Goal: Task Accomplishment & Management: Use online tool/utility

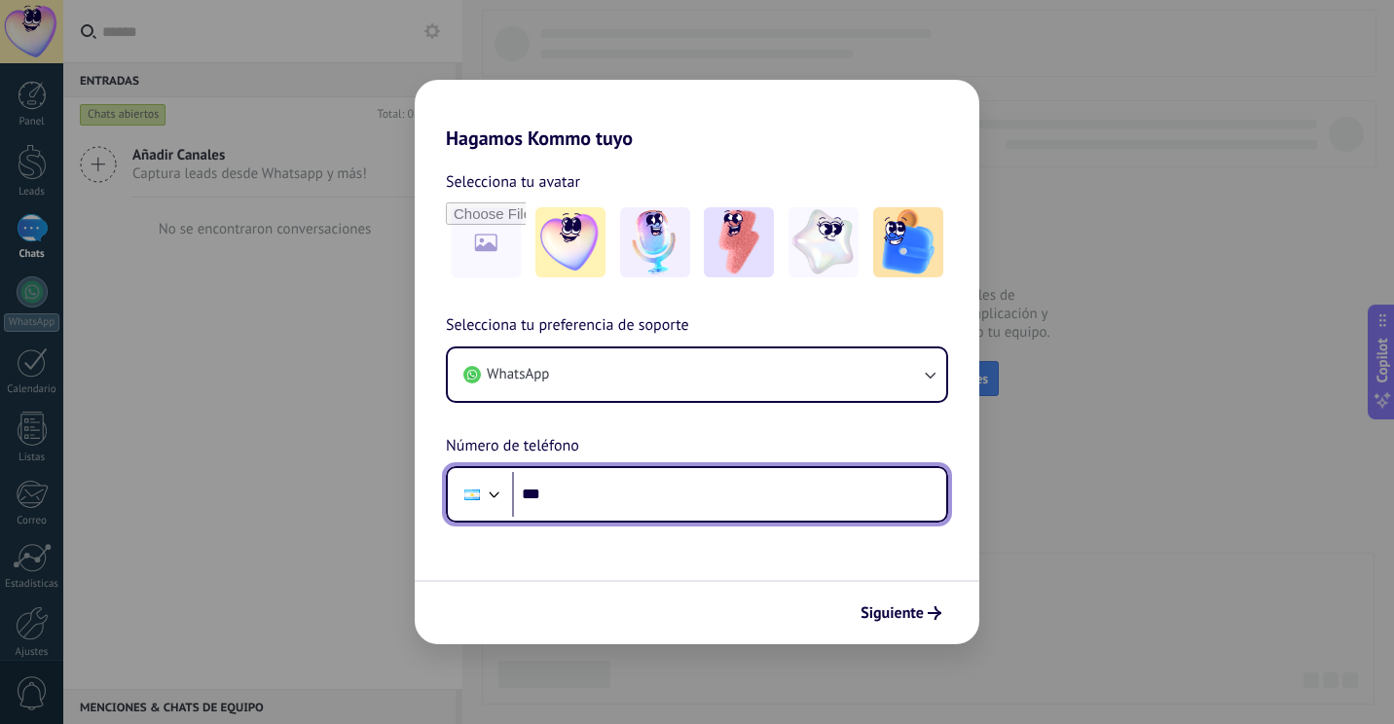
click at [706, 493] on input "***" at bounding box center [729, 494] width 434 height 45
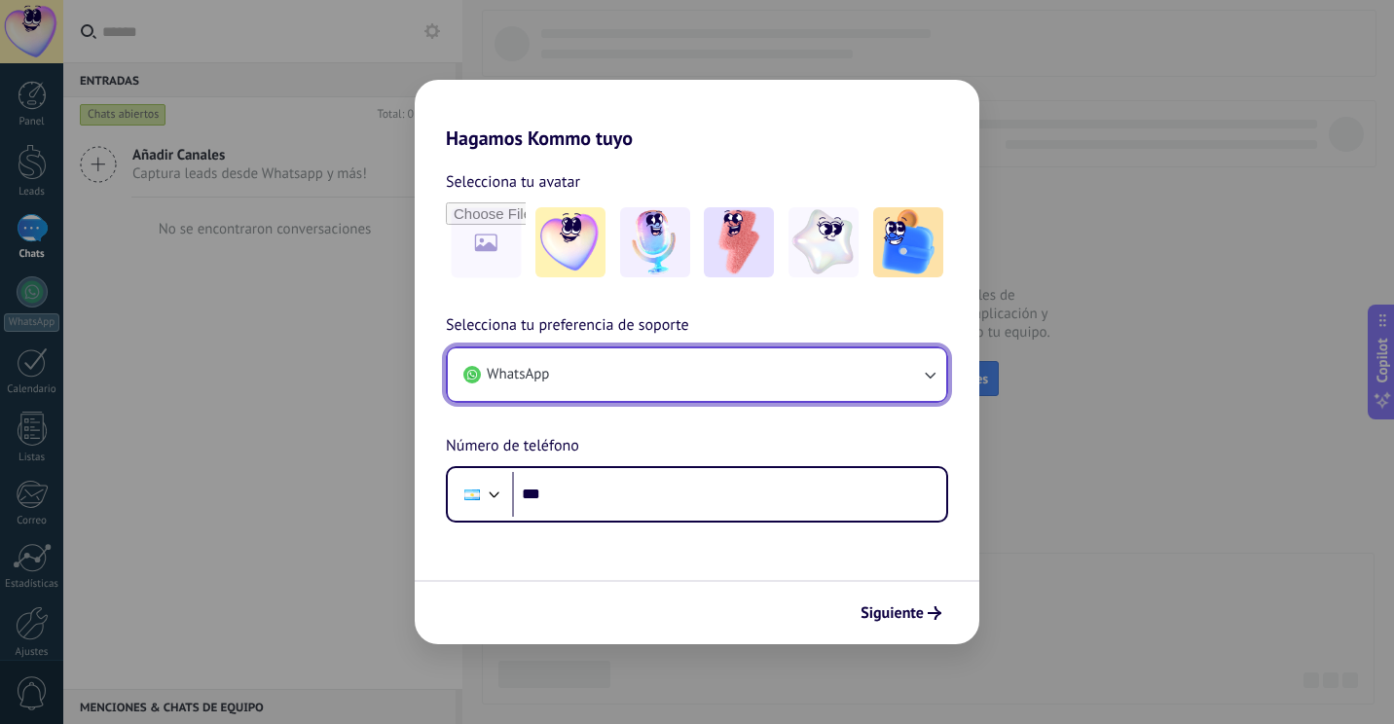
click at [696, 350] on button "WhatsApp" at bounding box center [697, 375] width 498 height 53
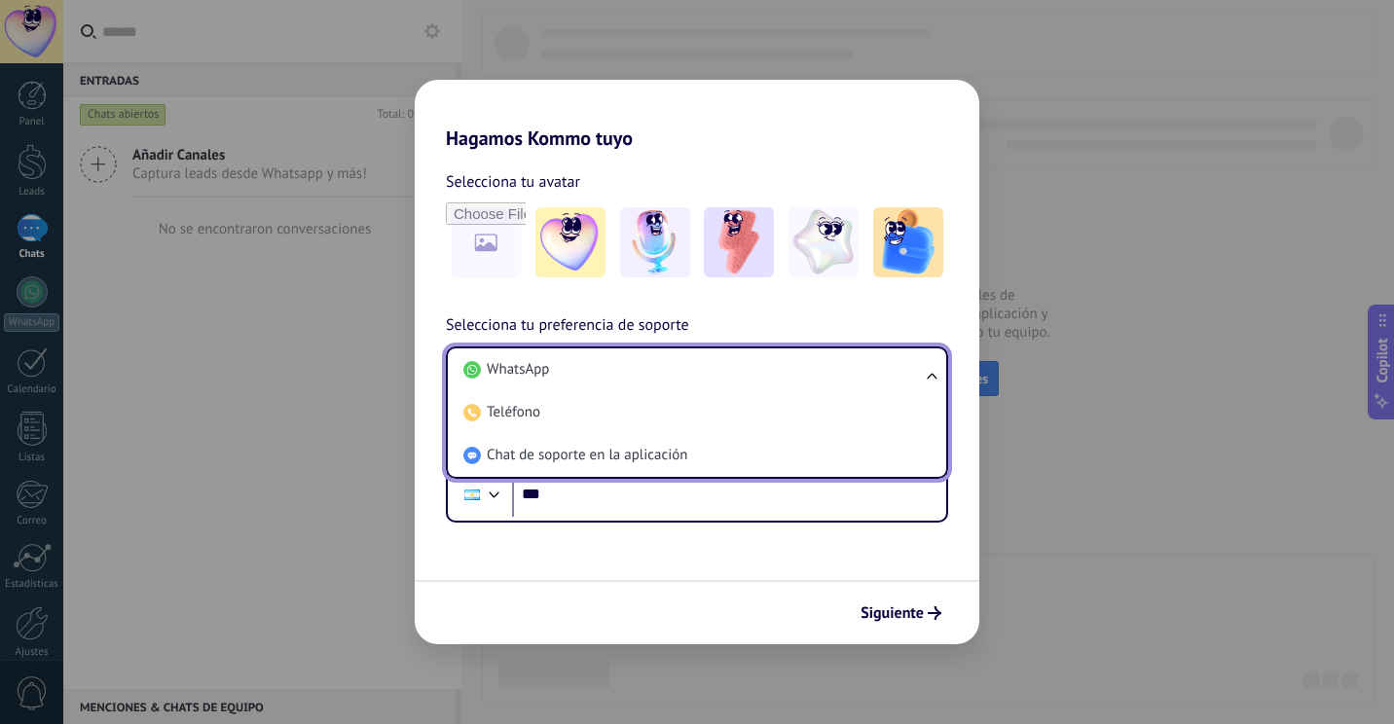
click at [669, 601] on div "Siguiente" at bounding box center [697, 612] width 565 height 64
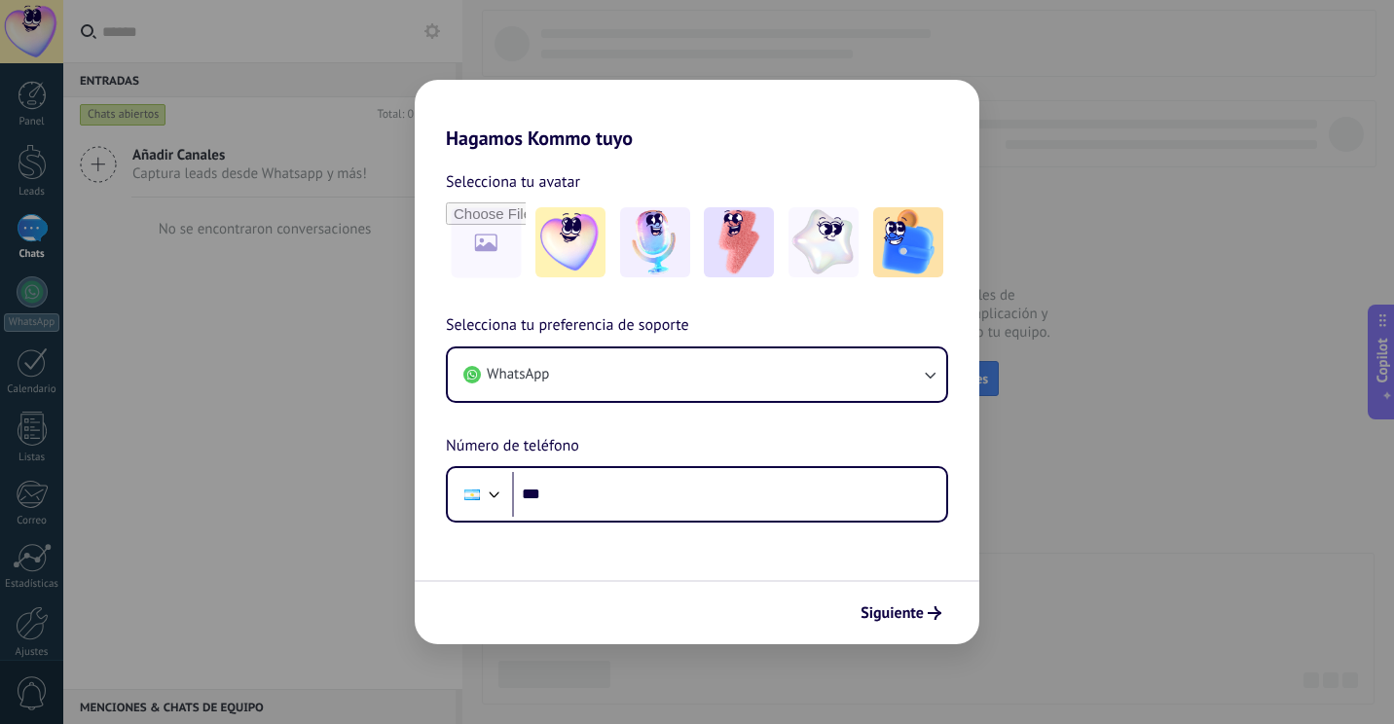
click at [675, 534] on form "Selecciona tu avatar Selecciona tu preferencia de soporte WhatsApp Número de te…" at bounding box center [697, 397] width 565 height 495
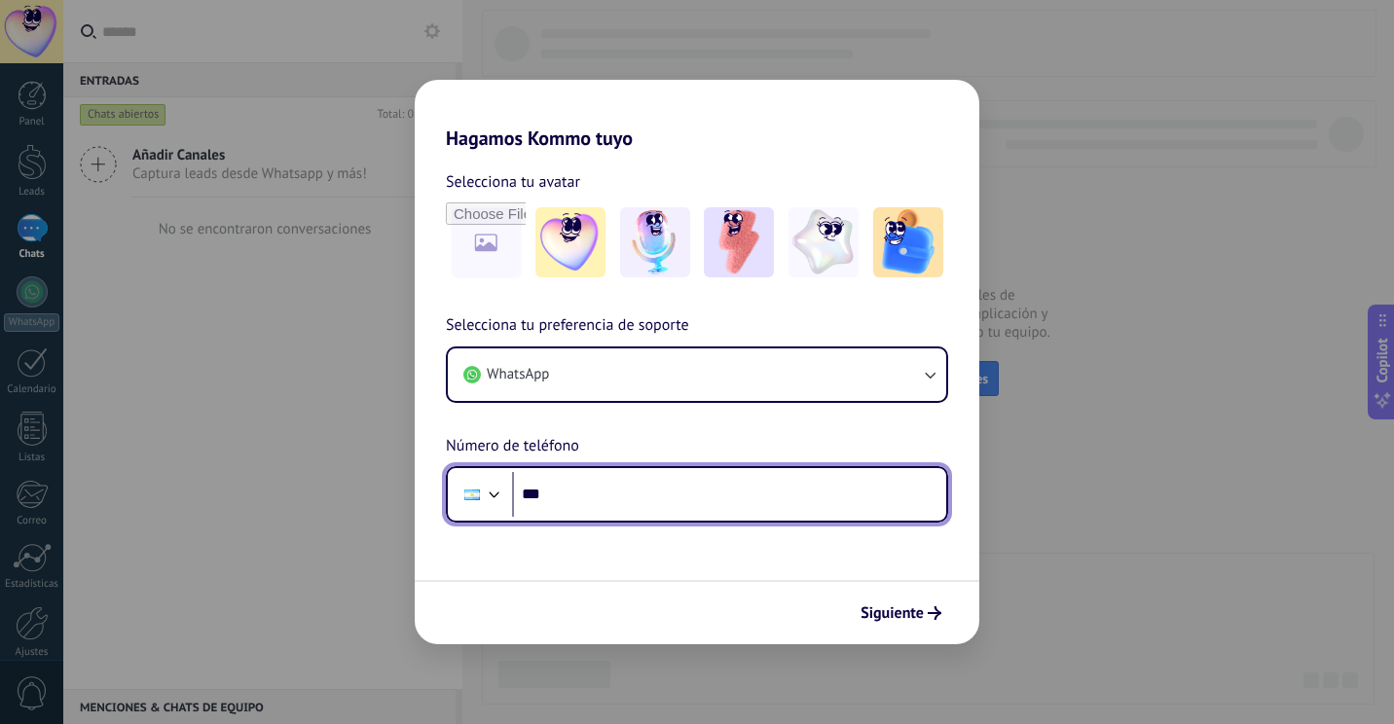
click at [682, 514] on input "***" at bounding box center [729, 494] width 434 height 45
click at [572, 486] on input "**********" at bounding box center [729, 494] width 434 height 45
type input "**"
type input "**********"
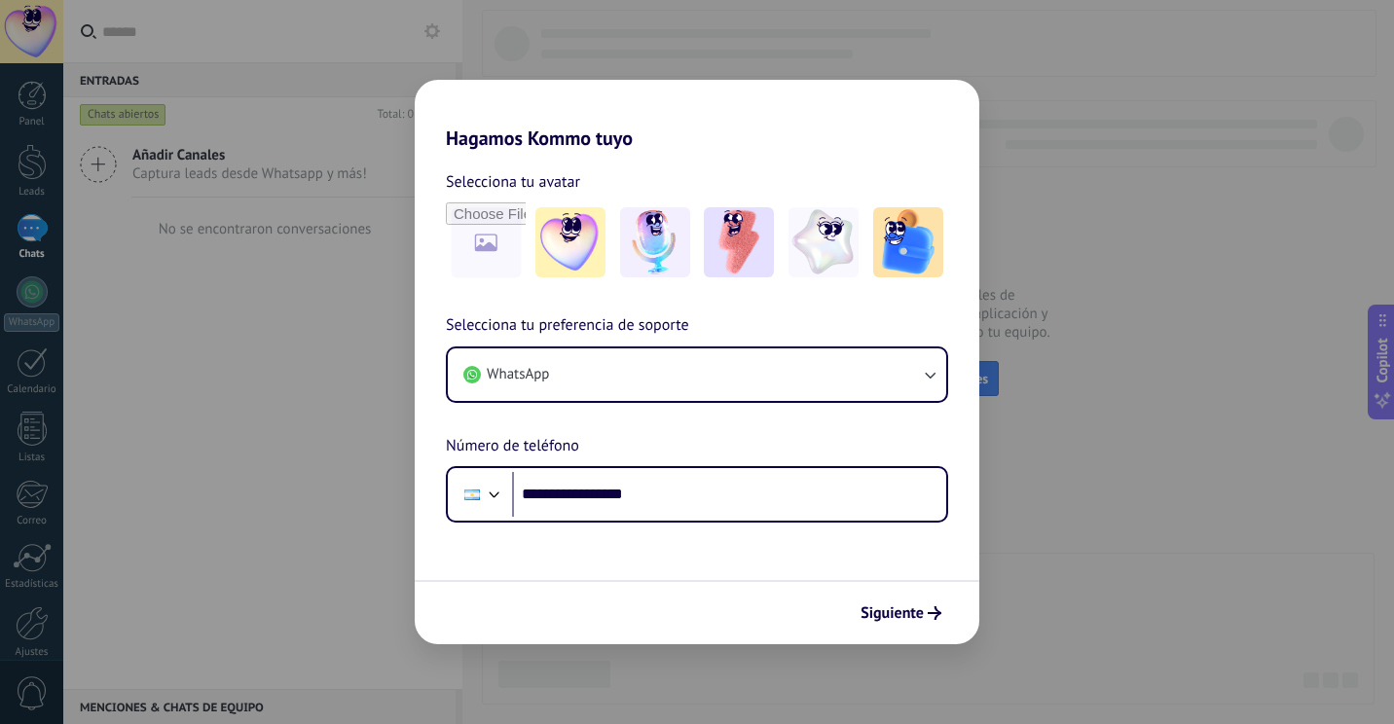
click at [624, 569] on form "**********" at bounding box center [697, 397] width 565 height 495
click at [864, 608] on span "Siguiente" at bounding box center [892, 614] width 63 height 14
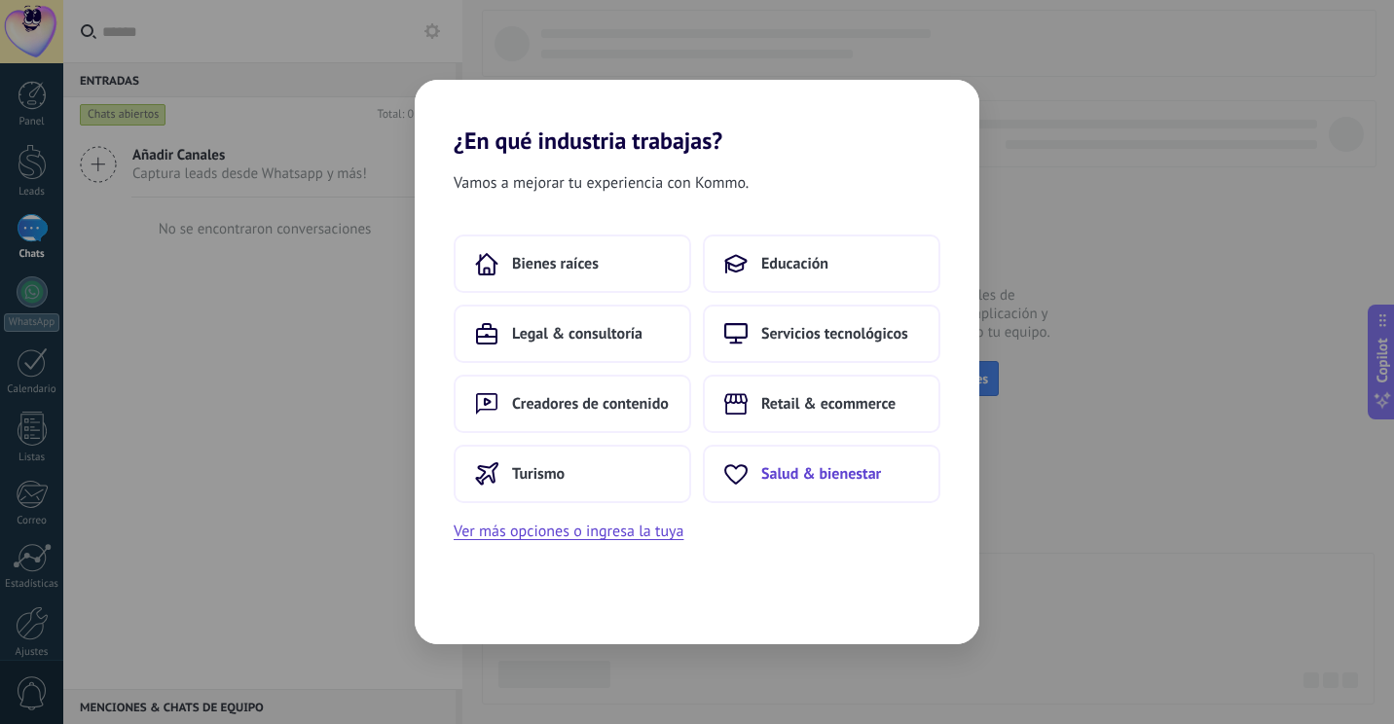
click at [791, 495] on button "Salud & bienestar" at bounding box center [822, 474] width 238 height 58
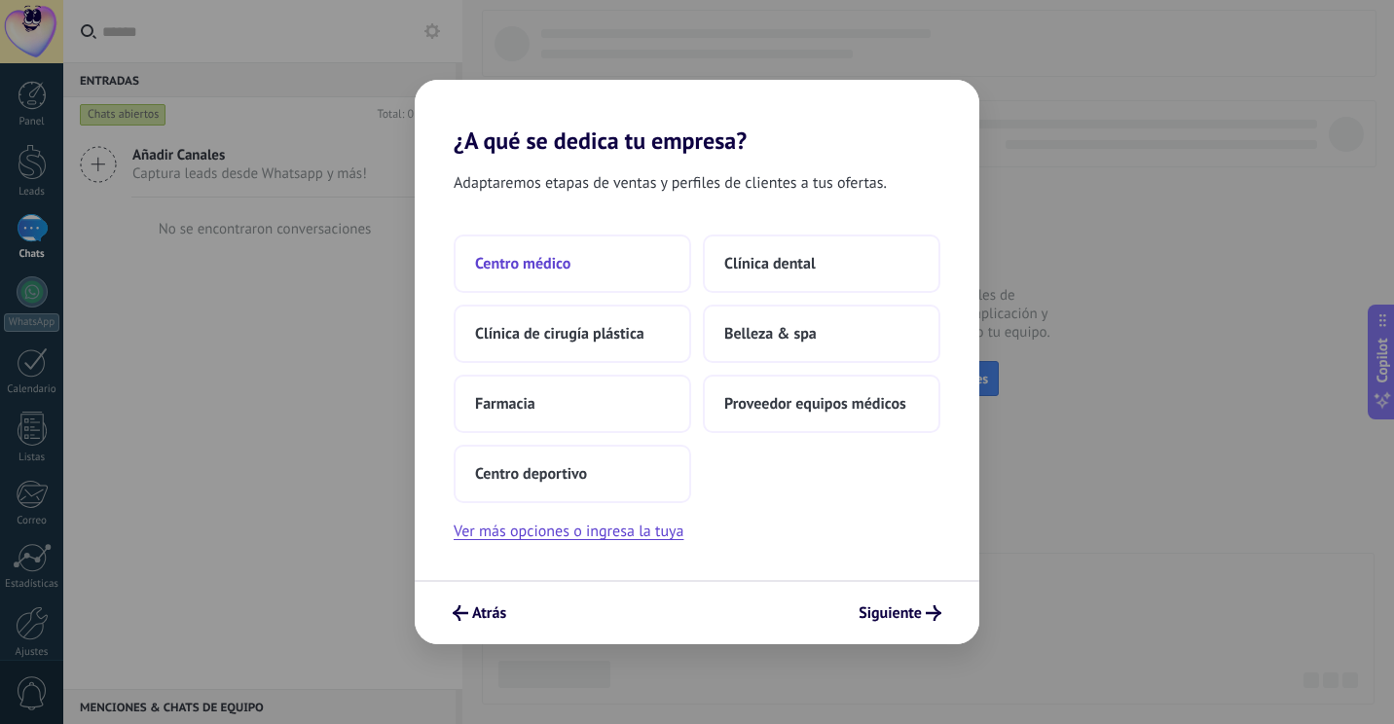
click at [595, 242] on button "Centro médico" at bounding box center [573, 264] width 238 height 58
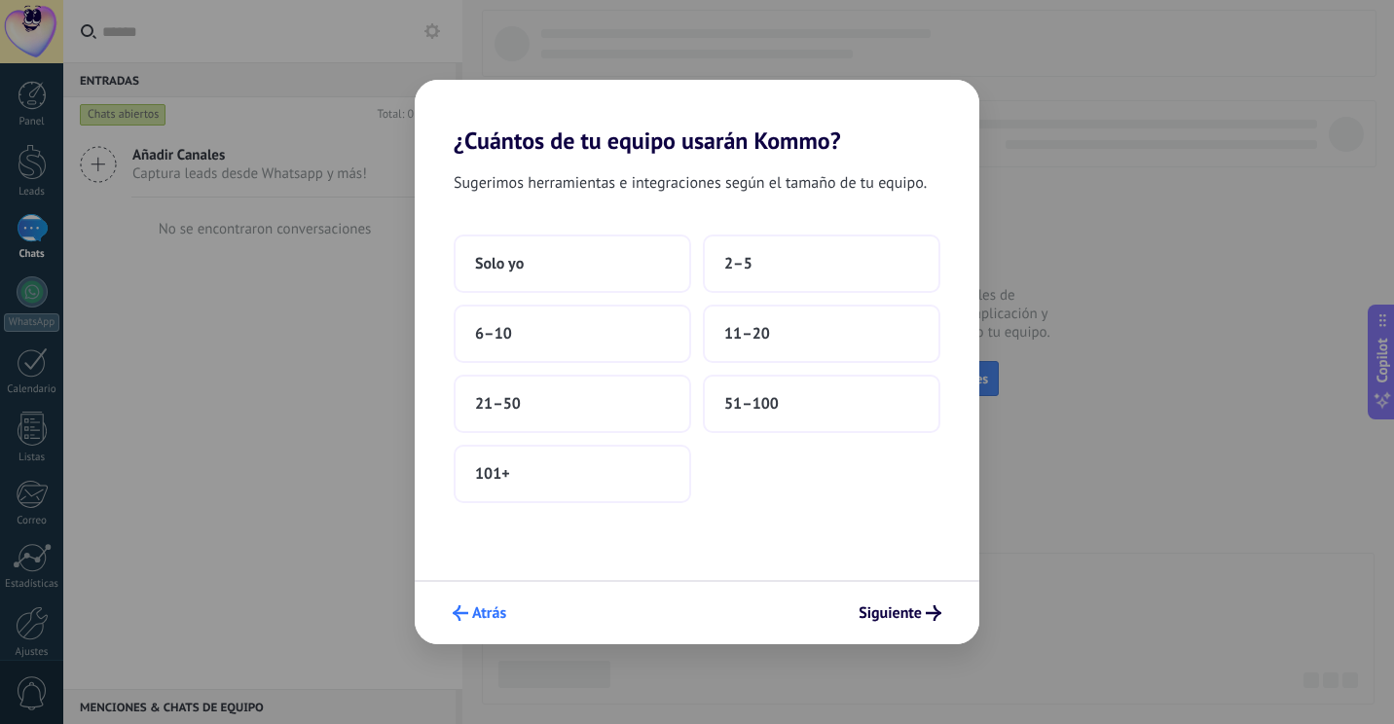
click at [460, 625] on button "Atrás" at bounding box center [479, 613] width 71 height 33
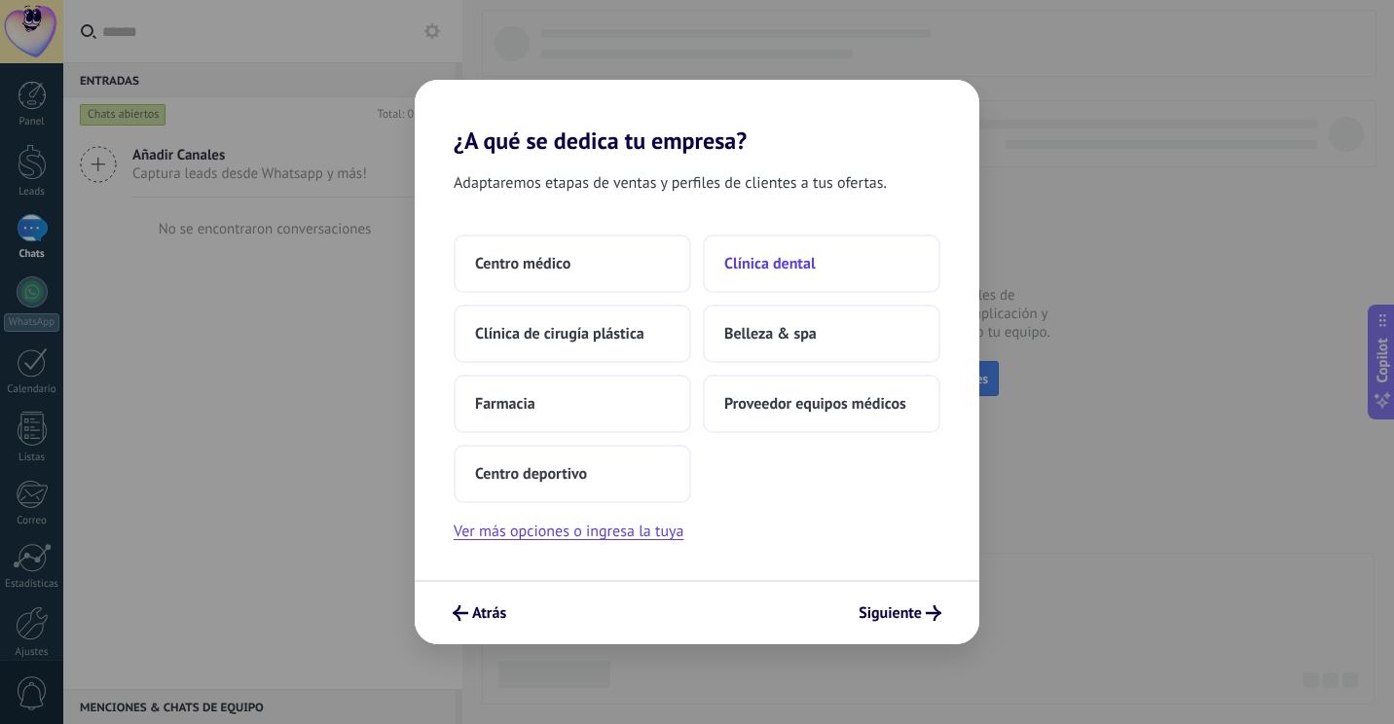
click at [783, 265] on span "Clínica dental" at bounding box center [770, 263] width 92 height 19
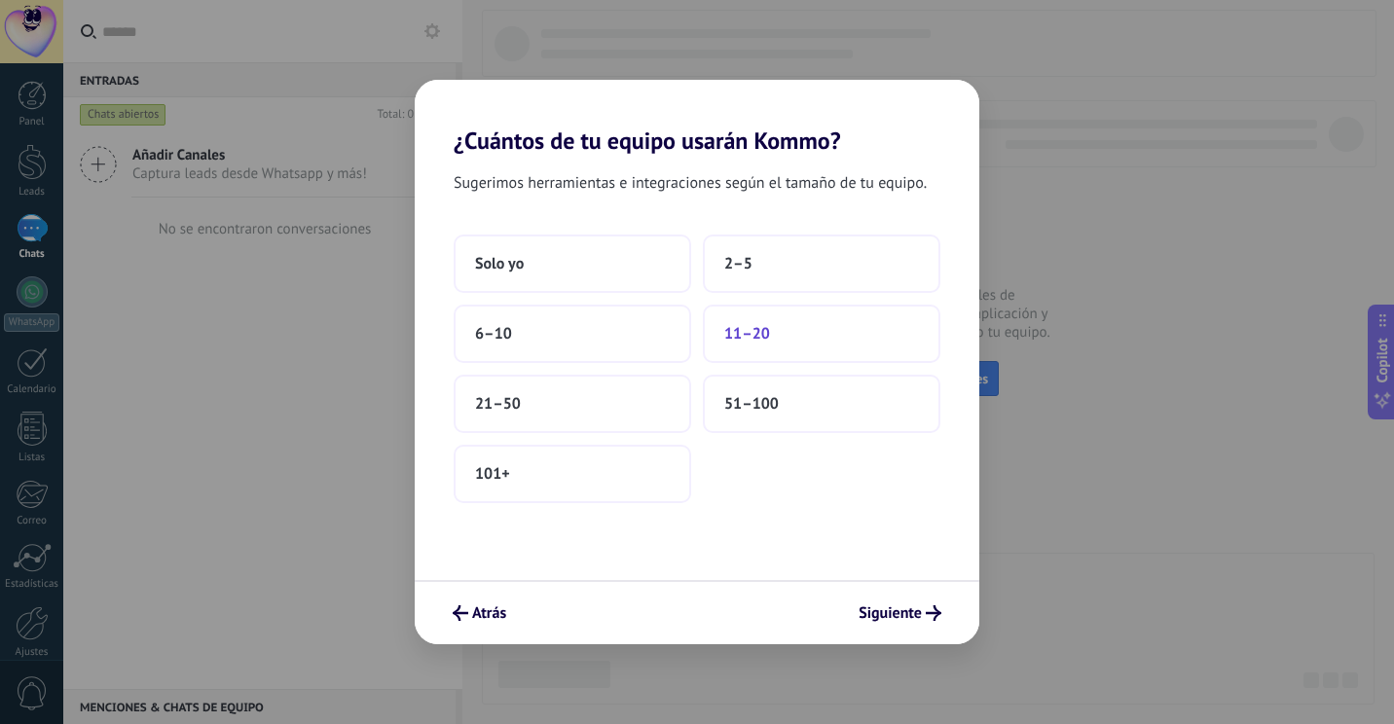
click at [755, 330] on span "11–20" at bounding box center [747, 333] width 46 height 19
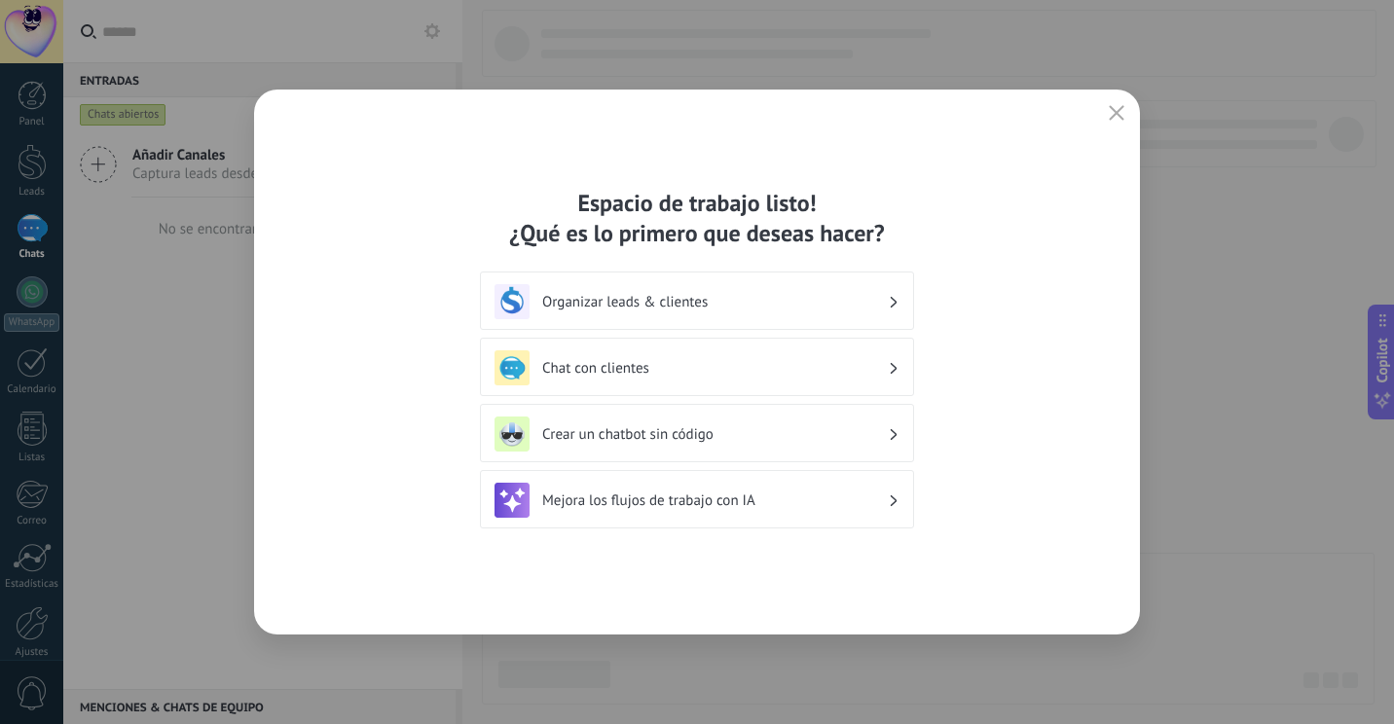
click at [1002, 235] on div "Espacio de trabajo listo! ¿Qué es lo primero que deseas hacer? Organizar leads …" at bounding box center [697, 362] width 886 height 545
click at [979, 487] on div "Espacio de trabajo listo! ¿Qué es lo primero que deseas hacer? Organizar leads …" at bounding box center [697, 362] width 886 height 545
click at [1110, 111] on icon "button" at bounding box center [1117, 113] width 16 height 16
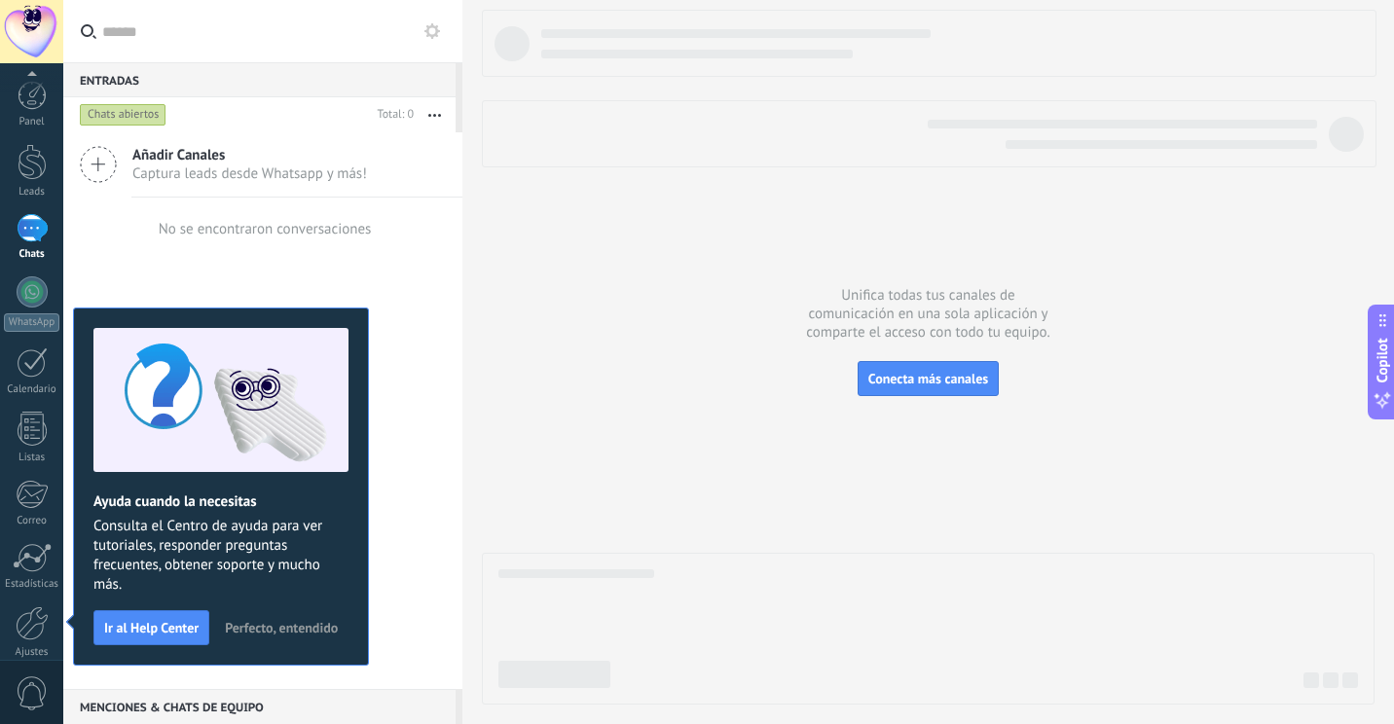
scroll to position [86, 0]
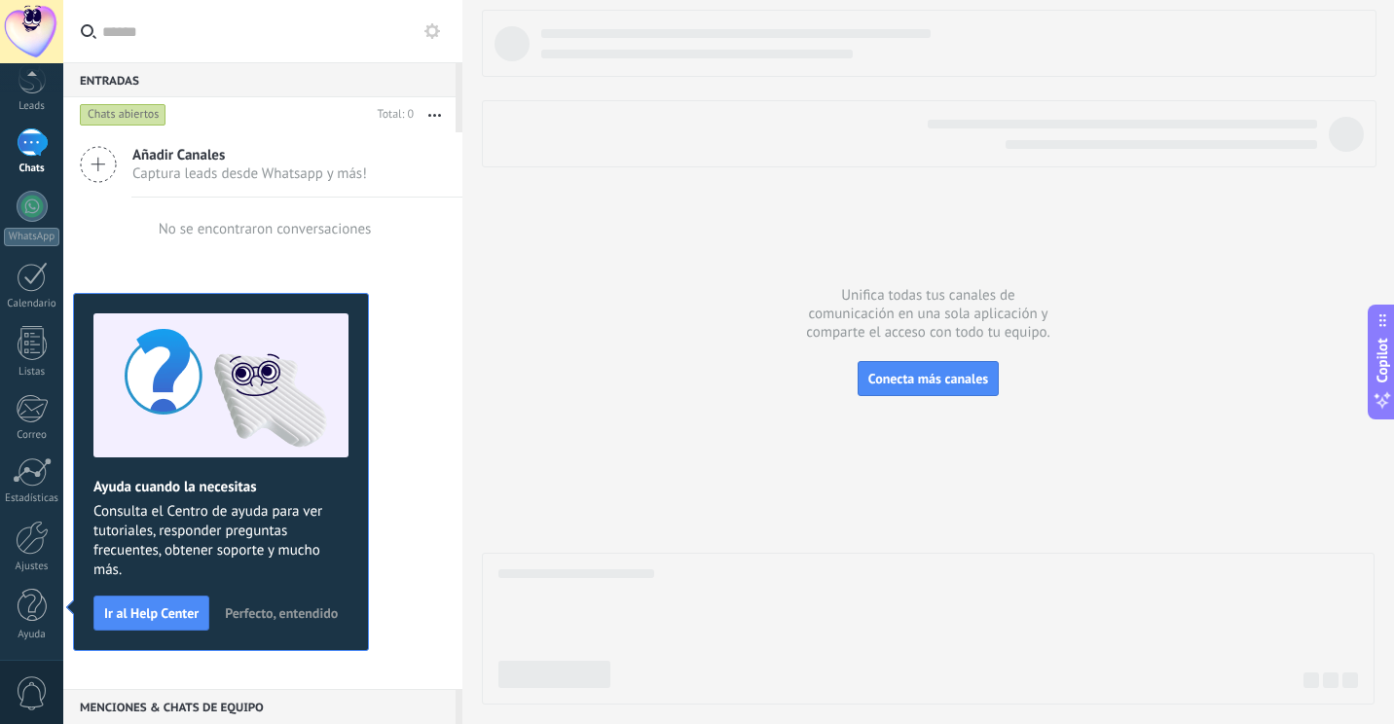
click at [280, 614] on span "Perfecto, entendido" at bounding box center [281, 614] width 113 height 14
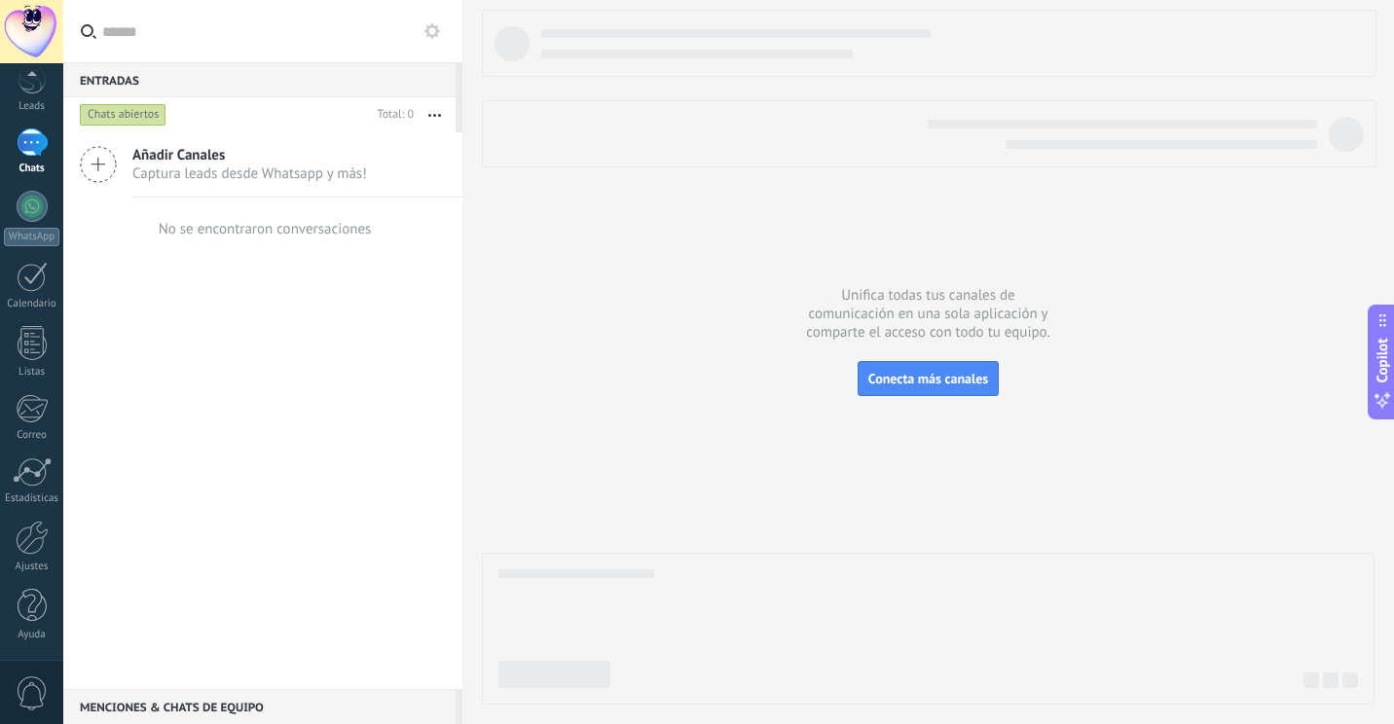
click at [31, 161] on link "Chats" at bounding box center [31, 152] width 63 height 47
click at [44, 306] on link "WhatsApp" at bounding box center [31, 304] width 63 height 55
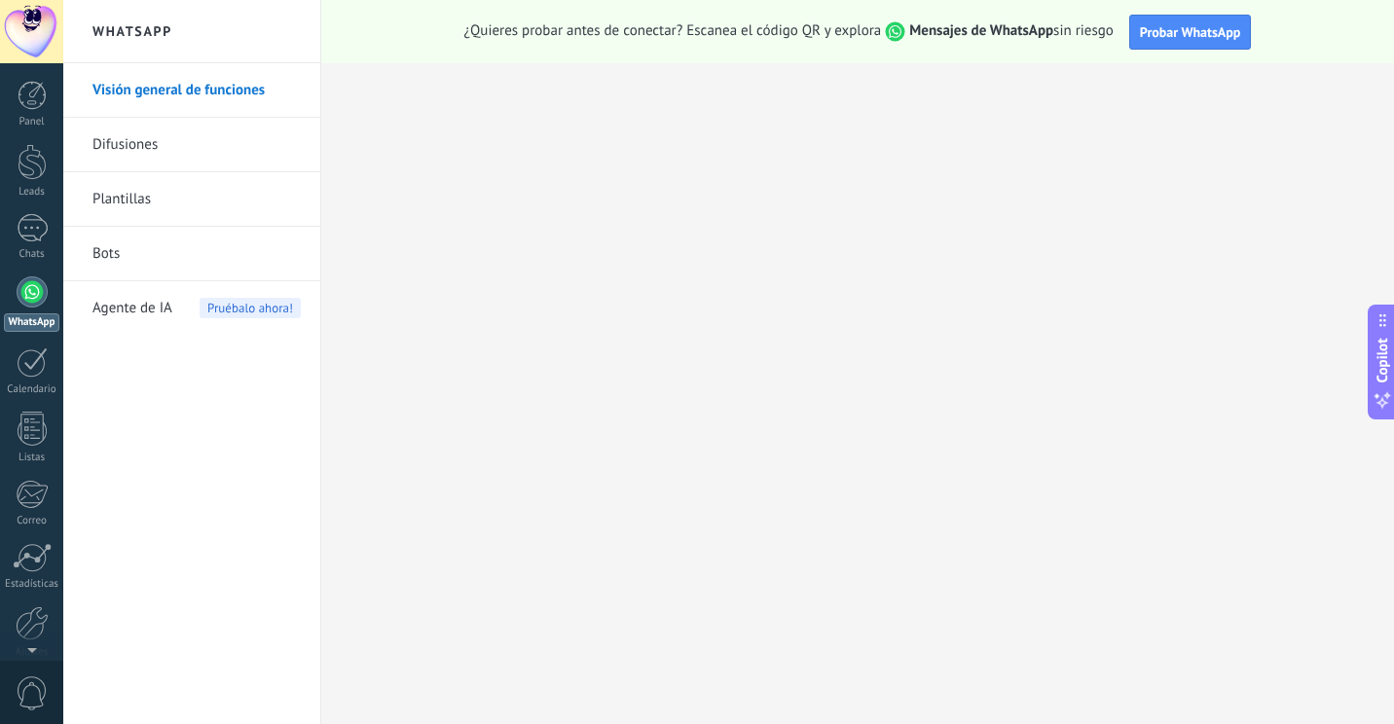
click at [228, 182] on link "Plantillas" at bounding box center [196, 199] width 208 height 55
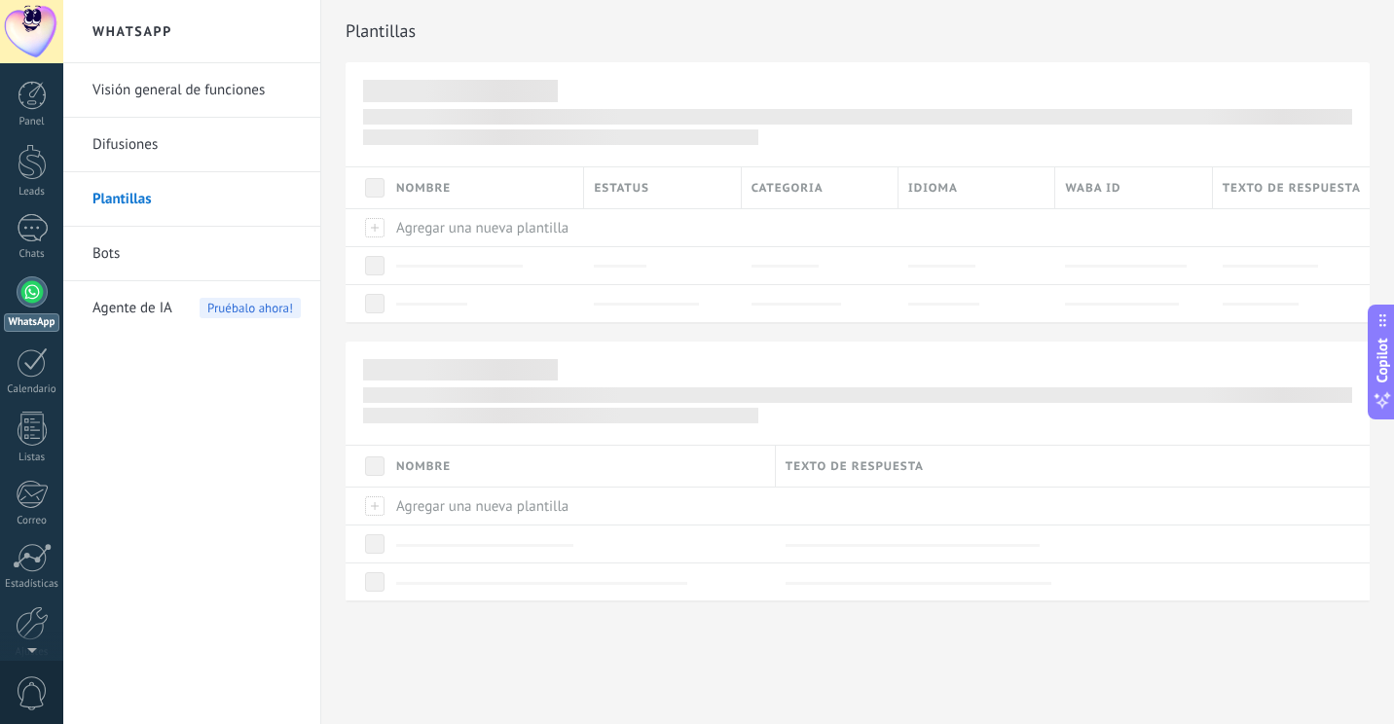
click at [185, 137] on link "Difusiones" at bounding box center [196, 145] width 208 height 55
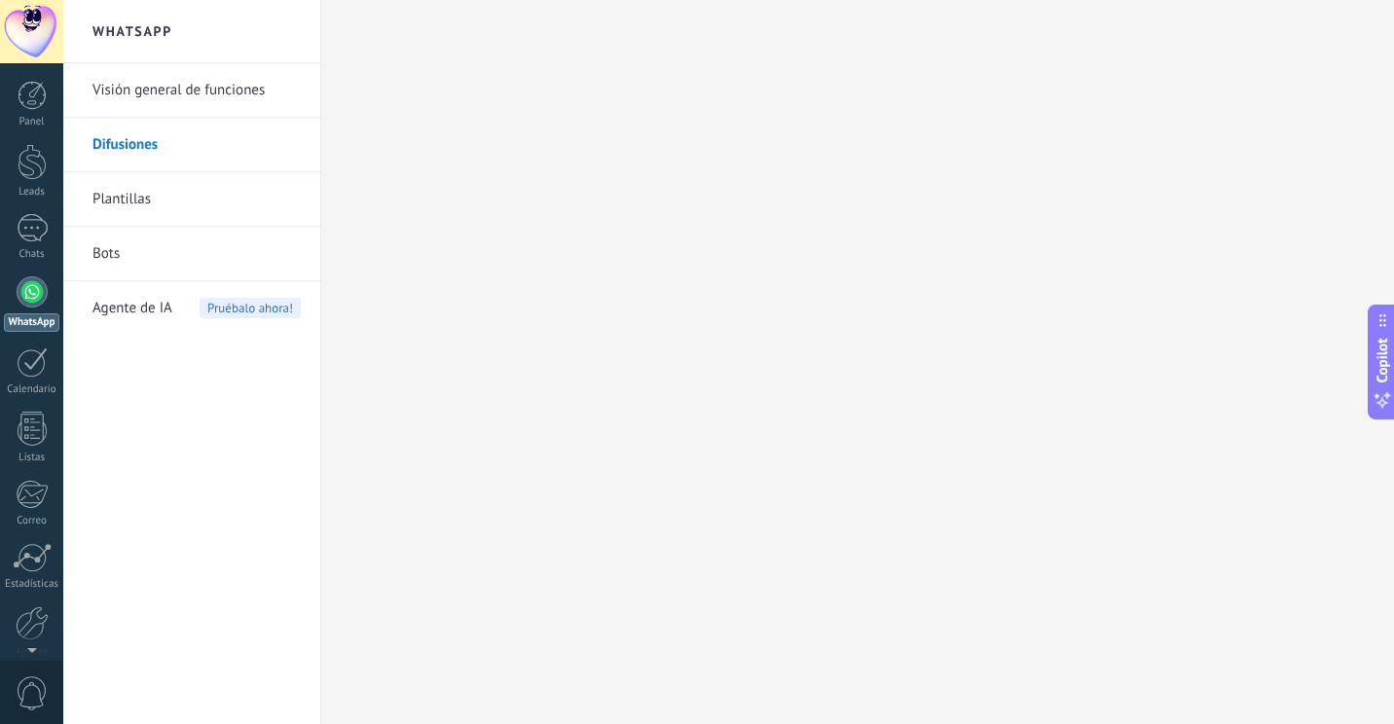
click at [36, 303] on div at bounding box center [32, 292] width 31 height 31
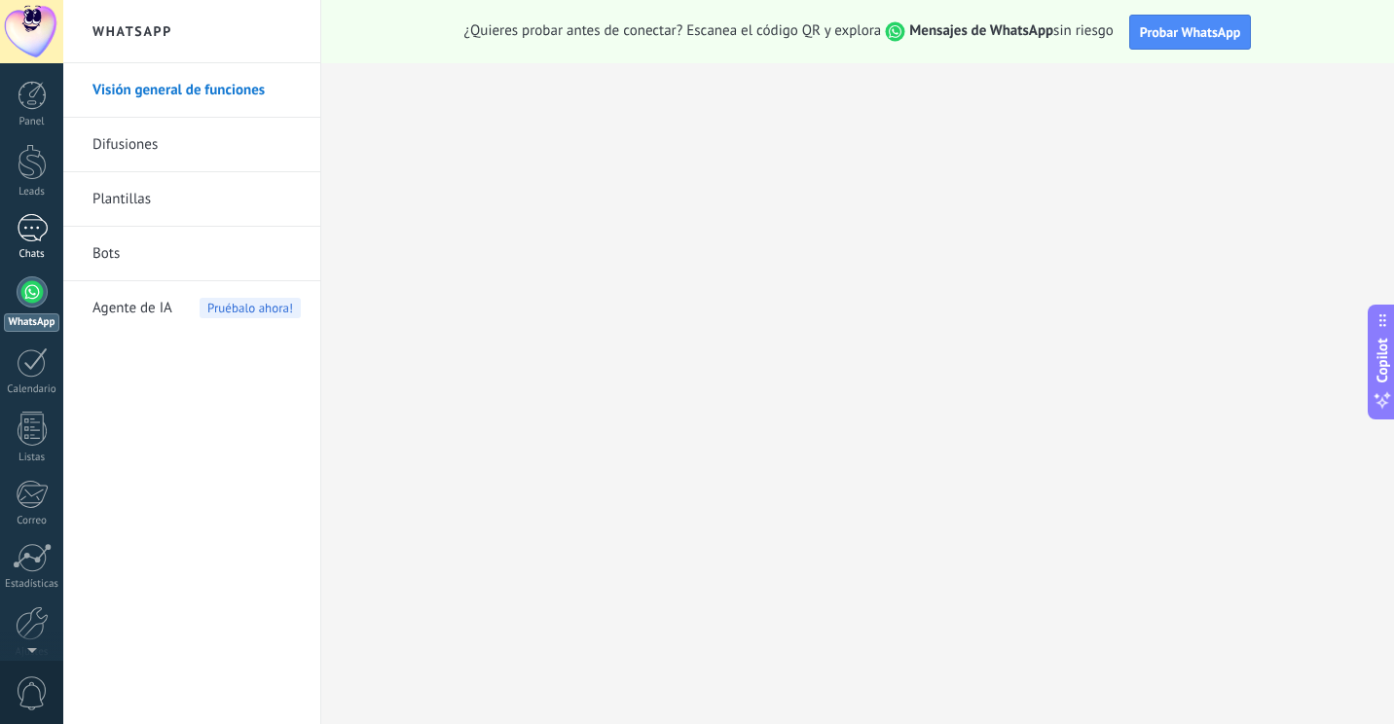
click at [28, 225] on div at bounding box center [32, 228] width 31 height 28
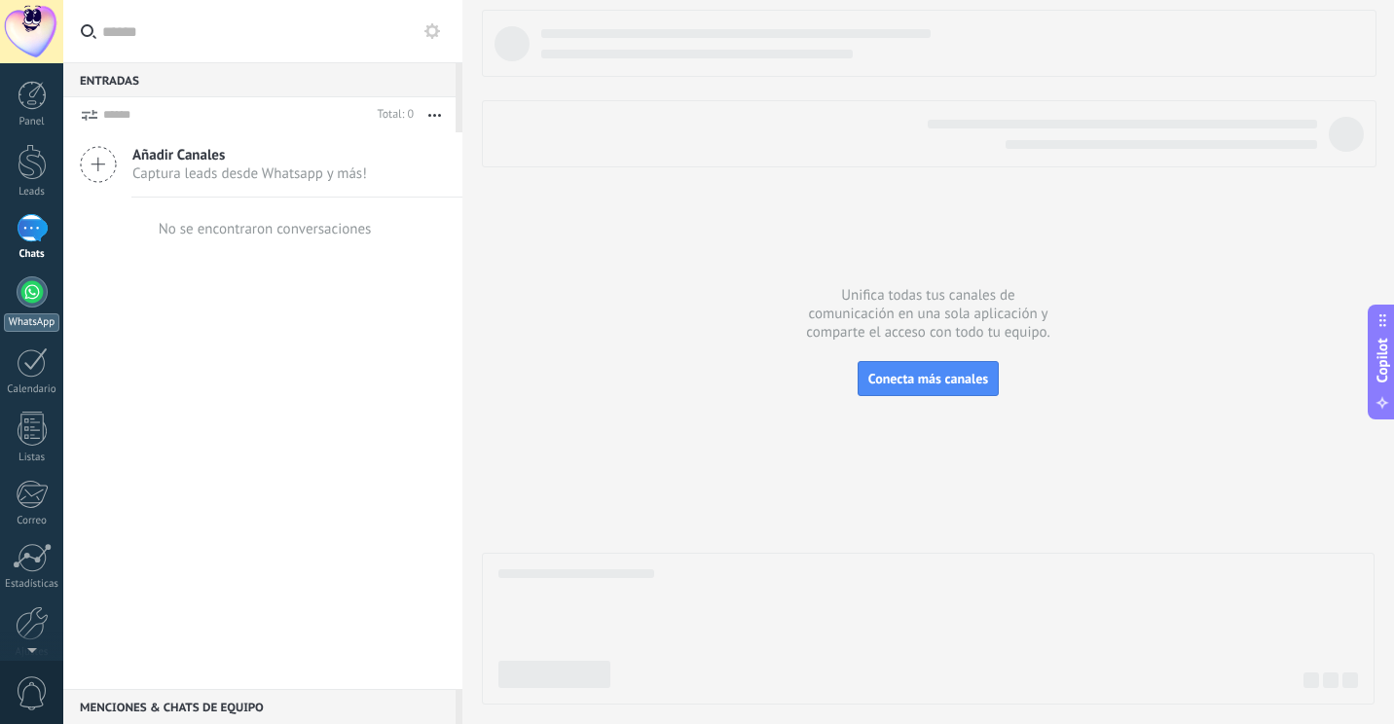
click at [43, 310] on link "WhatsApp" at bounding box center [31, 304] width 63 height 55
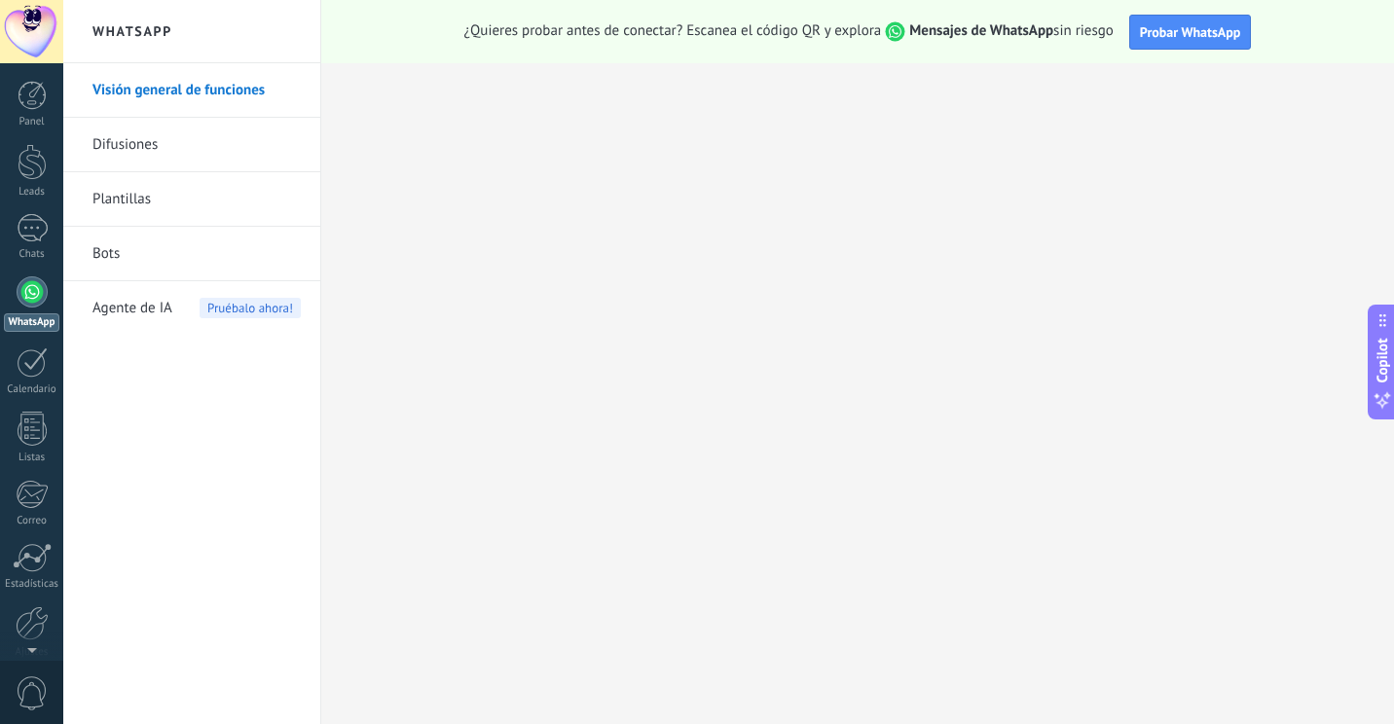
click at [18, 307] on link "WhatsApp" at bounding box center [31, 304] width 63 height 55
click at [204, 150] on link "Difusiones" at bounding box center [196, 145] width 208 height 55
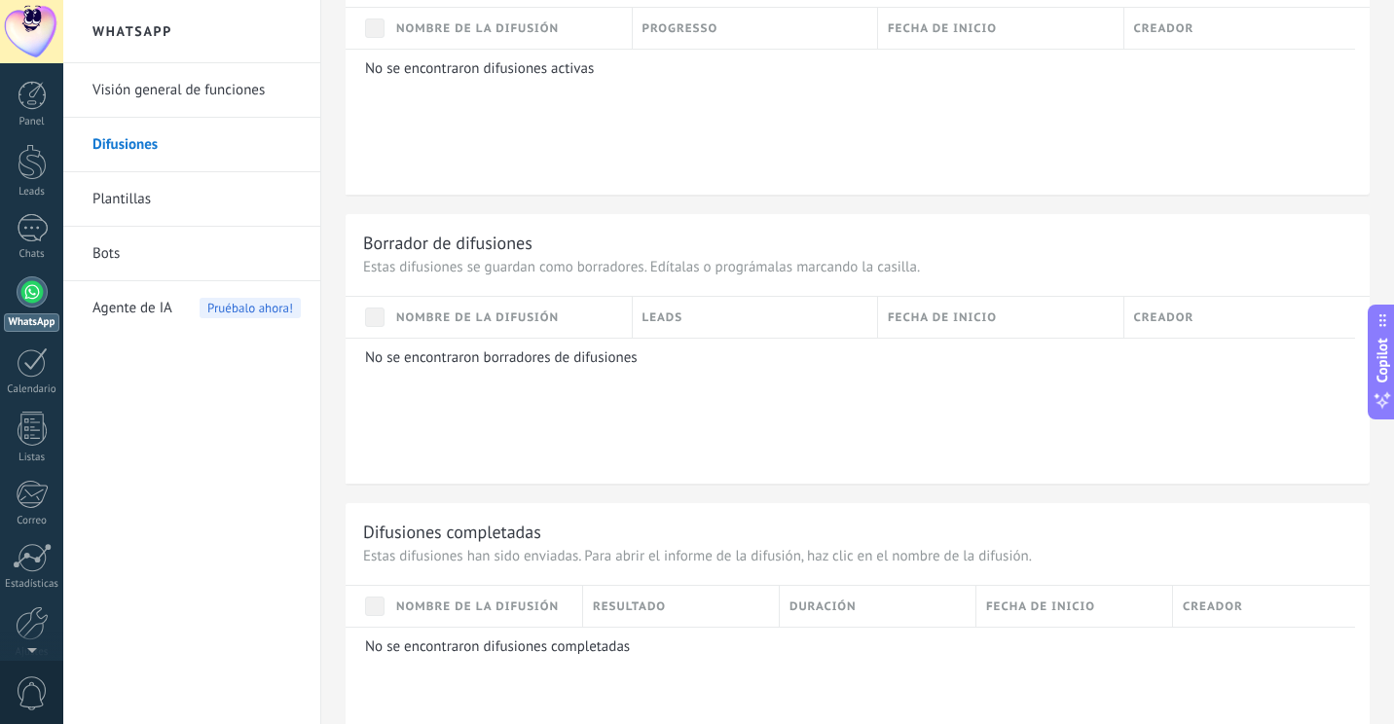
scroll to position [1321, 0]
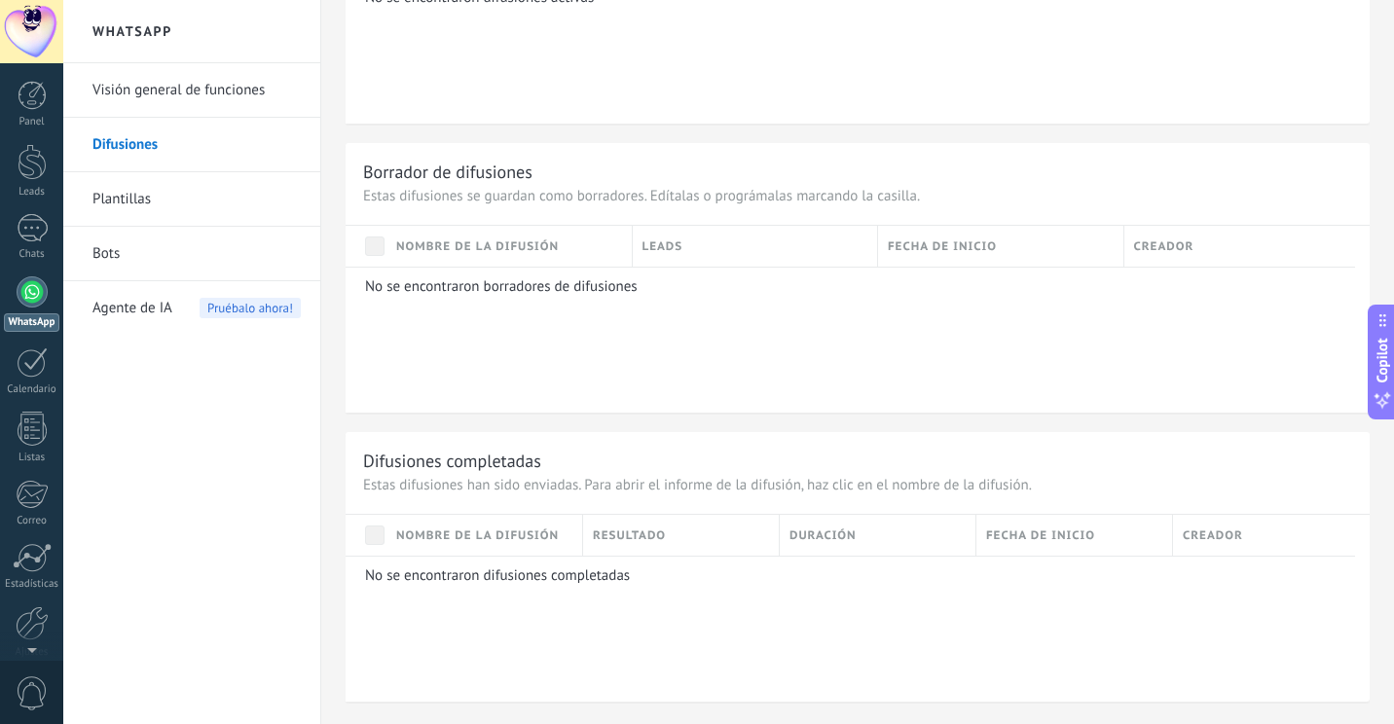
click at [56, 270] on div "Panel Leads Chats WhatsApp Clientes" at bounding box center [31, 414] width 63 height 666
click at [50, 252] on div "Chats" at bounding box center [32, 254] width 56 height 13
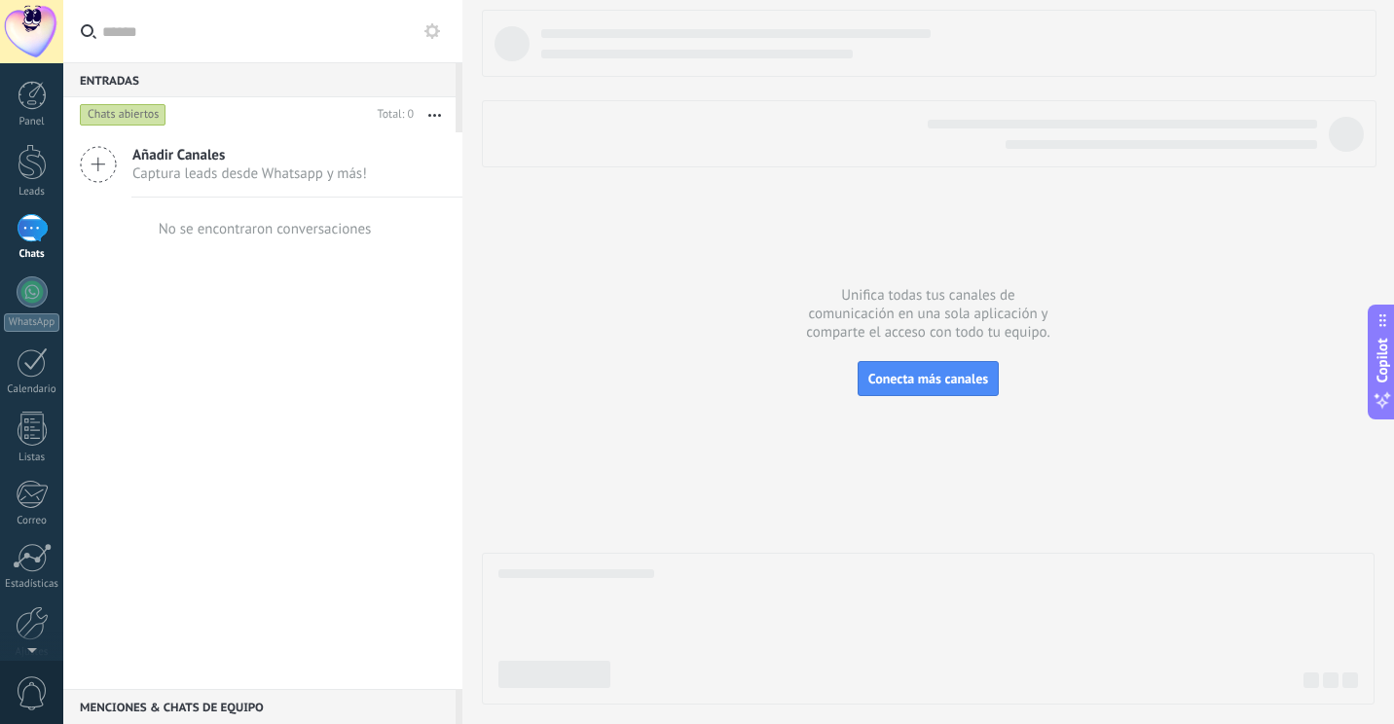
click at [267, 181] on span "Captura leads desde Whatsapp y más!" at bounding box center [249, 174] width 235 height 18
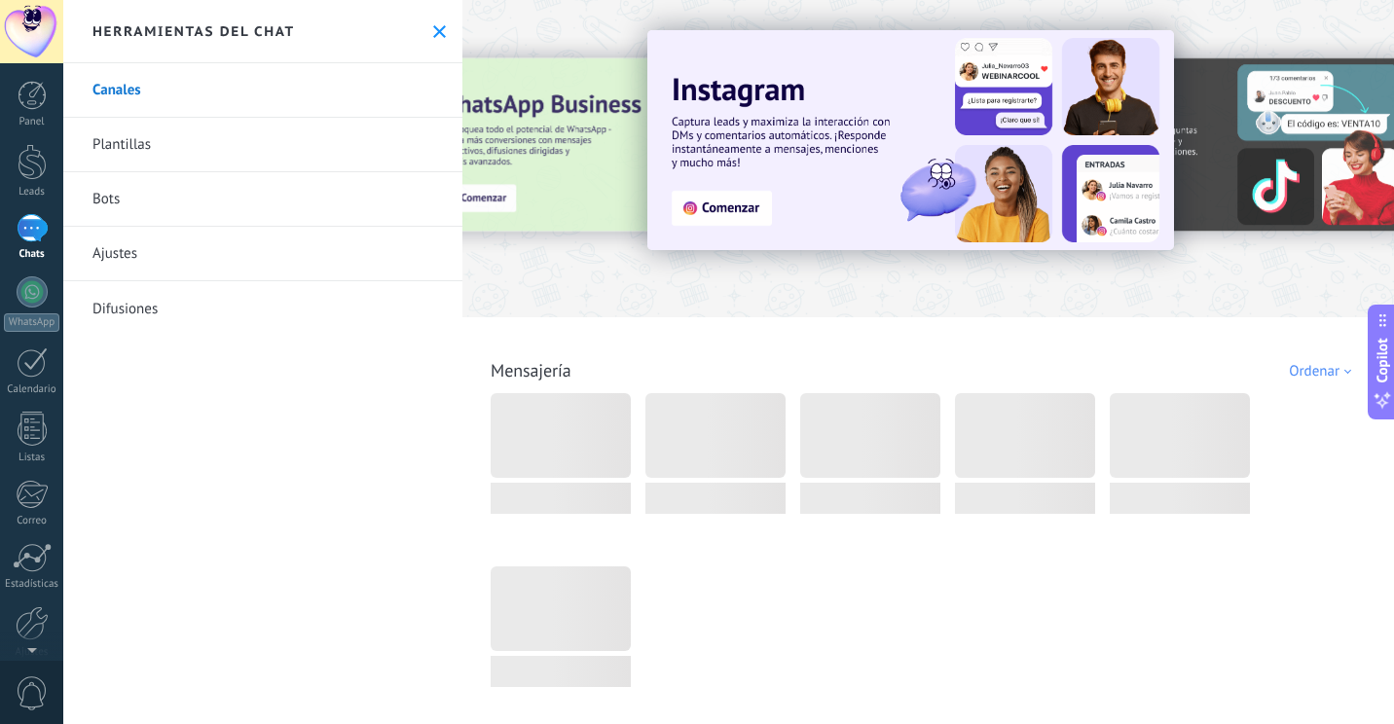
click at [433, 26] on use at bounding box center [439, 31] width 13 height 13
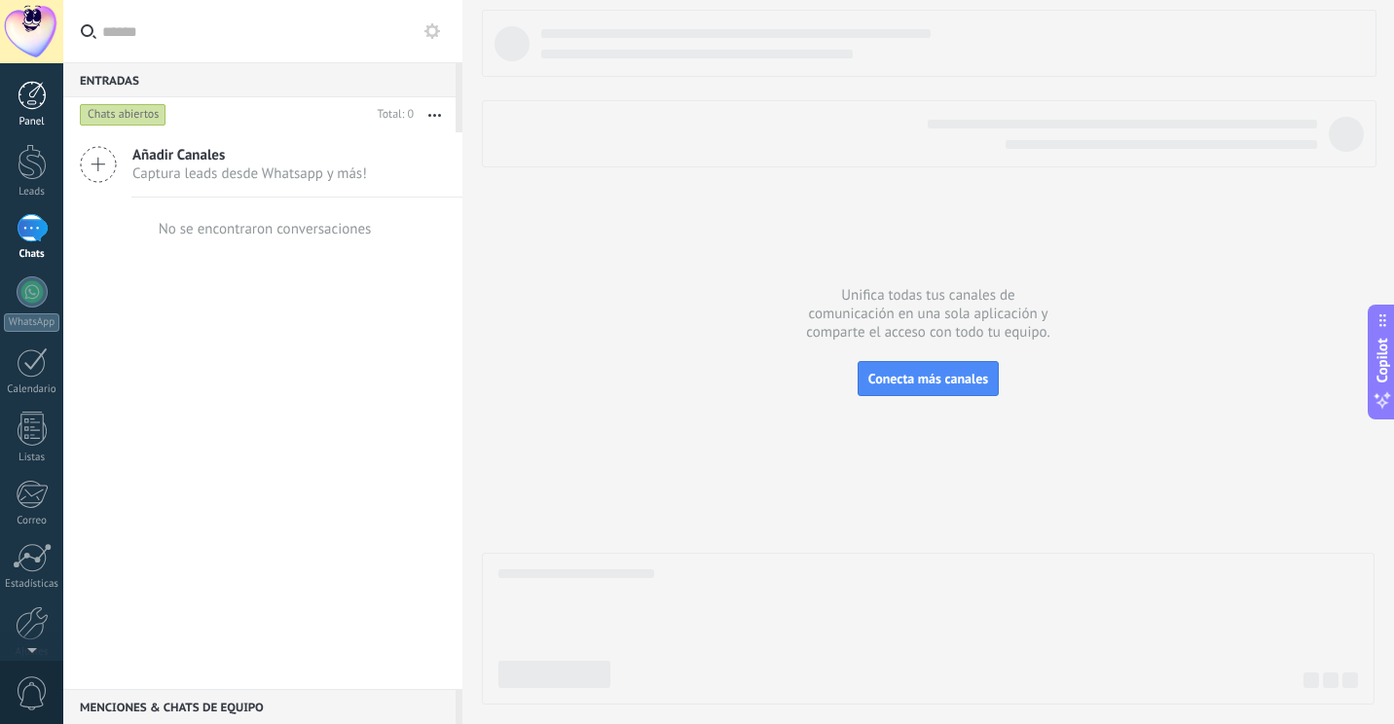
click at [58, 111] on link "Panel" at bounding box center [31, 105] width 63 height 48
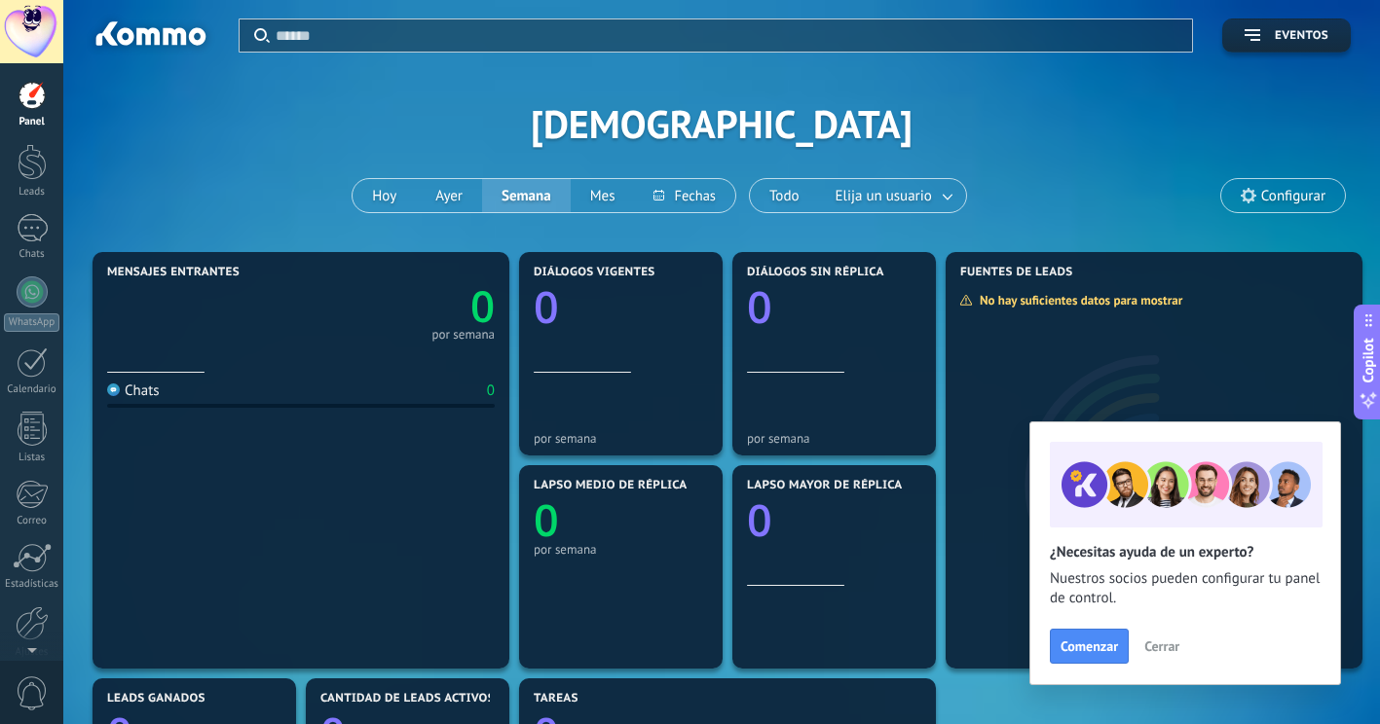
scroll to position [97, 0]
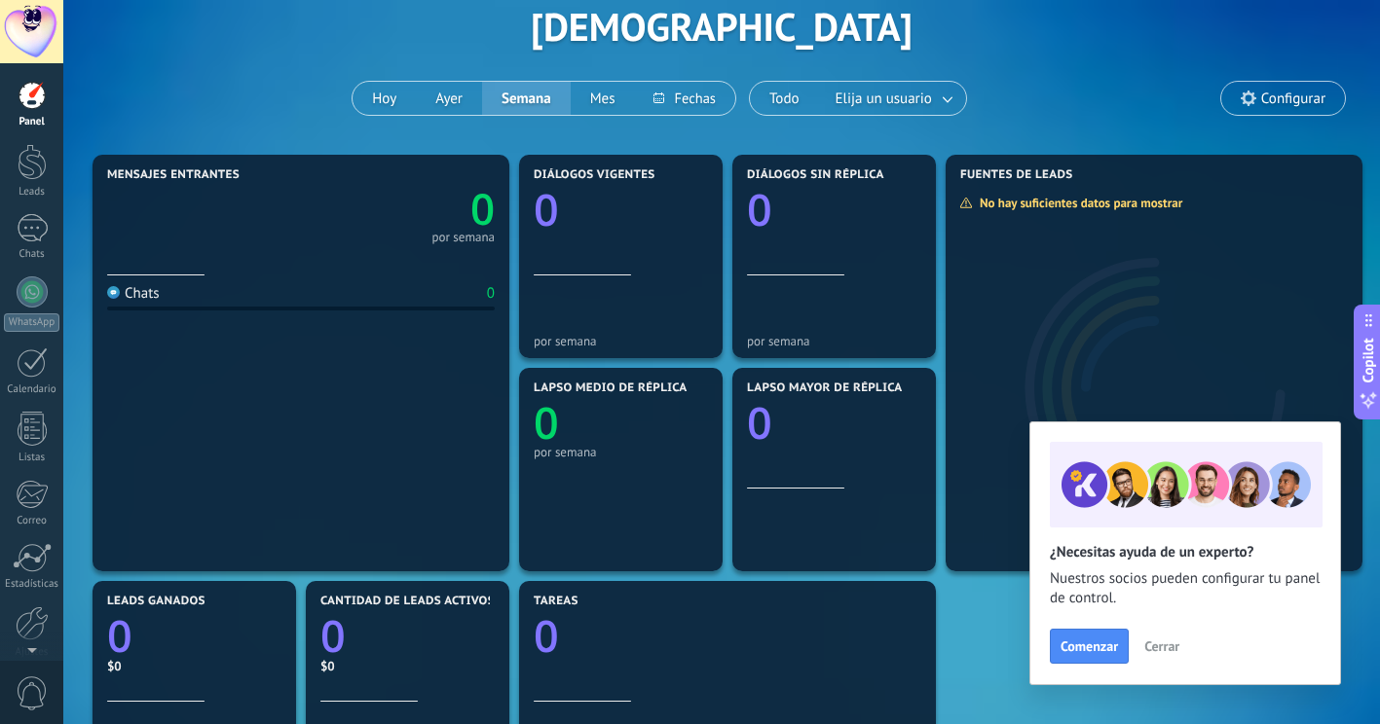
click at [1171, 652] on span "Cerrar" at bounding box center [1161, 647] width 35 height 14
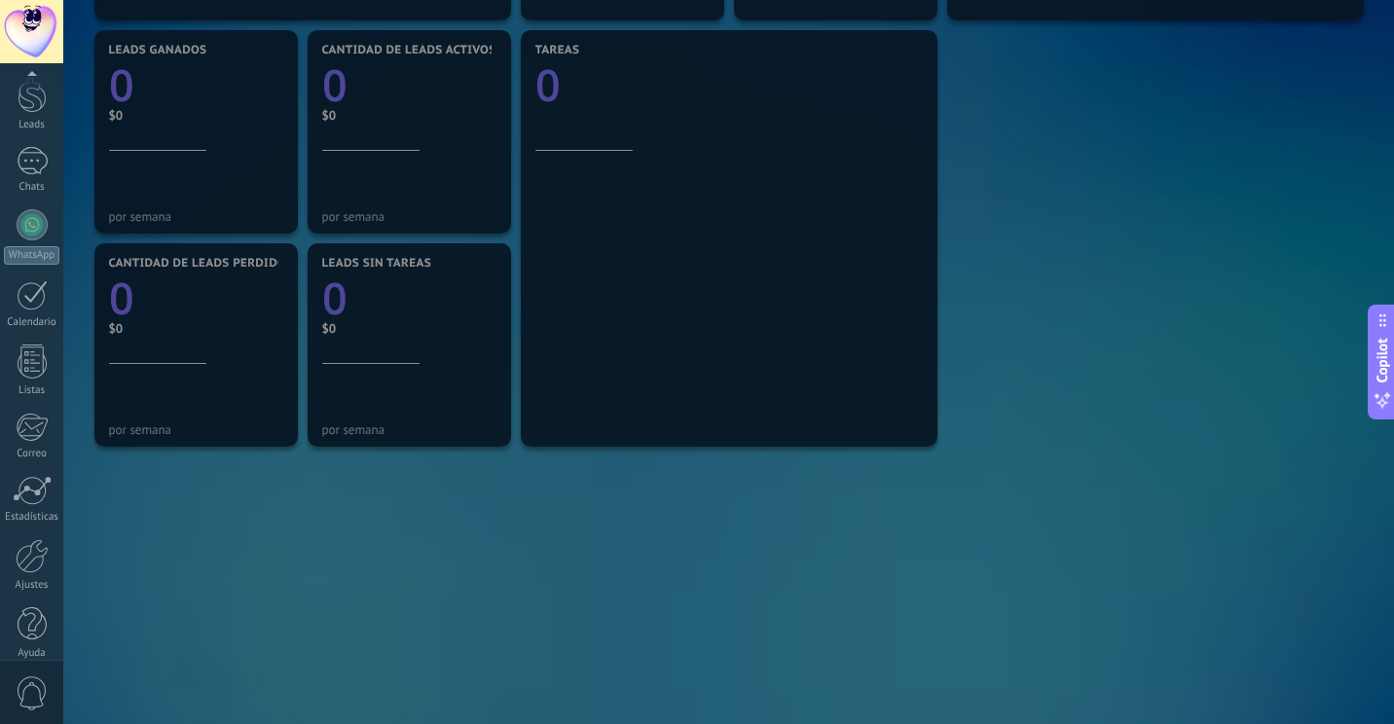
scroll to position [86, 0]
click at [48, 645] on div "© 2025 derechos reservados | Términos de uso Soporte técnico [PERSON_NAME] ID d…" at bounding box center [31, 362] width 63 height 724
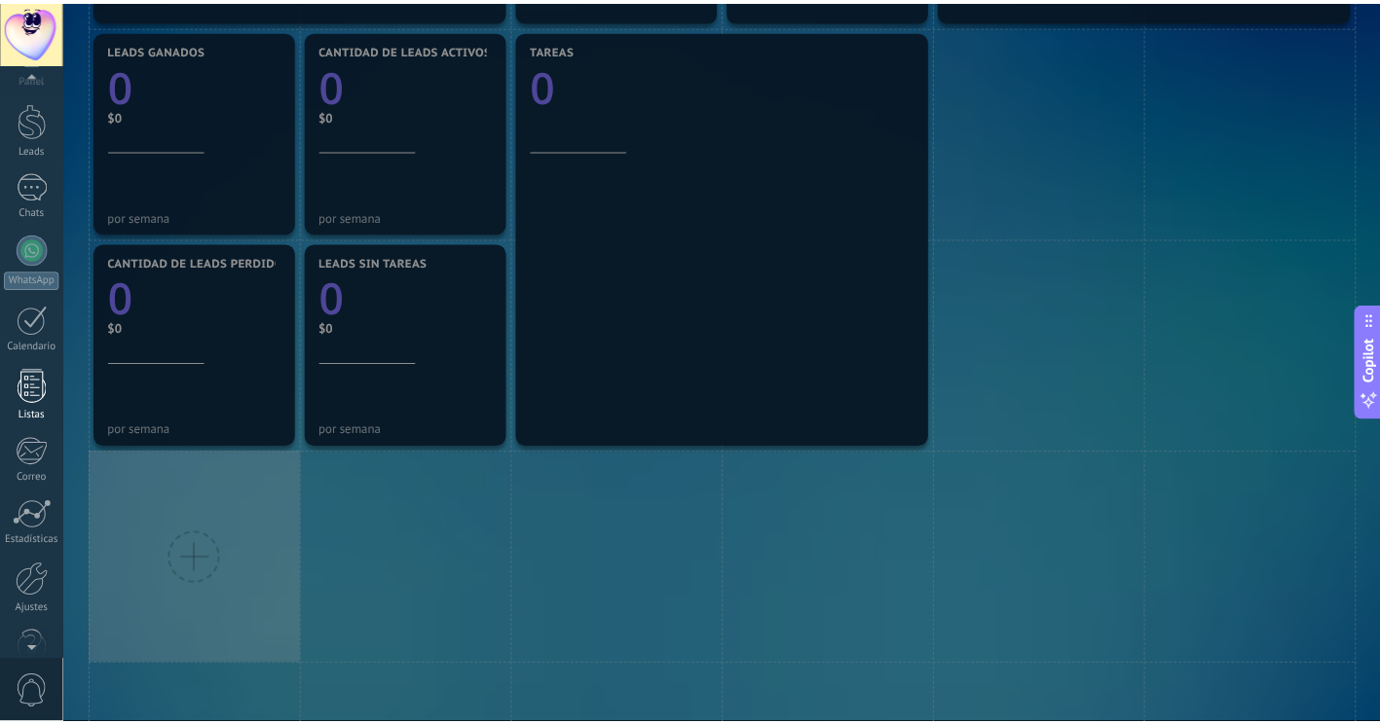
scroll to position [0, 0]
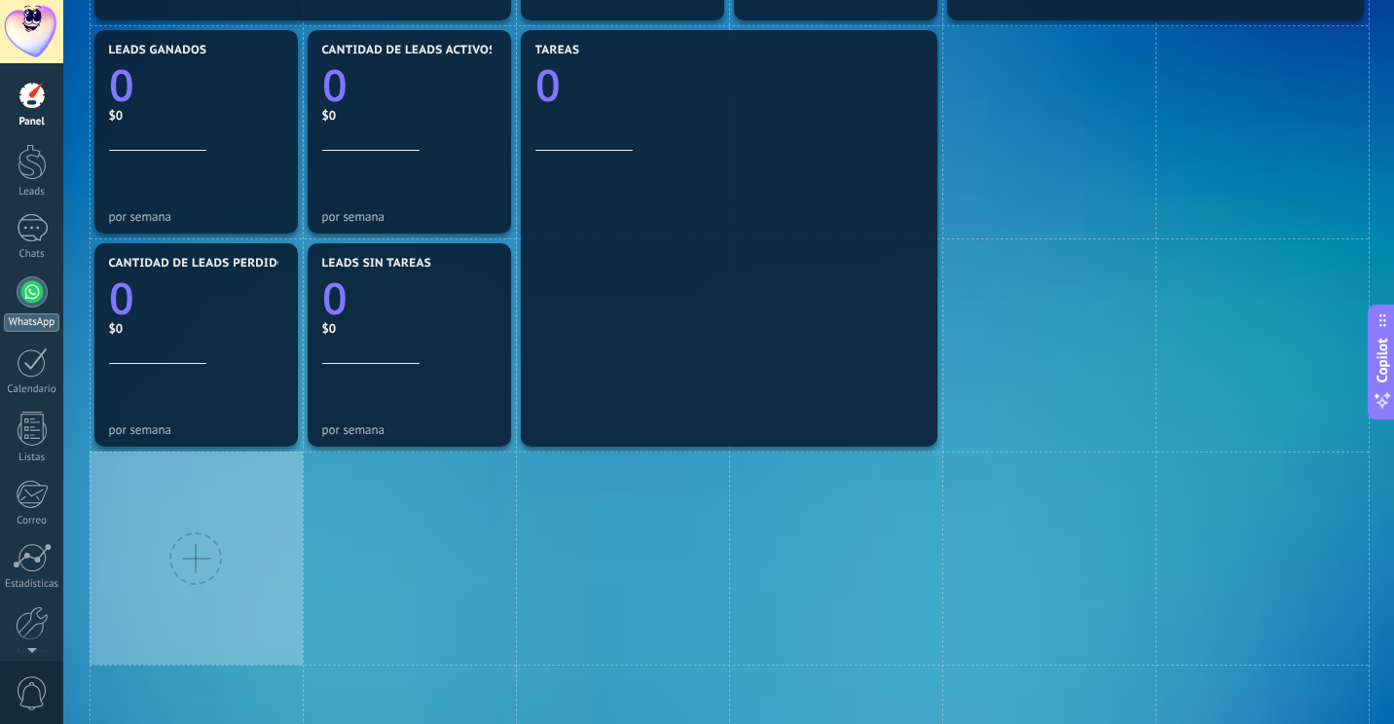
click at [42, 314] on div "WhatsApp" at bounding box center [31, 322] width 55 height 18
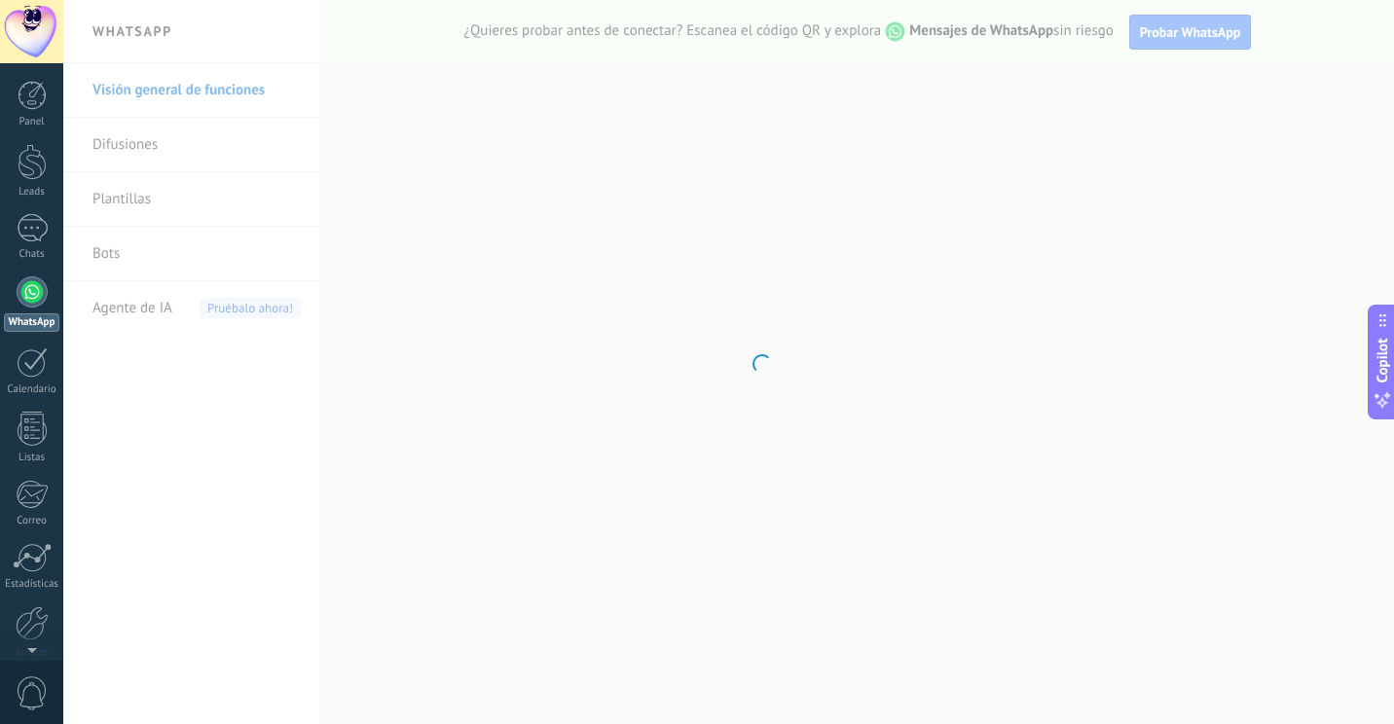
click at [155, 264] on body ".abecls-1,.abecls-2{fill-rule:evenodd}.abecls-2{fill:#fff} .abhcls-1{fill:none}…" at bounding box center [697, 362] width 1394 height 724
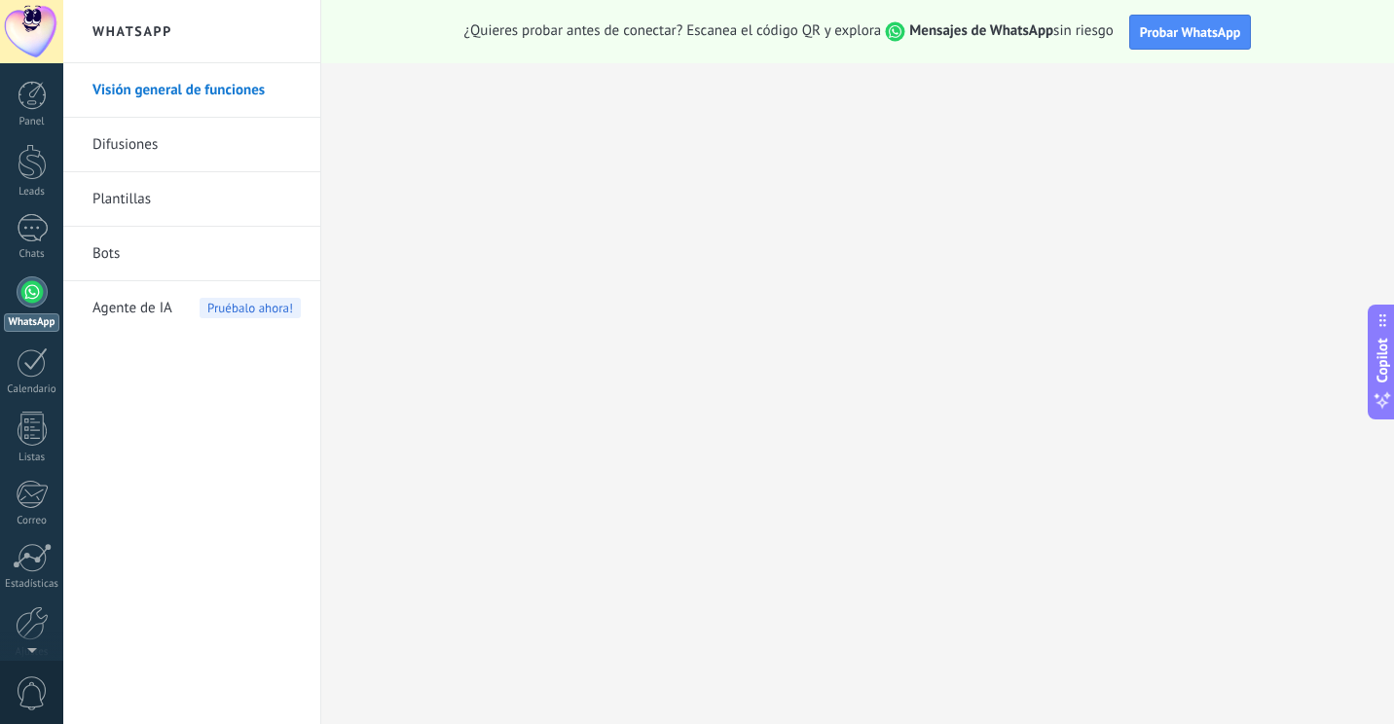
click at [135, 254] on link "Bots" at bounding box center [196, 254] width 208 height 55
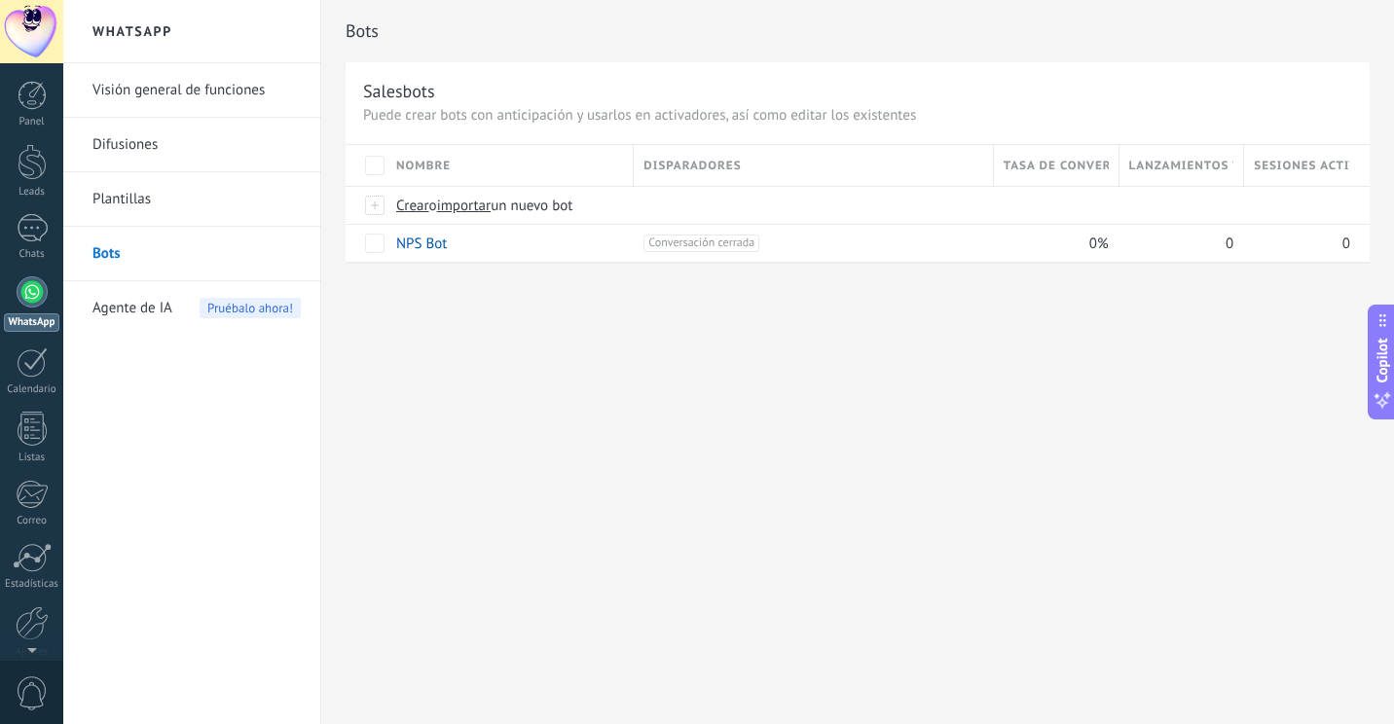
click at [198, 312] on div "Agente de IA Pruébalo ahora!" at bounding box center [196, 308] width 208 height 55
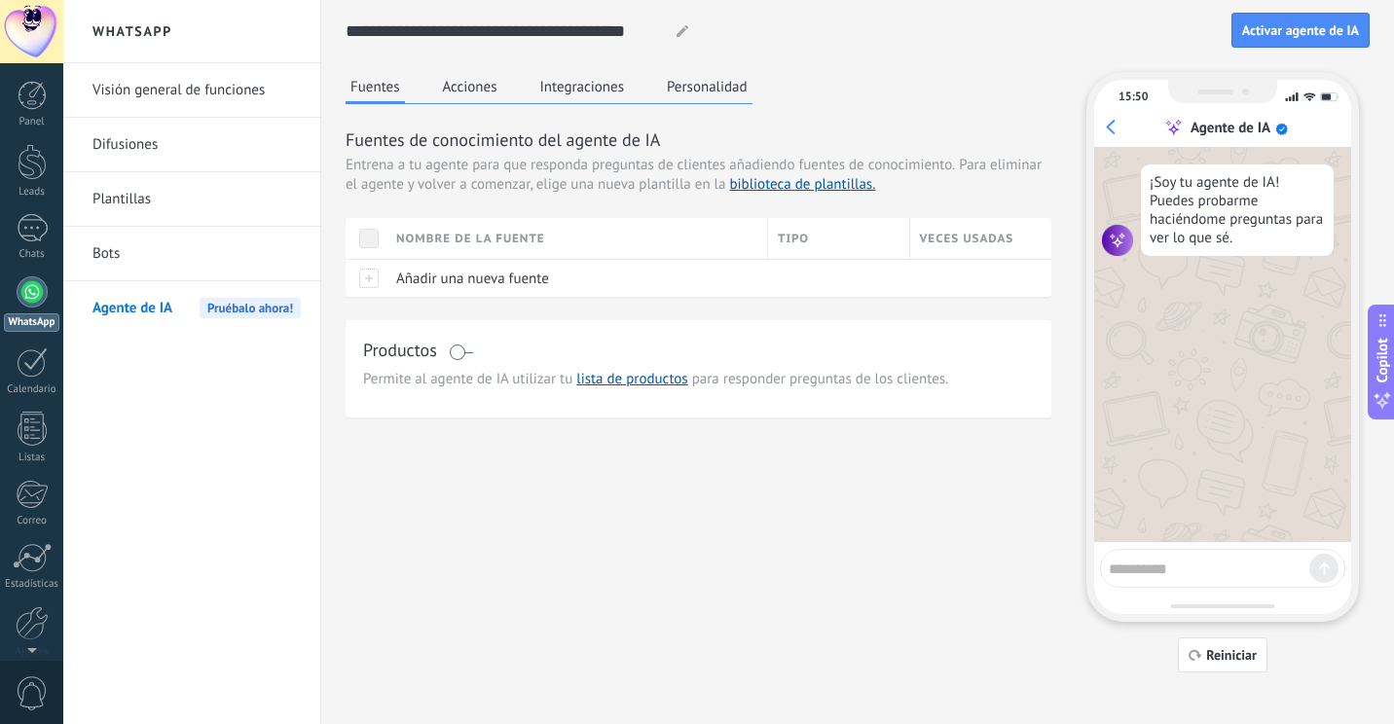
click at [464, 82] on button "Acciones" at bounding box center [470, 86] width 64 height 29
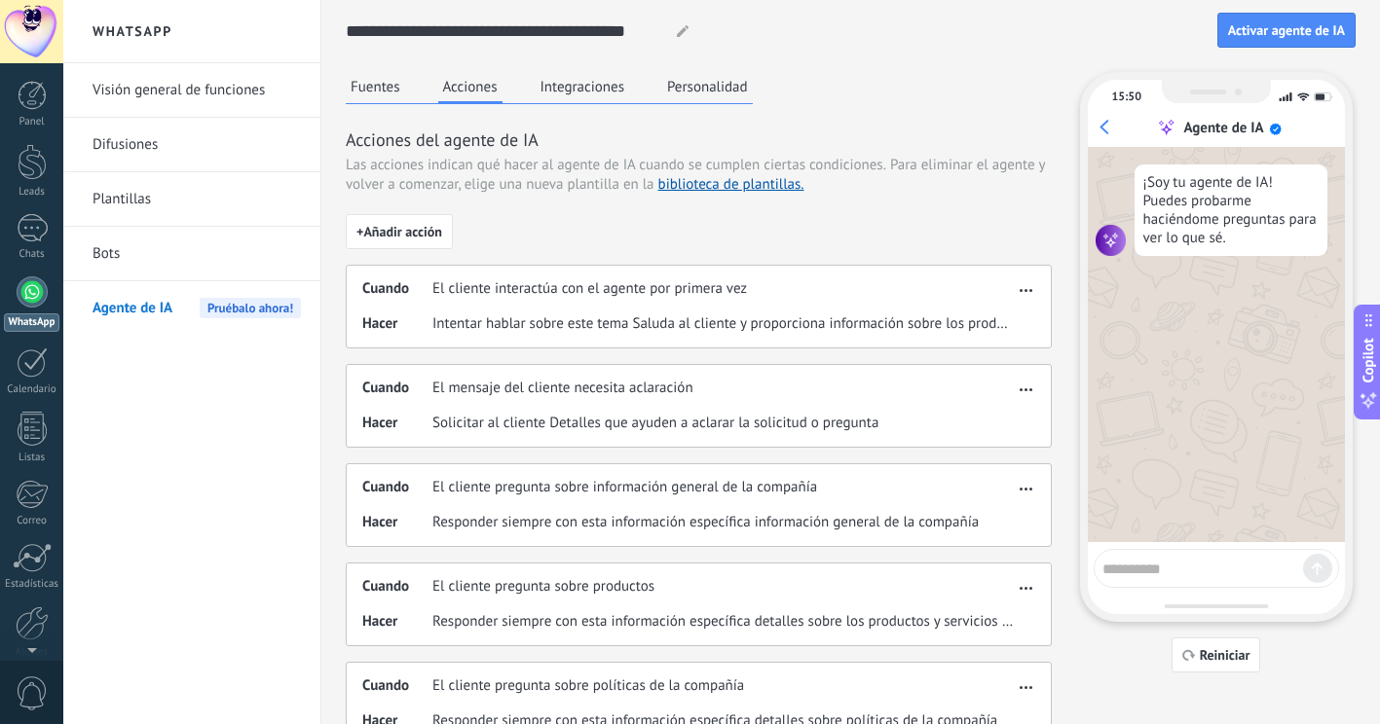
click at [611, 71] on div "**********" at bounding box center [851, 571] width 1010 height 1143
click at [603, 92] on button "Integraciones" at bounding box center [582, 86] width 94 height 29
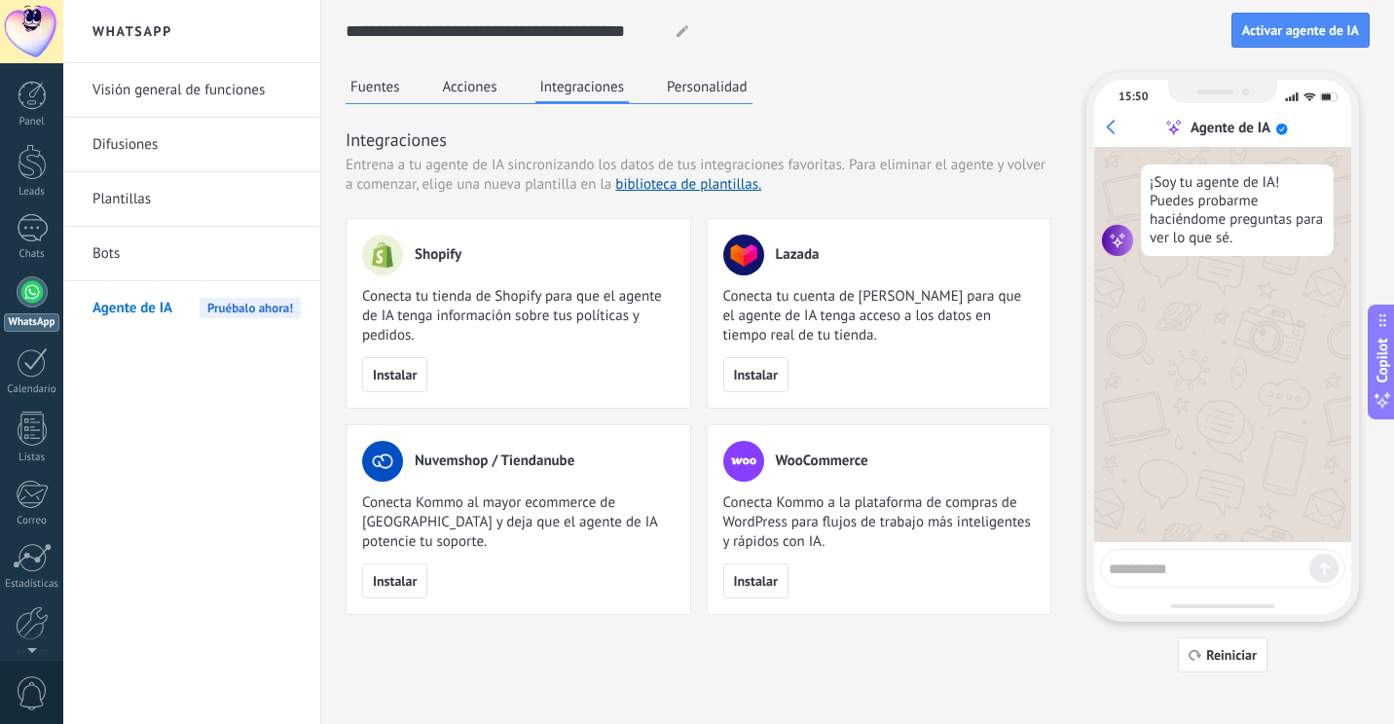
click at [719, 85] on button "Personalidad" at bounding box center [707, 86] width 91 height 29
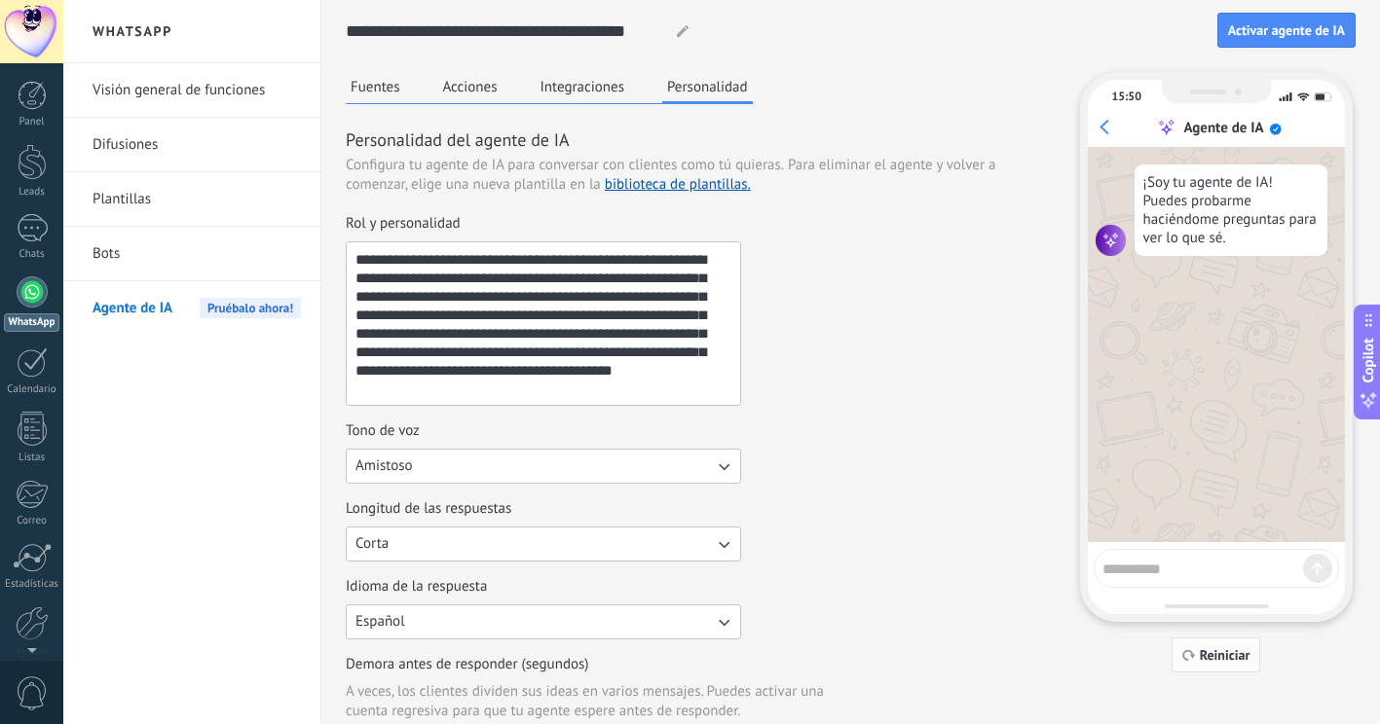
click at [1213, 670] on button "Reiniciar" at bounding box center [1216, 655] width 90 height 35
click at [210, 97] on link "Visión general de funciones" at bounding box center [196, 90] width 208 height 55
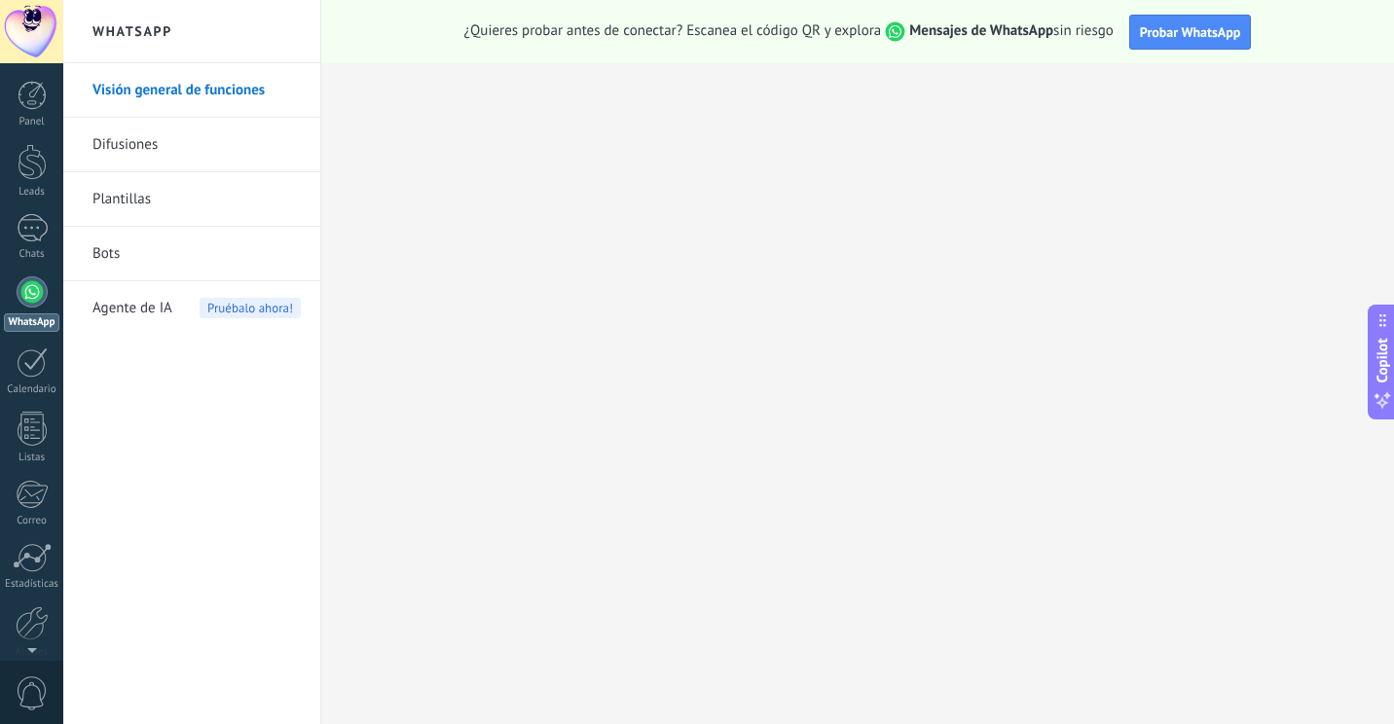
click at [191, 198] on link "Plantillas" at bounding box center [196, 199] width 208 height 55
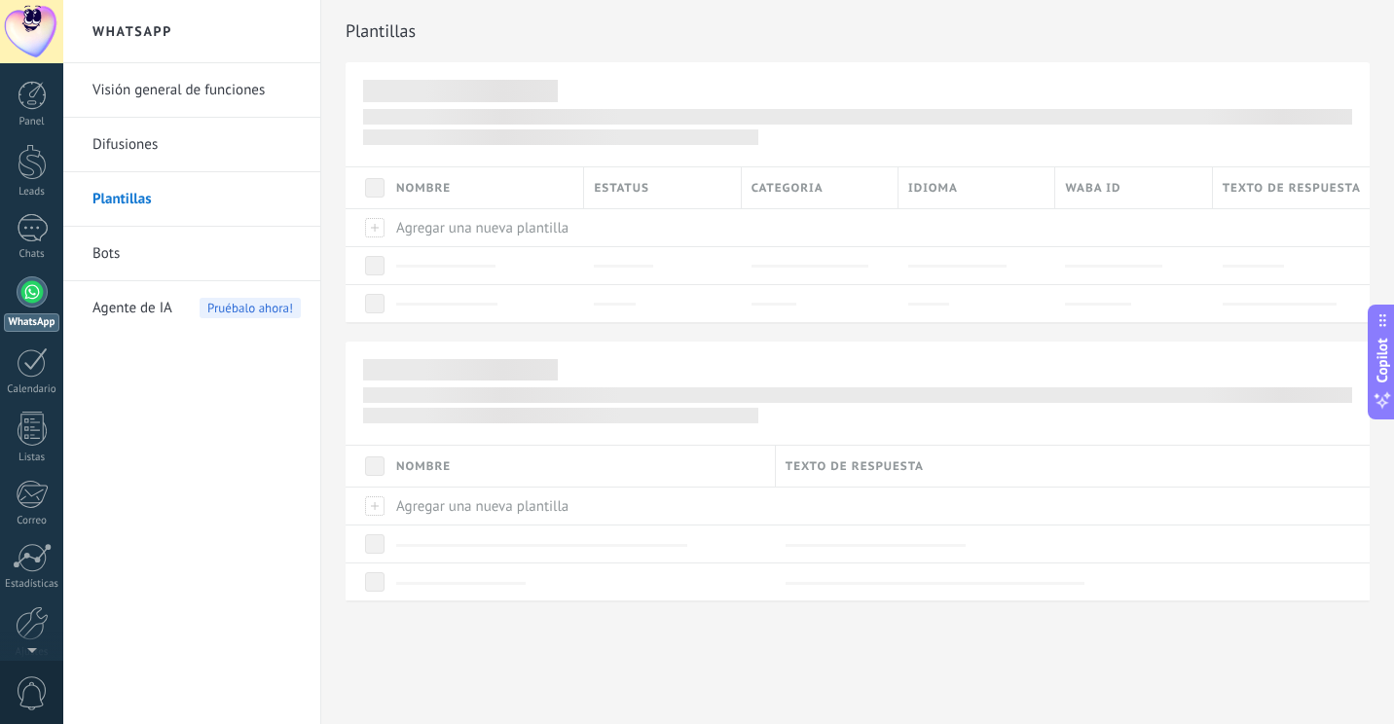
click at [171, 263] on link "Bots" at bounding box center [196, 254] width 208 height 55
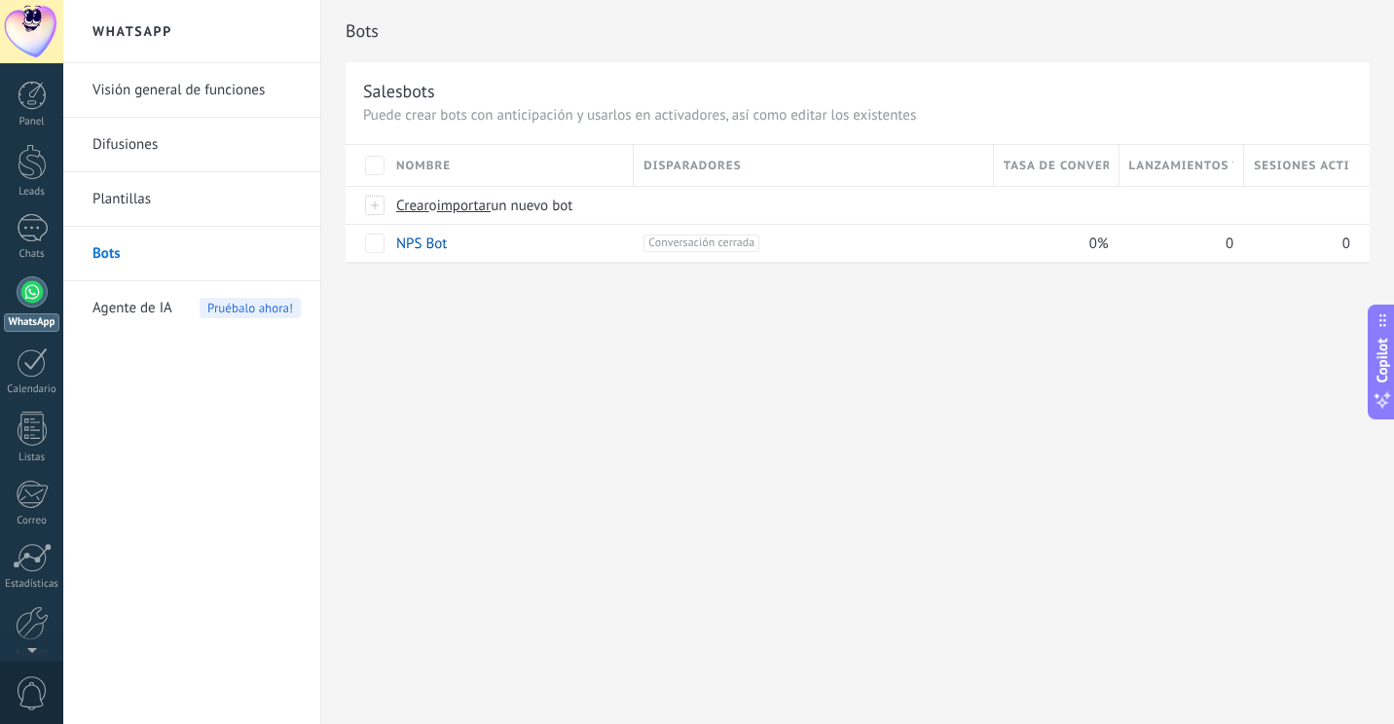
drag, startPoint x: 902, startPoint y: 421, endPoint x: 792, endPoint y: 364, distance: 123.7
click at [792, 364] on div "Bots Salesbots Puede crear bots con anticipación y usarlos en activadores, así …" at bounding box center [857, 362] width 1073 height 724
click at [499, 274] on div "Bots Salesbots Puede crear bots con anticipación y usarlos en activadores, así …" at bounding box center [857, 152] width 1073 height 304
click at [505, 262] on div "NPS Bot" at bounding box center [506, 243] width 238 height 37
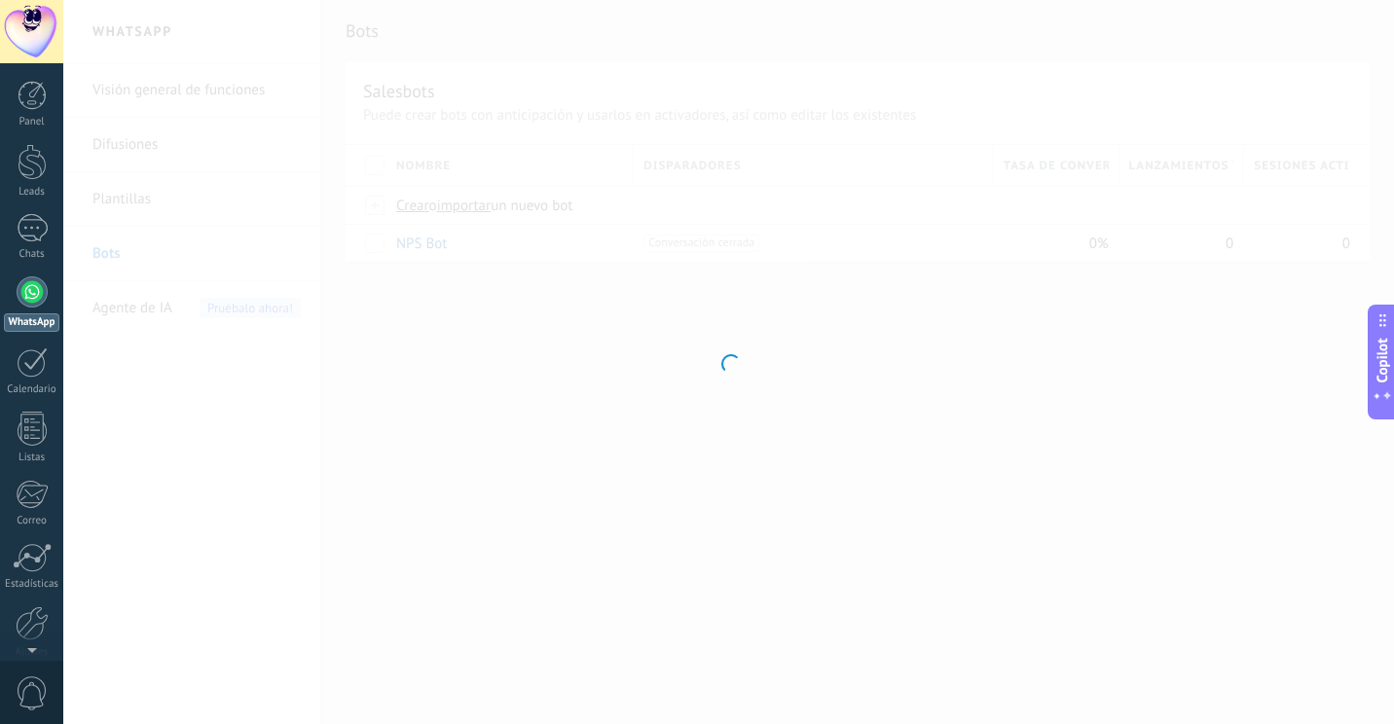
type input "*******"
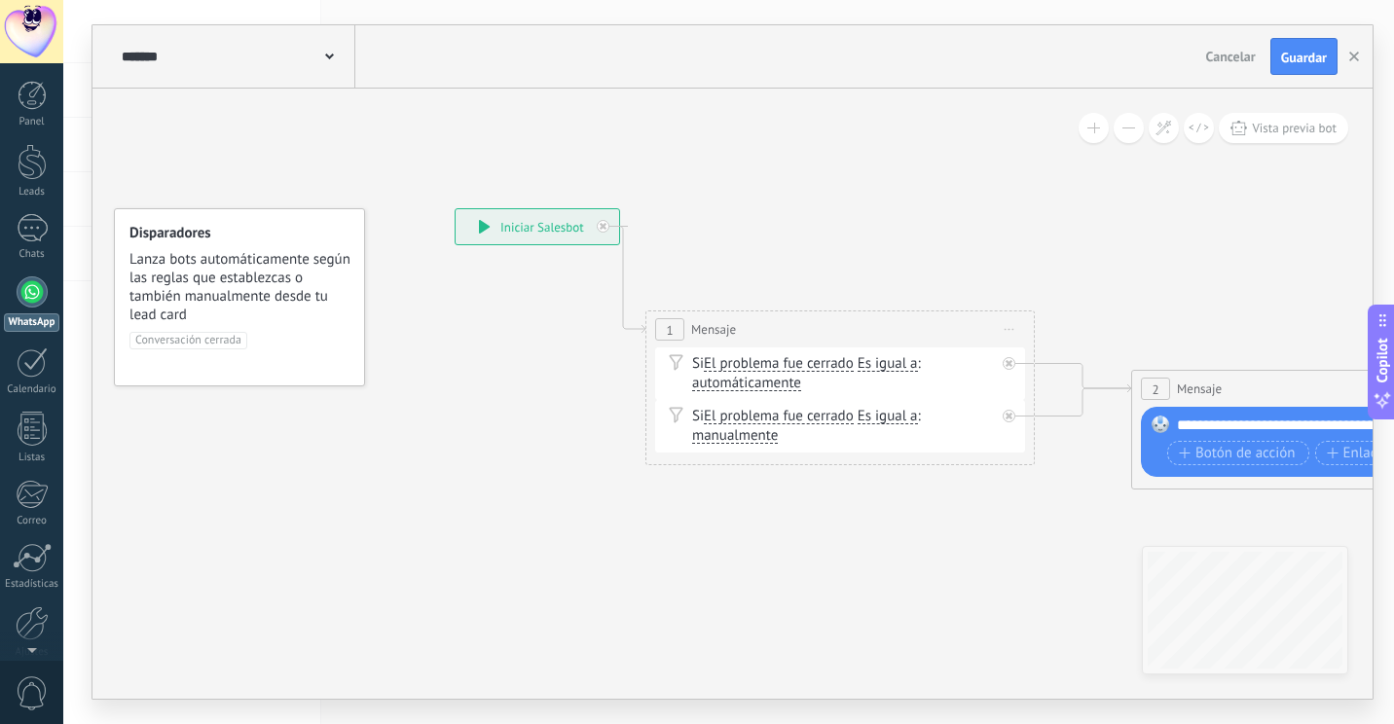
drag, startPoint x: 610, startPoint y: 411, endPoint x: 529, endPoint y: 364, distance: 94.2
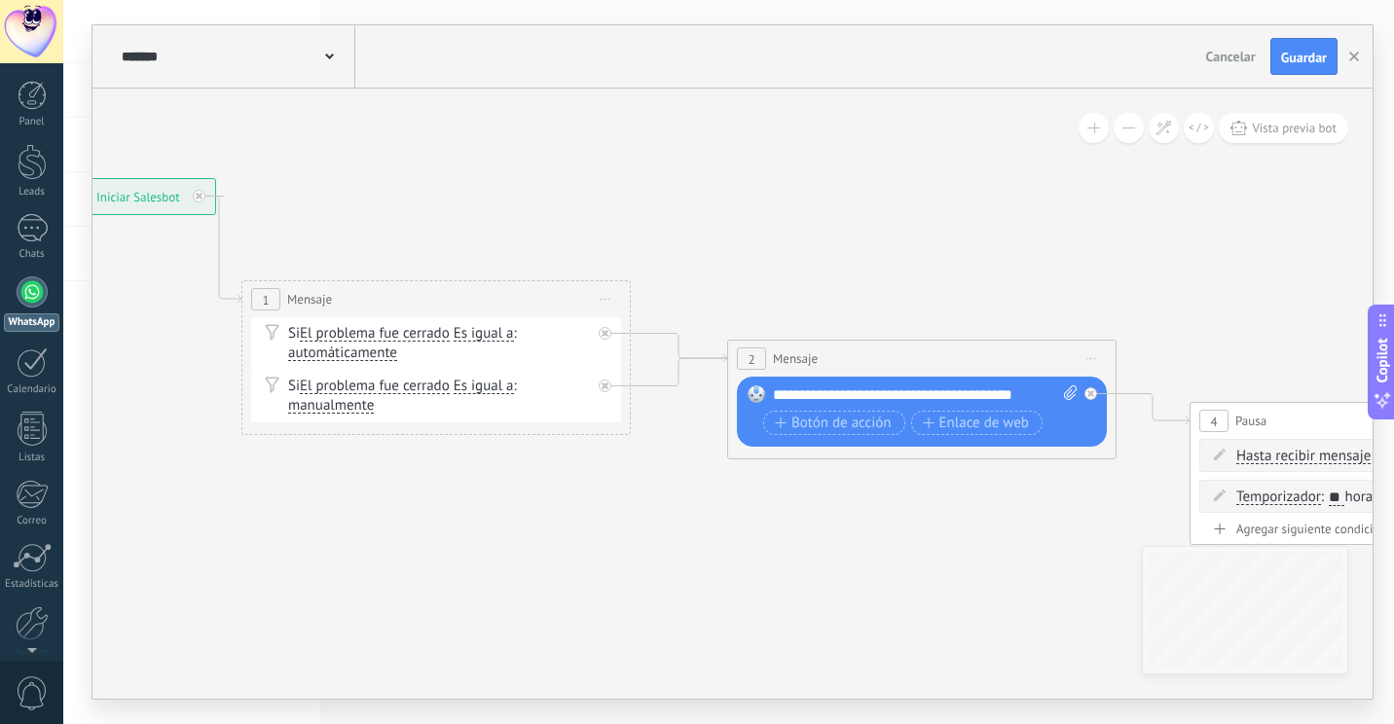
drag, startPoint x: 852, startPoint y: 228, endPoint x: 569, endPoint y: 227, distance: 283.3
click at [750, 370] on div "2" at bounding box center [749, 360] width 29 height 22
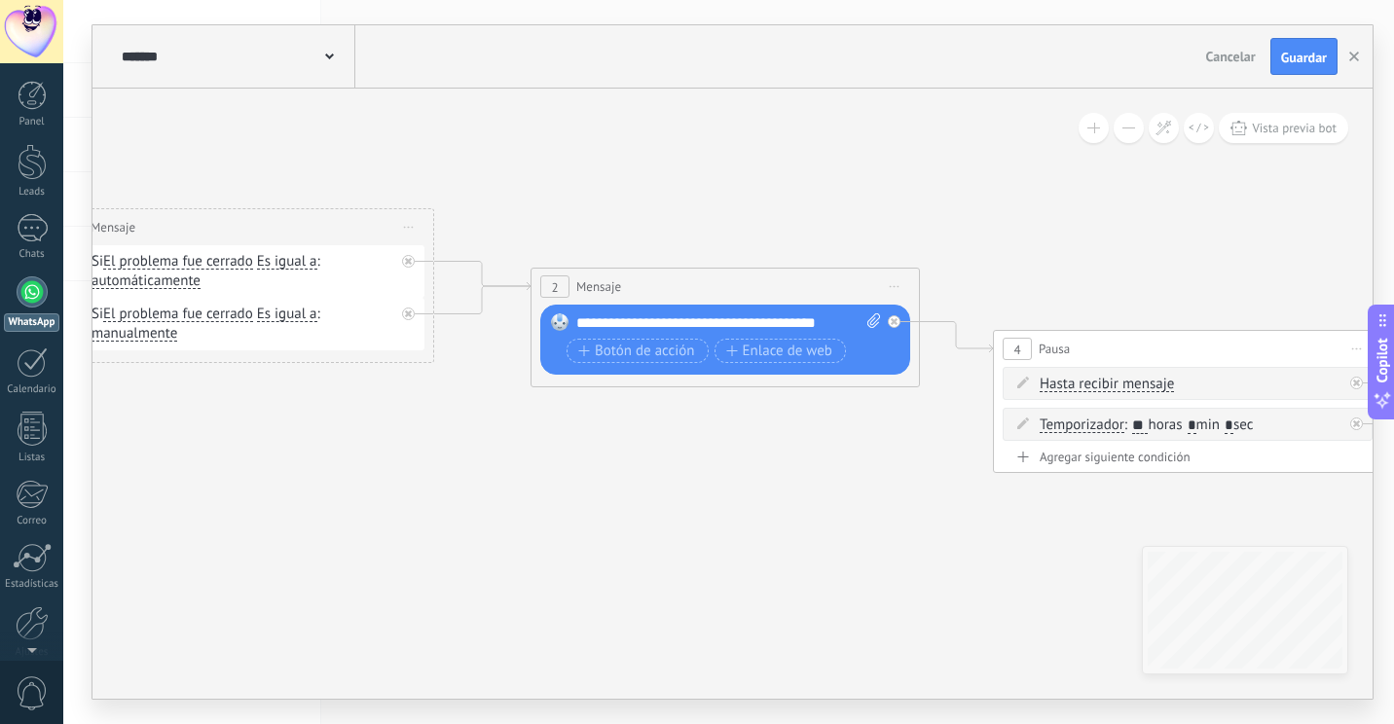
drag, startPoint x: 924, startPoint y: 503, endPoint x: 726, endPoint y: 421, distance: 214.3
click at [769, 323] on div "**********" at bounding box center [727, 322] width 305 height 19
click at [873, 325] on icon at bounding box center [873, 320] width 13 height 15
click input "Subir" at bounding box center [0, 0] width 0 height 0
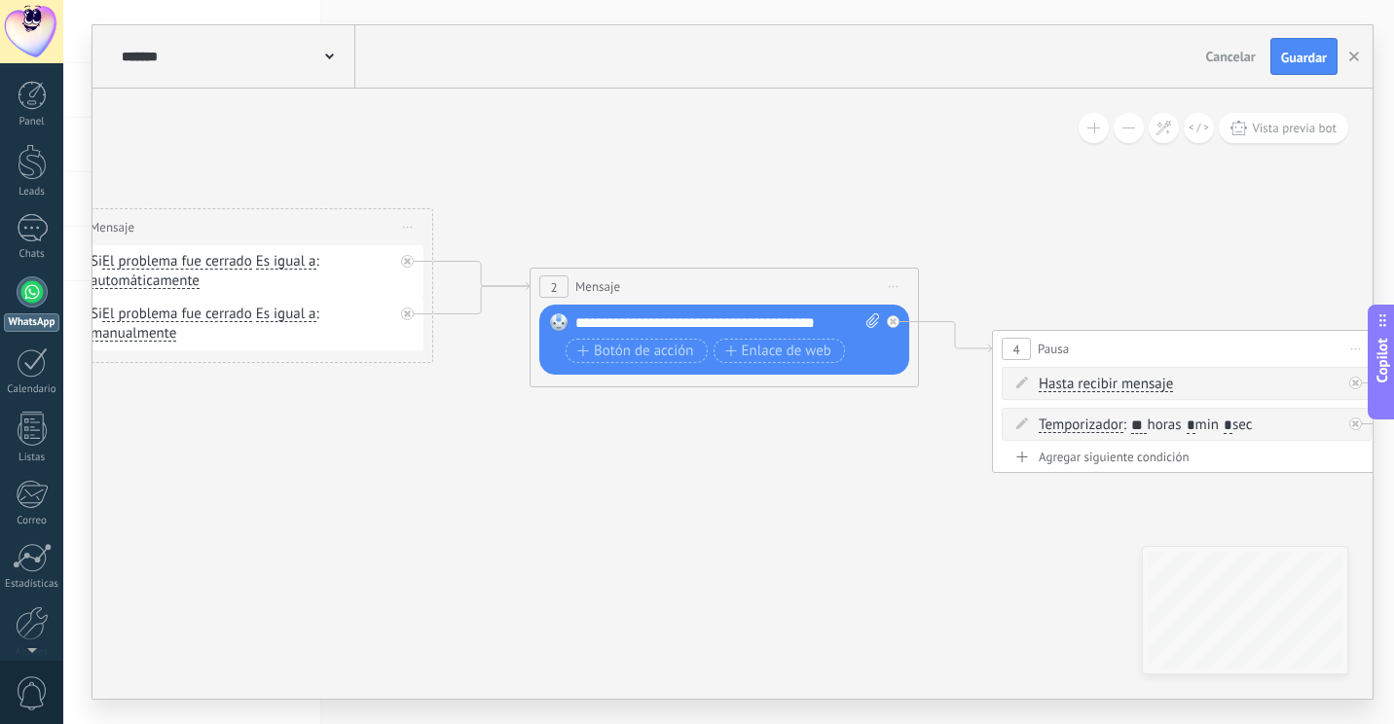
click at [830, 318] on div "**********" at bounding box center [727, 322] width 305 height 19
click at [1299, 137] on button "Vista previa bot" at bounding box center [1283, 128] width 129 height 30
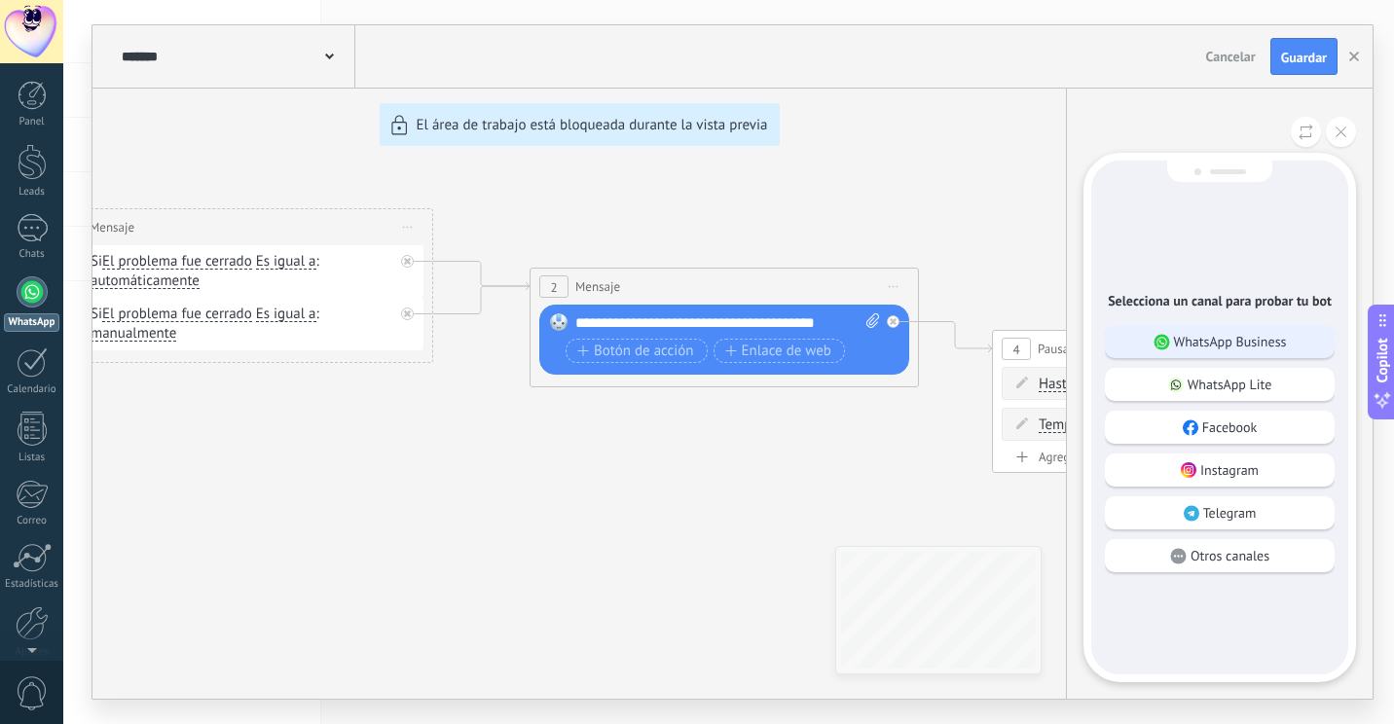
click at [1212, 353] on div "WhatsApp Business" at bounding box center [1220, 341] width 230 height 33
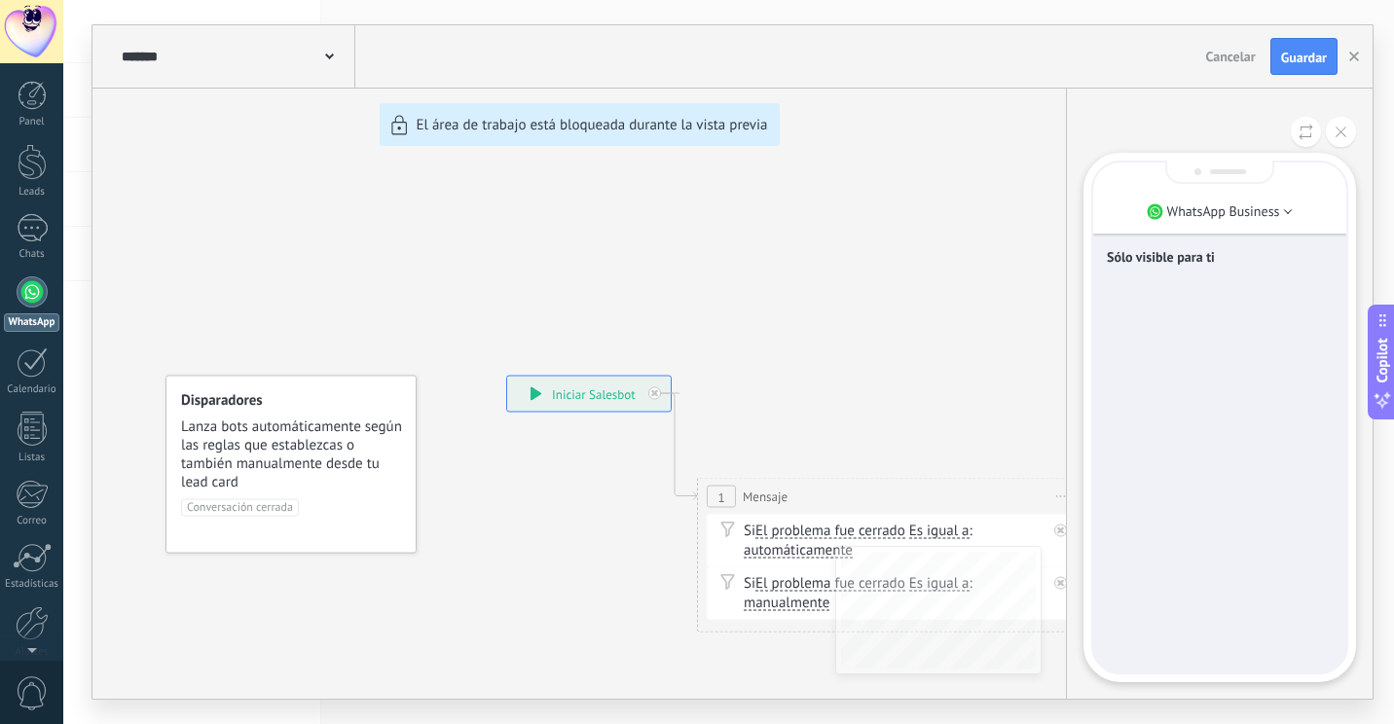
click at [541, 389] on div "**********" at bounding box center [732, 362] width 1280 height 674
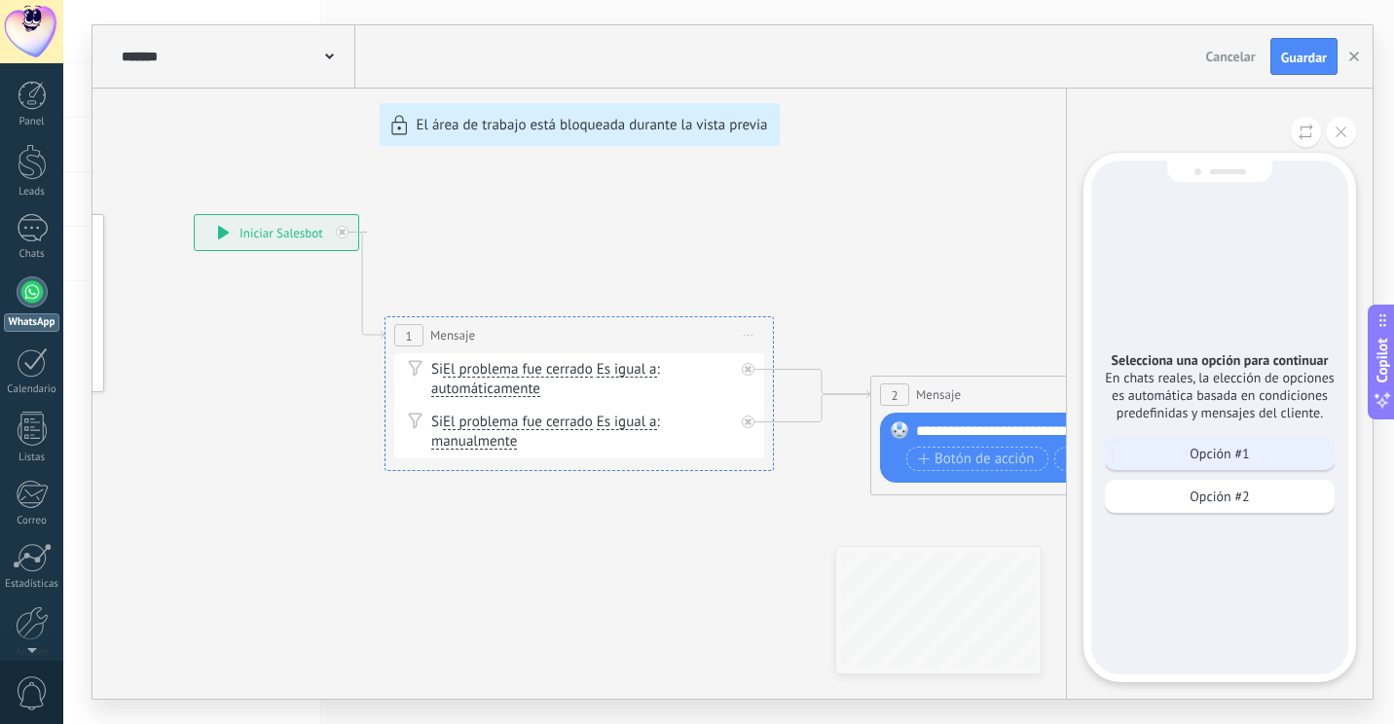
click at [1198, 468] on div "Opción #1" at bounding box center [1220, 453] width 230 height 33
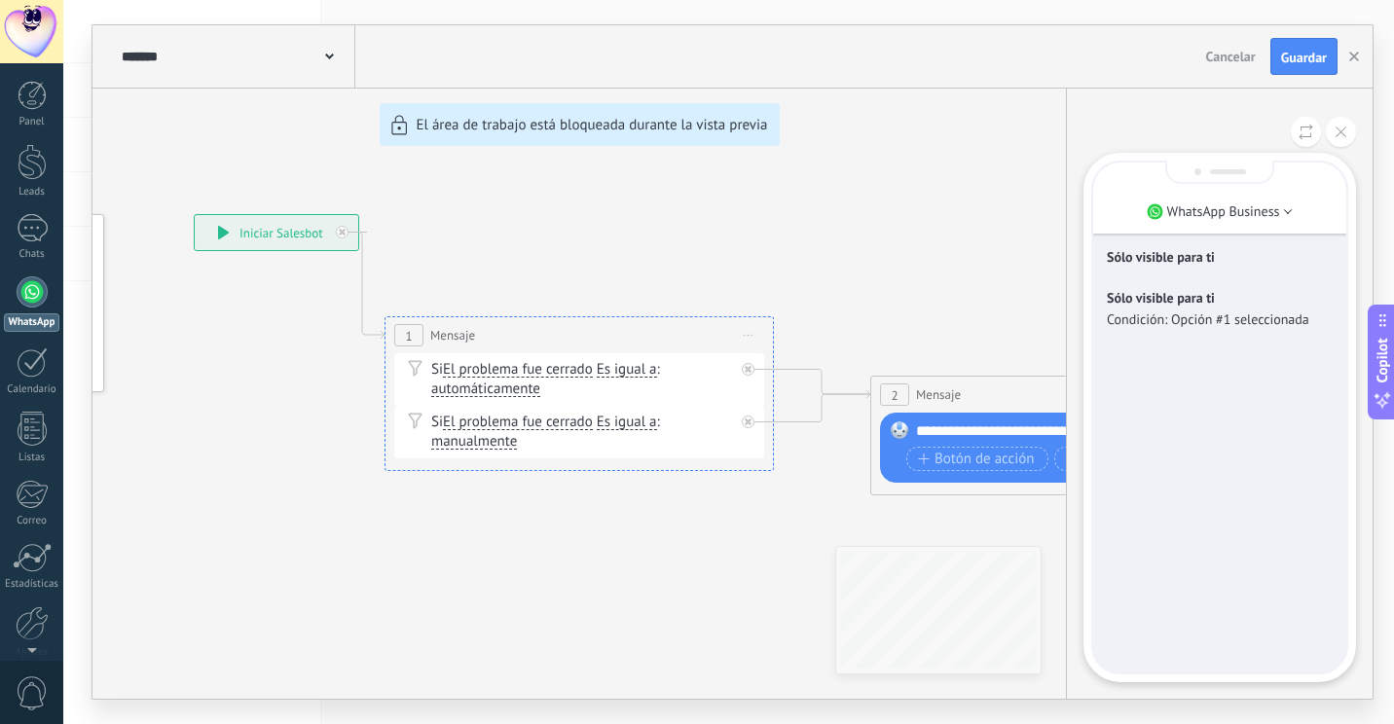
click at [1198, 302] on p "Sólo visible para ti" at bounding box center [1220, 298] width 226 height 18
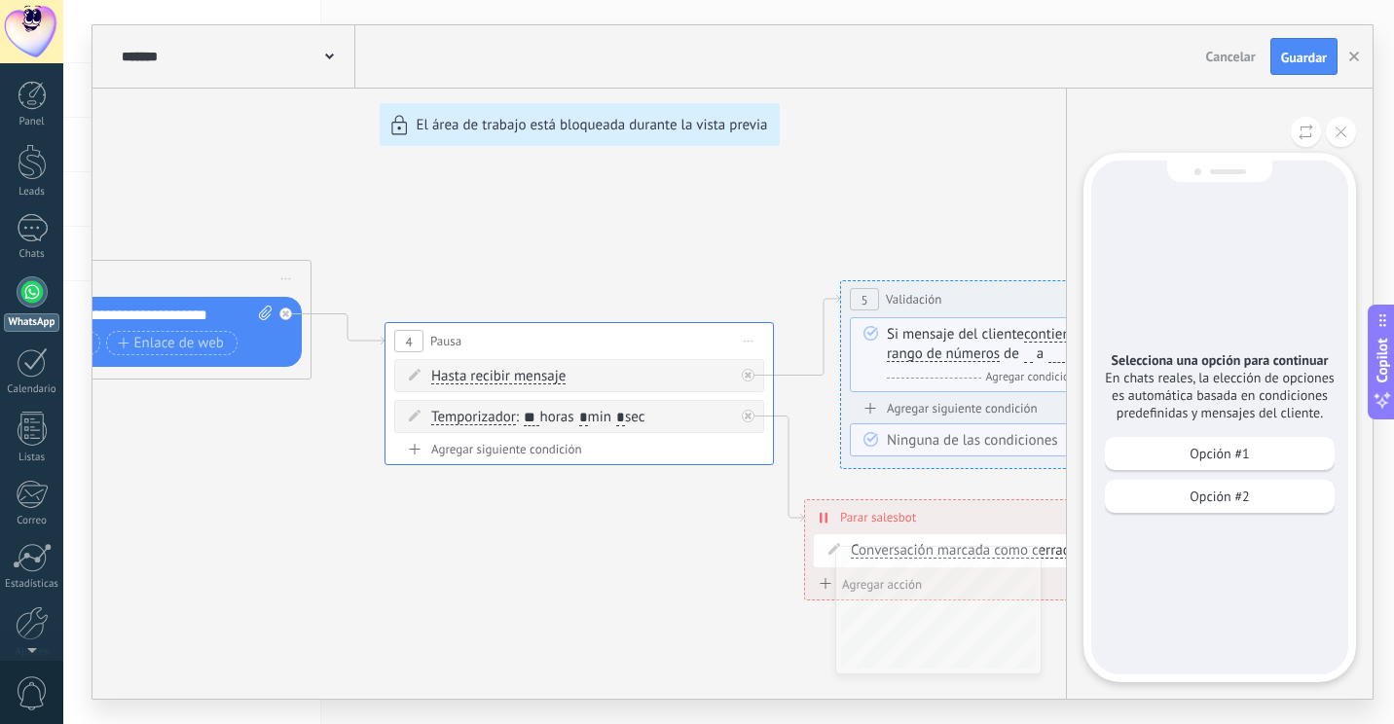
click at [1224, 435] on div "Selecciona una opción para continuar En chats reales, la elección de opciones e…" at bounding box center [1219, 418] width 257 height 514
click at [1222, 473] on div "Opción #1 Opción #2" at bounding box center [1220, 480] width 230 height 86
drag, startPoint x: 729, startPoint y: 230, endPoint x: 642, endPoint y: 232, distance: 87.6
click at [642, 232] on div "**********" at bounding box center [732, 362] width 1280 height 674
click at [1184, 455] on div "Opción #1" at bounding box center [1220, 453] width 230 height 33
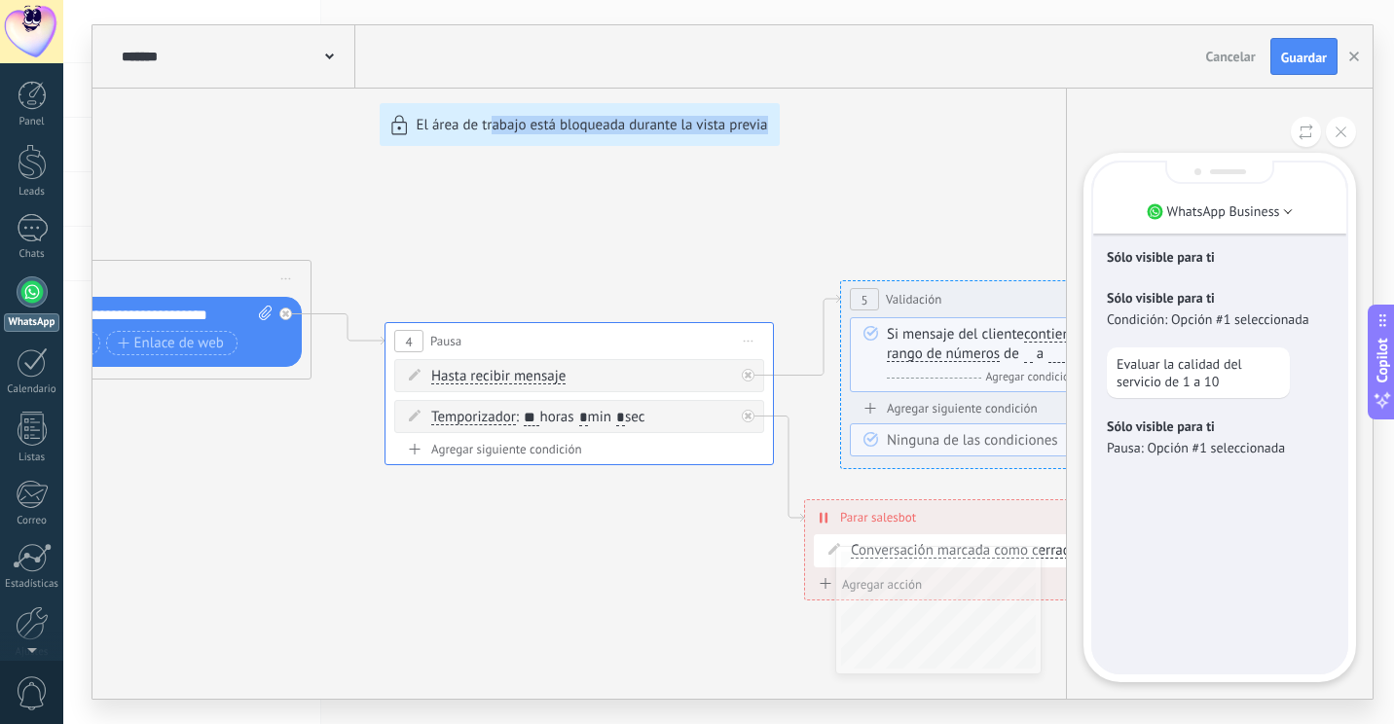
drag, startPoint x: 868, startPoint y: 212, endPoint x: 492, endPoint y: 160, distance: 380.4
click at [492, 160] on div "**********" at bounding box center [732, 362] width 1280 height 674
click at [607, 244] on div "**********" at bounding box center [732, 362] width 1280 height 674
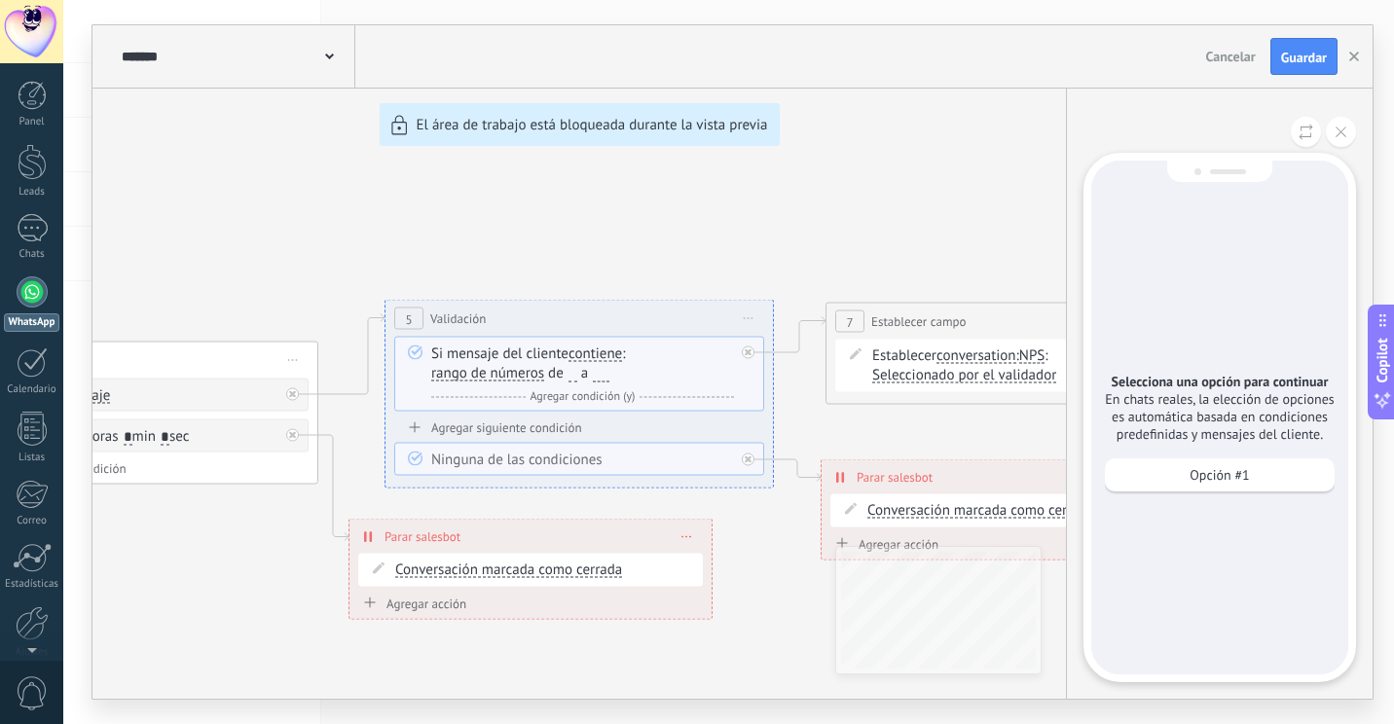
drag, startPoint x: 607, startPoint y: 244, endPoint x: 797, endPoint y: 214, distance: 193.2
click at [797, 214] on div "**********" at bounding box center [732, 362] width 1280 height 674
drag, startPoint x: 866, startPoint y: 241, endPoint x: 787, endPoint y: 141, distance: 127.6
click at [787, 141] on div "**********" at bounding box center [732, 362] width 1280 height 674
click at [1201, 471] on p "Opción #1" at bounding box center [1219, 475] width 59 height 18
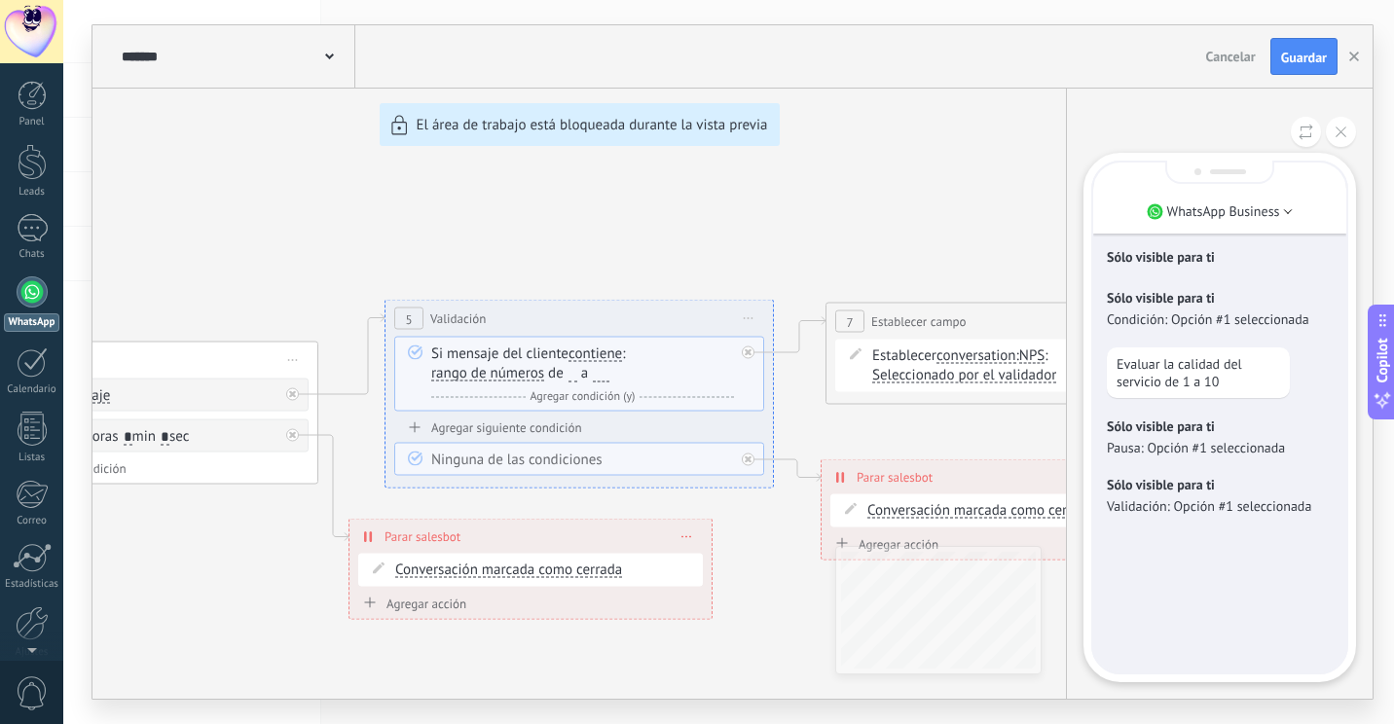
click at [1181, 447] on p "Pausa: Opción #1 seleccionada" at bounding box center [1220, 448] width 226 height 18
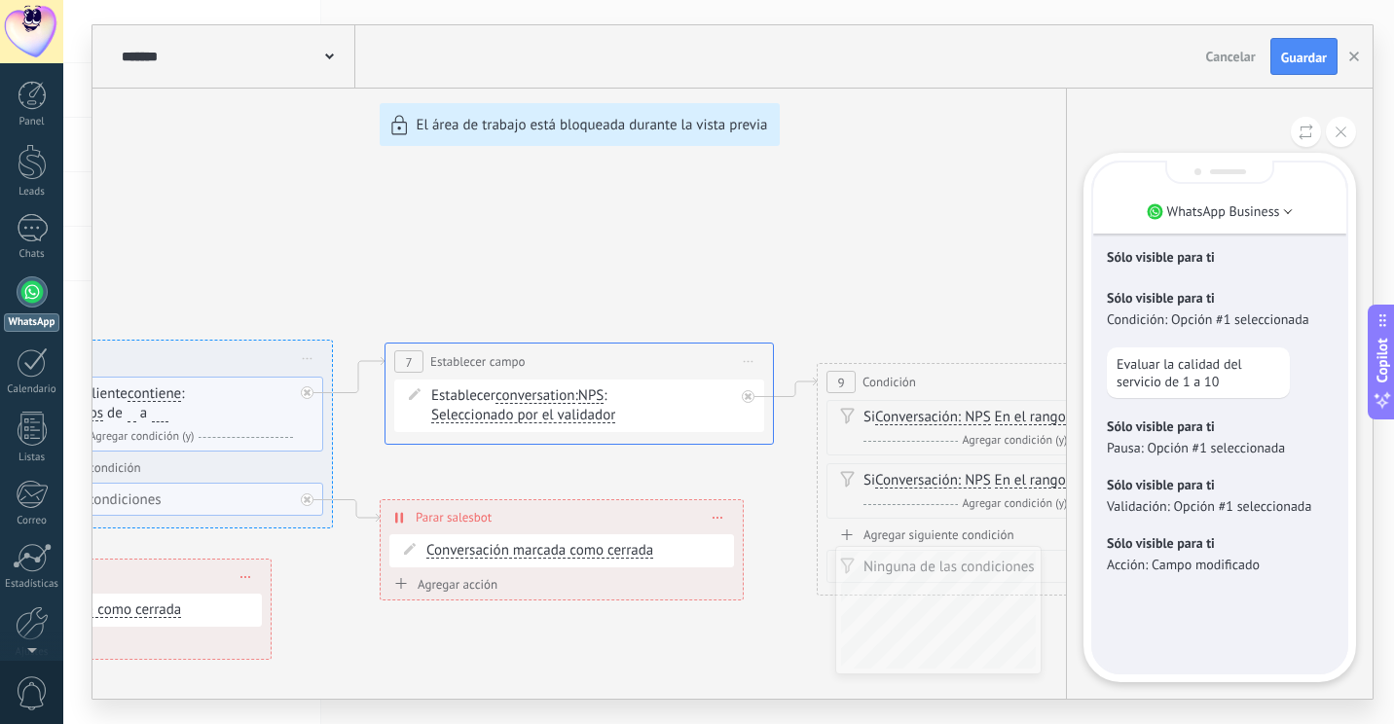
click at [1337, 133] on icon at bounding box center [1341, 132] width 11 height 11
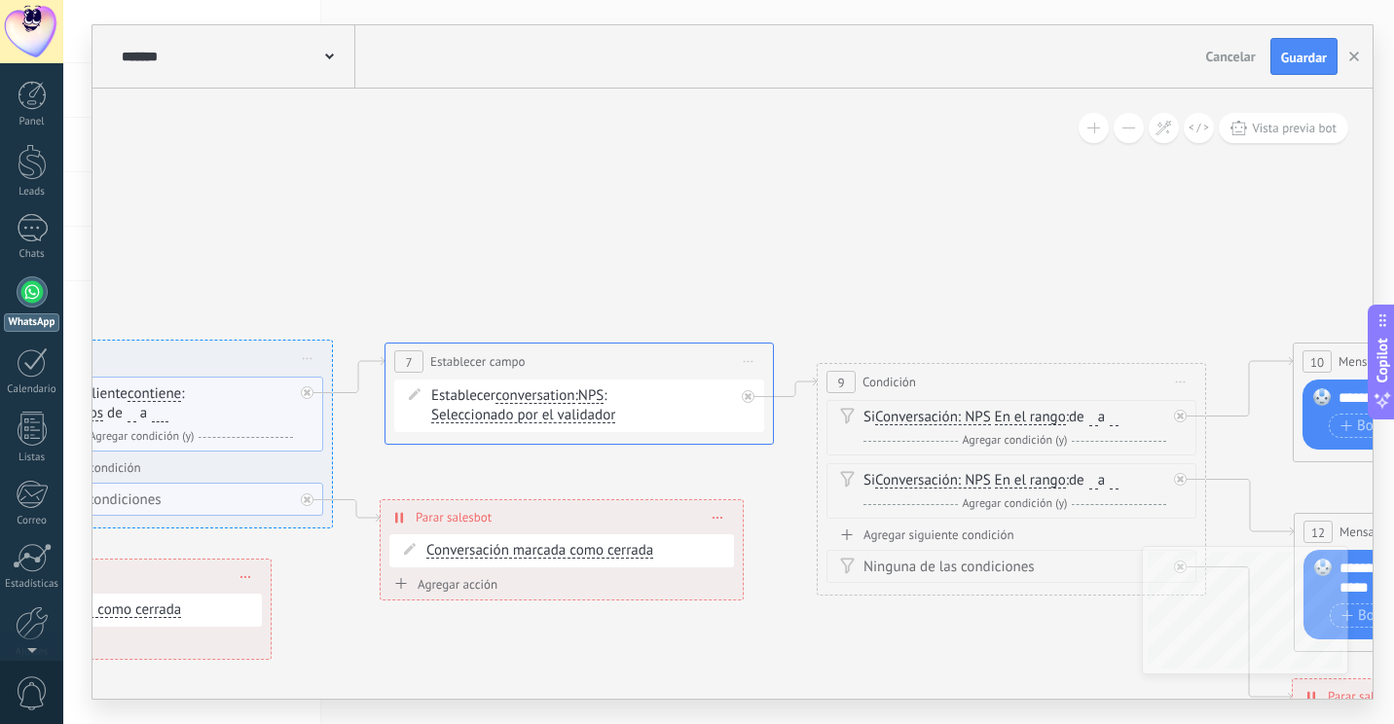
drag, startPoint x: 781, startPoint y: 212, endPoint x: 960, endPoint y: 149, distance: 190.0
click at [960, 149] on div "**********" at bounding box center [732, 362] width 1280 height 674
drag, startPoint x: 806, startPoint y: 152, endPoint x: 793, endPoint y: 179, distance: 30.5
click at [829, 152] on icon at bounding box center [440, 469] width 5156 height 1597
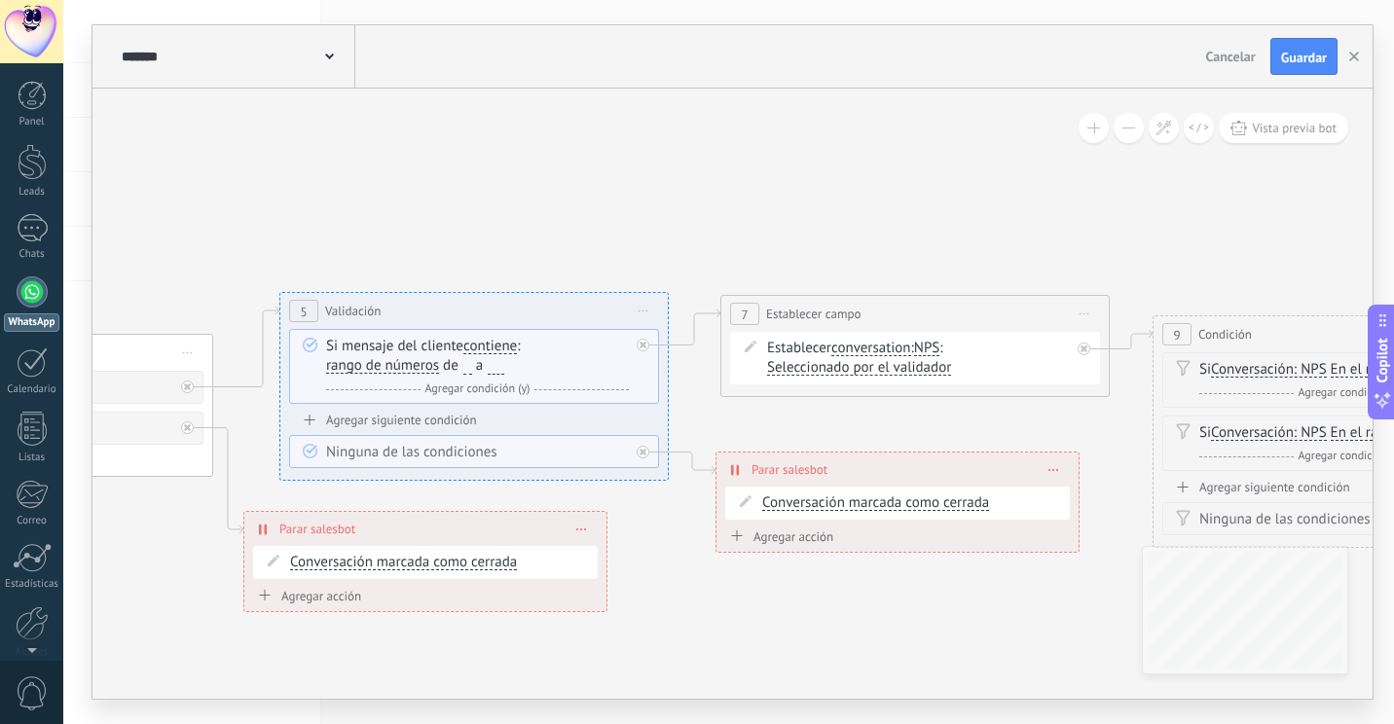
drag, startPoint x: 658, startPoint y: 217, endPoint x: 721, endPoint y: 188, distance: 69.7
click at [721, 188] on icon at bounding box center [776, 421] width 5156 height 1597
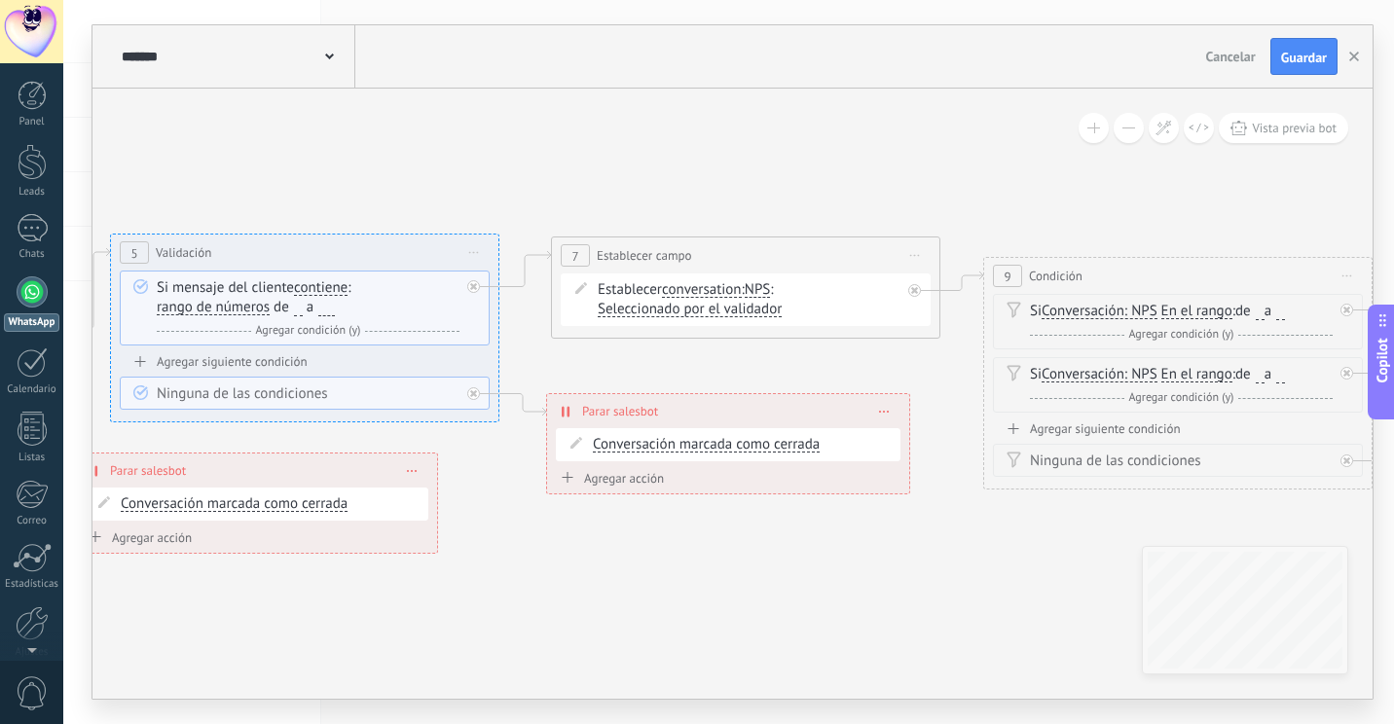
drag, startPoint x: 764, startPoint y: 204, endPoint x: 437, endPoint y: 122, distance: 337.4
click at [437, 122] on icon at bounding box center [606, 363] width 5156 height 1597
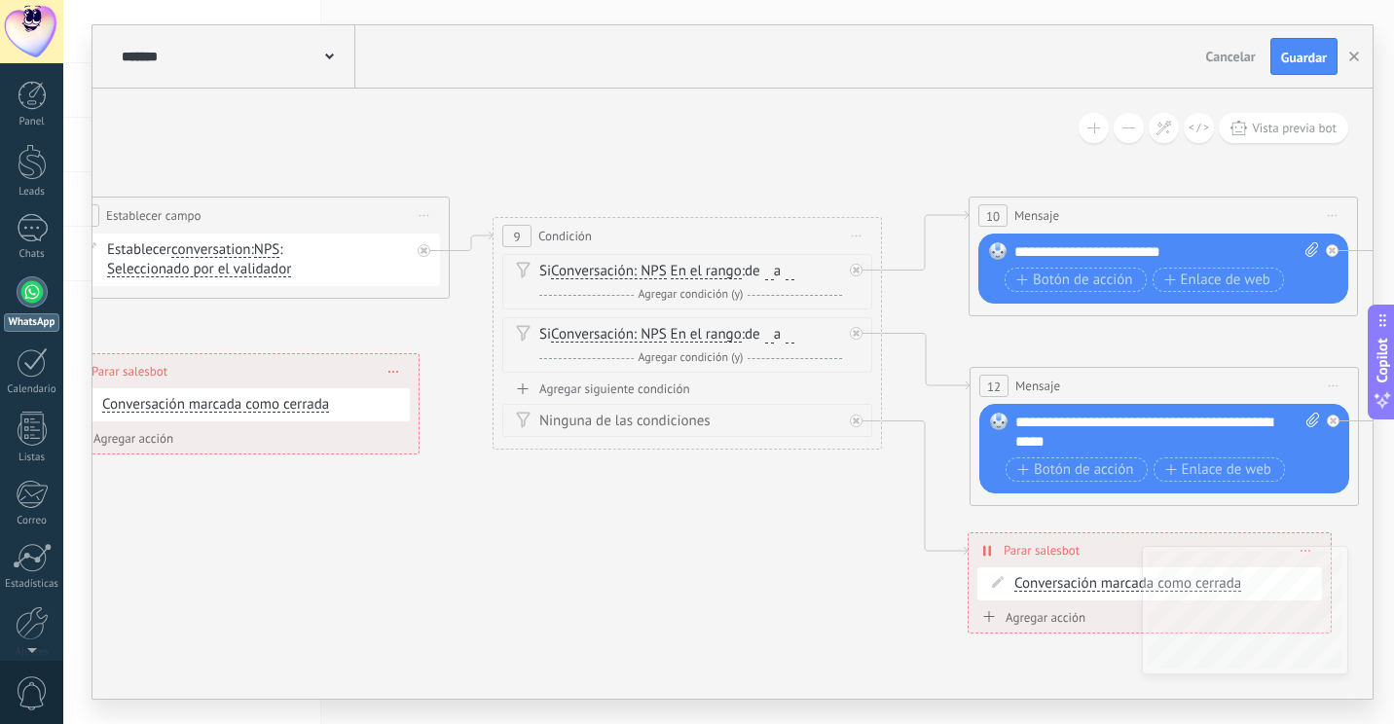
drag, startPoint x: 746, startPoint y: 552, endPoint x: 667, endPoint y: 538, distance: 80.0
click at [667, 541] on icon at bounding box center [116, 323] width 5156 height 1597
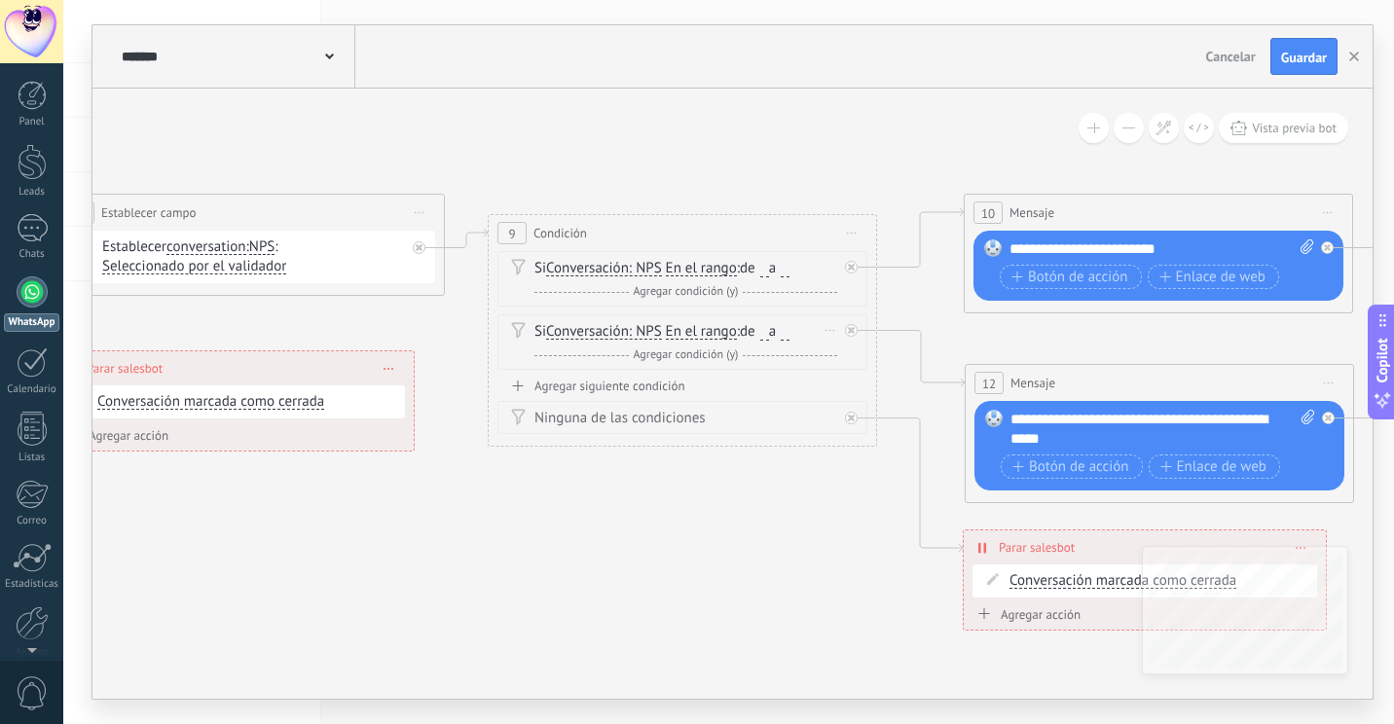
click at [750, 336] on span "de" at bounding box center [748, 331] width 16 height 18
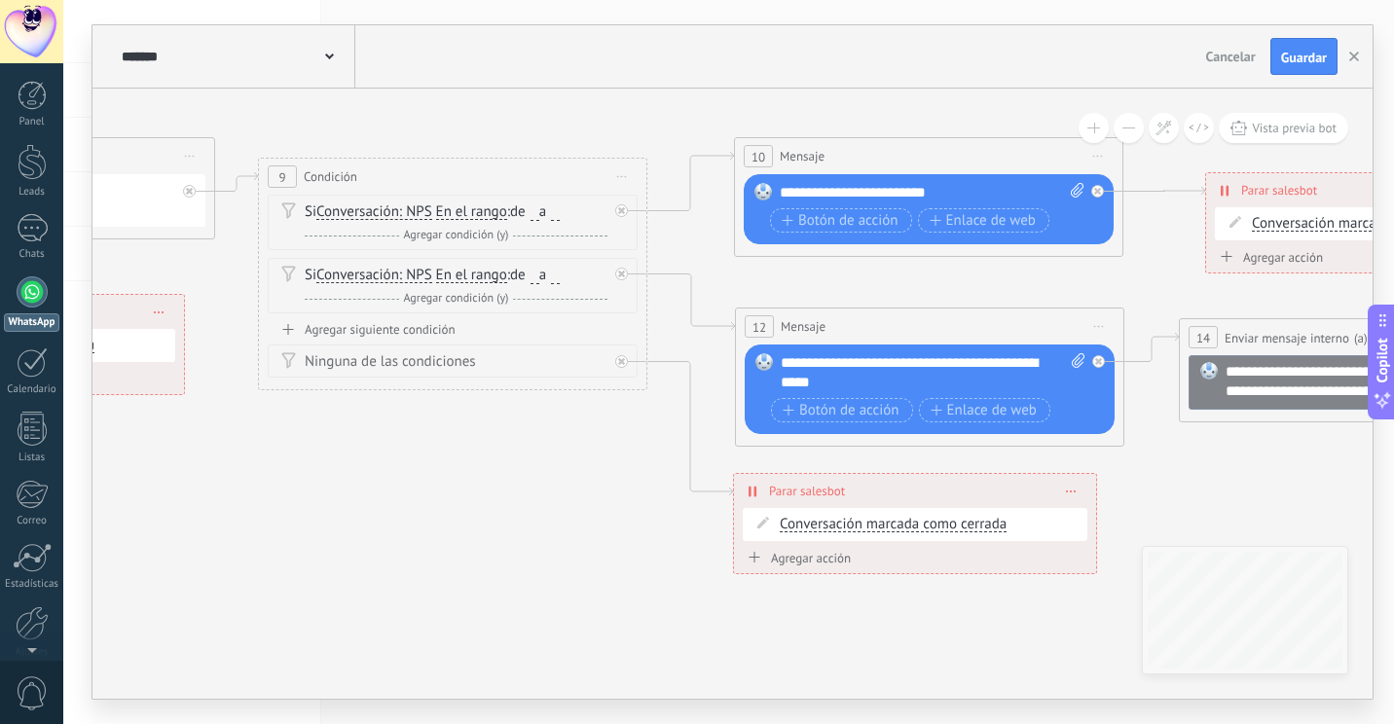
drag, startPoint x: 799, startPoint y: 528, endPoint x: 637, endPoint y: 250, distance: 321.6
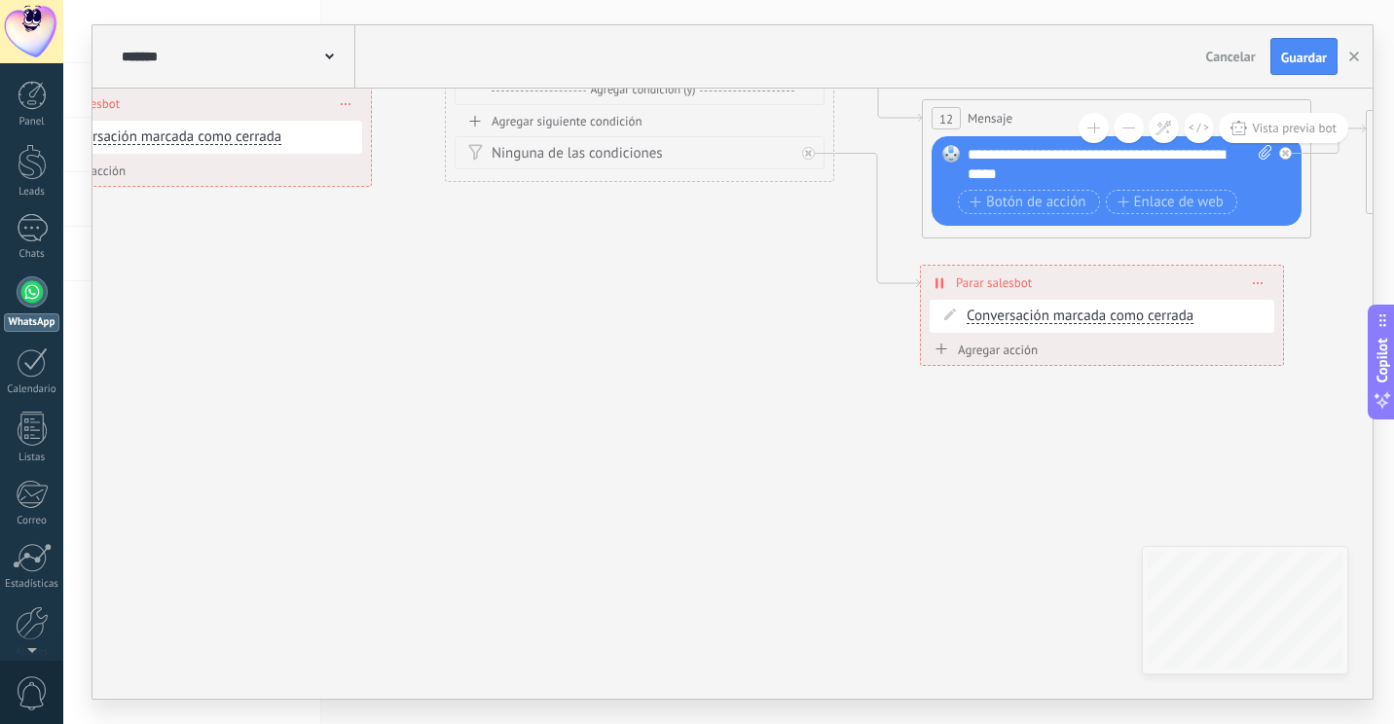
drag, startPoint x: 395, startPoint y: 240, endPoint x: 851, endPoint y: 404, distance: 484.4
click at [735, 467] on icon at bounding box center [68, 55] width 5156 height 1597
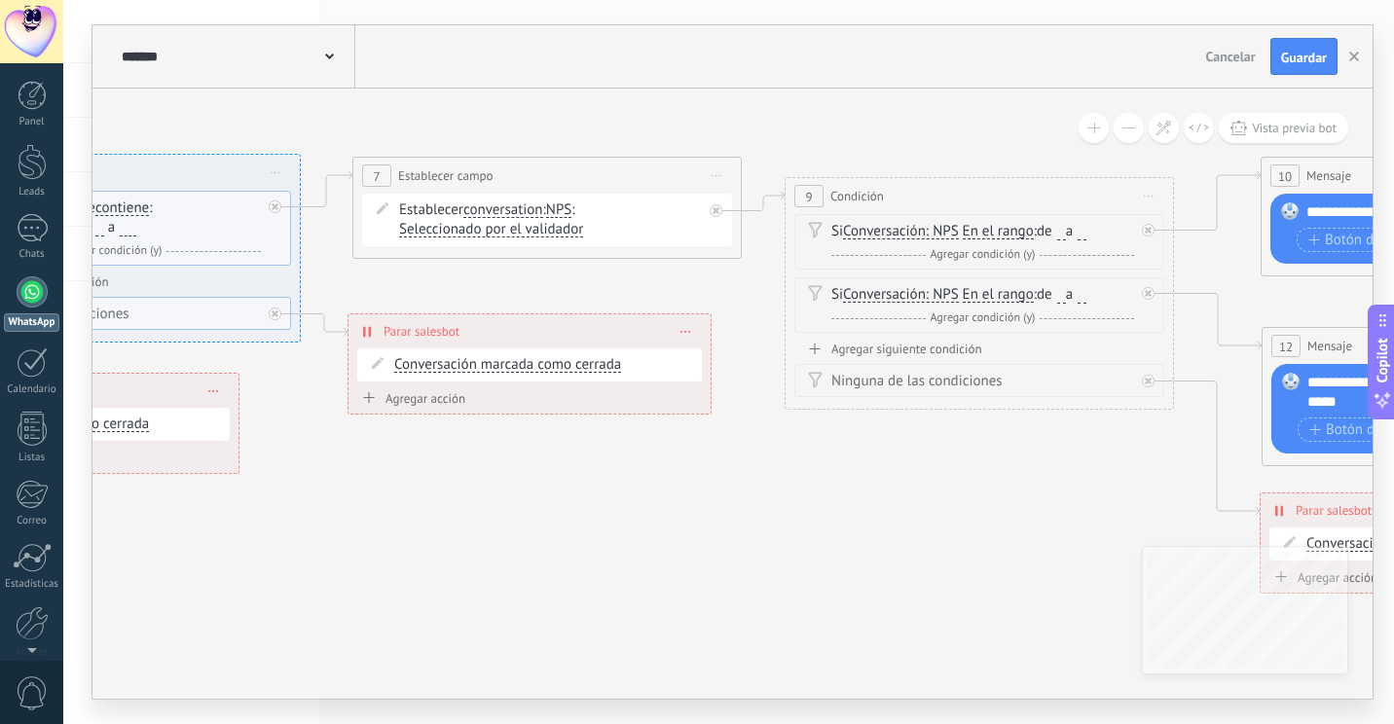
click at [1219, 60] on span "Cancelar" at bounding box center [1231, 57] width 50 height 18
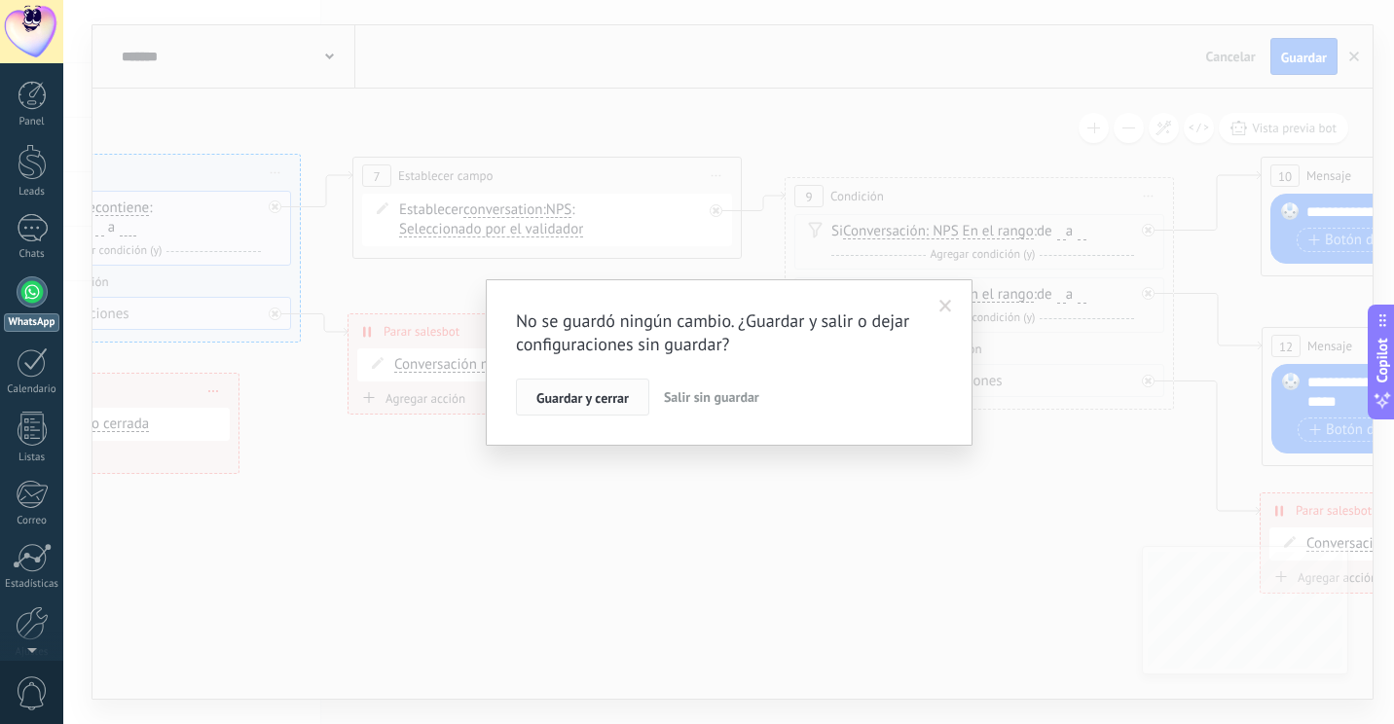
click at [597, 398] on span "Guardar y cerrar" at bounding box center [582, 398] width 92 height 14
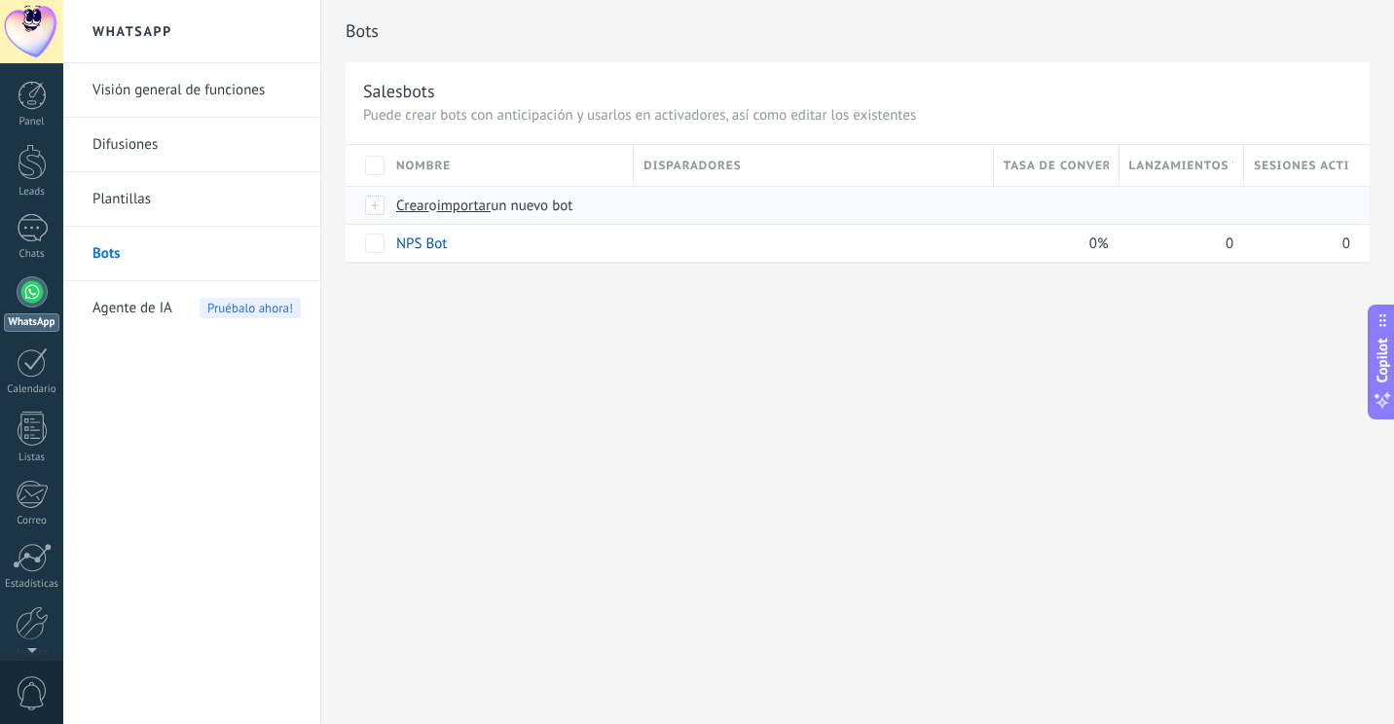
click at [364, 212] on div at bounding box center [366, 205] width 41 height 38
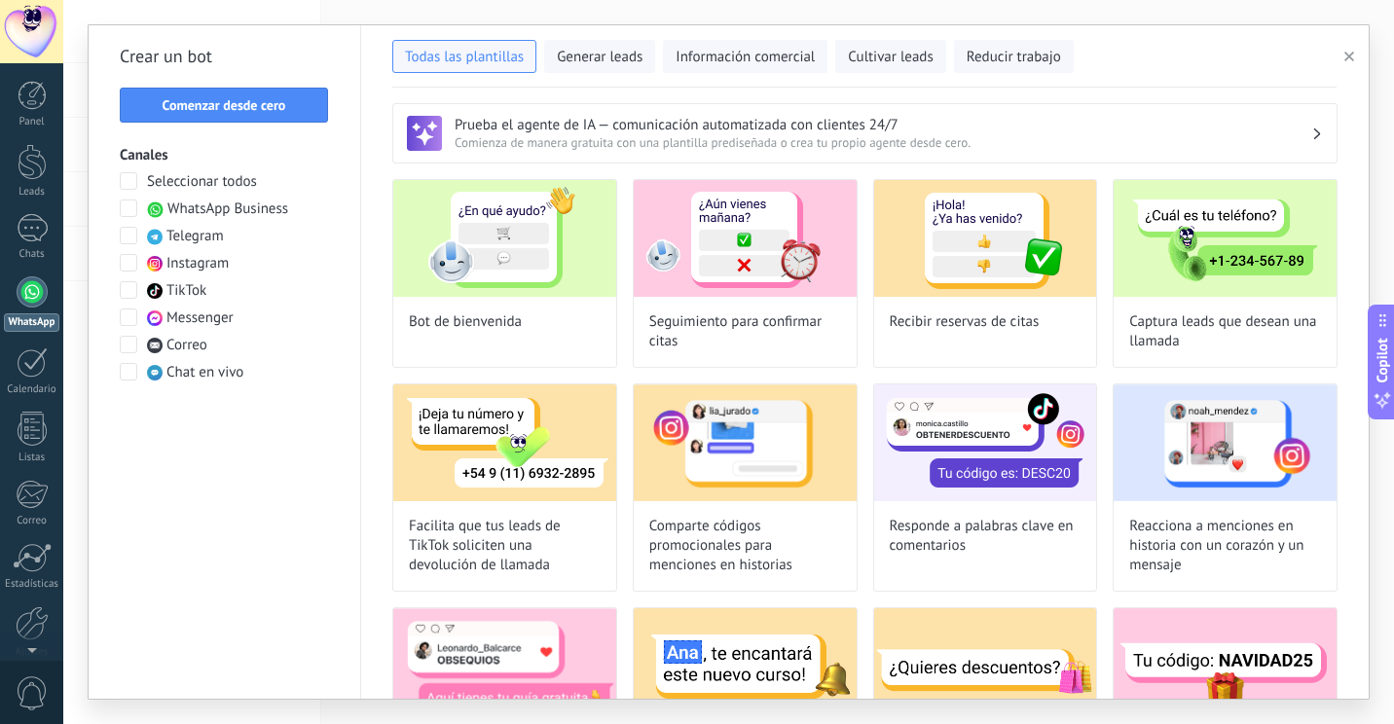
click at [191, 204] on span "WhatsApp Business" at bounding box center [227, 209] width 121 height 19
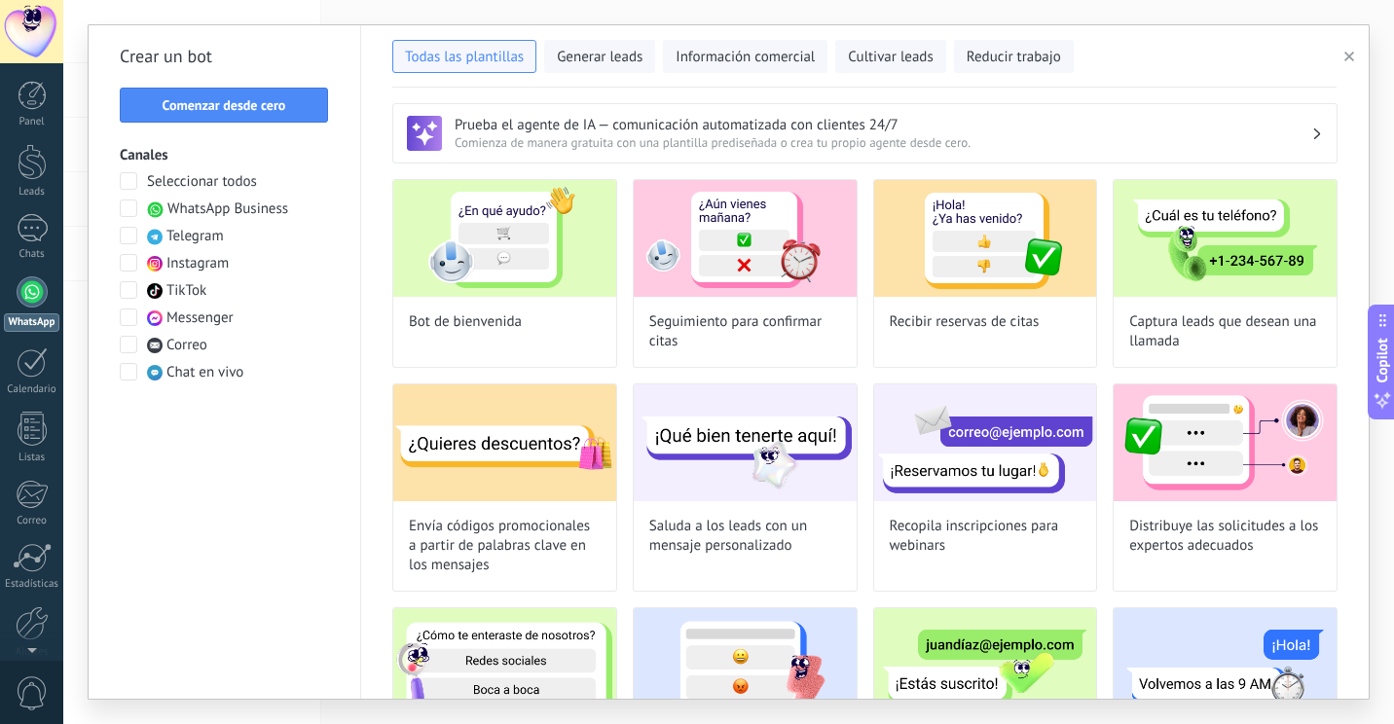
click at [191, 212] on span "WhatsApp Business" at bounding box center [227, 209] width 121 height 19
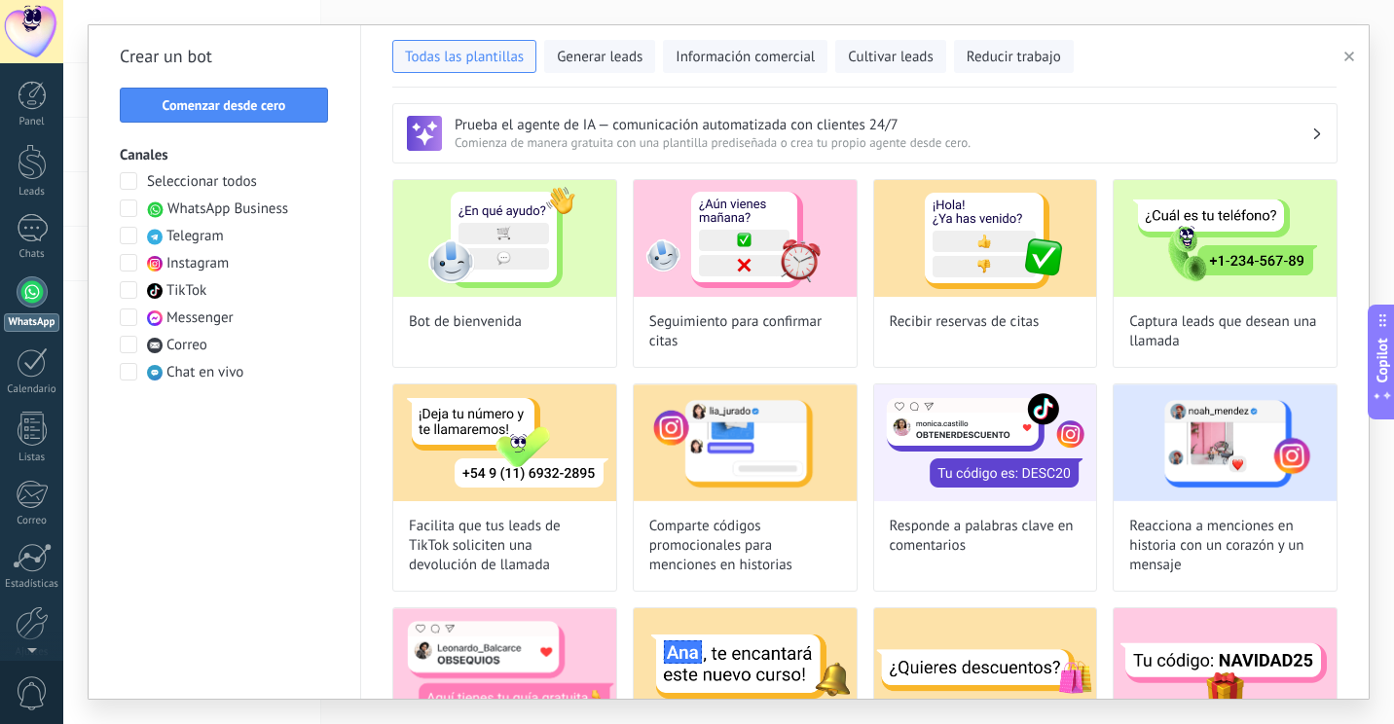
click at [266, 123] on div "Crear un bot Comenzar desde cero Canales Seleccionar todos WhatsApp Business Te…" at bounding box center [225, 362] width 273 height 674
click at [265, 111] on span "Comenzar desde cero" at bounding box center [225, 105] width 124 height 14
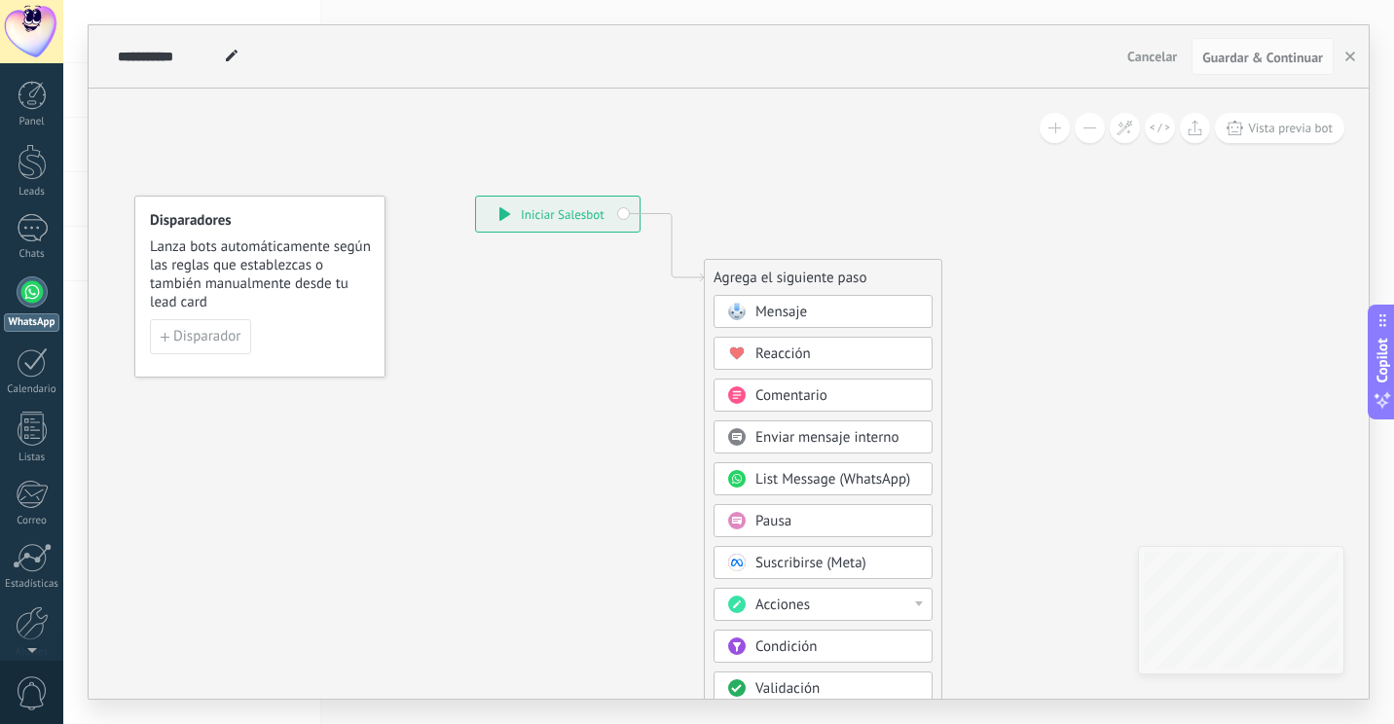
drag, startPoint x: 570, startPoint y: 437, endPoint x: 489, endPoint y: 296, distance: 162.7
click at [492, 341] on icon at bounding box center [642, 549] width 1309 height 1680
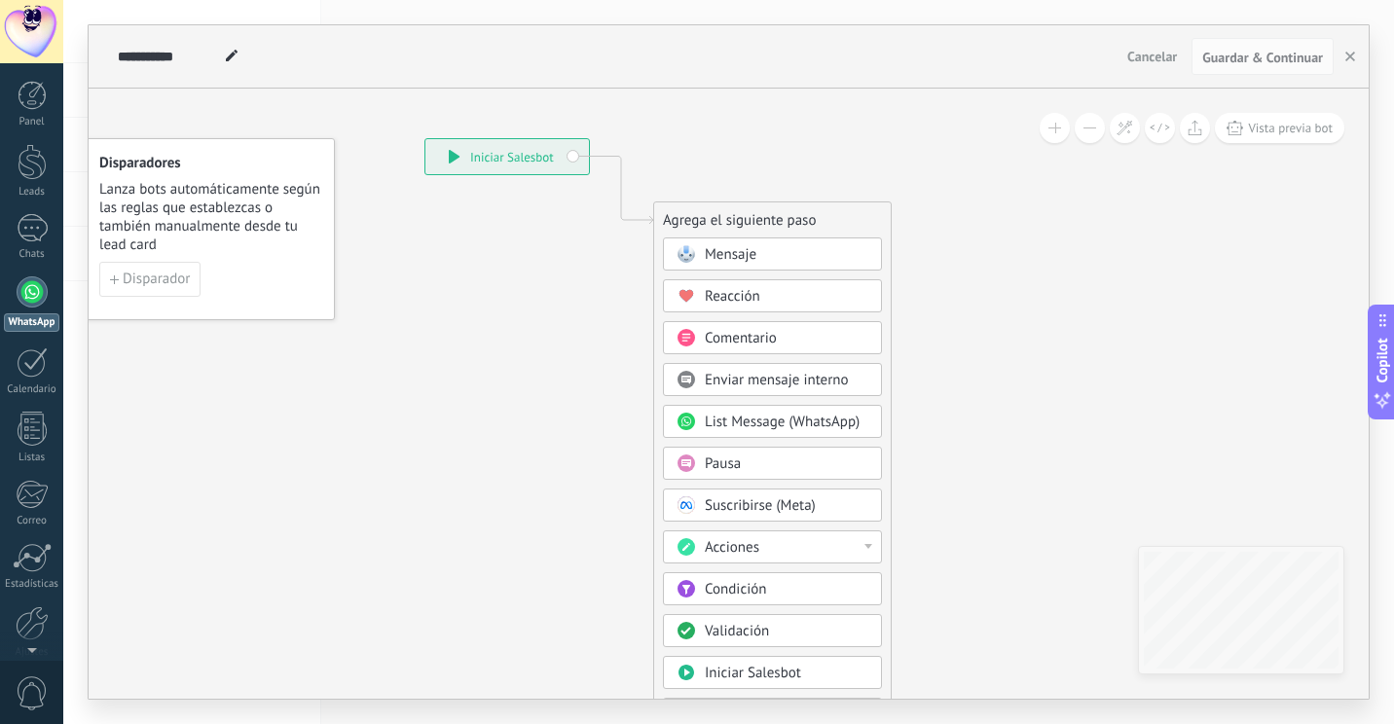
click at [476, 144] on div "**********" at bounding box center [507, 156] width 164 height 35
click at [468, 153] on div "**********" at bounding box center [507, 156] width 164 height 35
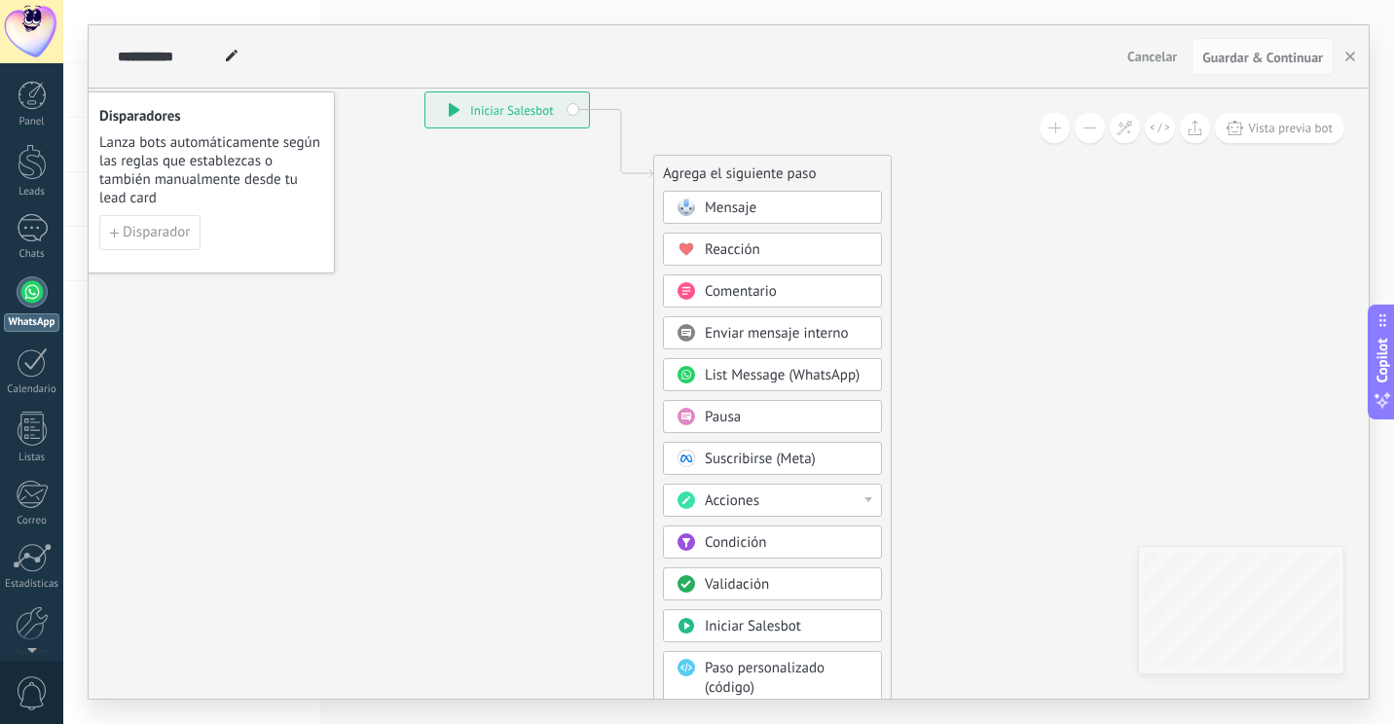
click at [846, 477] on div "Mensaje Mensaje Mensaje Reacción Comentario Enviar mensaje interno" at bounding box center [772, 494] width 219 height 606
click at [863, 496] on div "Acciones" at bounding box center [787, 501] width 164 height 19
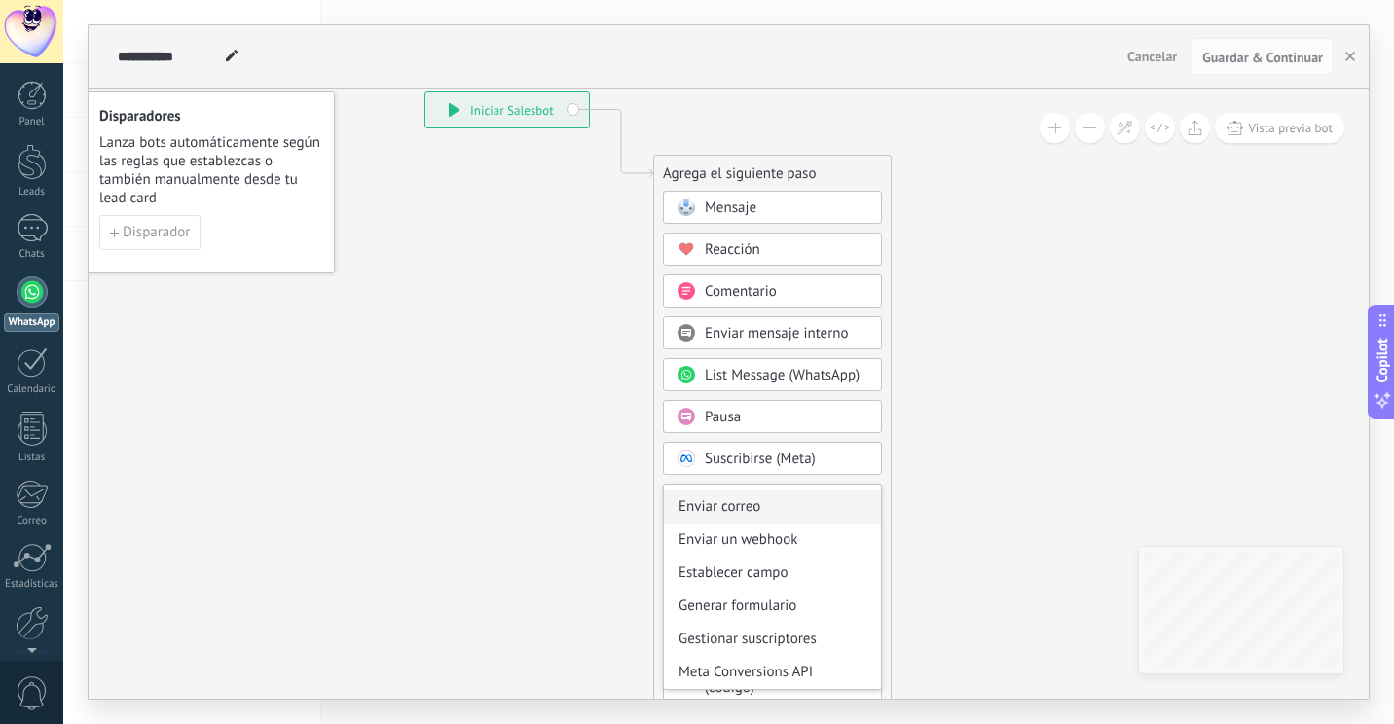
scroll to position [162, 0]
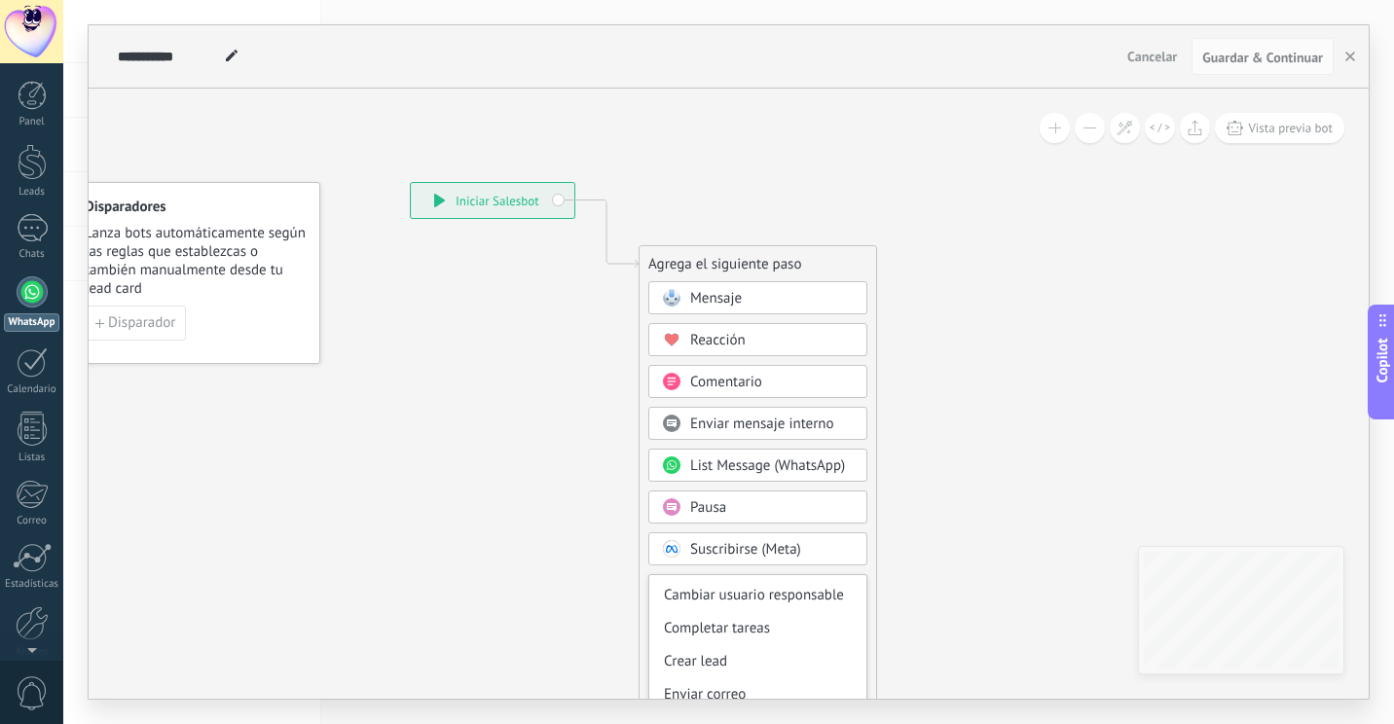
drag, startPoint x: 609, startPoint y: 240, endPoint x: 594, endPoint y: 363, distance: 124.6
click at [594, 363] on icon at bounding box center [577, 535] width 1309 height 1680
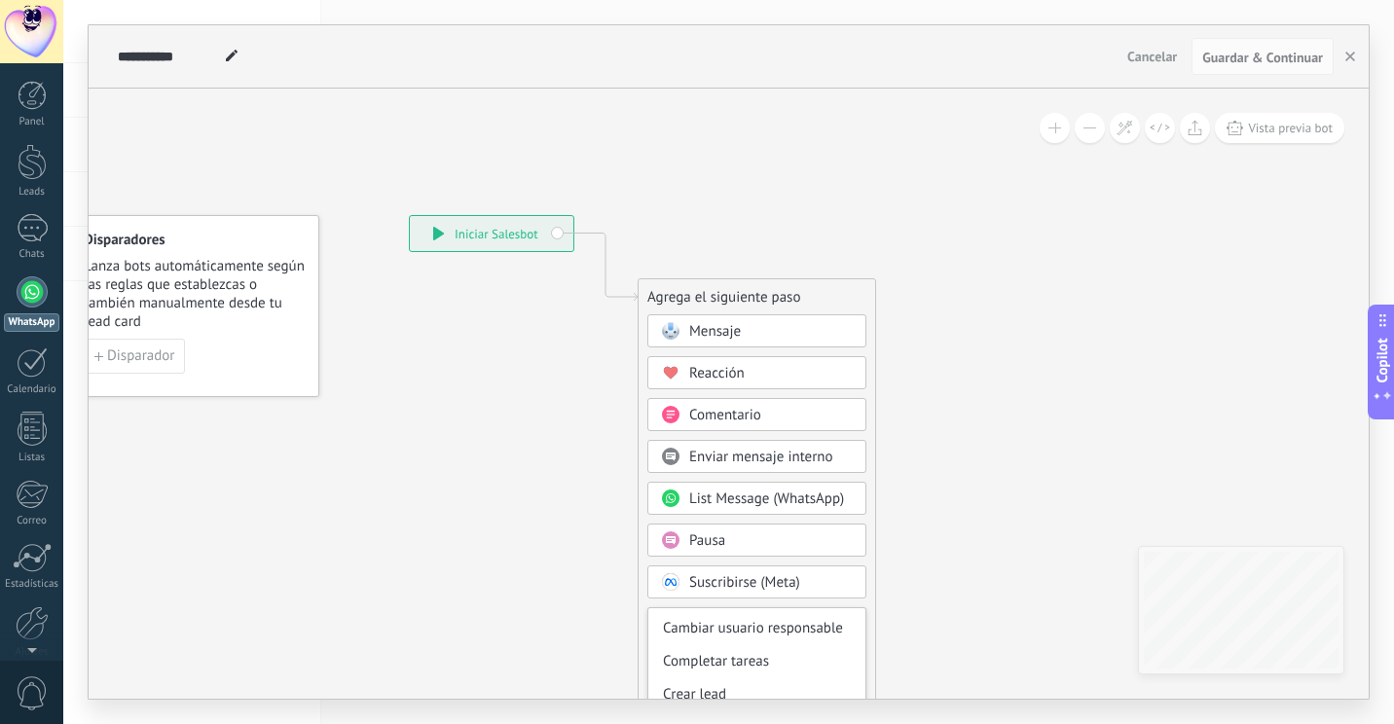
click at [594, 363] on icon at bounding box center [576, 568] width 1309 height 1680
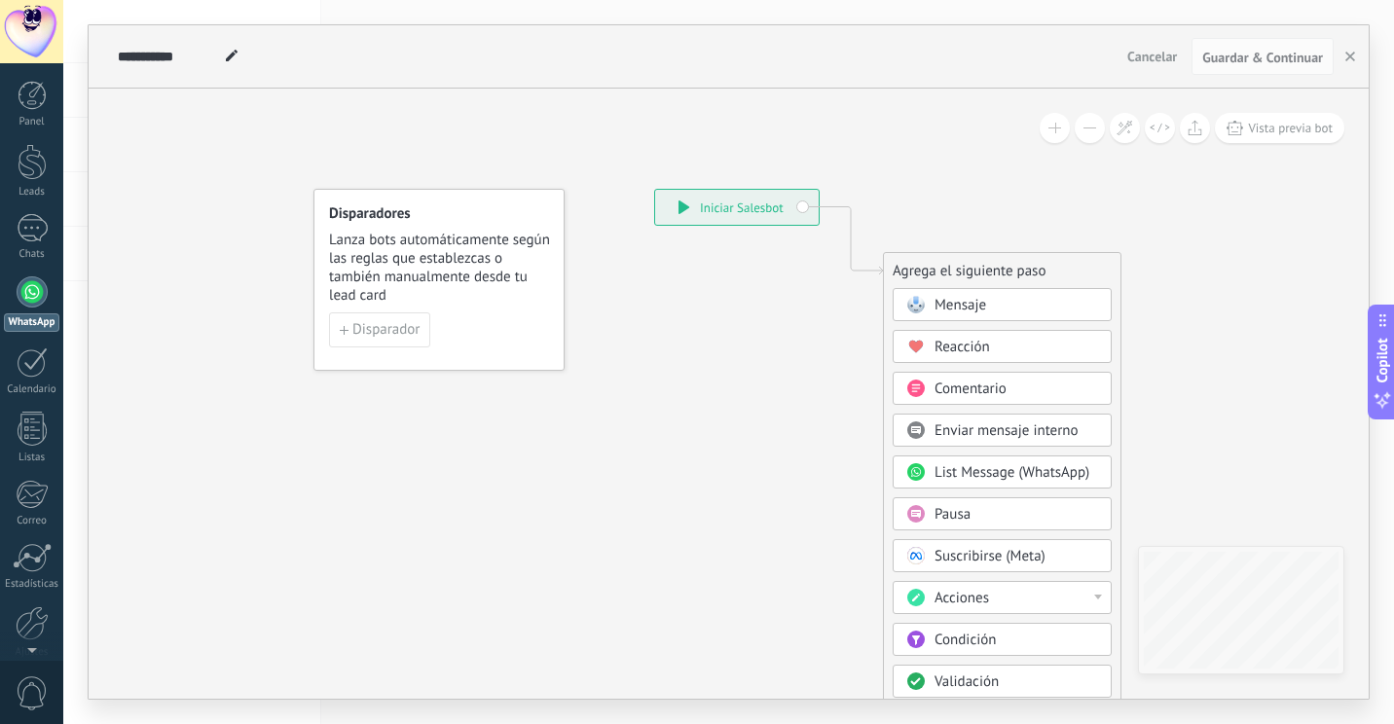
drag, startPoint x: 475, startPoint y: 345, endPoint x: 721, endPoint y: 317, distance: 247.8
click at [721, 317] on icon at bounding box center [821, 542] width 1309 height 1680
click at [722, 317] on icon at bounding box center [822, 541] width 1309 height 1680
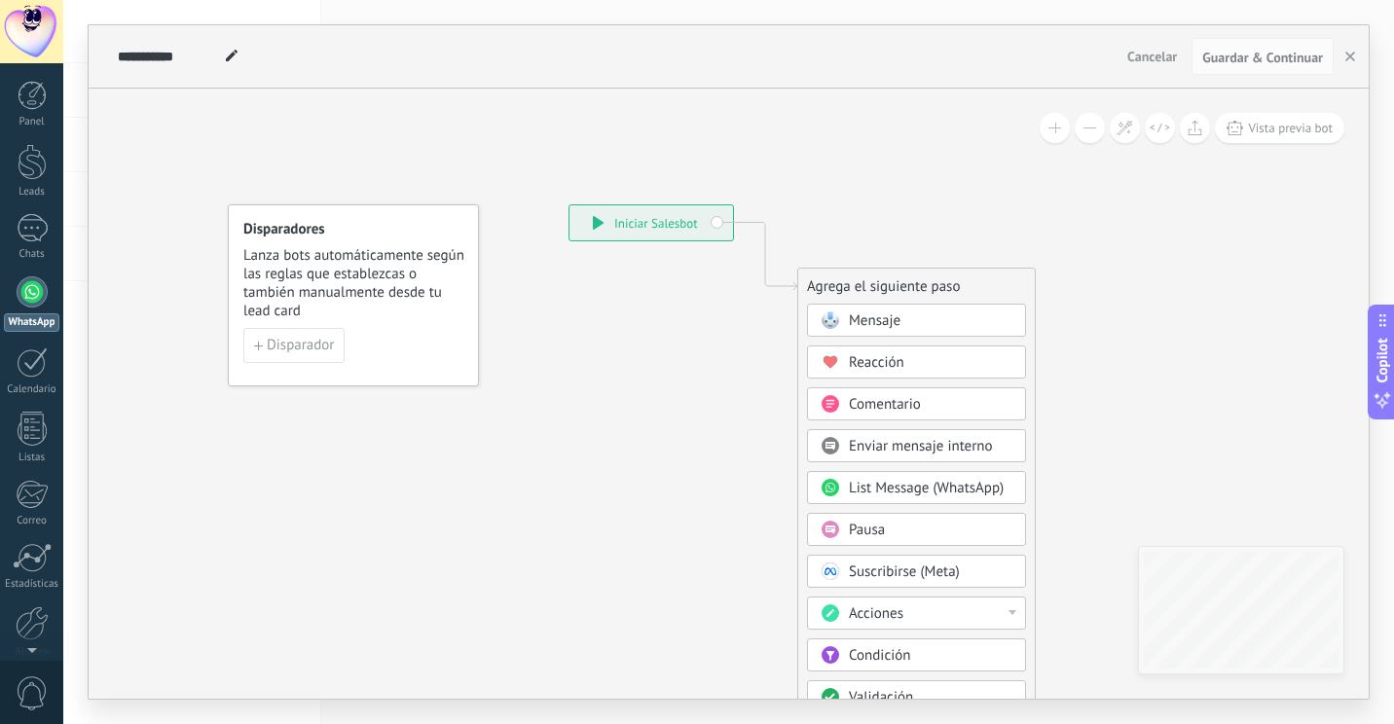
drag, startPoint x: 609, startPoint y: 424, endPoint x: 520, endPoint y: 416, distance: 89.9
click at [551, 422] on icon at bounding box center [736, 558] width 1309 height 1680
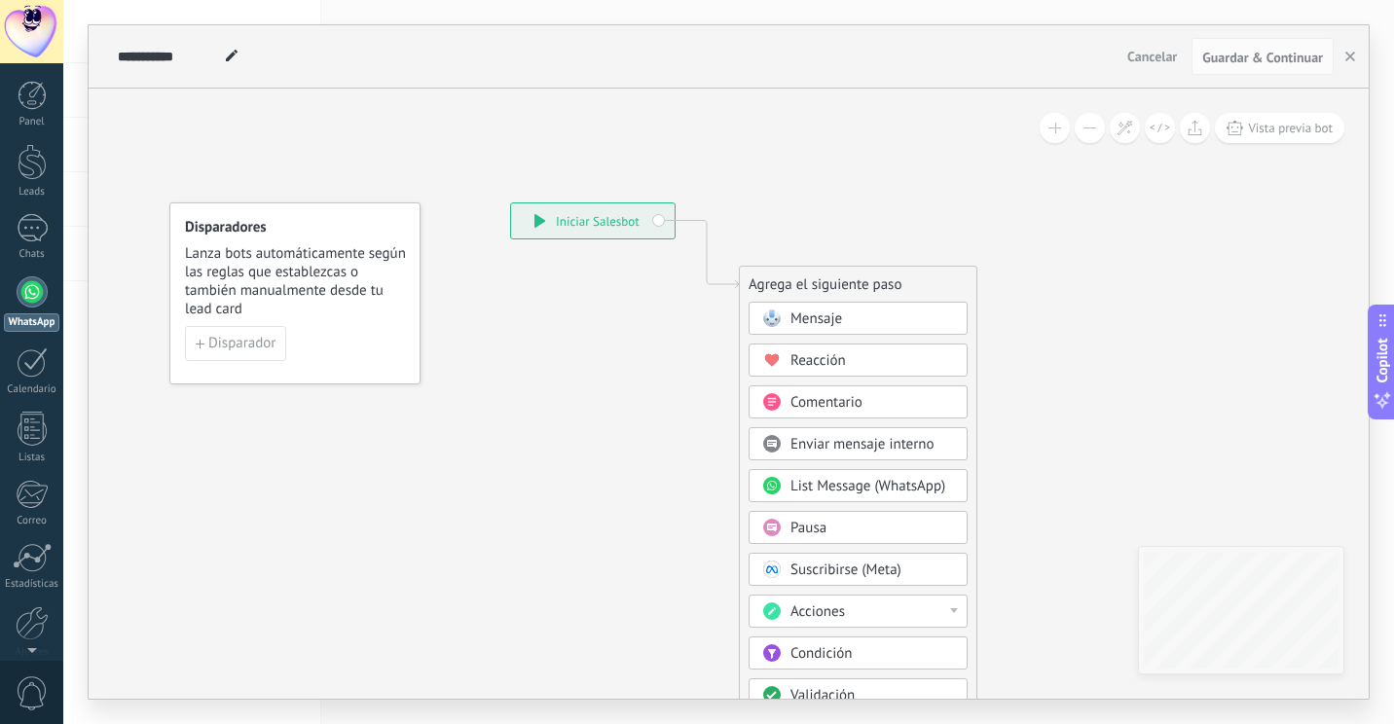
click at [758, 185] on icon at bounding box center [677, 556] width 1309 height 1680
click at [572, 222] on div "**********" at bounding box center [593, 220] width 164 height 35
click at [673, 222] on div "**********" at bounding box center [593, 220] width 164 height 35
click at [649, 210] on div "**********" at bounding box center [593, 220] width 164 height 35
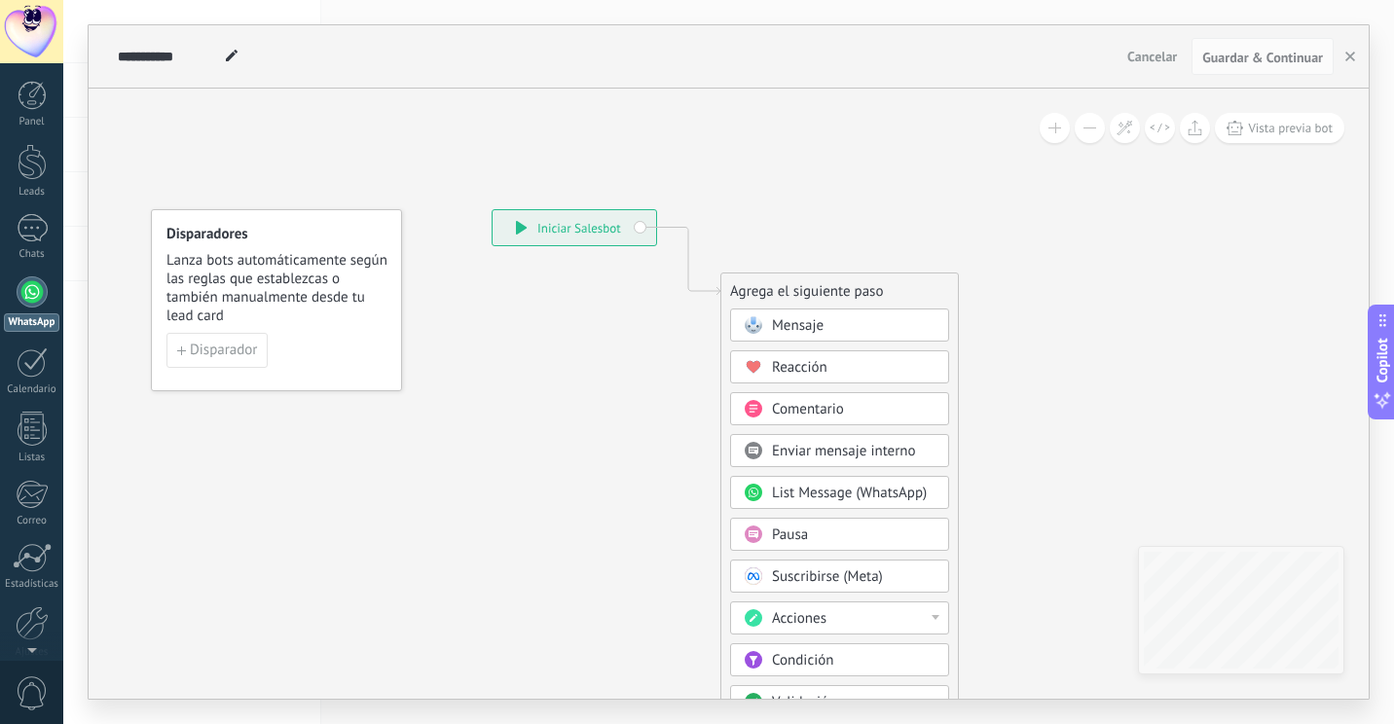
drag, startPoint x: 673, startPoint y: 373, endPoint x: 608, endPoint y: 366, distance: 65.6
click at [608, 366] on icon at bounding box center [659, 563] width 1309 height 1680
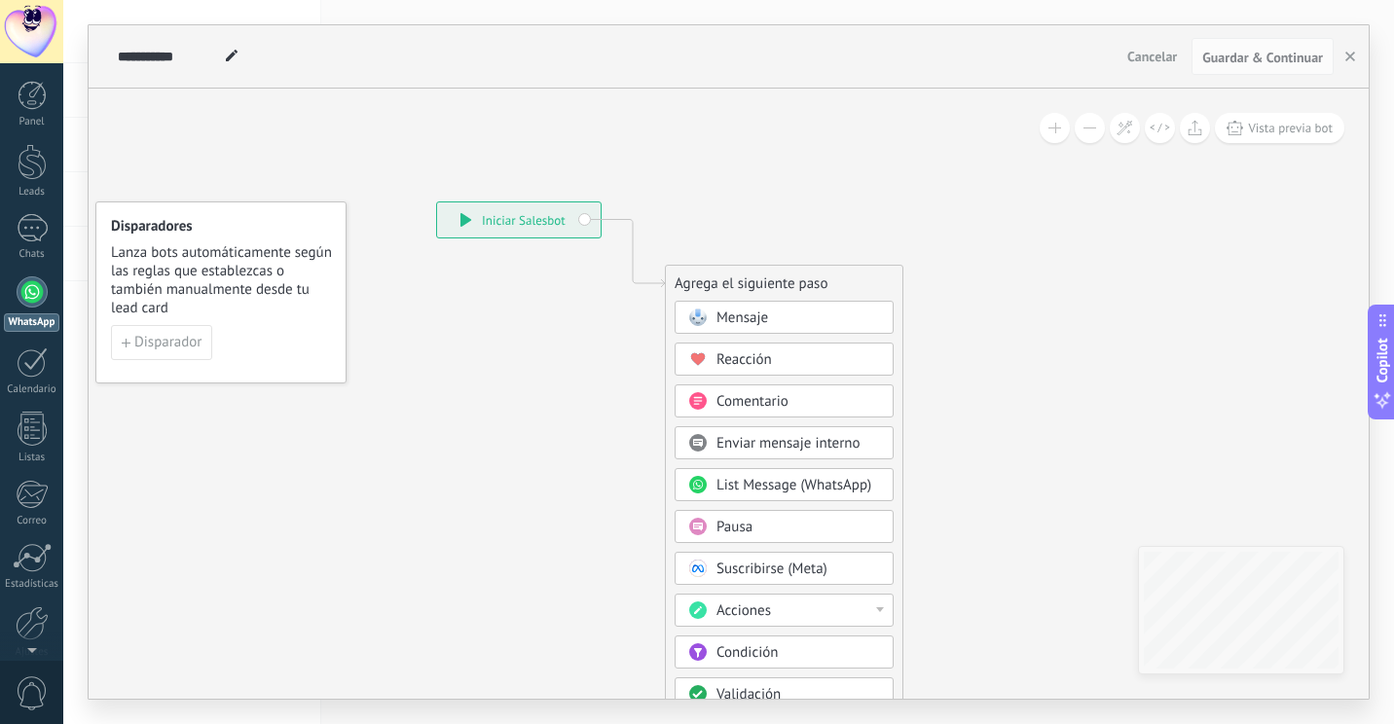
click at [608, 366] on icon at bounding box center [603, 555] width 1309 height 1680
click at [489, 223] on div "**********" at bounding box center [519, 220] width 164 height 35
click at [509, 220] on div "**********" at bounding box center [519, 220] width 164 height 35
click at [576, 213] on div "**********" at bounding box center [519, 220] width 164 height 35
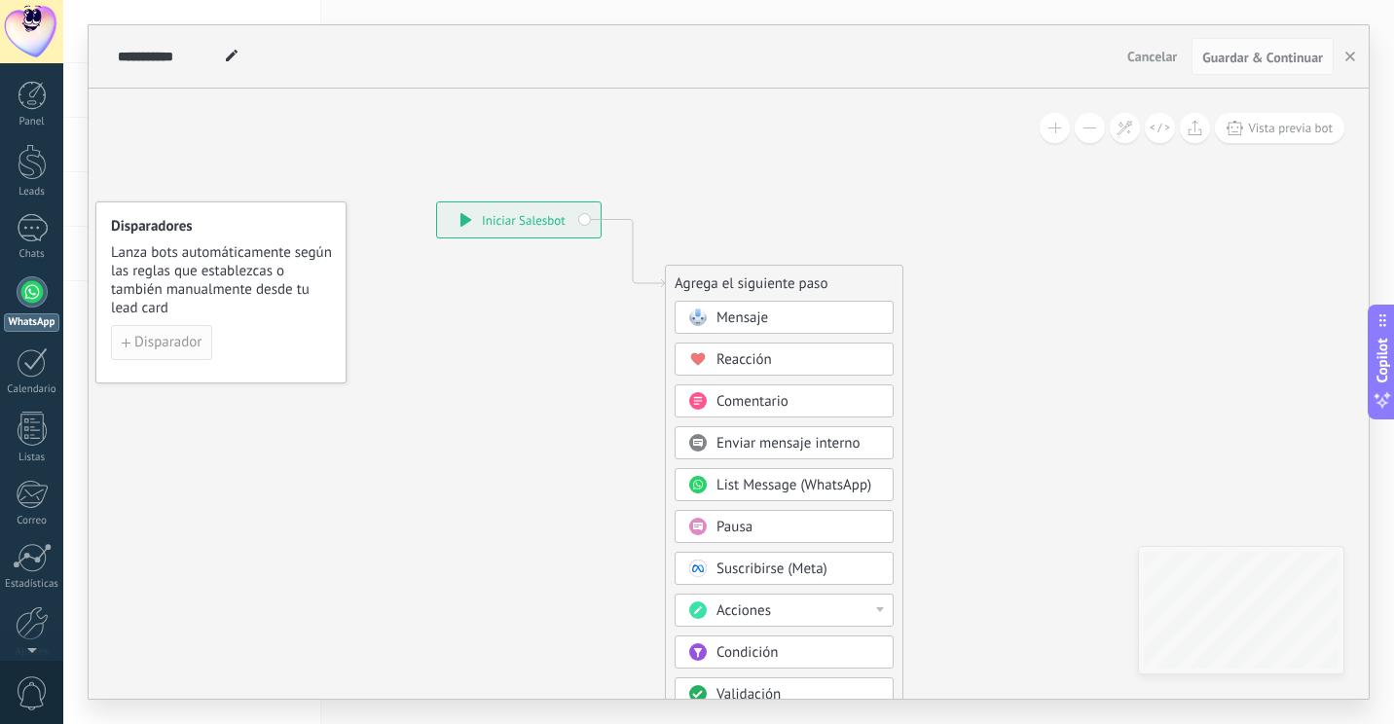
click at [166, 341] on span "Disparador" at bounding box center [167, 343] width 67 height 14
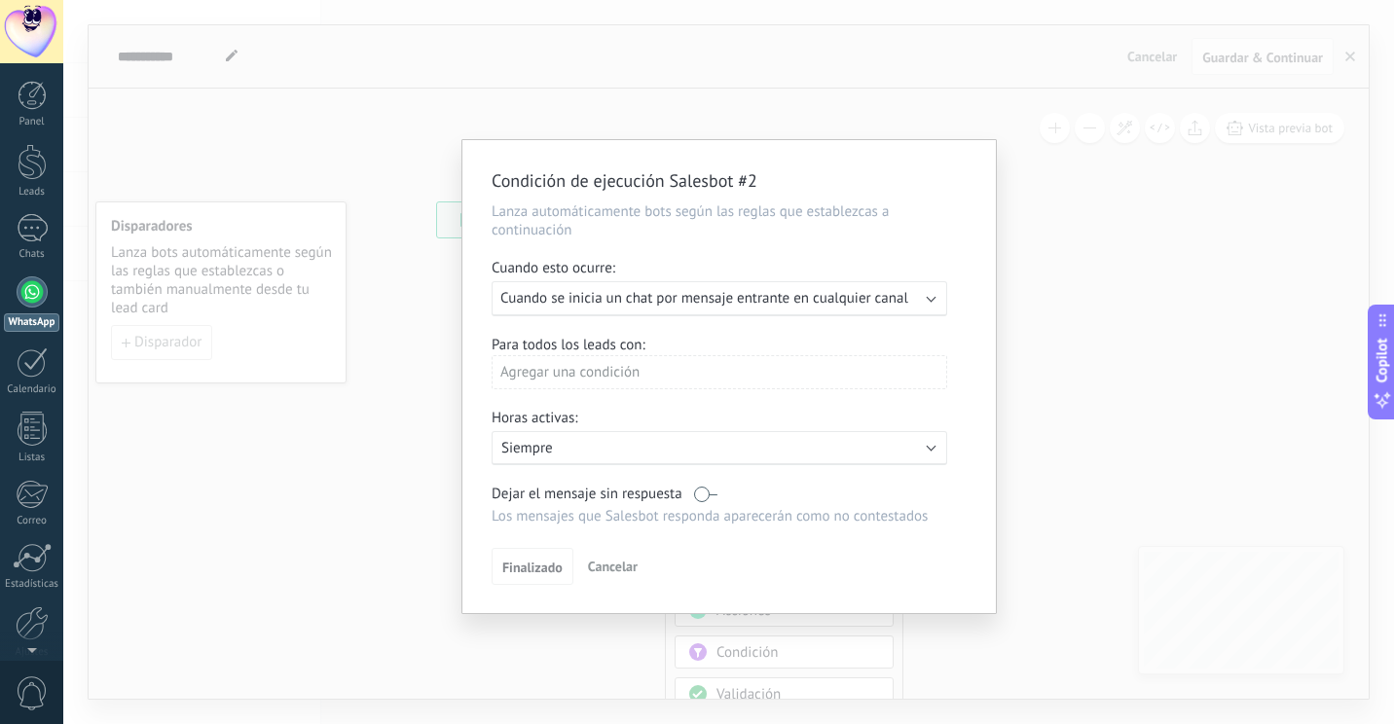
click at [612, 308] on span "Cuando se inicia un chat por mensaje entrante en cualquier canal" at bounding box center [704, 298] width 408 height 18
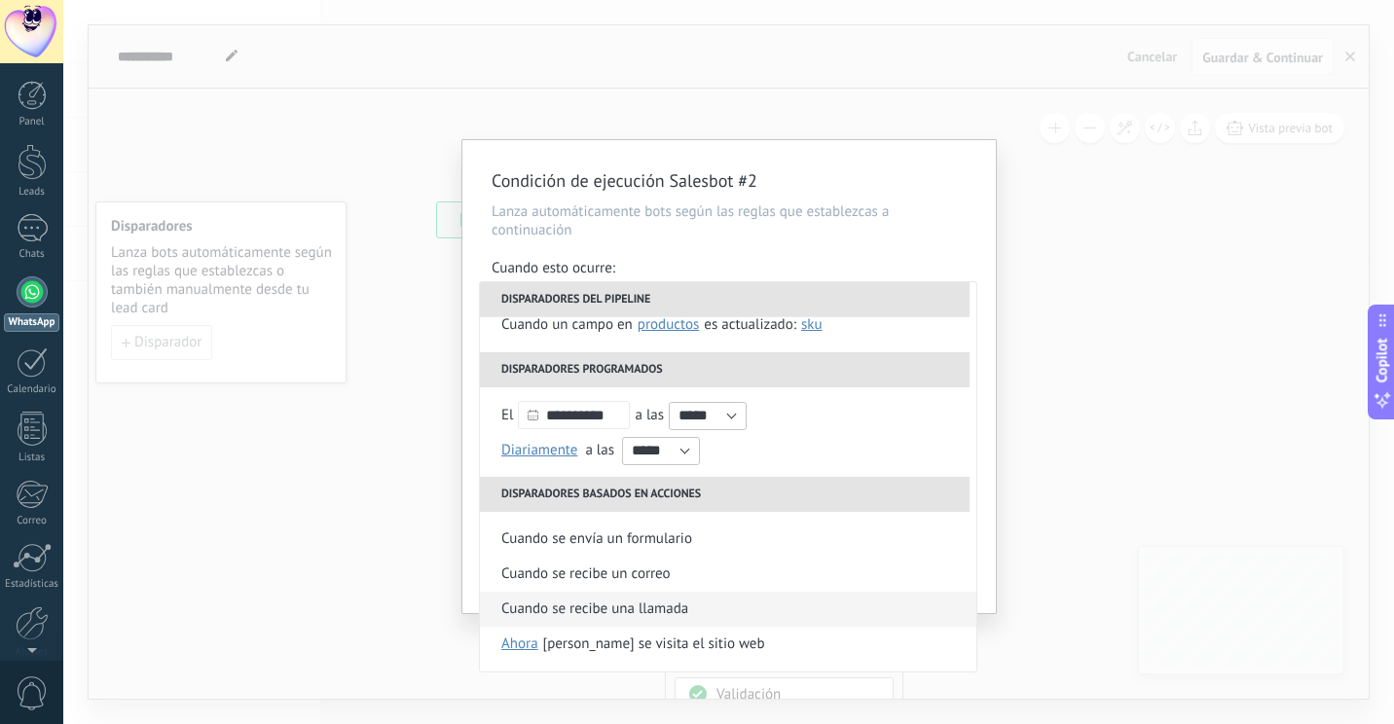
scroll to position [0, 0]
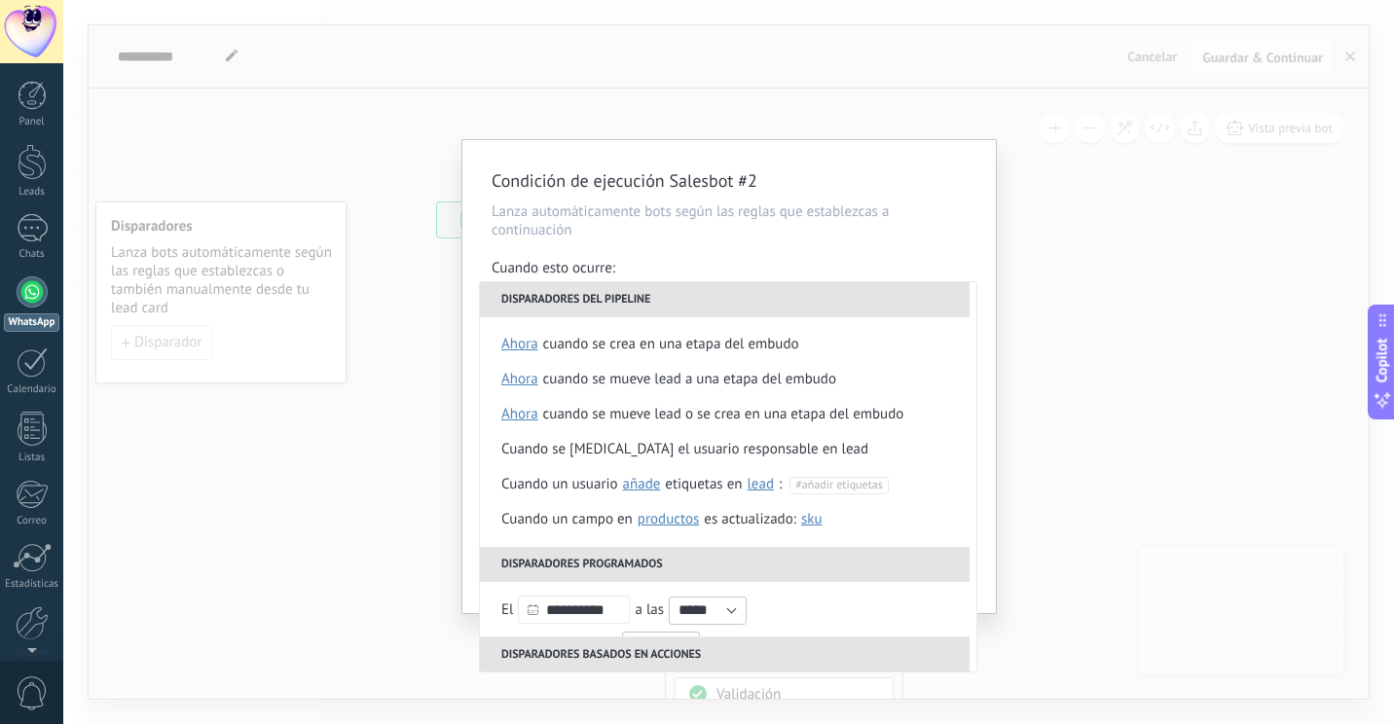
click at [912, 161] on div "Condición de ejecución Salesbot #2 Lanza automáticamente bots según las reglas …" at bounding box center [729, 376] width 534 height 473
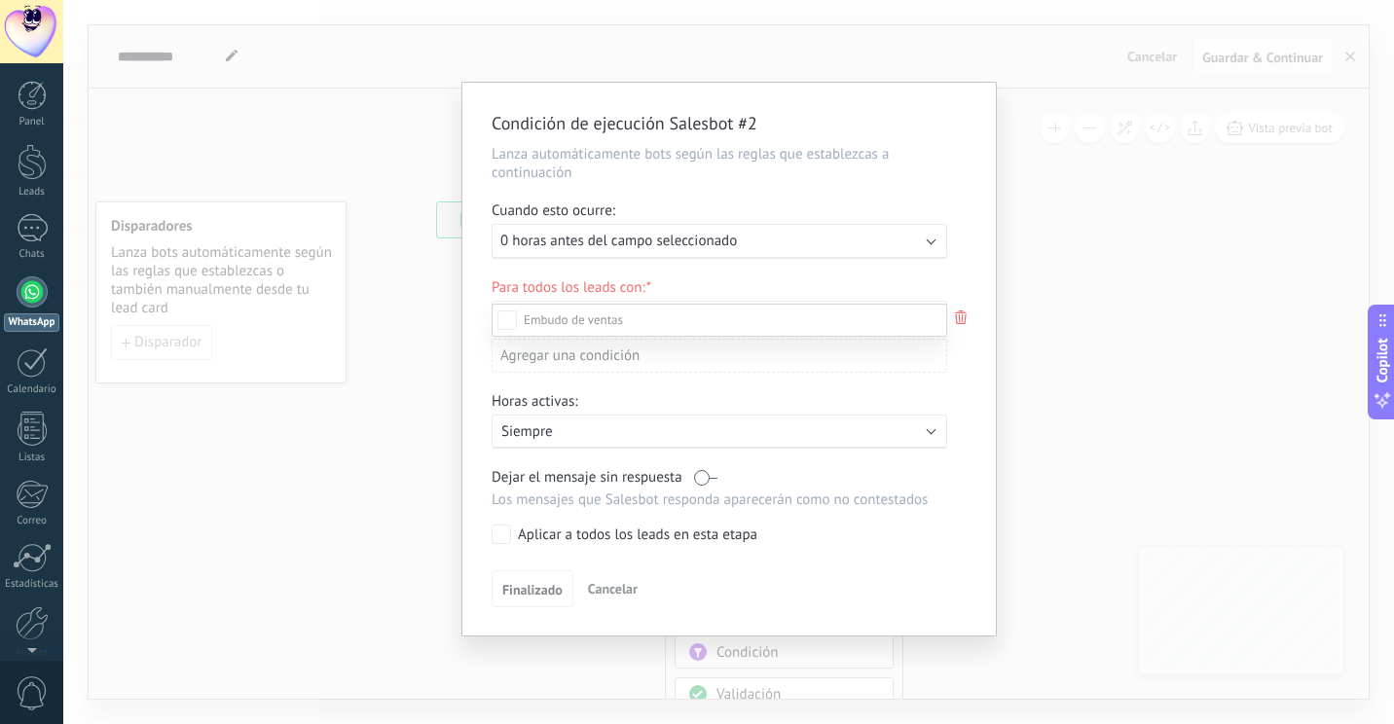
click at [1105, 301] on div at bounding box center [728, 362] width 1331 height 724
click at [729, 248] on span "0 horas antes del campo seleccionado" at bounding box center [618, 241] width 237 height 18
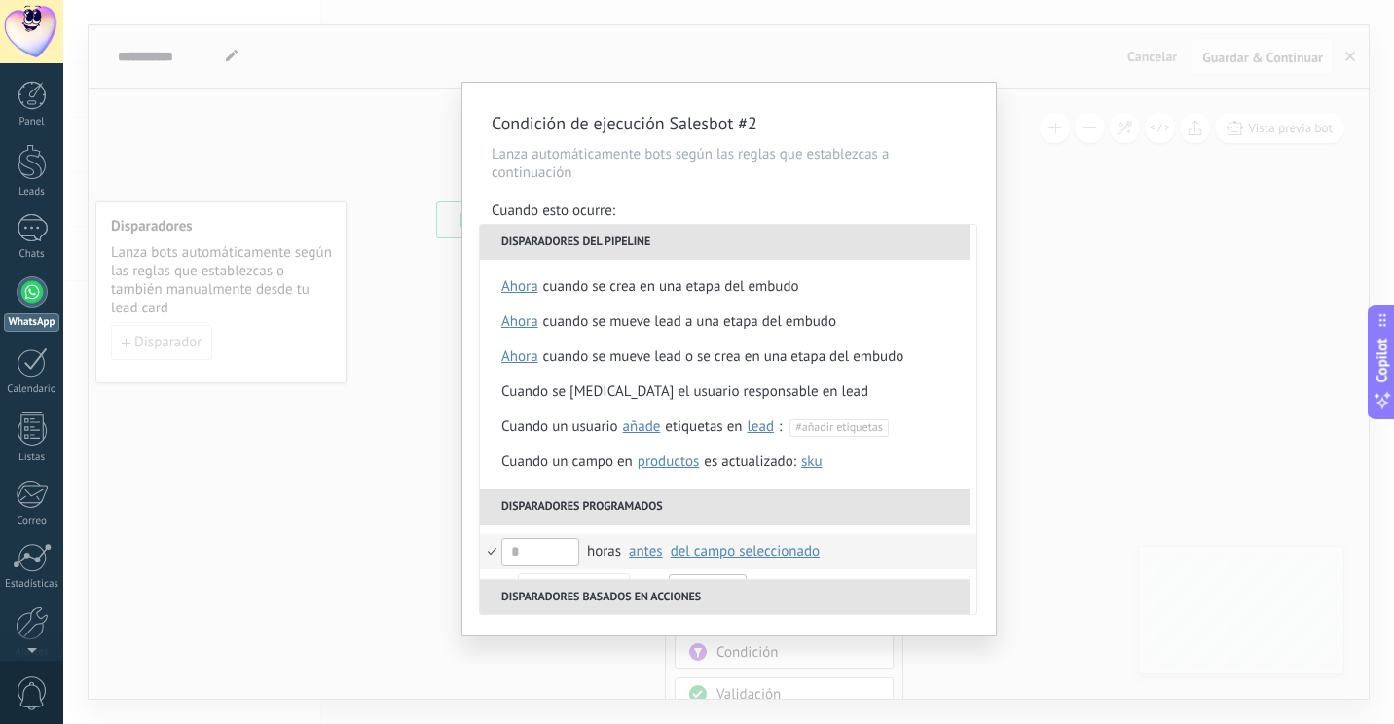
click at [695, 635] on div "Condición de ejecución Salesbot #2 Lanza automáticamente bots según las reglas …" at bounding box center [729, 359] width 534 height 553
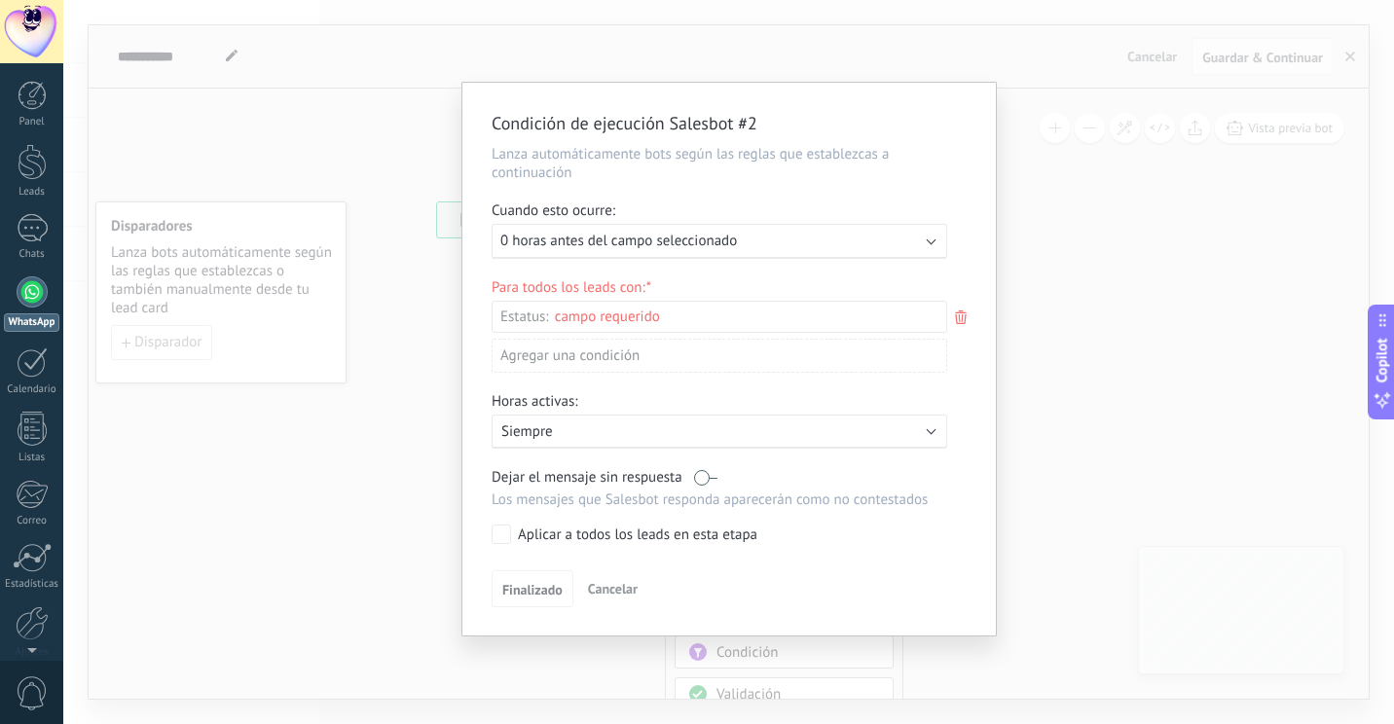
click at [638, 604] on button "Cancelar" at bounding box center [612, 588] width 65 height 29
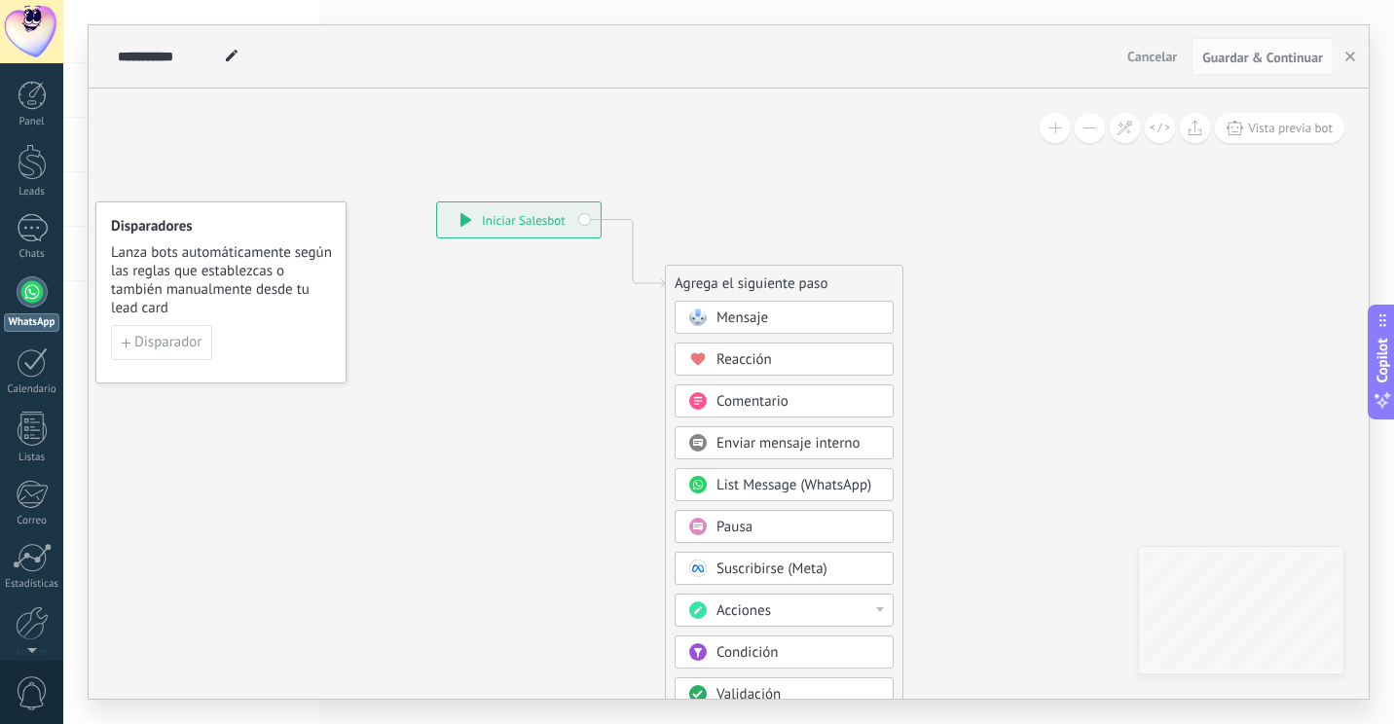
click at [568, 211] on div "**********" at bounding box center [519, 220] width 164 height 35
click at [791, 313] on div "Mensaje" at bounding box center [799, 318] width 164 height 19
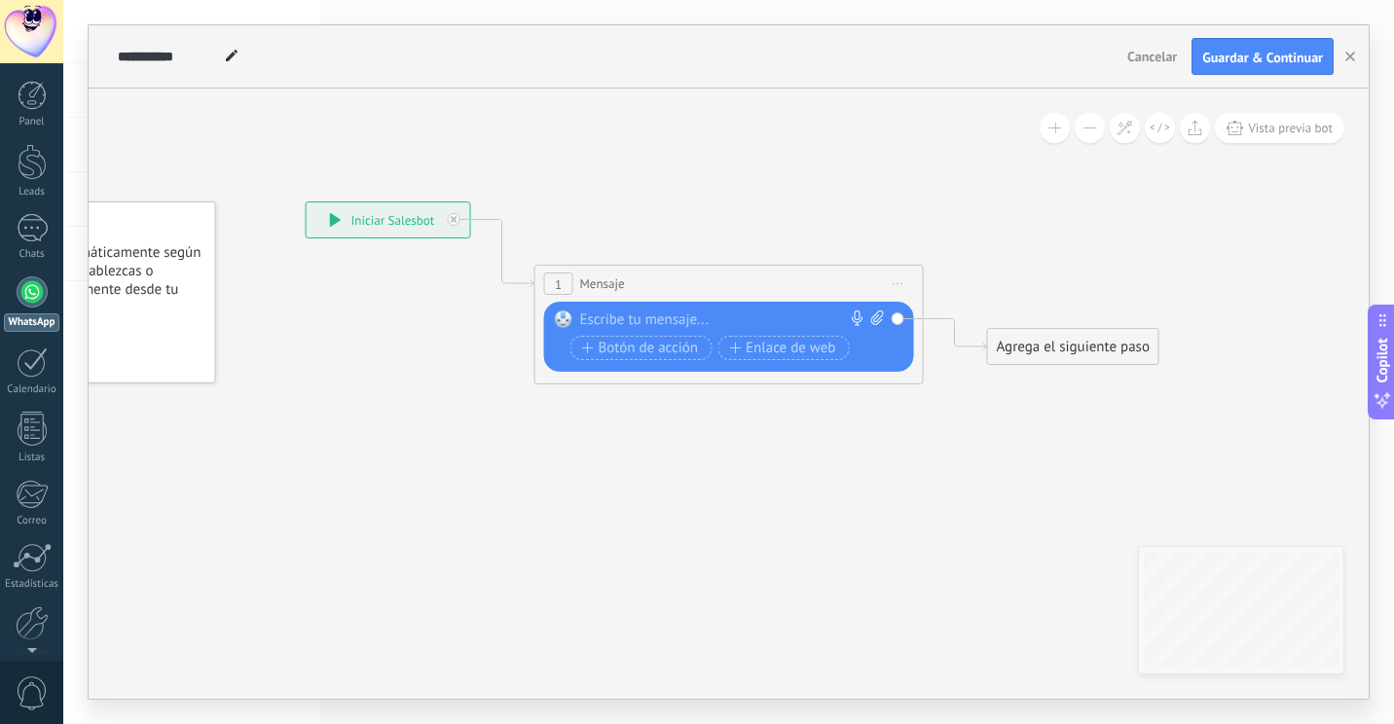
click at [379, 204] on div "**********" at bounding box center [389, 220] width 164 height 35
click at [327, 210] on div "**********" at bounding box center [389, 220] width 164 height 35
click at [329, 214] on div "**********" at bounding box center [389, 220] width 164 height 35
drag, startPoint x: 780, startPoint y: 330, endPoint x: 728, endPoint y: 329, distance: 51.6
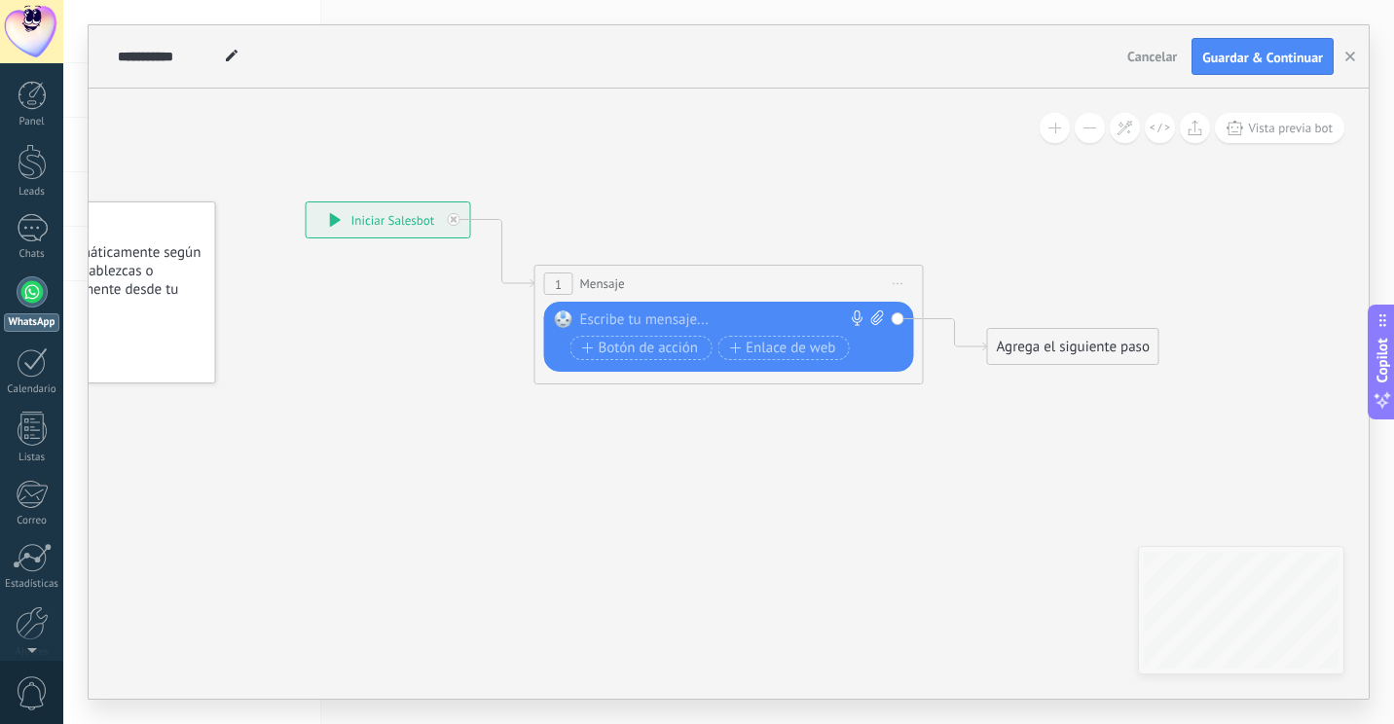
click at [736, 327] on div at bounding box center [724, 320] width 289 height 19
click at [885, 283] on span "Iniciar vista previa aquí Cambiar nombre Duplicar [GEOGRAPHIC_DATA]" at bounding box center [898, 284] width 31 height 28
click at [917, 410] on div "Borrar" at bounding box center [987, 410] width 193 height 33
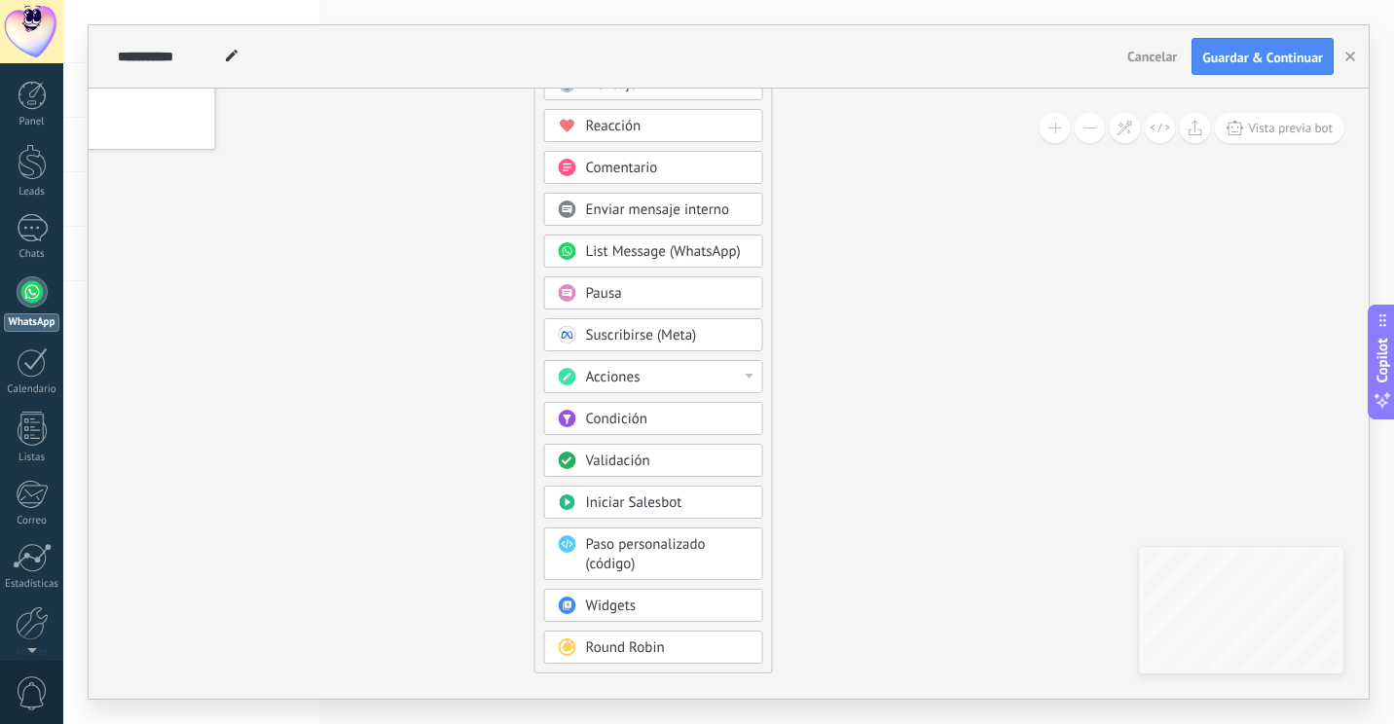
click at [680, 380] on div "Acciones" at bounding box center [668, 377] width 164 height 19
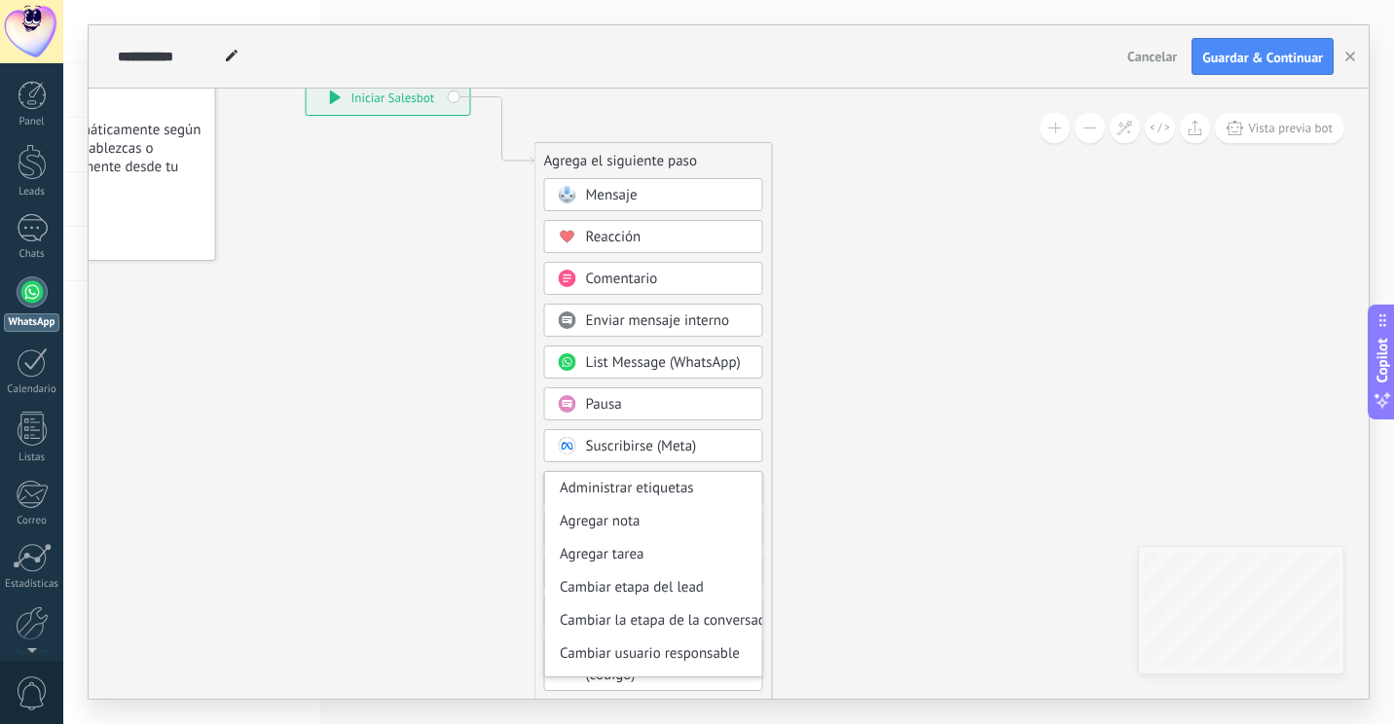
click at [918, 447] on icon at bounding box center [473, 432] width 1309 height 1680
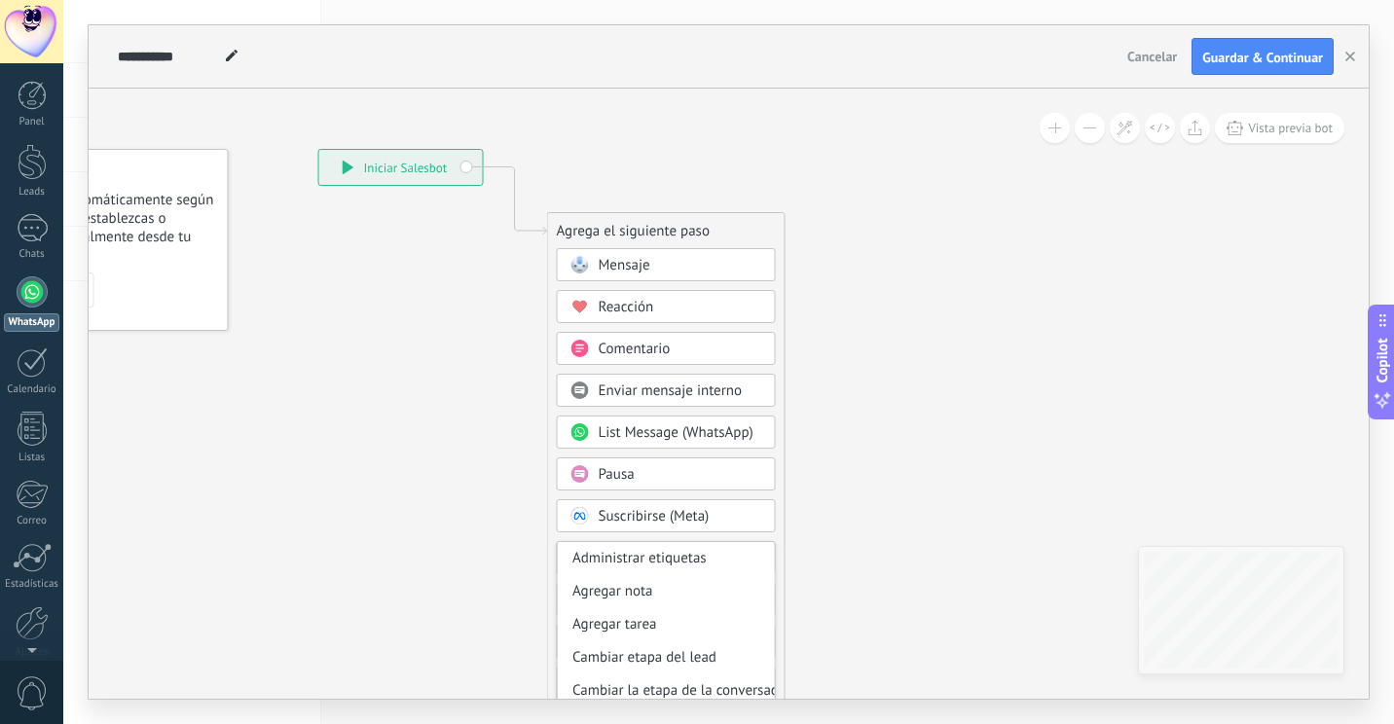
drag, startPoint x: 893, startPoint y: 351, endPoint x: 742, endPoint y: 331, distance: 152.3
click at [899, 405] on icon at bounding box center [486, 502] width 1309 height 1680
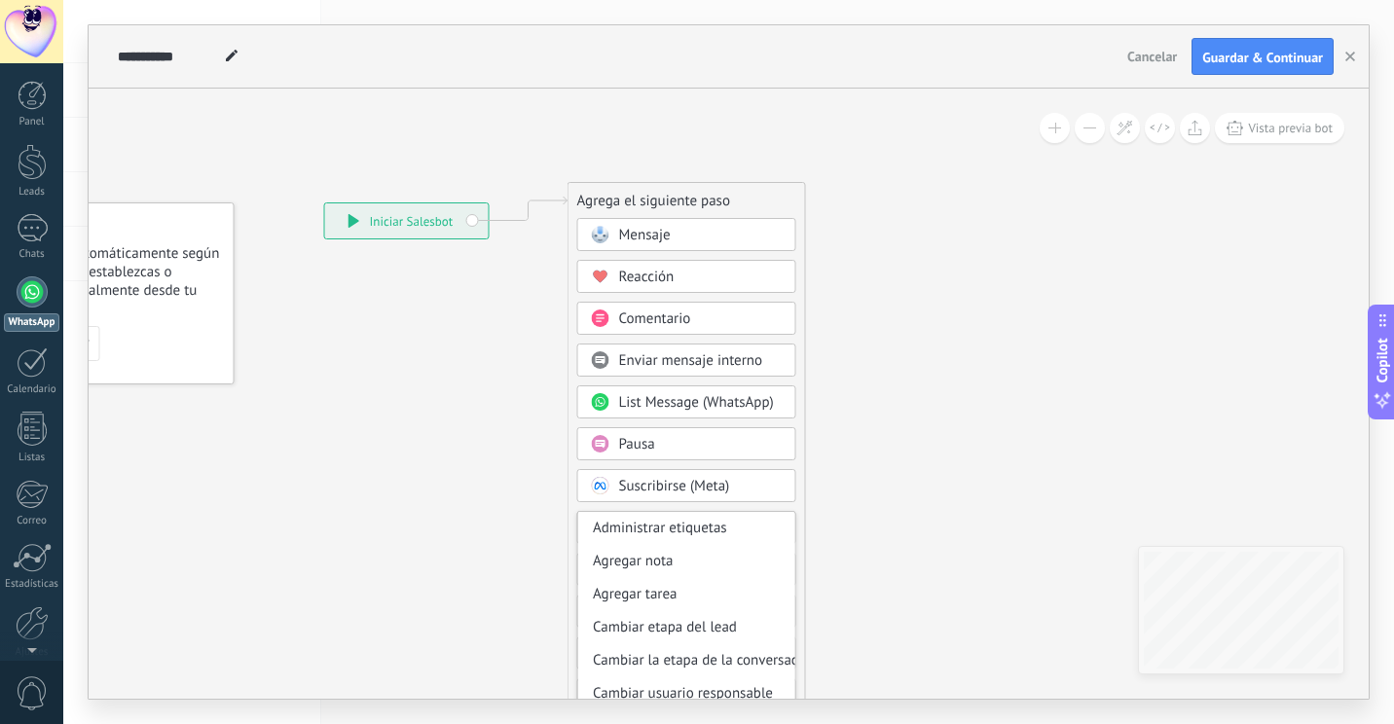
drag, startPoint x: 715, startPoint y: 286, endPoint x: 733, endPoint y: 203, distance: 84.8
click at [733, 203] on div "Agrega el siguiente paso" at bounding box center [687, 201] width 237 height 32
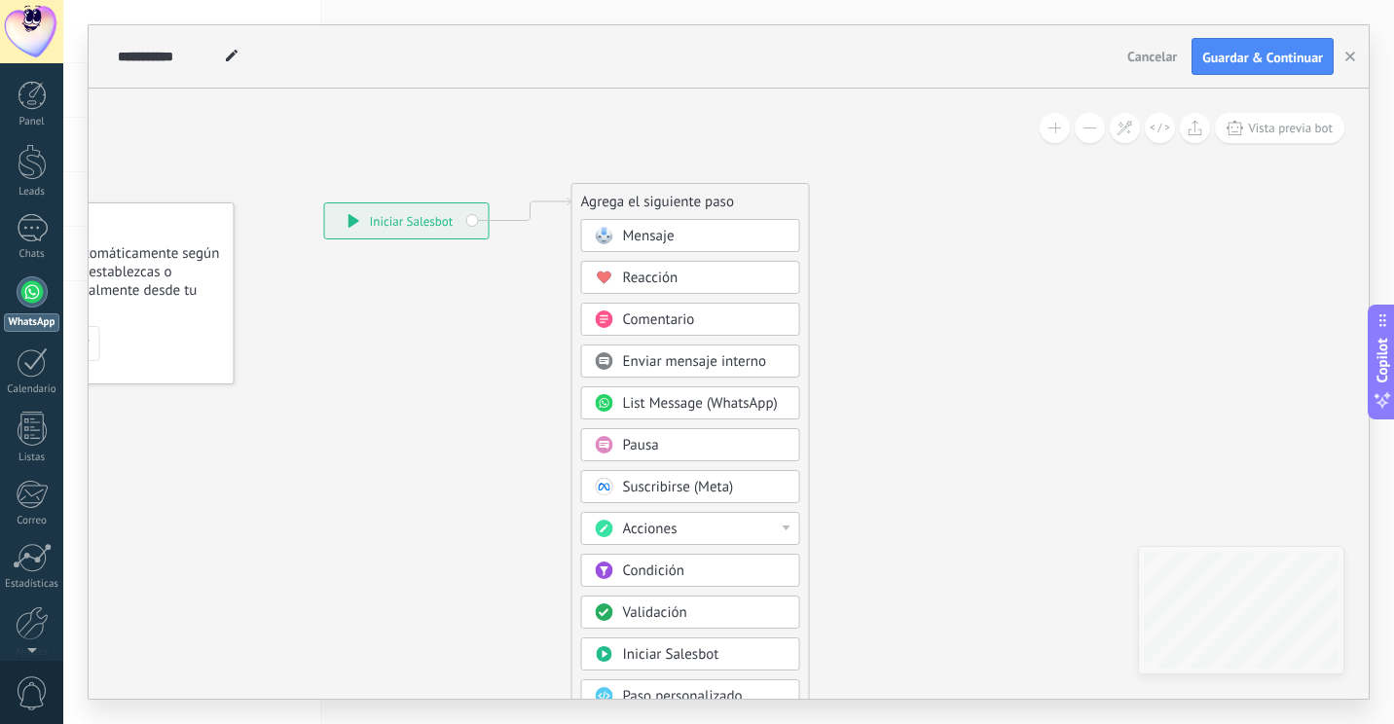
click at [795, 200] on div "Agrega el siguiente paso" at bounding box center [690, 202] width 237 height 32
drag, startPoint x: 757, startPoint y: 188, endPoint x: 719, endPoint y: 197, distance: 39.0
click at [719, 197] on div "Agrega el siguiente paso" at bounding box center [690, 202] width 237 height 32
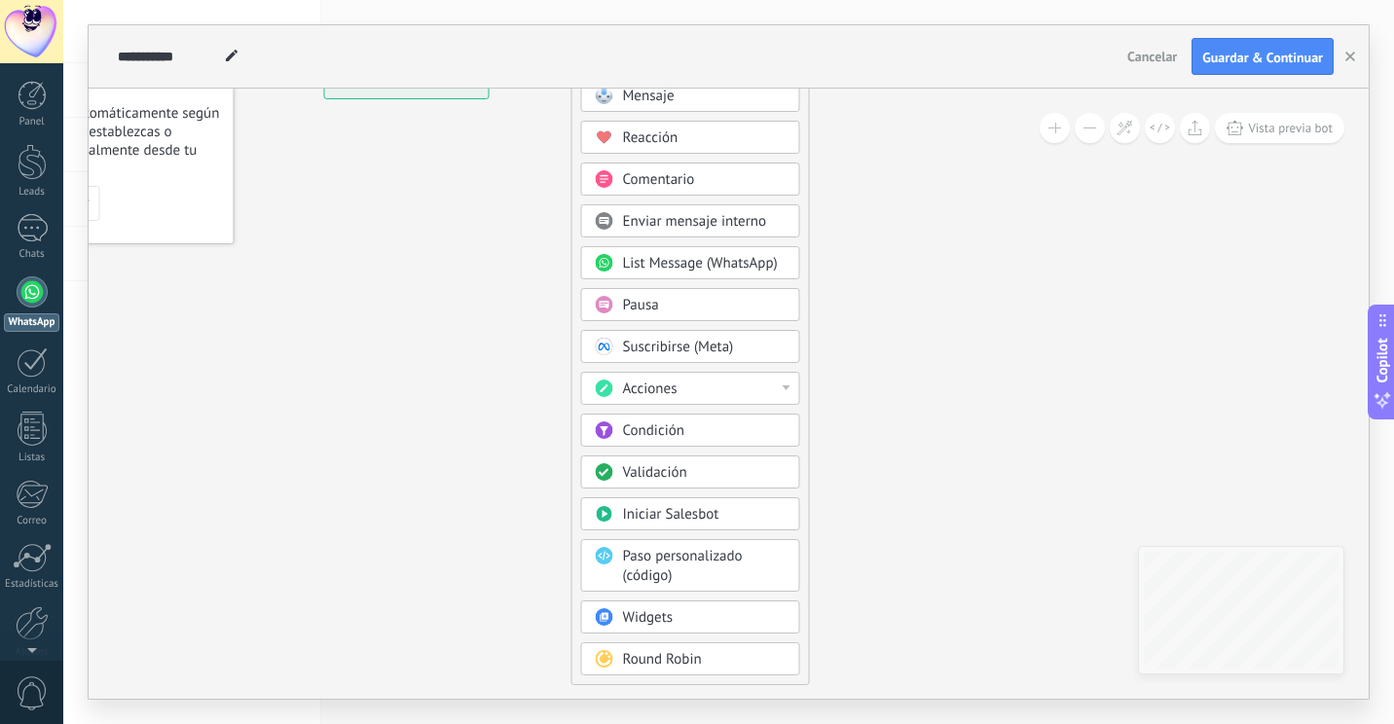
click at [719, 399] on div "Acciones" at bounding box center [705, 389] width 164 height 19
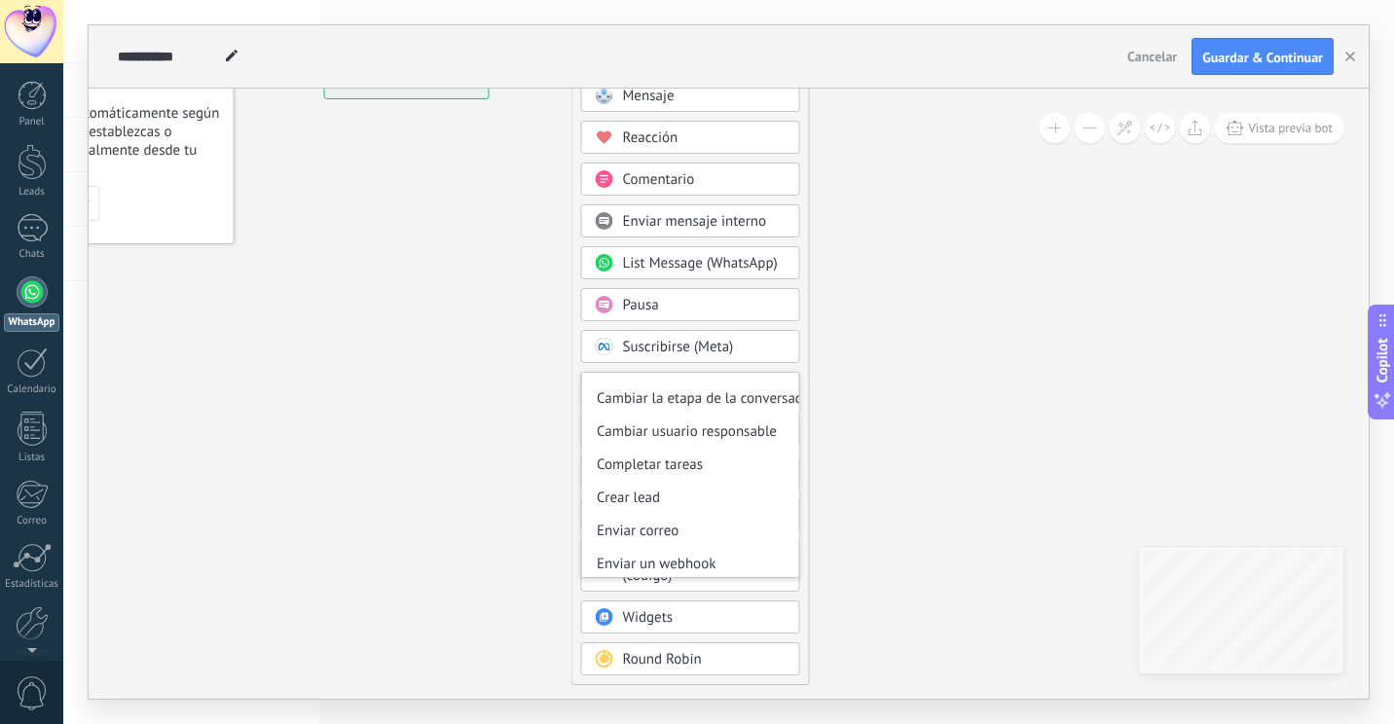
scroll to position [259, 0]
click at [798, 340] on div "Suscribirse (Meta)" at bounding box center [690, 346] width 219 height 33
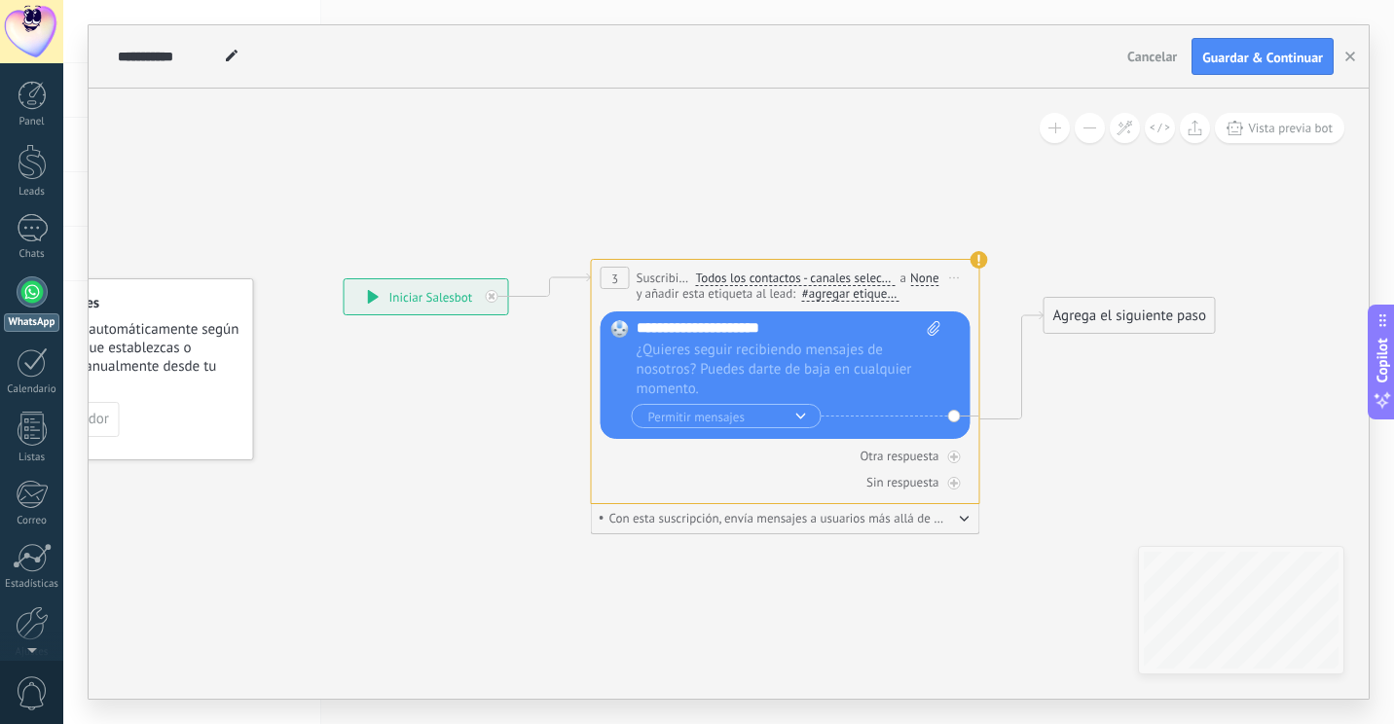
drag, startPoint x: 1069, startPoint y: 291, endPoint x: 1053, endPoint y: 398, distance: 108.2
click at [1079, 410] on icon at bounding box center [747, 383] width 1780 height 1223
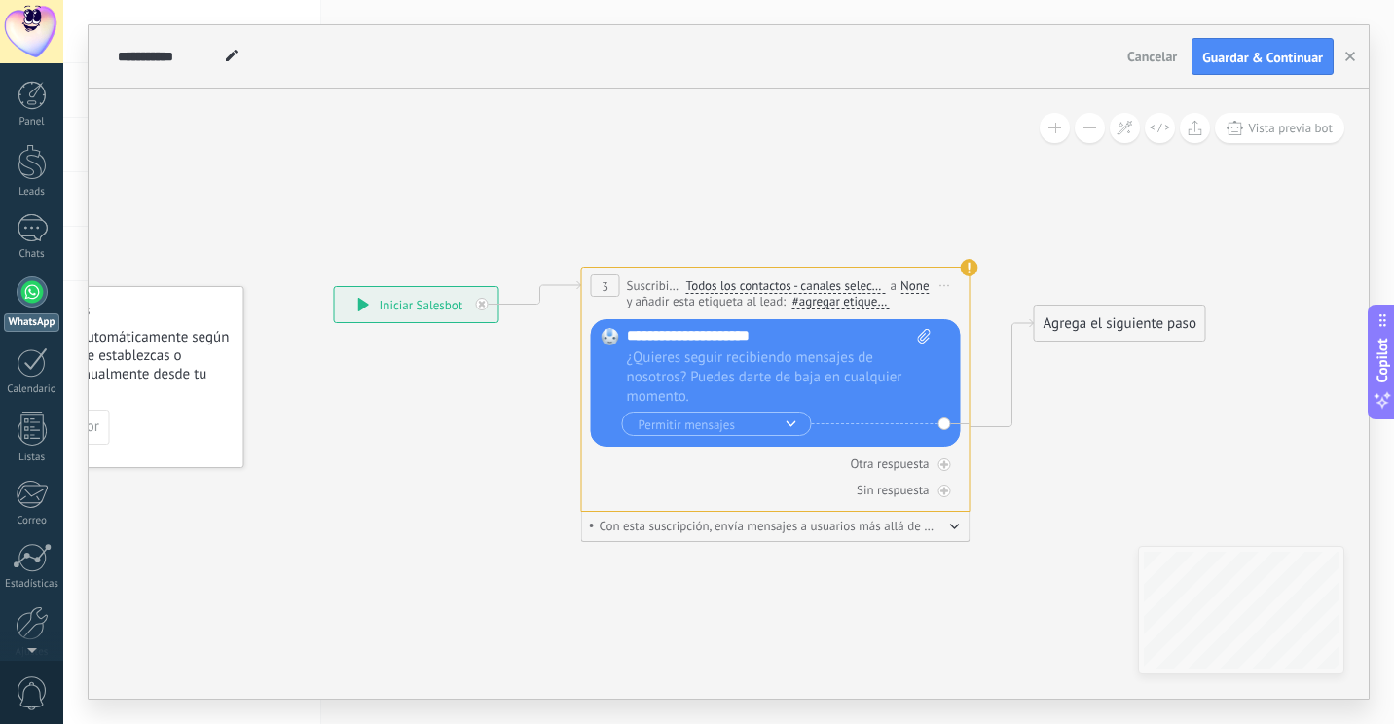
drag, startPoint x: 853, startPoint y: 297, endPoint x: 795, endPoint y: 290, distance: 57.8
click at [795, 290] on span "Todos los contactos - canales seleccionados" at bounding box center [786, 286] width 200 height 16
click at [795, 290] on button "Todos los contactos - canales seleccionados" at bounding box center [798, 286] width 243 height 35
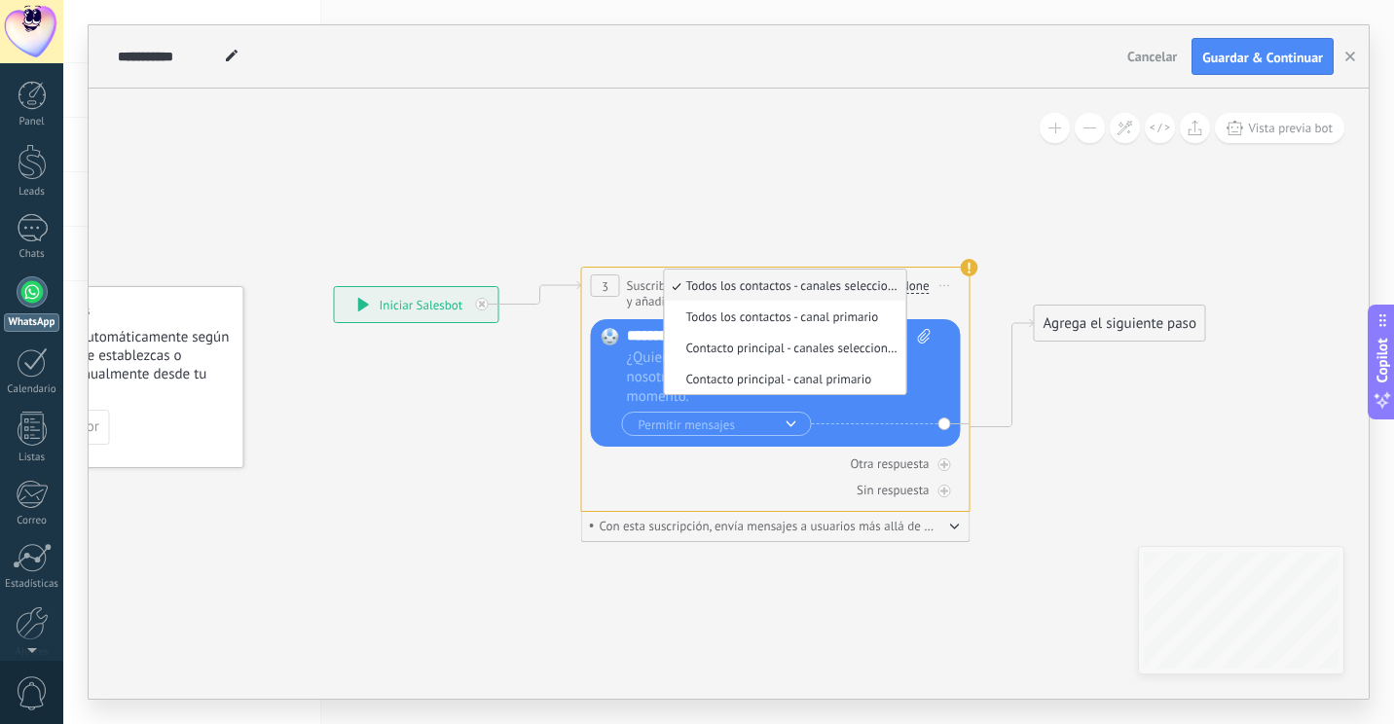
click at [612, 325] on div "Reemplazar Quitar Convertir a mensaje de voz Recortar Arrastre la imagen aquí p…" at bounding box center [776, 383] width 370 height 128
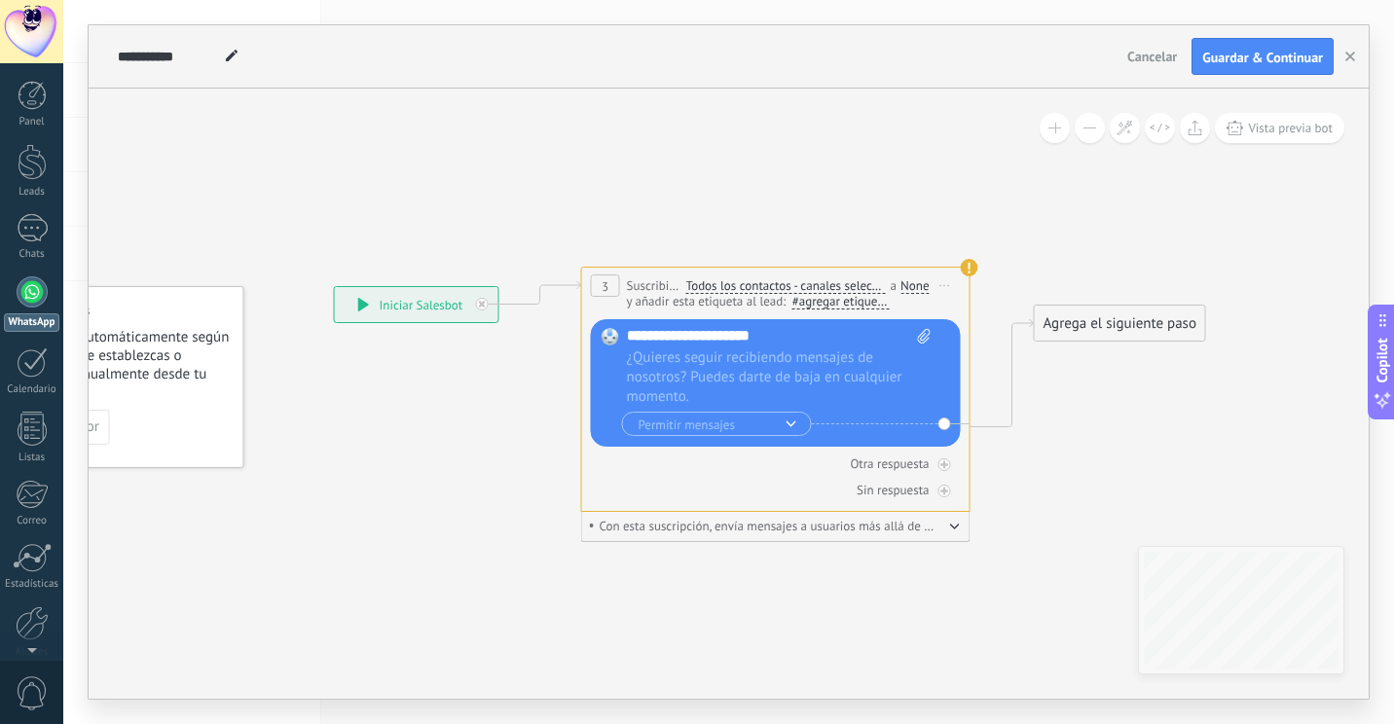
click at [945, 282] on span "Iniciar vista previa aquí Cambiar nombre Duplicar [GEOGRAPHIC_DATA]" at bounding box center [945, 286] width 31 height 28
click at [989, 408] on div "Borrar" at bounding box center [1034, 412] width 193 height 33
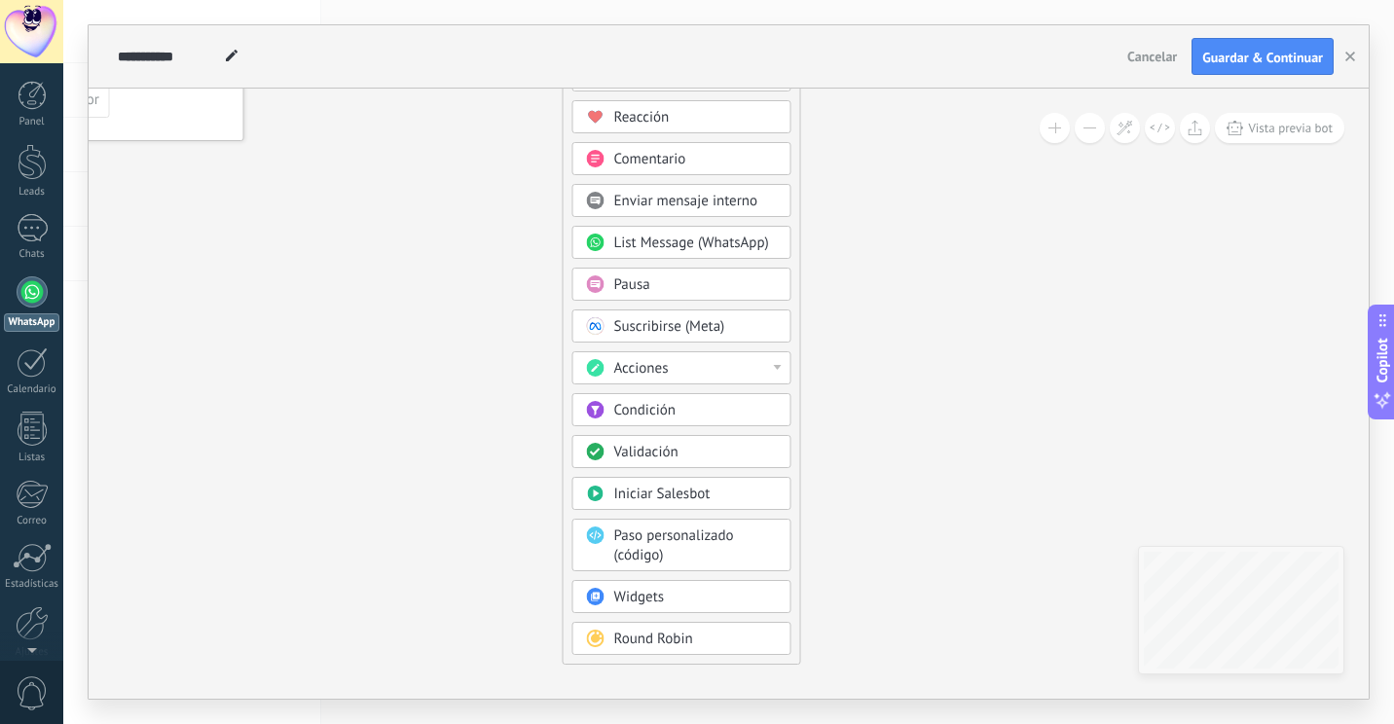
click at [755, 556] on div "Paso personalizado (código)" at bounding box center [696, 546] width 164 height 39
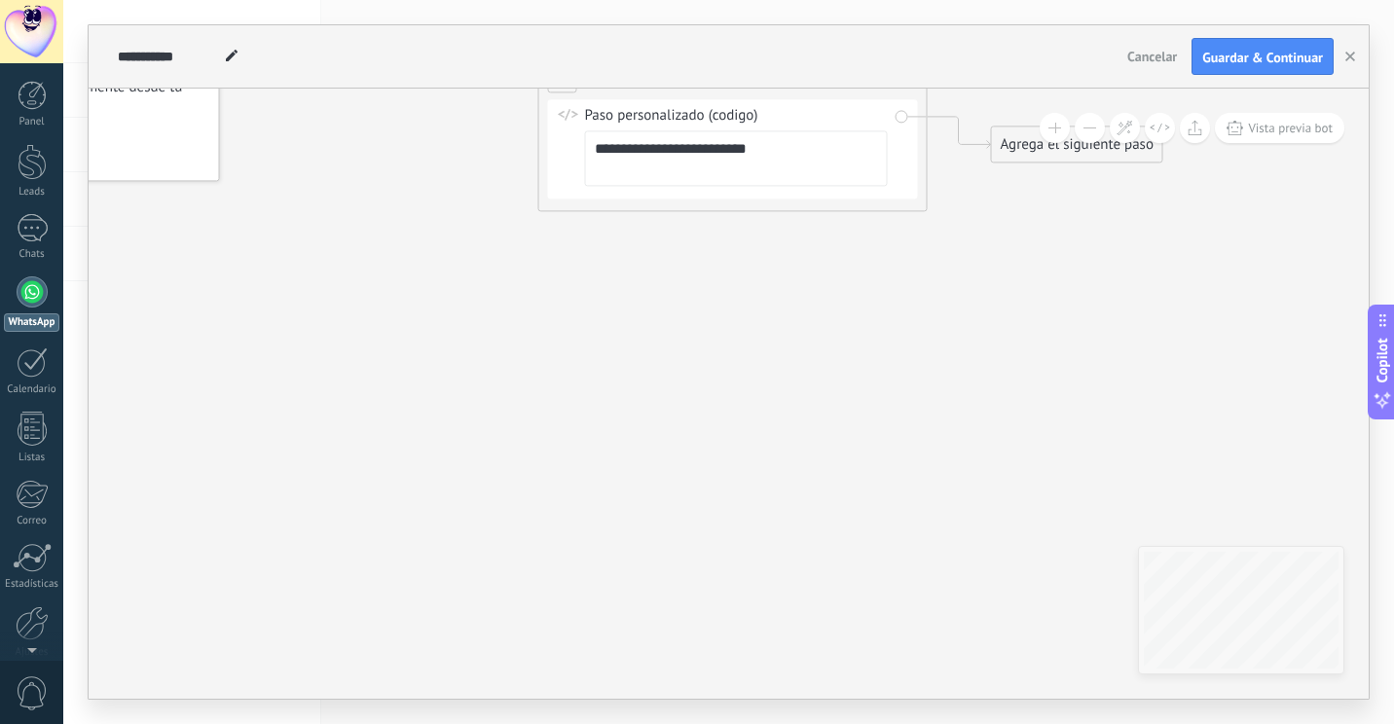
drag, startPoint x: 871, startPoint y: 404, endPoint x: 830, endPoint y: 556, distance: 157.5
click at [849, 562] on icon at bounding box center [703, 104] width 1761 height 1185
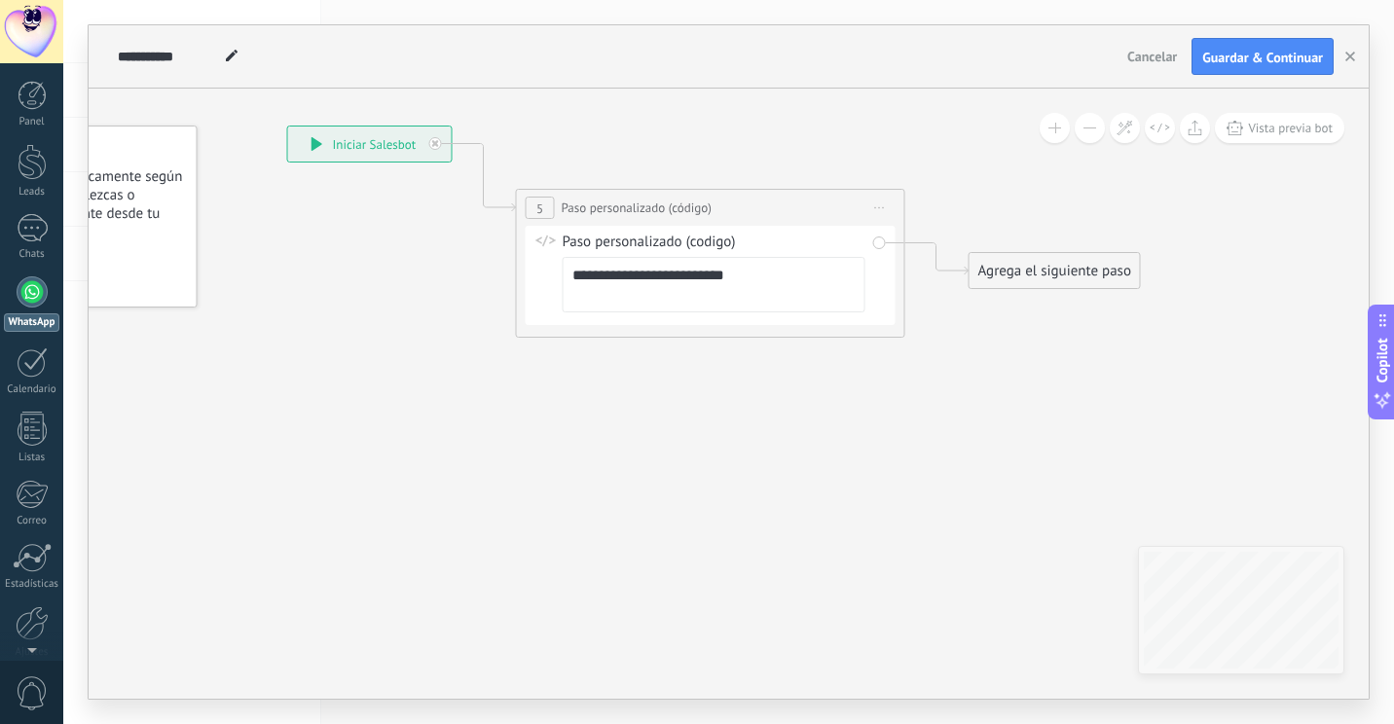
click at [779, 268] on textarea "**********" at bounding box center [714, 284] width 303 height 55
click at [884, 208] on icon at bounding box center [880, 208] width 10 height 2
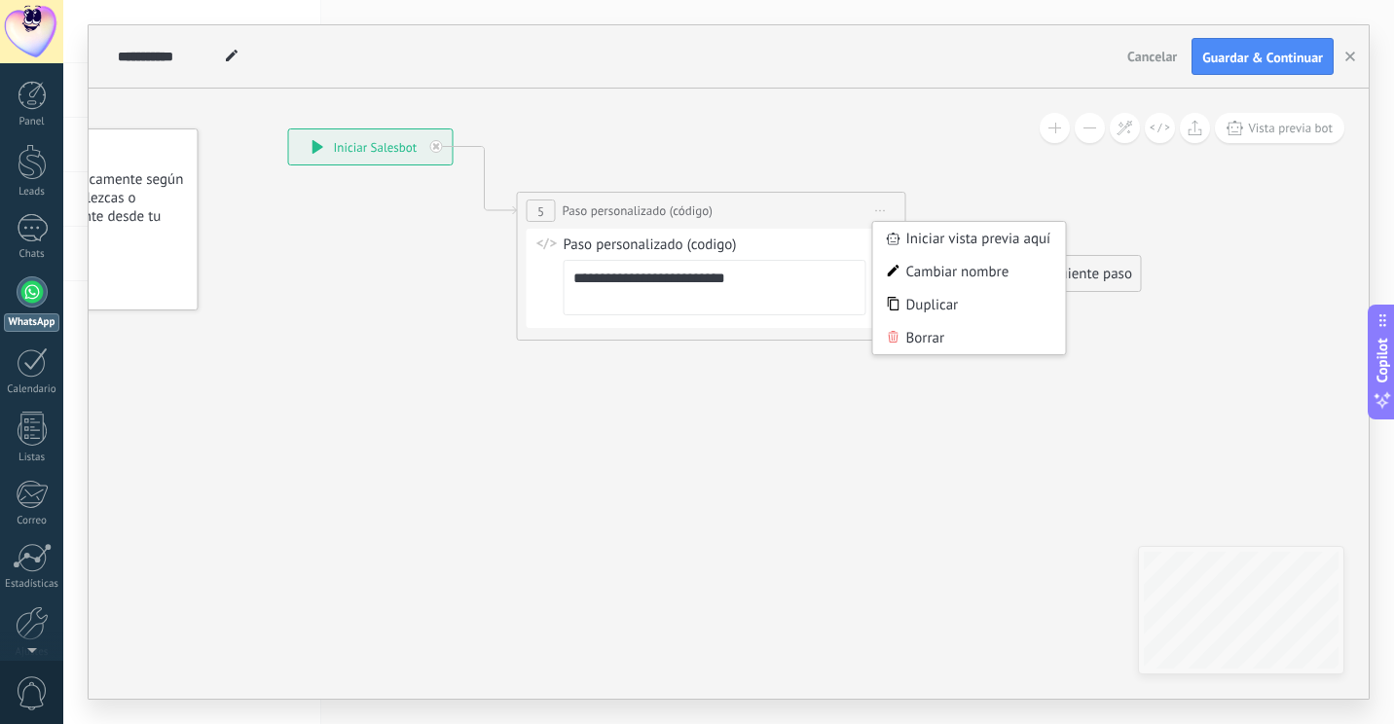
click at [949, 441] on icon at bounding box center [681, 234] width 1761 height 1185
click at [1041, 268] on div "Agrega el siguiente paso" at bounding box center [1056, 274] width 170 height 32
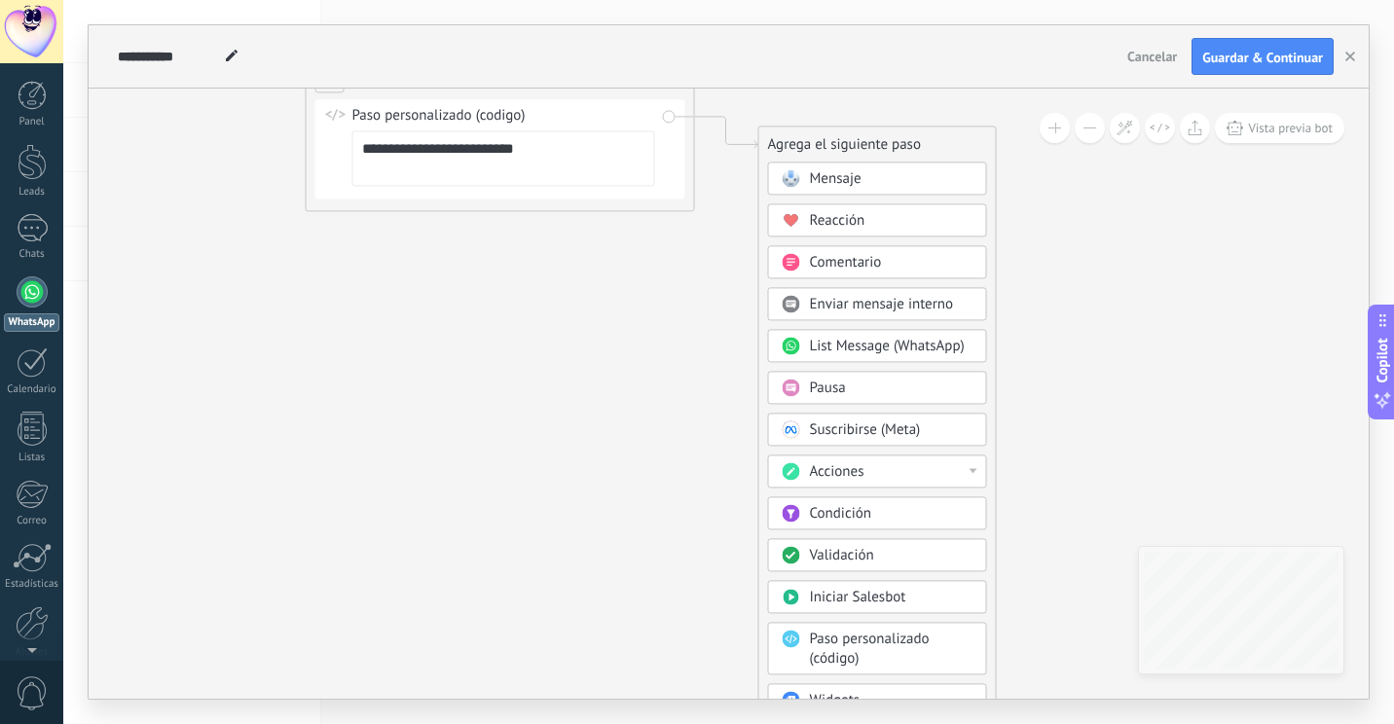
drag, startPoint x: 1266, startPoint y: 443, endPoint x: 1054, endPoint y: 276, distance: 269.6
click at [1054, 276] on icon at bounding box center [470, 104] width 1761 height 1185
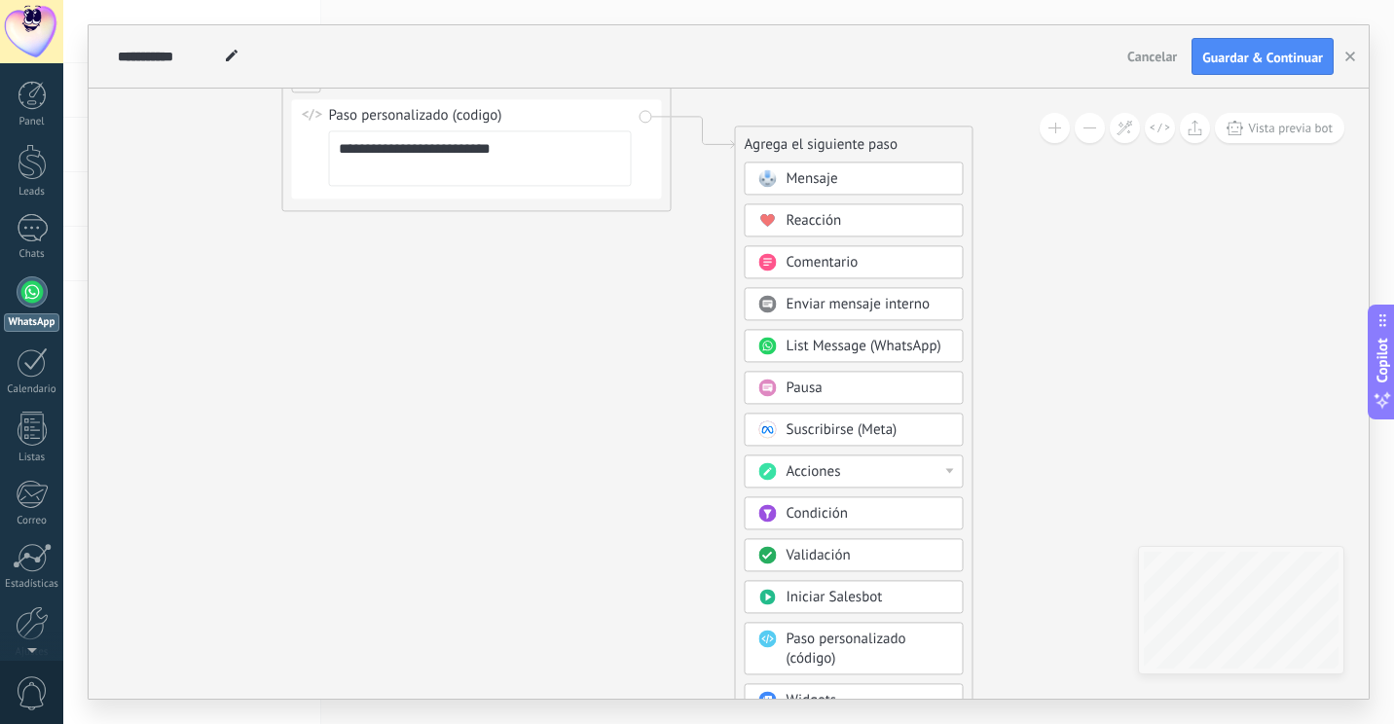
drag, startPoint x: 1063, startPoint y: 486, endPoint x: 1027, endPoint y: 318, distance: 171.3
click at [1027, 318] on icon at bounding box center [447, 104] width 1761 height 1185
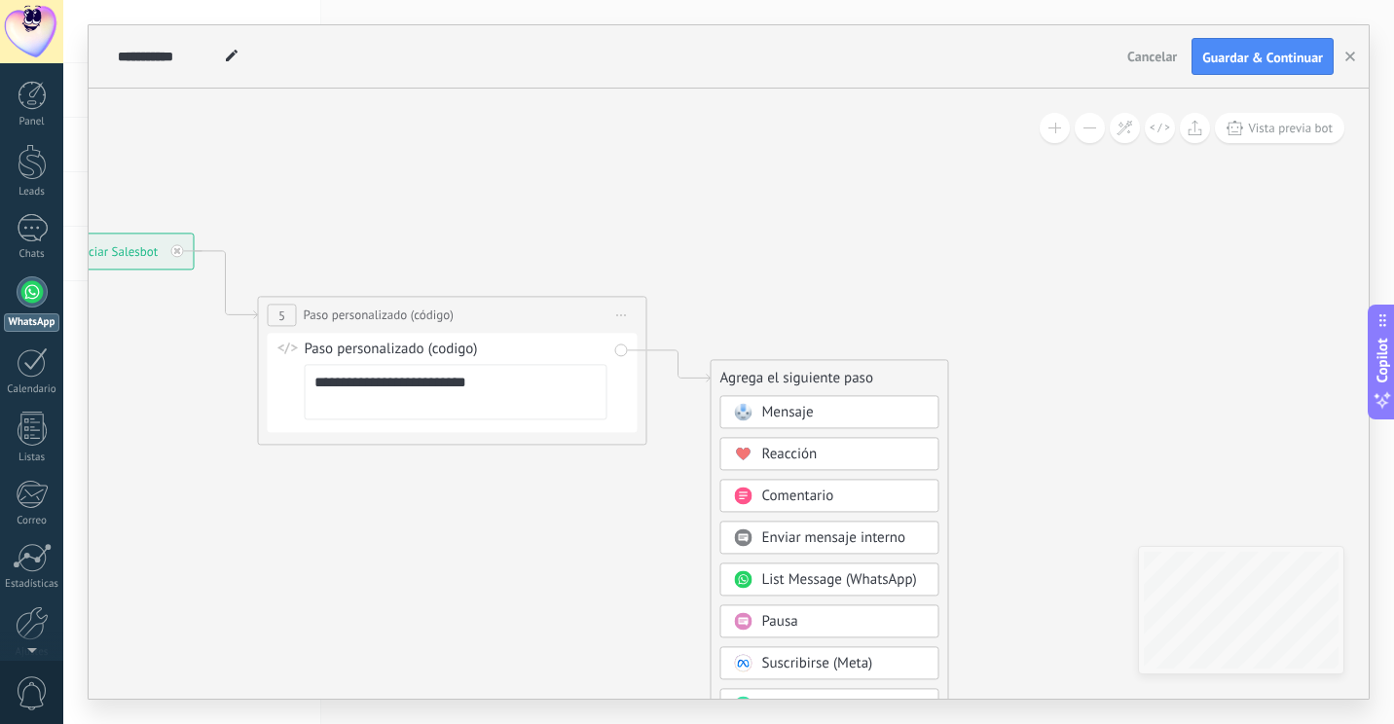
click at [810, 291] on icon at bounding box center [422, 338] width 1761 height 1185
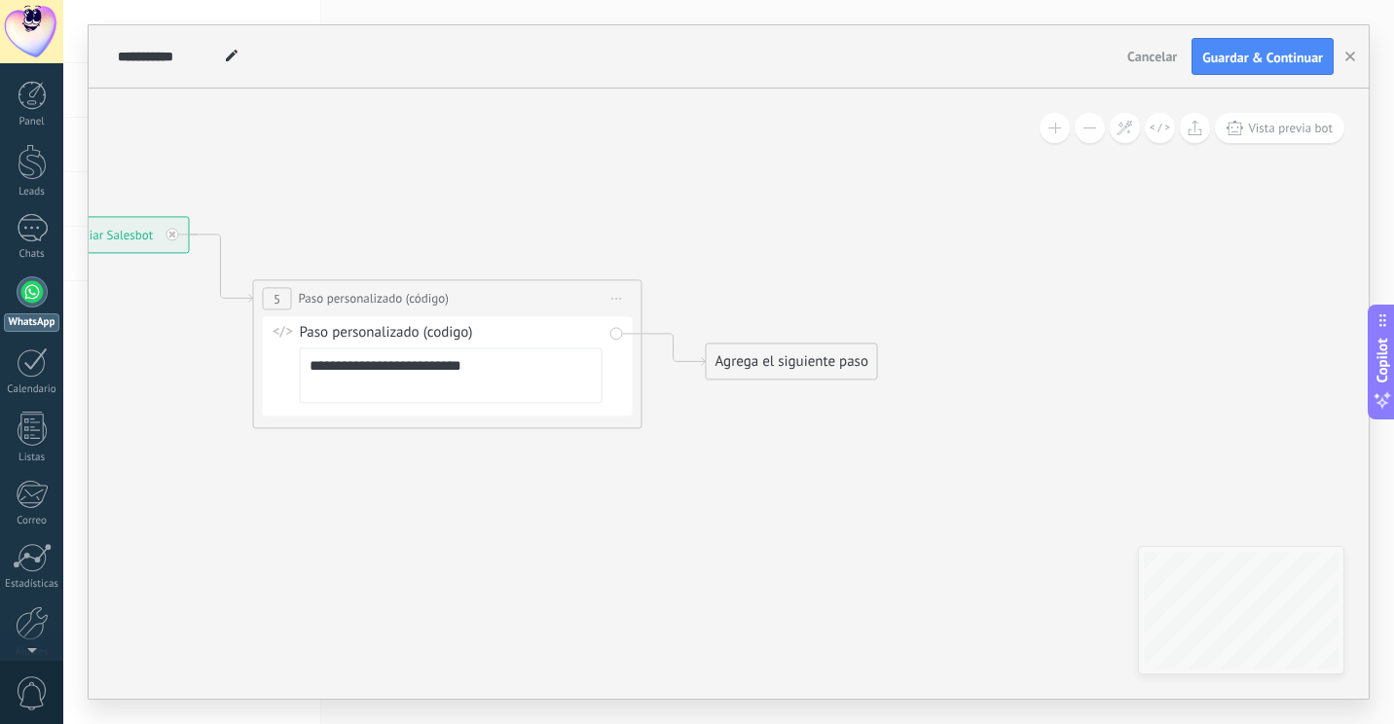
drag, startPoint x: 746, startPoint y: 332, endPoint x: 709, endPoint y: 118, distance: 217.4
click at [709, 118] on icon at bounding box center [418, 321] width 1761 height 1185
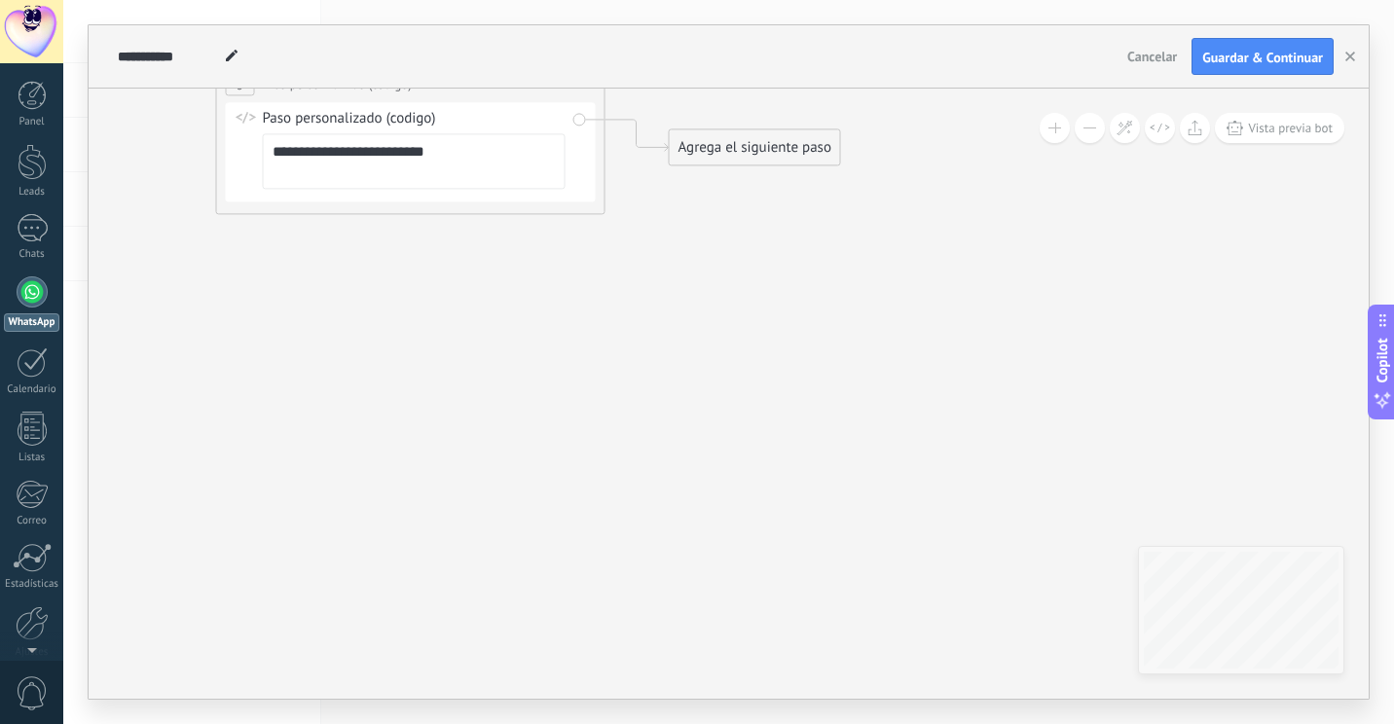
click at [756, 159] on div "Agrega el siguiente paso" at bounding box center [755, 147] width 170 height 32
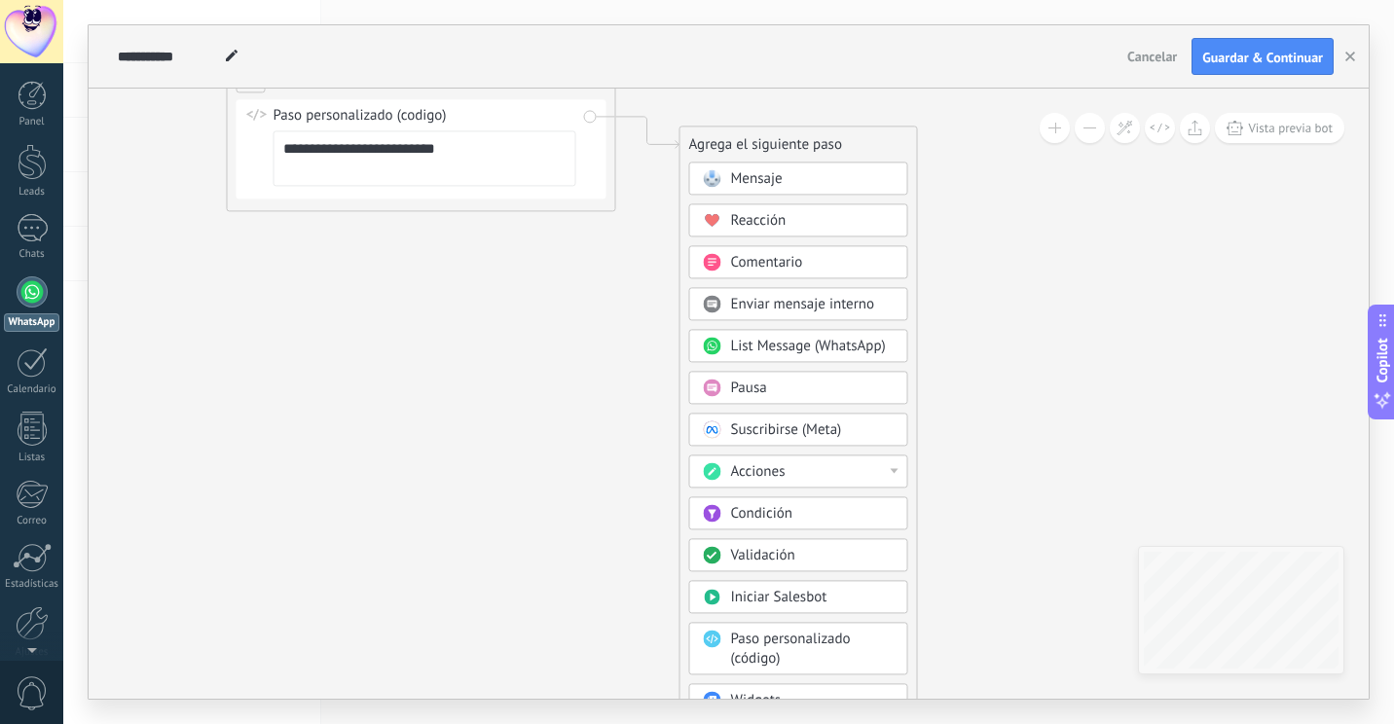
drag, startPoint x: 1006, startPoint y: 359, endPoint x: 961, endPoint y: 217, distance: 149.0
click at [961, 217] on icon at bounding box center [391, 104] width 1761 height 1185
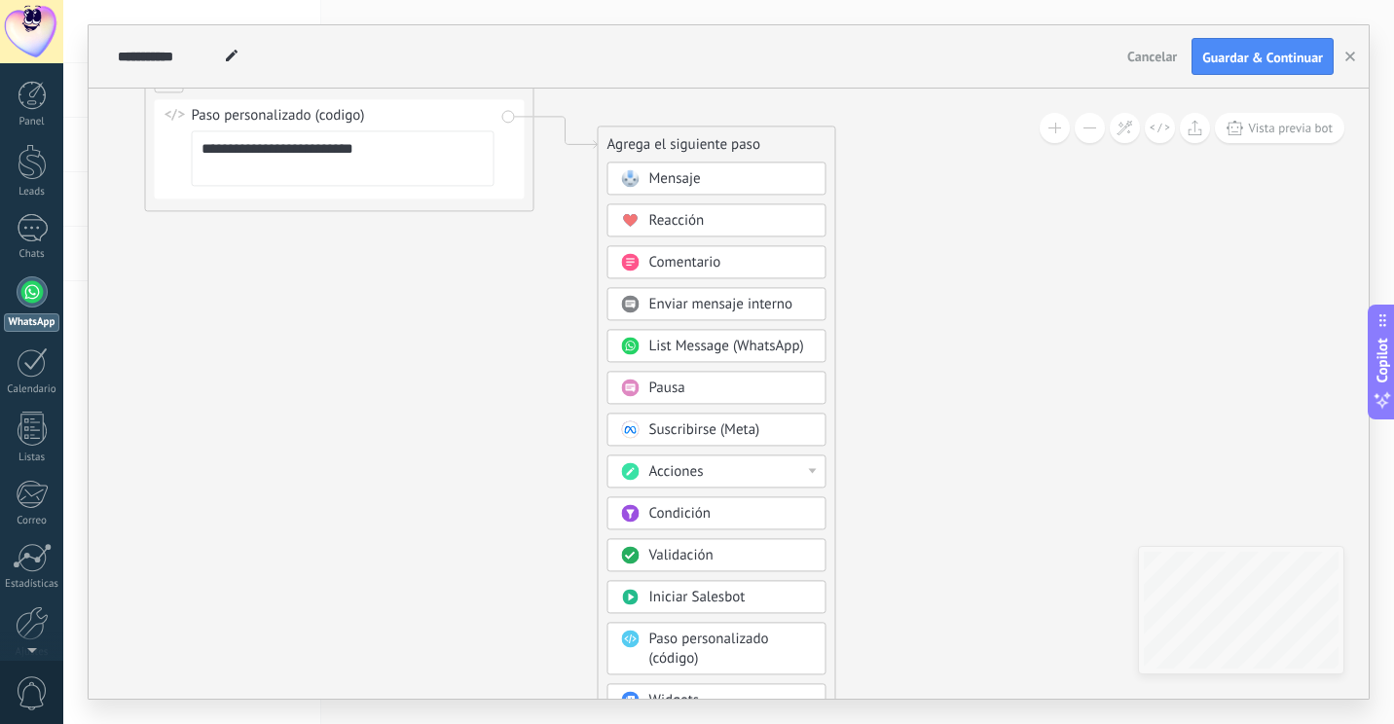
drag, startPoint x: 1037, startPoint y: 413, endPoint x: 960, endPoint y: 137, distance: 286.1
click at [962, 137] on icon at bounding box center [309, 104] width 1761 height 1185
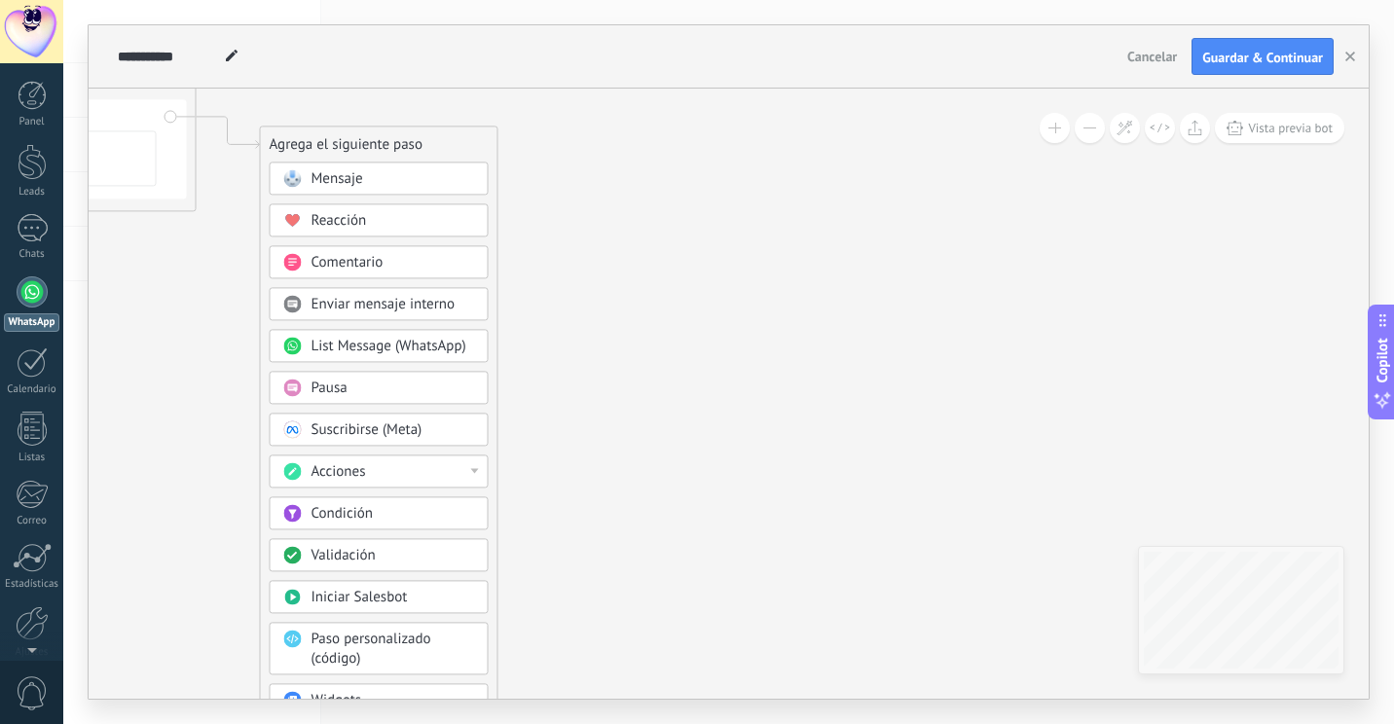
drag, startPoint x: 917, startPoint y: 503, endPoint x: 534, endPoint y: 410, distance: 394.8
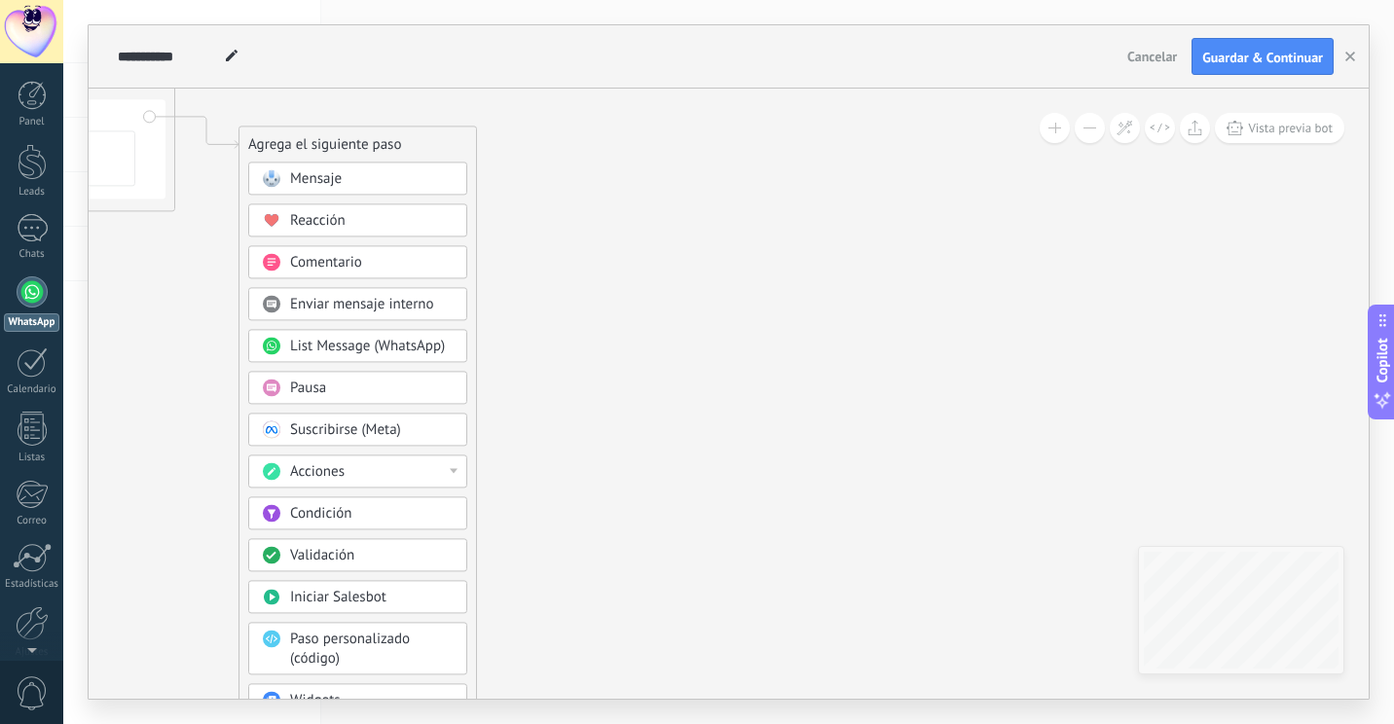
click at [374, 424] on span "Suscribirse (Meta)" at bounding box center [345, 430] width 111 height 18
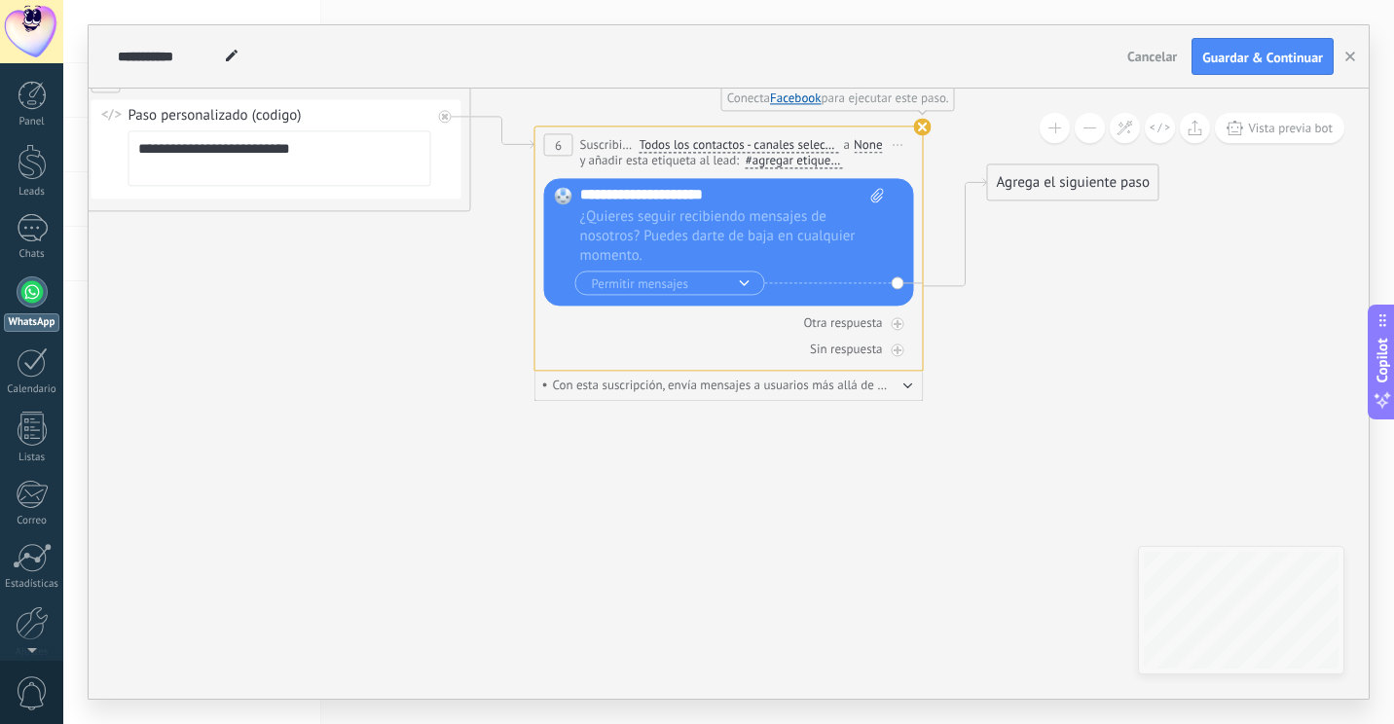
click at [1053, 162] on icon at bounding box center [473, 160] width 2214 height 1297
click at [1053, 170] on div "Agrega el siguiente paso" at bounding box center [1073, 182] width 170 height 32
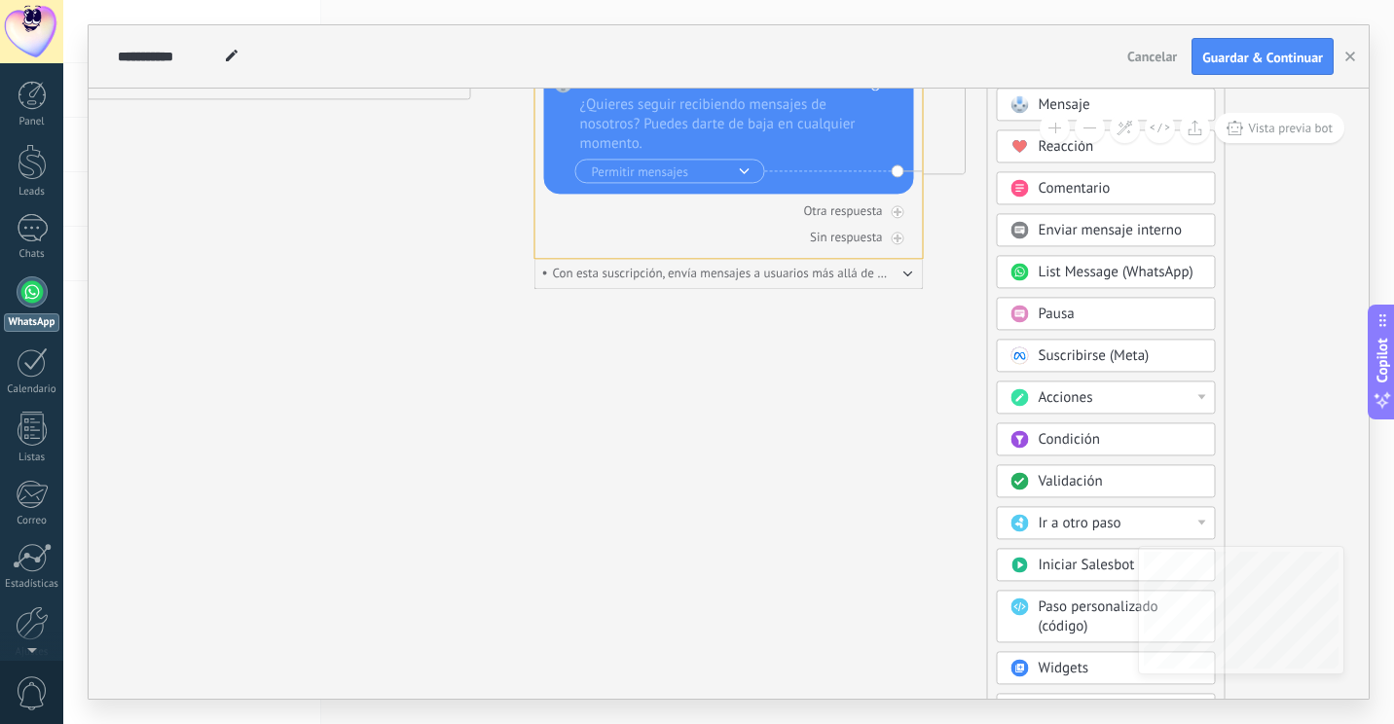
click at [1047, 695] on div "Round Robin" at bounding box center [1106, 709] width 219 height 33
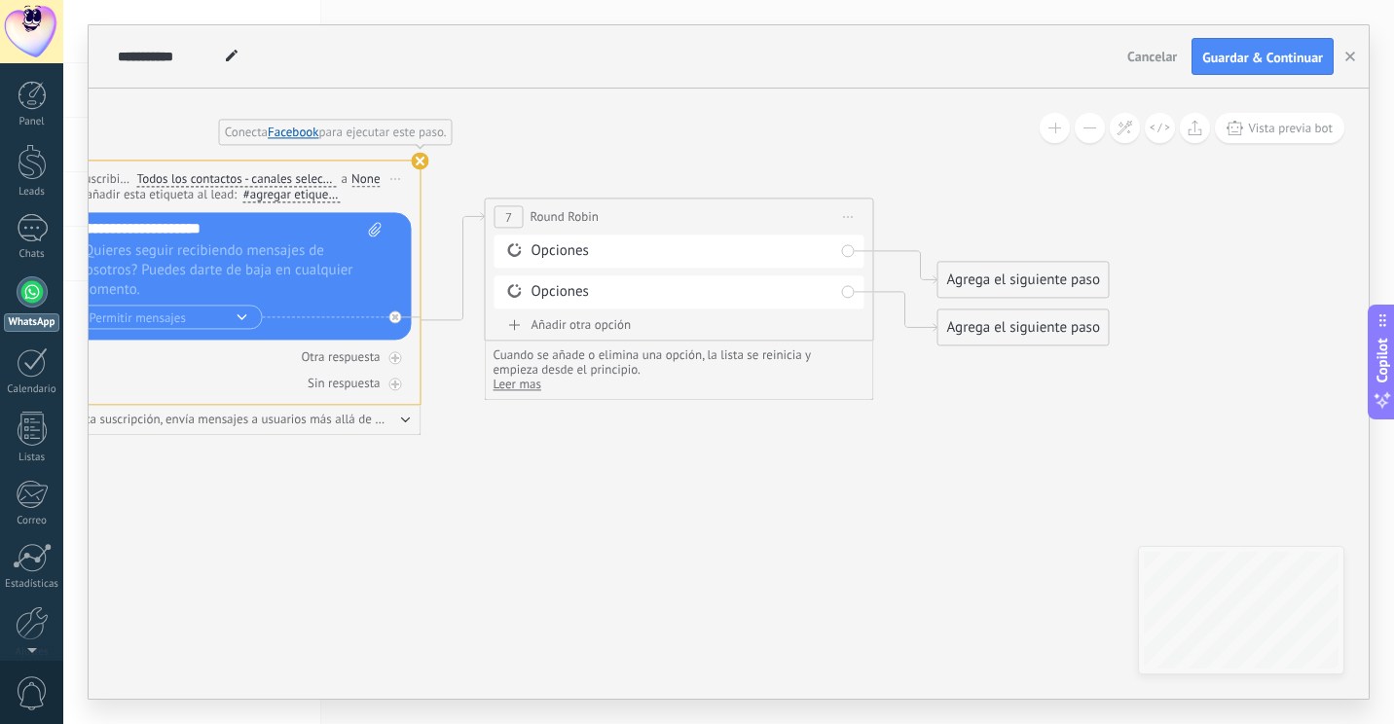
drag, startPoint x: 891, startPoint y: 455, endPoint x: 844, endPoint y: 564, distance: 118.6
click at [844, 564] on icon at bounding box center [197, 220] width 2667 height 1349
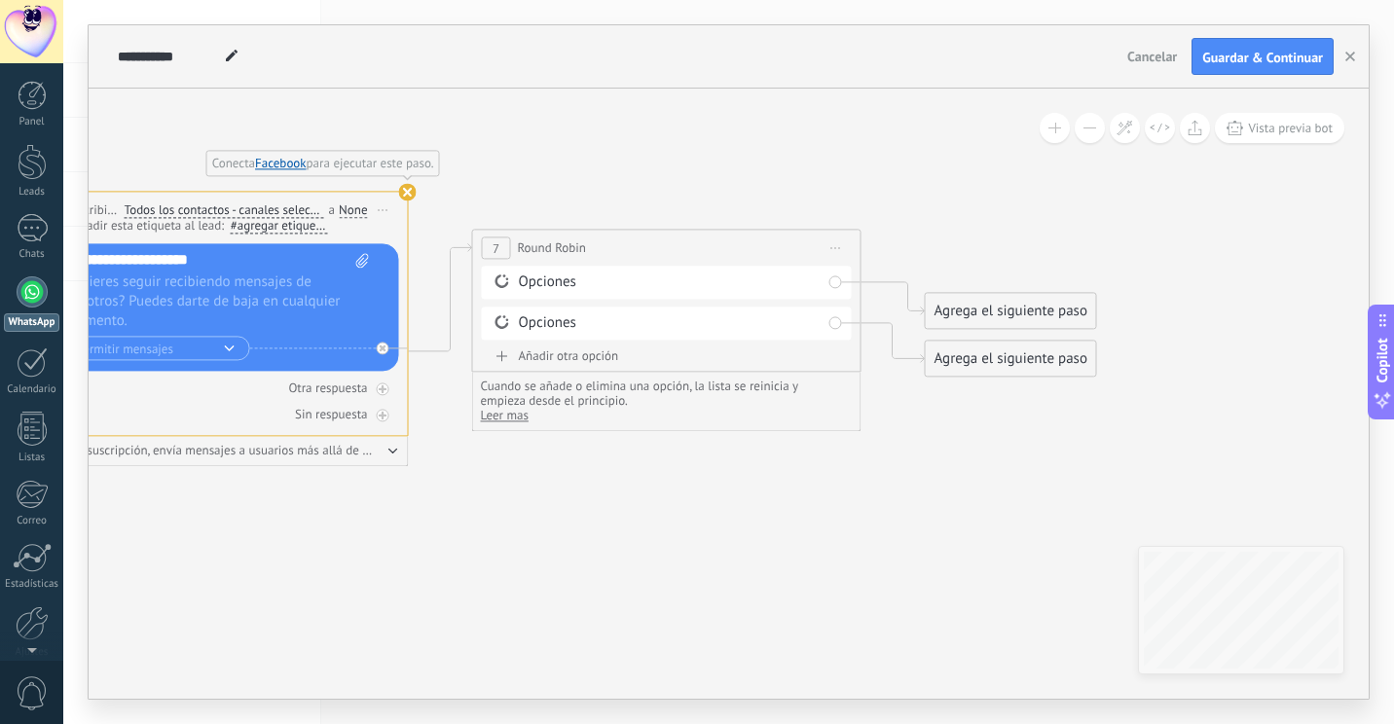
click at [573, 238] on div "**********" at bounding box center [666, 248] width 387 height 36
drag, startPoint x: 584, startPoint y: 230, endPoint x: 581, endPoint y: 413, distance: 183.1
click at [528, 467] on icon at bounding box center [184, 251] width 2667 height 1349
click at [843, 245] on span "Iniciar vista previa aquí Cambiar nombre Duplicar [GEOGRAPHIC_DATA]" at bounding box center [836, 248] width 31 height 28
click at [915, 385] on div "Borrar" at bounding box center [925, 374] width 193 height 33
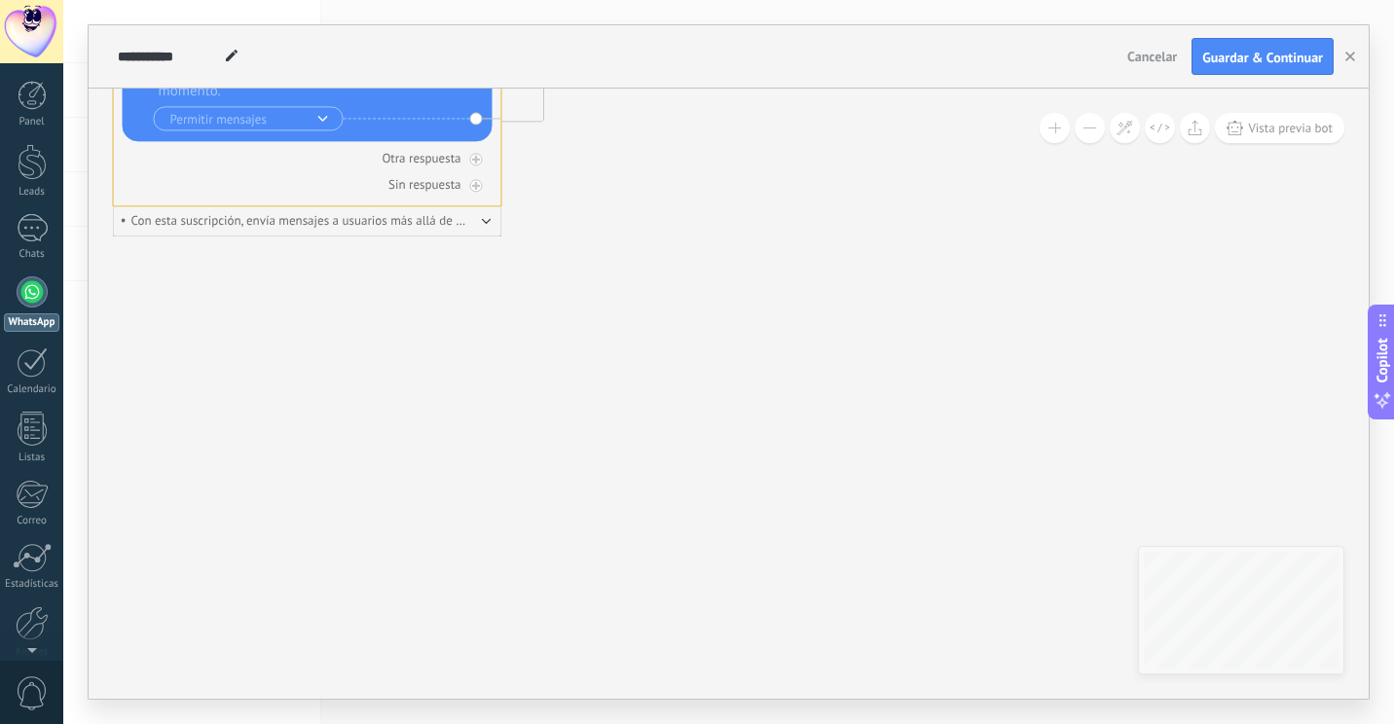
drag, startPoint x: 470, startPoint y: 362, endPoint x: 571, endPoint y: 79, distance: 300.5
click at [571, 79] on div "**********" at bounding box center [729, 362] width 1280 height 674
drag, startPoint x: 618, startPoint y: 161, endPoint x: 614, endPoint y: 186, distance: 25.6
click at [627, 200] on icon at bounding box center [65, 22] width 2214 height 1349
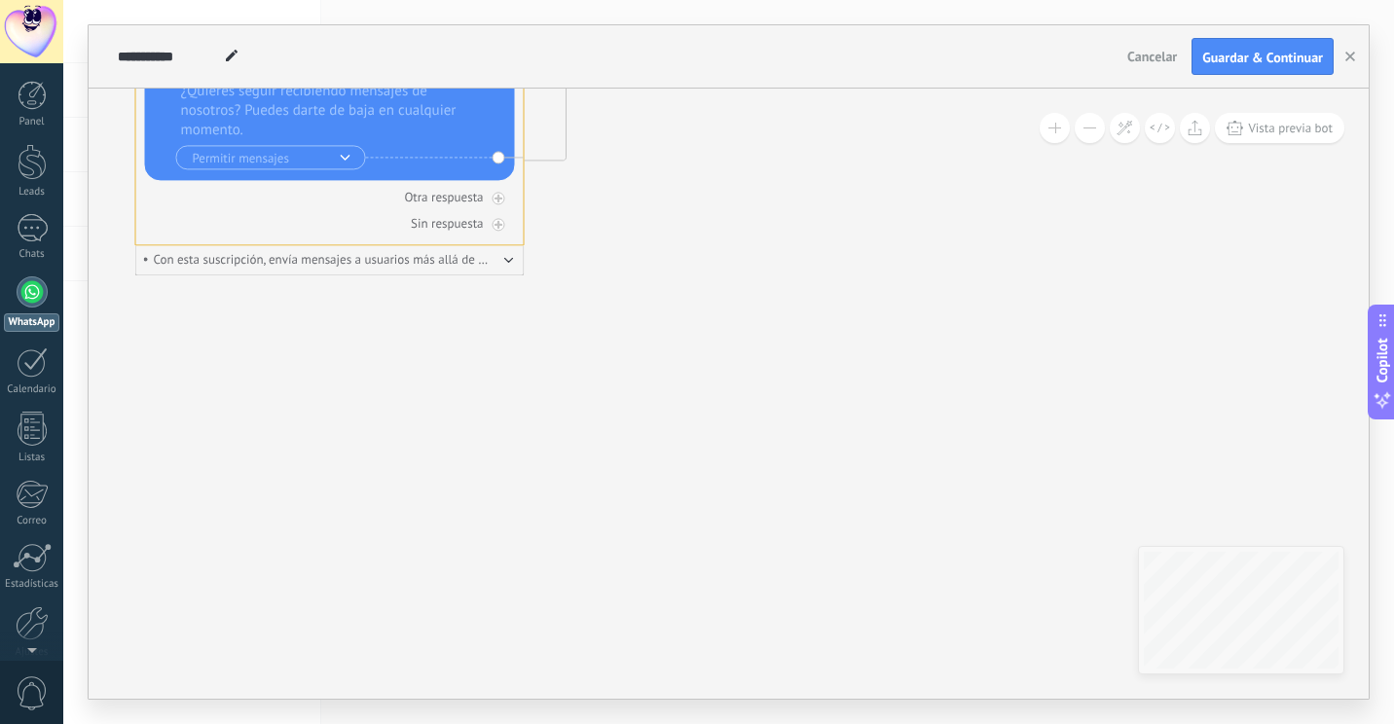
drag, startPoint x: 629, startPoint y: 149, endPoint x: 635, endPoint y: 169, distance: 21.3
click at [635, 169] on icon at bounding box center [74, 61] width 2214 height 1349
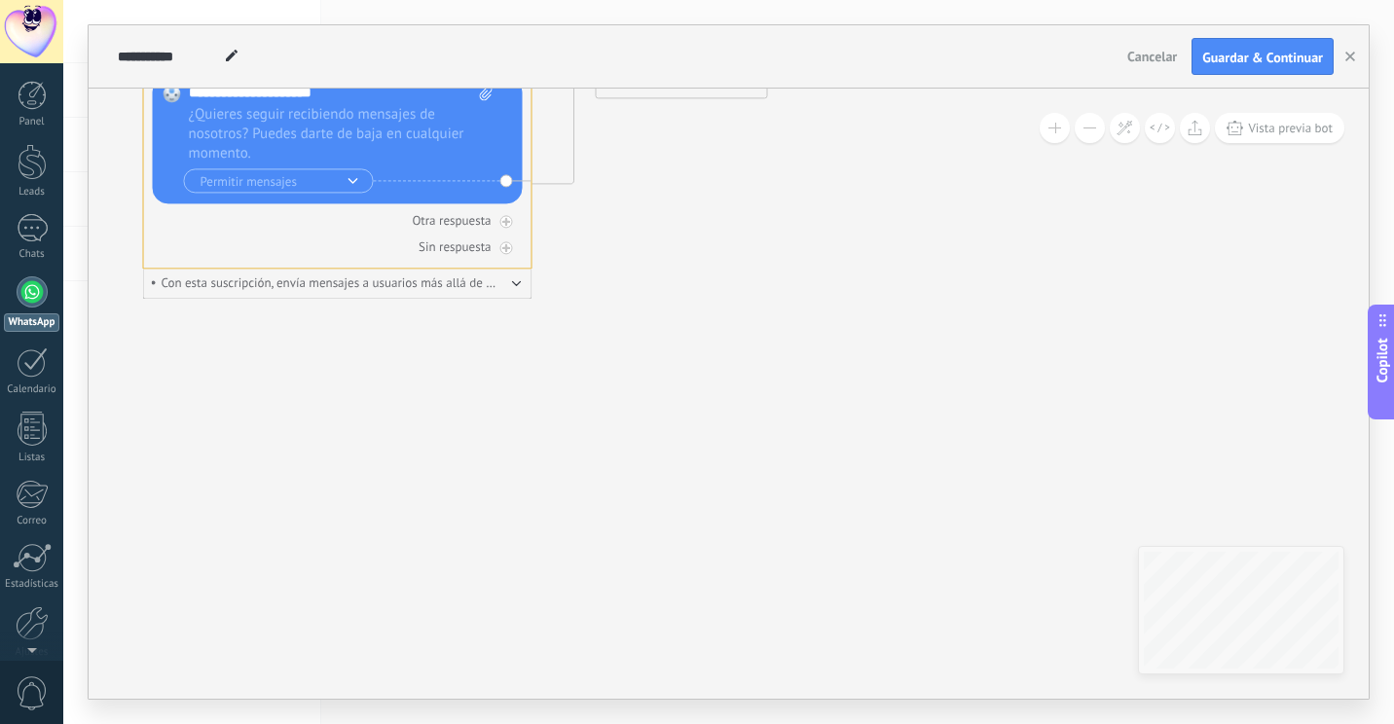
click at [678, 93] on div "Agrega el siguiente paso" at bounding box center [682, 80] width 170 height 32
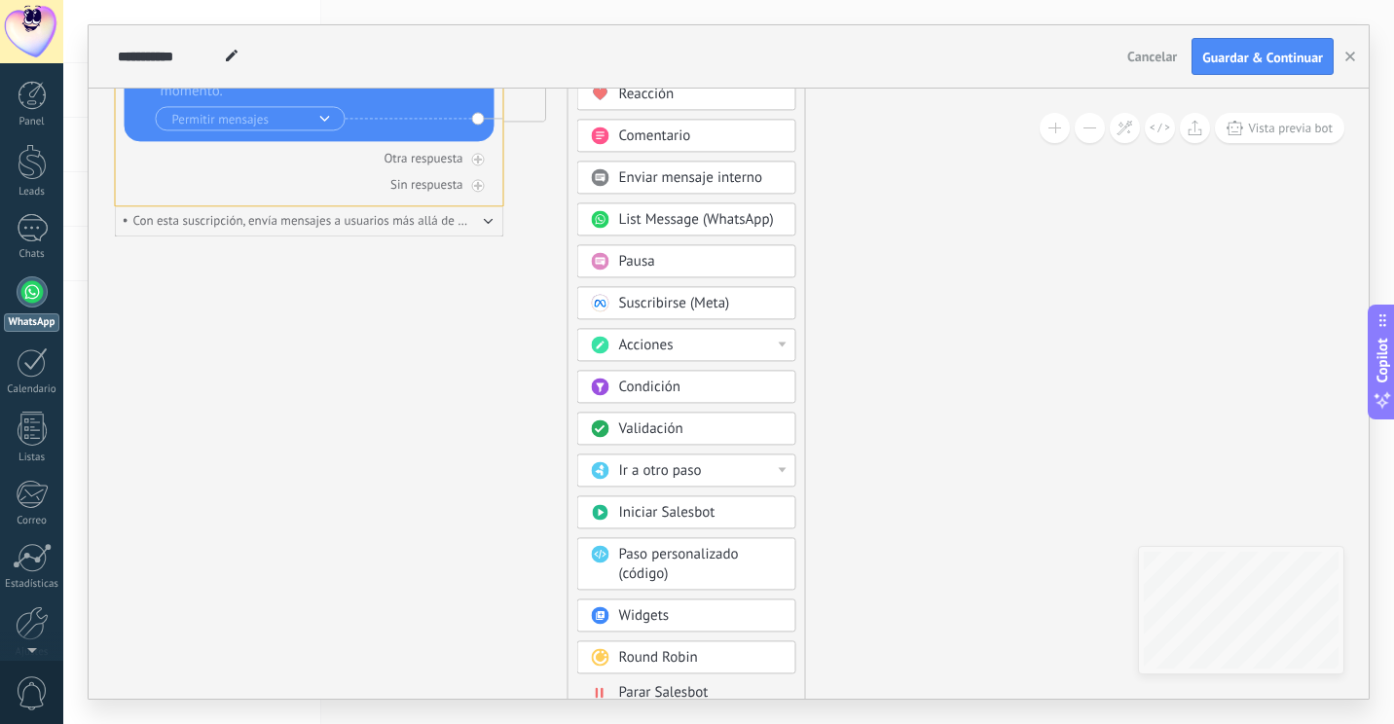
drag, startPoint x: 940, startPoint y: 426, endPoint x: 921, endPoint y: 308, distance: 120.4
click at [921, 308] on icon at bounding box center [54, 22] width 2214 height 1349
click at [747, 474] on div "Ir a otro paso" at bounding box center [701, 470] width 164 height 19
click at [747, 474] on div "5: Paso personalizado (código)" at bounding box center [686, 471] width 217 height 33
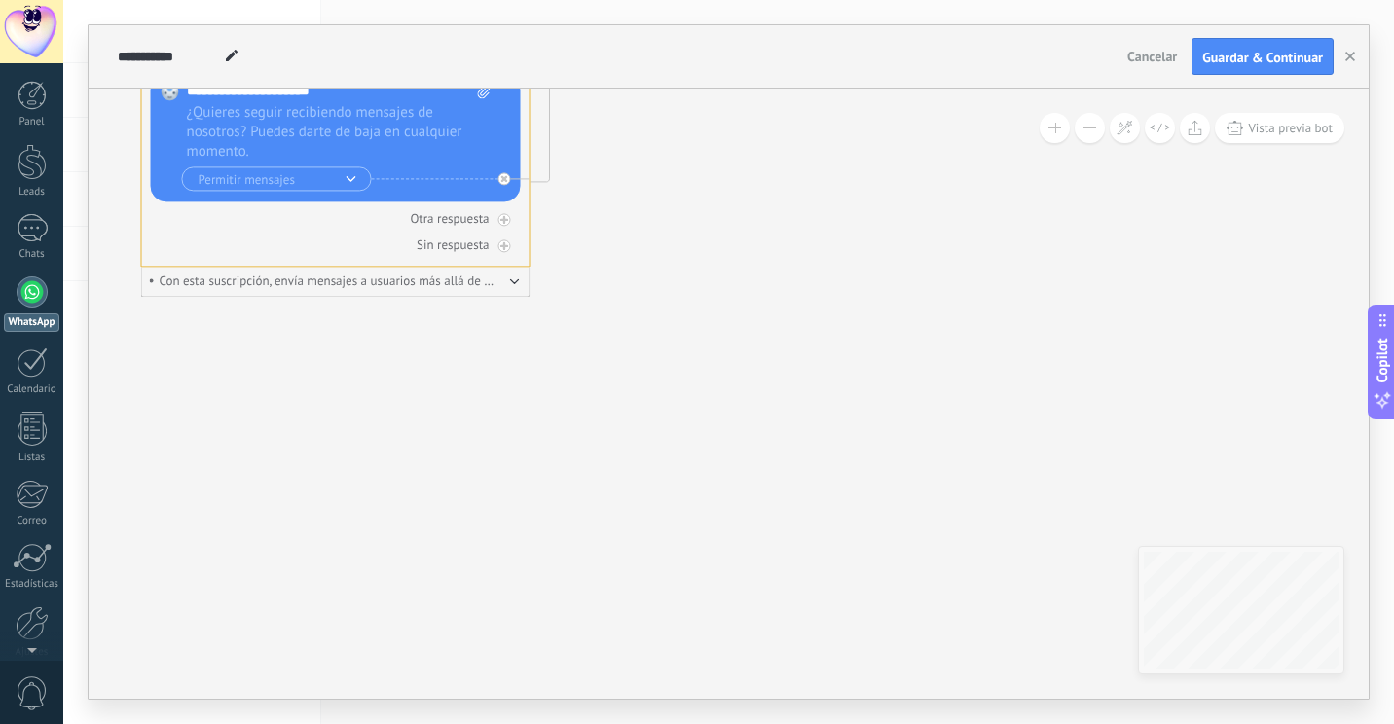
drag, startPoint x: 799, startPoint y: 357, endPoint x: 742, endPoint y: 424, distance: 88.4
click at [831, 467] on icon at bounding box center [80, 82] width 2214 height 1349
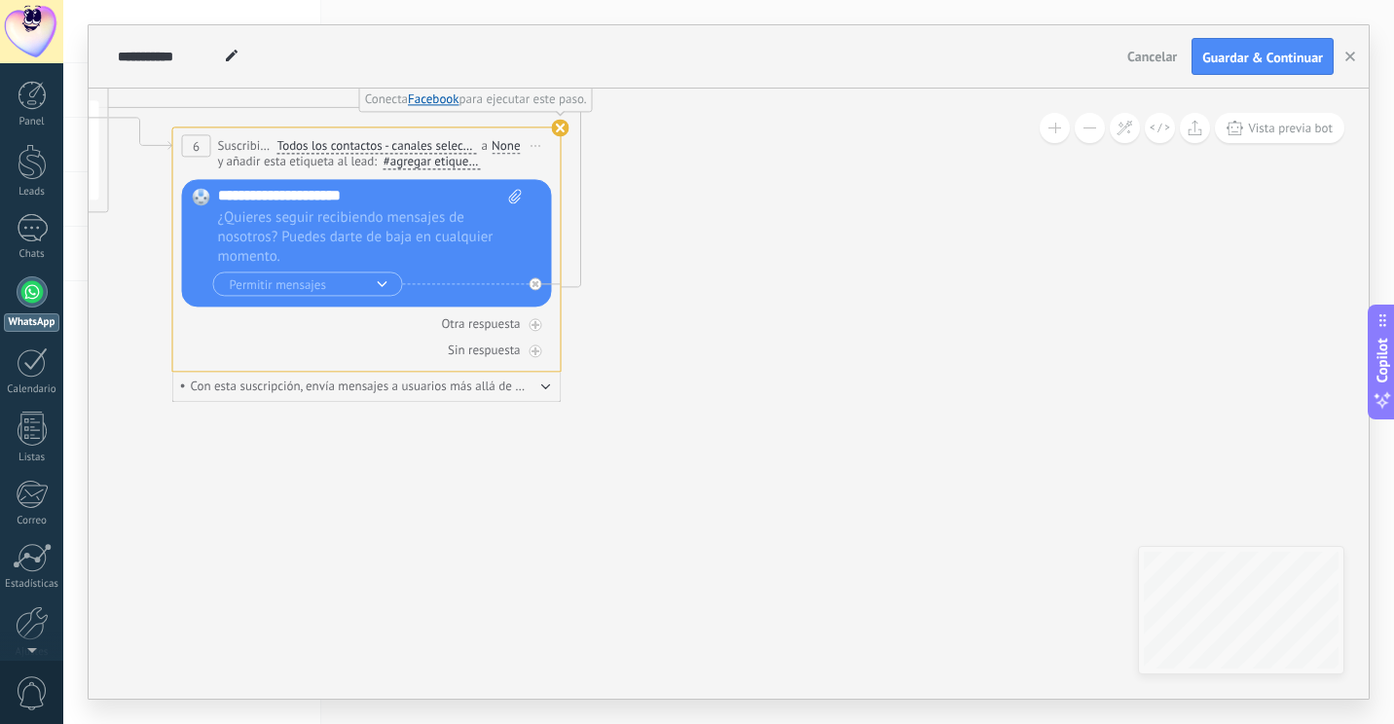
drag, startPoint x: 692, startPoint y: 282, endPoint x: 723, endPoint y: 318, distance: 47.6
click at [735, 332] on icon at bounding box center [111, 187] width 2214 height 1349
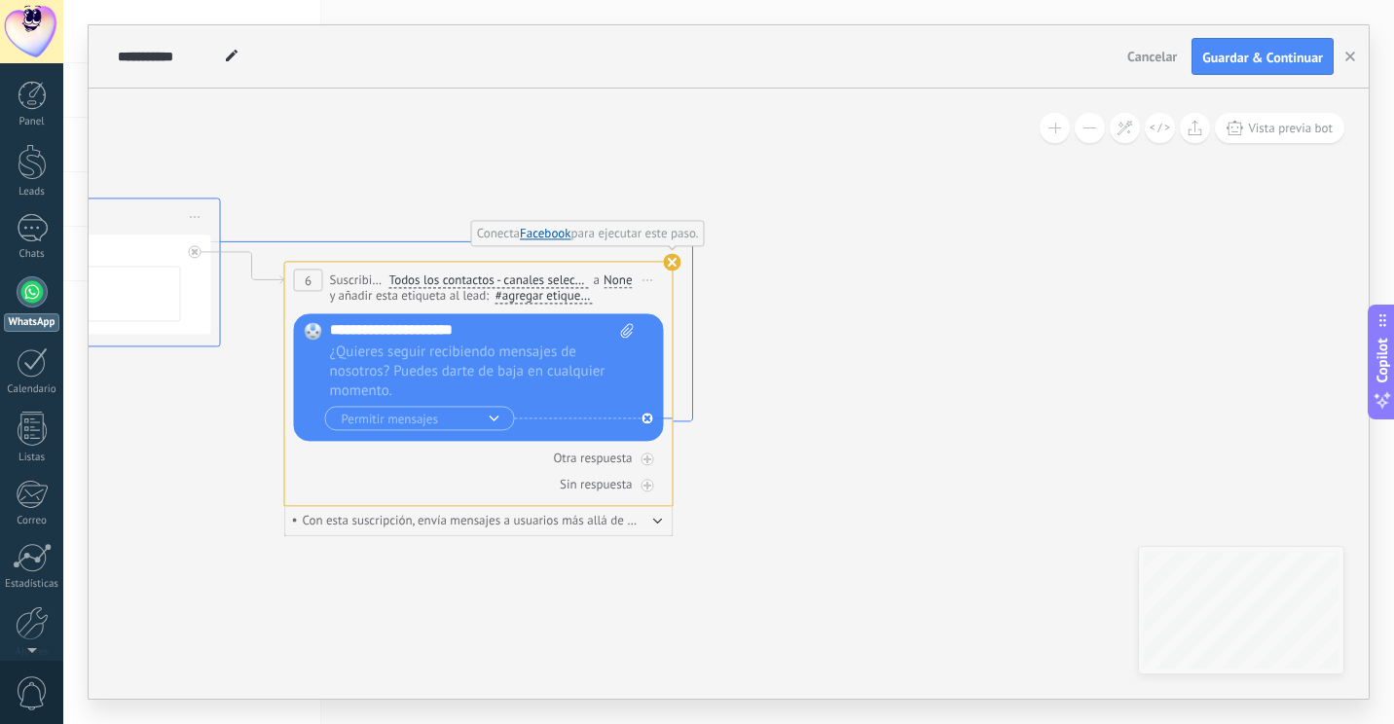
click at [665, 254] on icon at bounding box center [673, 262] width 18 height 18
click at [674, 268] on use at bounding box center [673, 263] width 18 height 18
drag, startPoint x: 646, startPoint y: 284, endPoint x: 652, endPoint y: 252, distance: 32.7
click at [652, 252] on icon at bounding box center [223, 322] width 2214 height 1349
click at [657, 278] on span "Iniciar vista previa aquí Cambiar nombre Duplicar [GEOGRAPHIC_DATA]" at bounding box center [648, 280] width 31 height 28
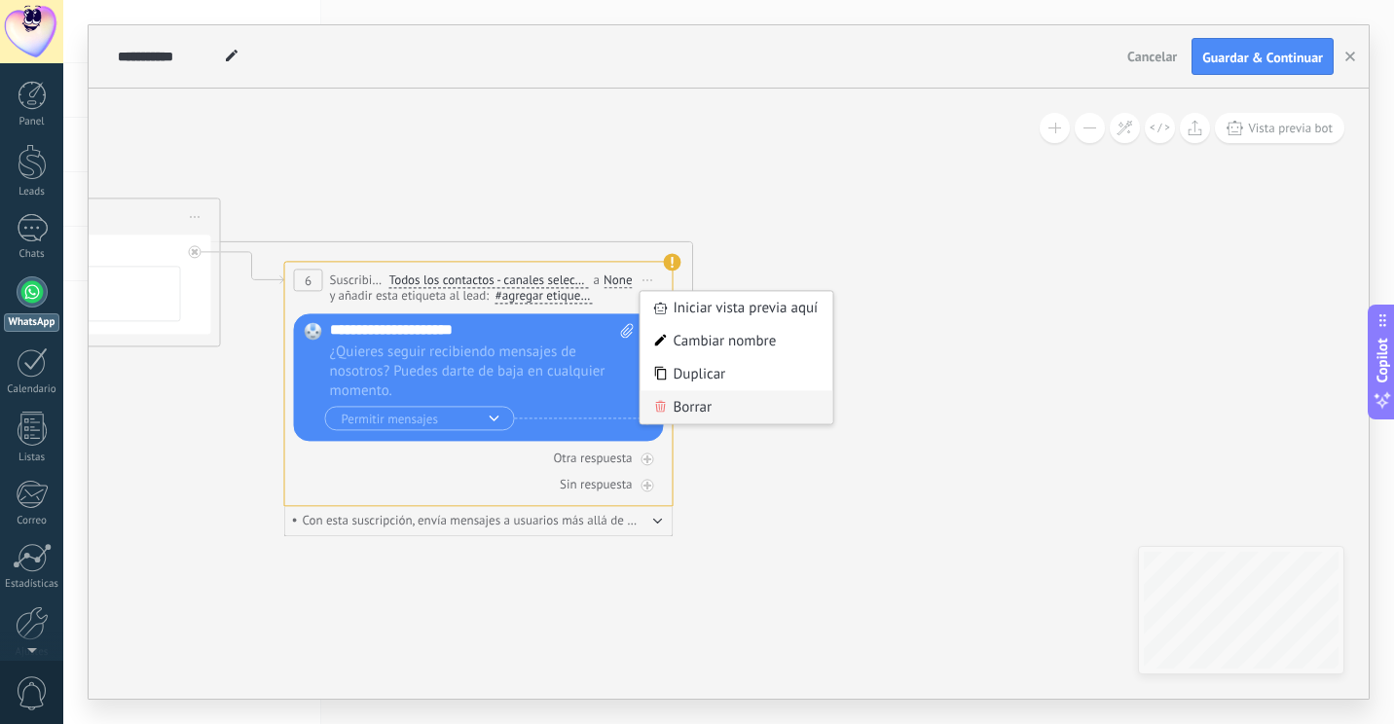
click at [717, 421] on div "Borrar" at bounding box center [737, 406] width 193 height 33
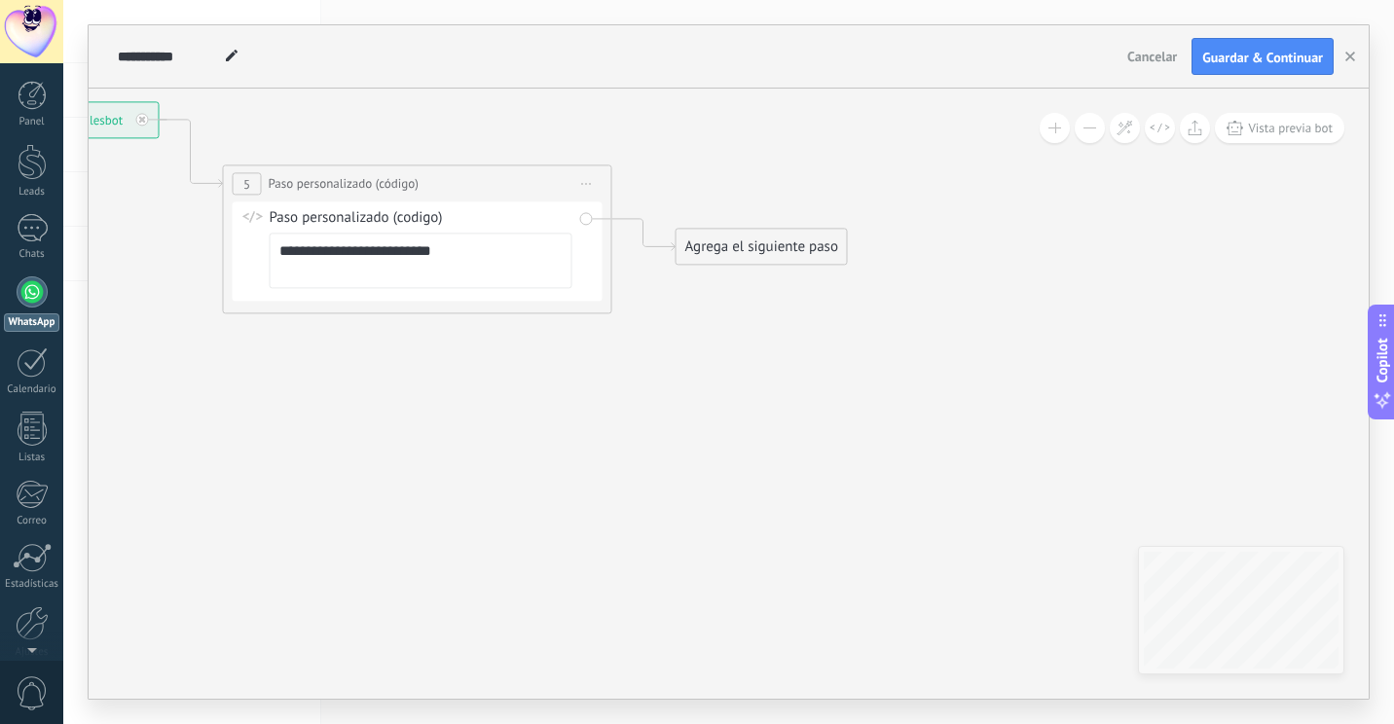
drag, startPoint x: 478, startPoint y: 289, endPoint x: 854, endPoint y: 255, distance: 377.4
click at [854, 255] on icon at bounding box center [387, 206] width 1761 height 1185
click at [583, 173] on span "Iniciar vista previa aquí Cambiar nombre Duplicar [GEOGRAPHIC_DATA]" at bounding box center [587, 182] width 31 height 28
click at [661, 303] on div "Borrar" at bounding box center [675, 309] width 193 height 33
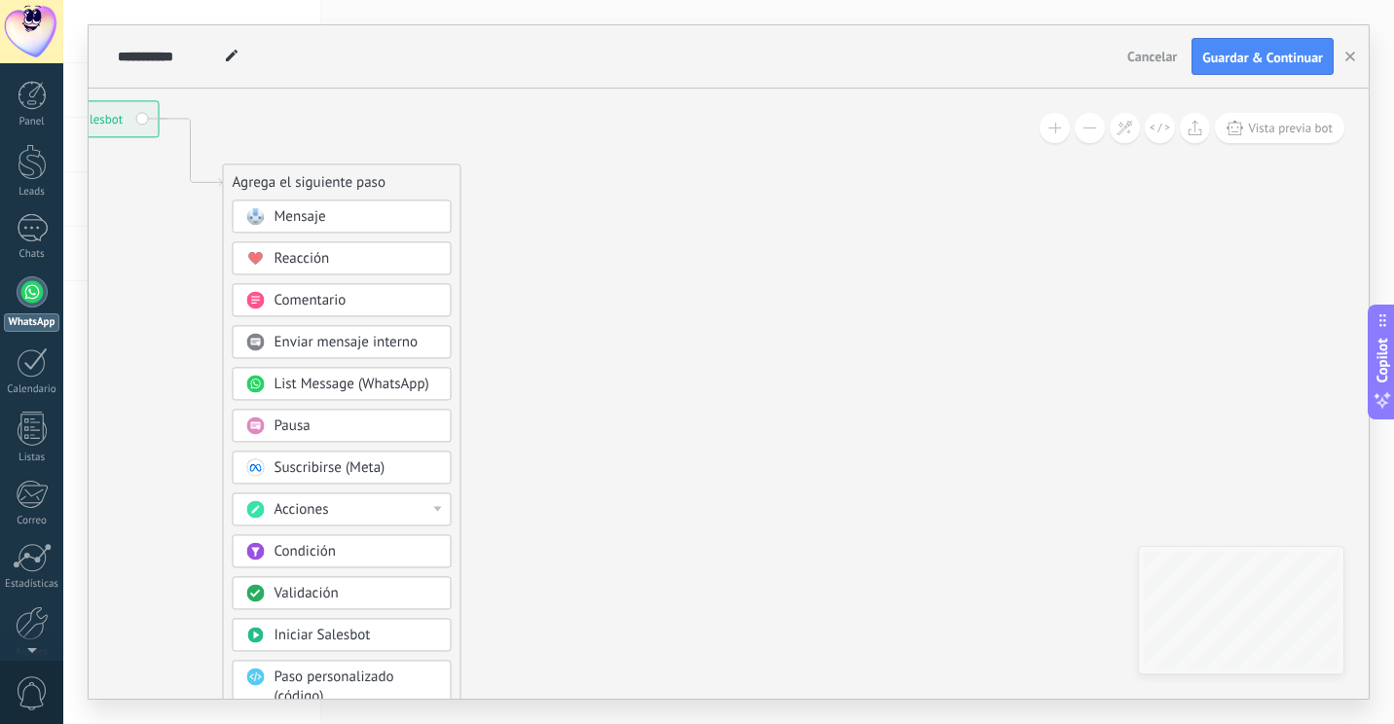
drag, startPoint x: 653, startPoint y: 338, endPoint x: 717, endPoint y: 330, distance: 63.8
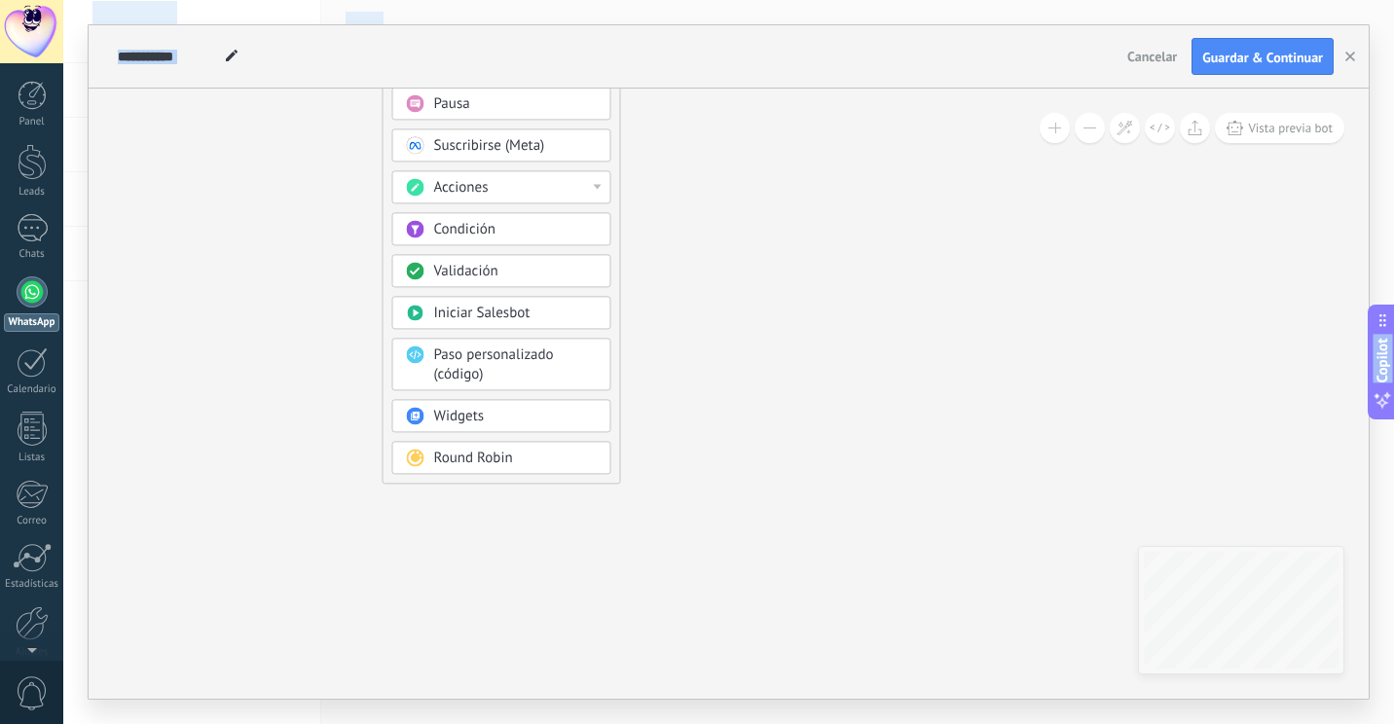
drag, startPoint x: 595, startPoint y: 298, endPoint x: 752, endPoint y: -80, distance: 409.0
click at [752, 0] on html ".abecls-1,.abecls-2{fill-rule:evenodd}.abecls-2{fill:#fff} .abhcls-1{fill:none}…" at bounding box center [697, 362] width 1394 height 724
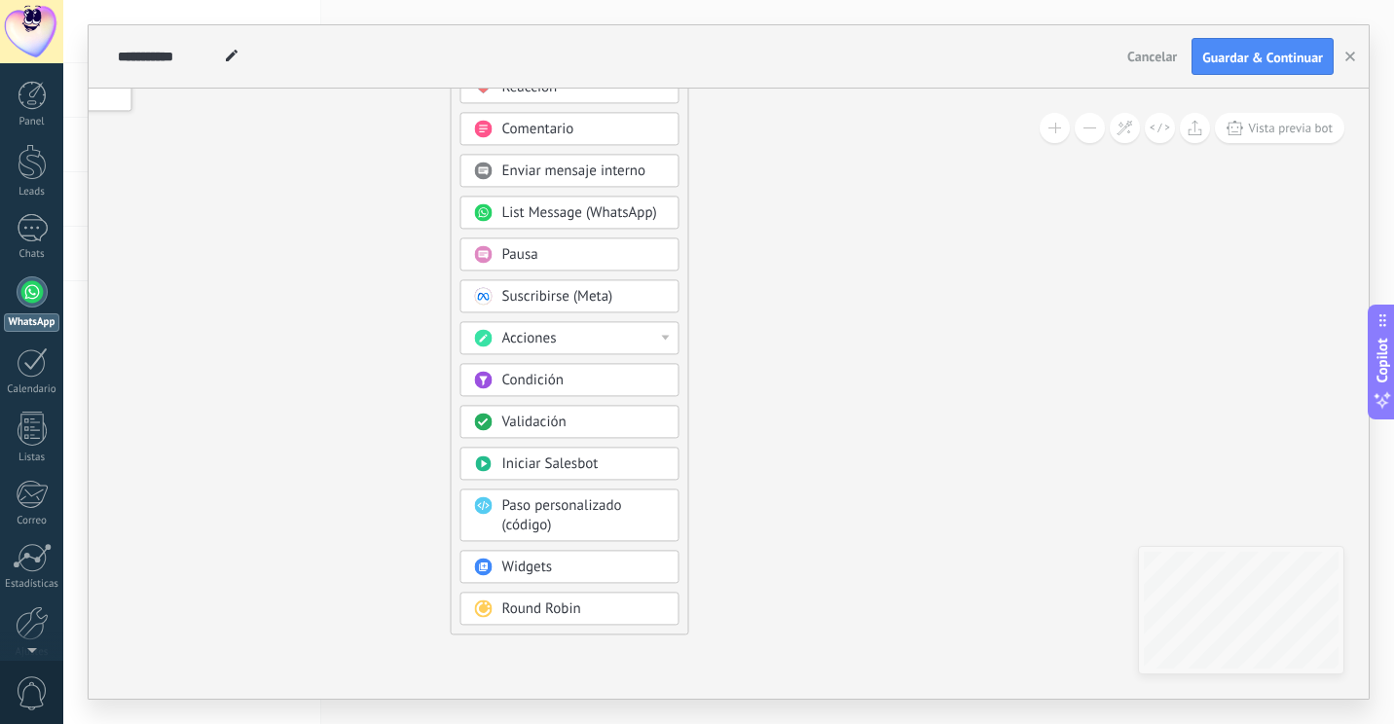
drag, startPoint x: 766, startPoint y: 270, endPoint x: 820, endPoint y: 376, distance: 118.9
click at [820, 376] on icon at bounding box center [389, 282] width 1309 height 1680
click at [643, 339] on div "Acciones" at bounding box center [584, 338] width 164 height 19
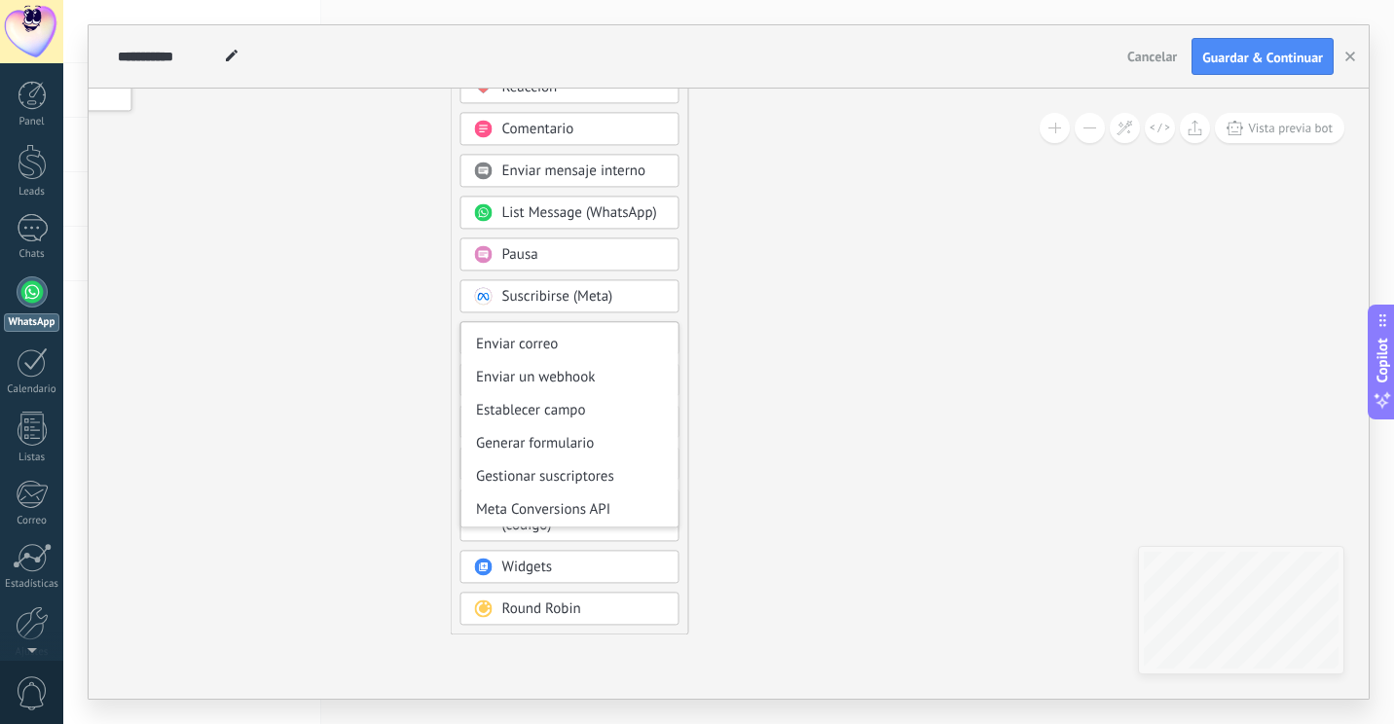
drag, startPoint x: 684, startPoint y: 441, endPoint x: 684, endPoint y: 471, distance: 30.2
click at [684, 471] on div "Agrega el siguiente paso Mensaje Mensaje Mensaje Reacción Comentario Enviar men…" at bounding box center [570, 313] width 239 height 643
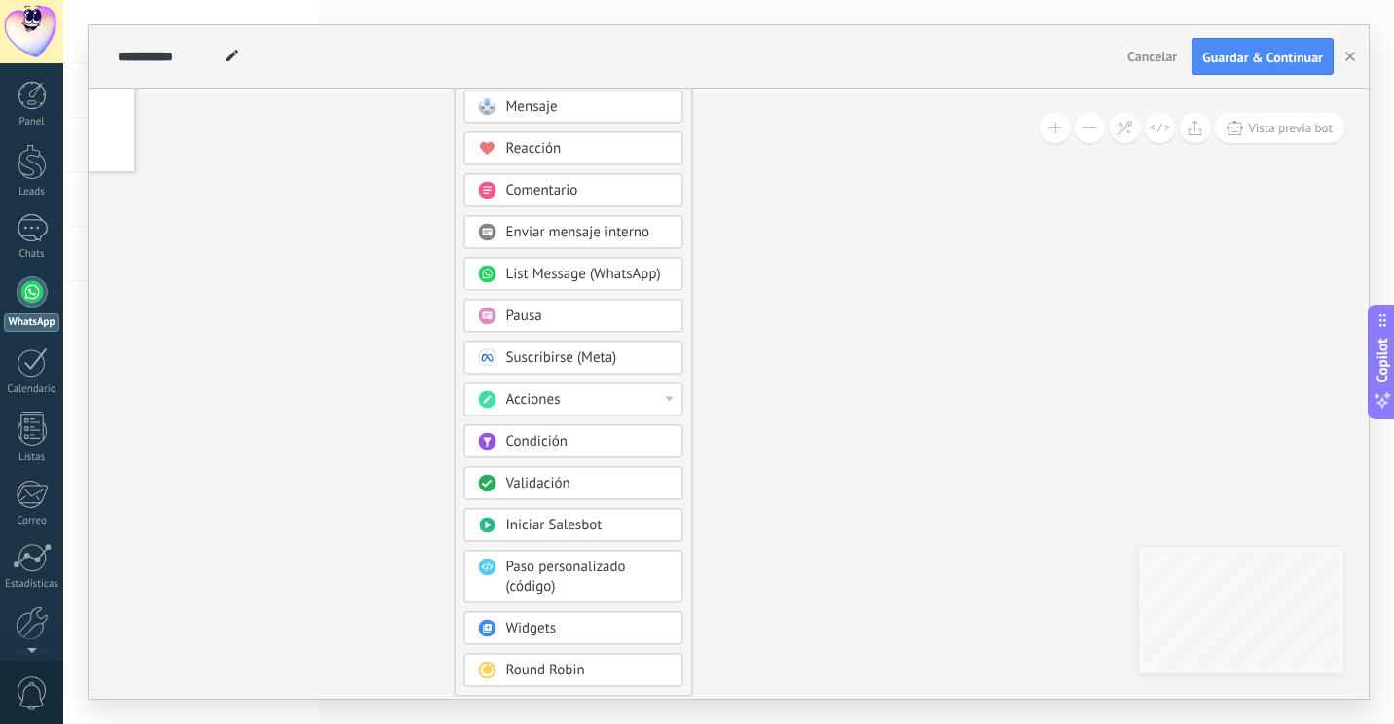
drag, startPoint x: 770, startPoint y: 410, endPoint x: 770, endPoint y: 503, distance: 93.5
click at [777, 497] on icon at bounding box center [393, 343] width 1309 height 1680
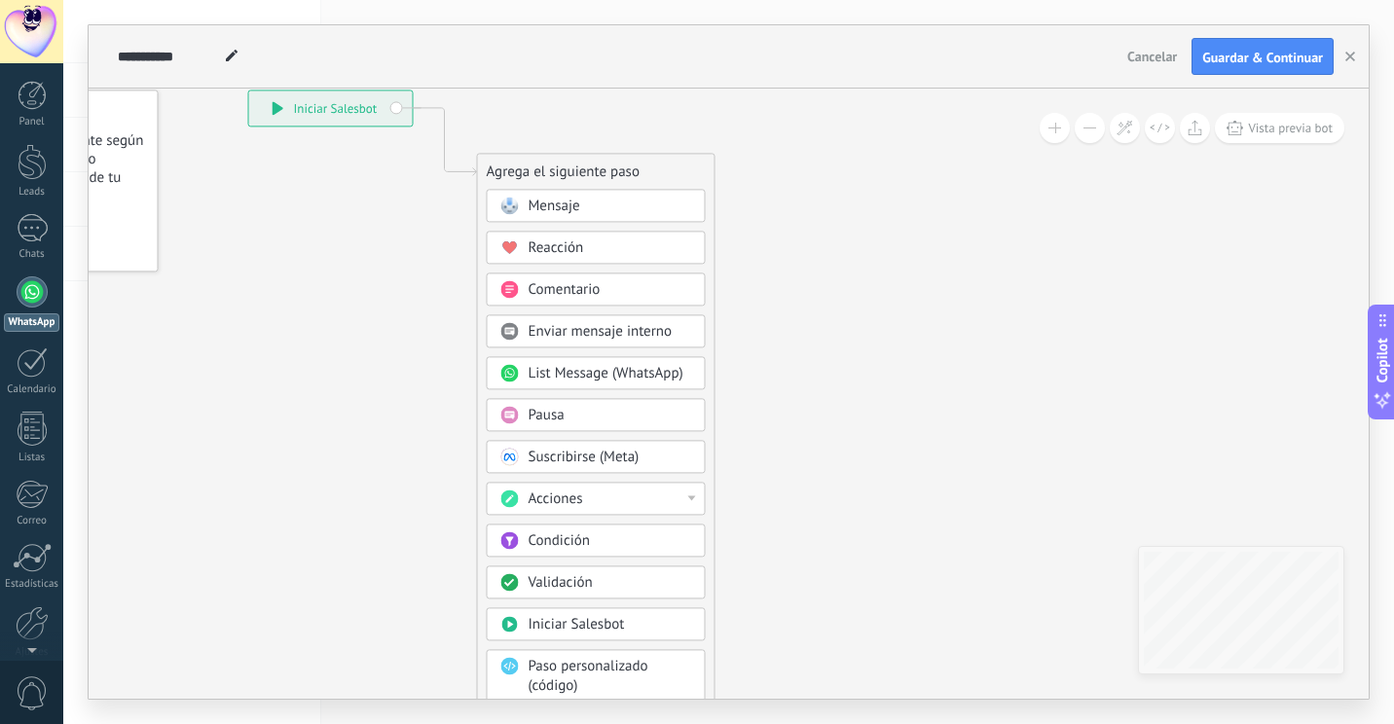
drag, startPoint x: 770, startPoint y: 380, endPoint x: 760, endPoint y: 414, distance: 35.4
click at [772, 408] on icon at bounding box center [415, 443] width 1309 height 1680
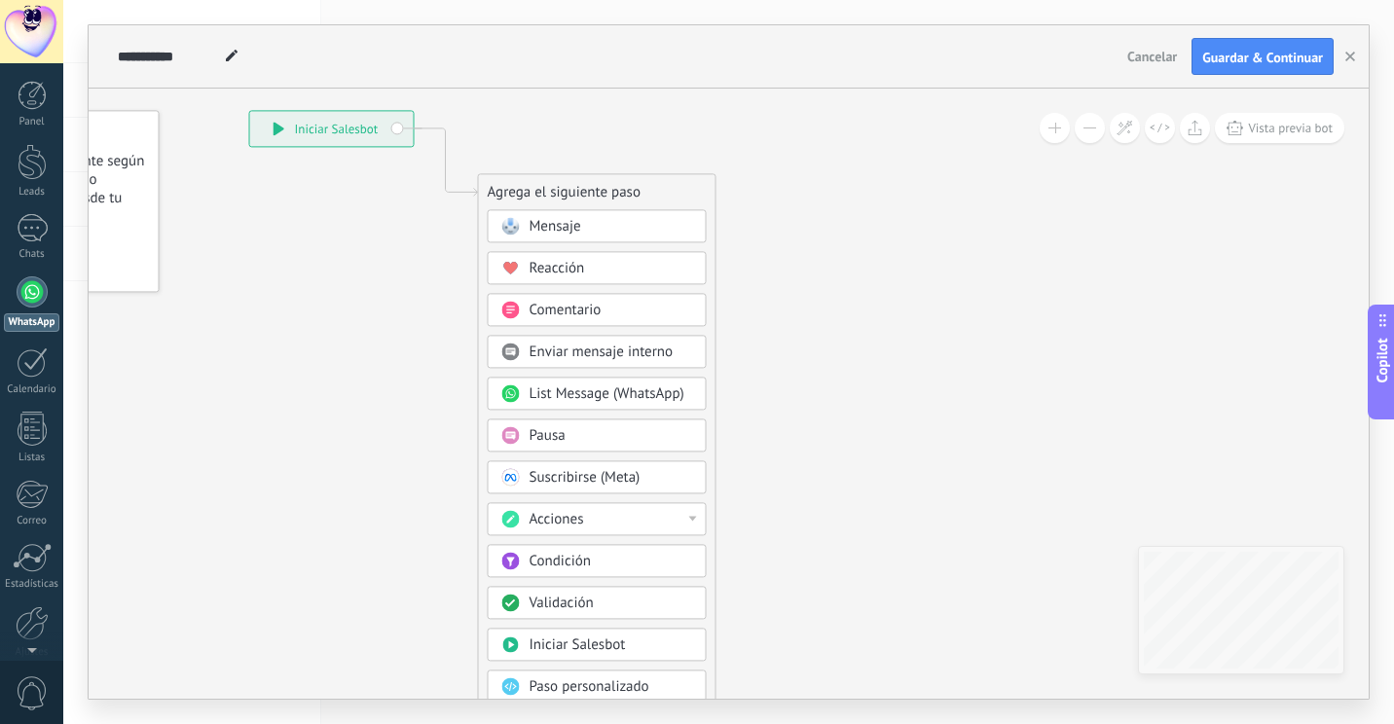
click at [623, 403] on span "List Message (WhatsApp)" at bounding box center [607, 394] width 155 height 18
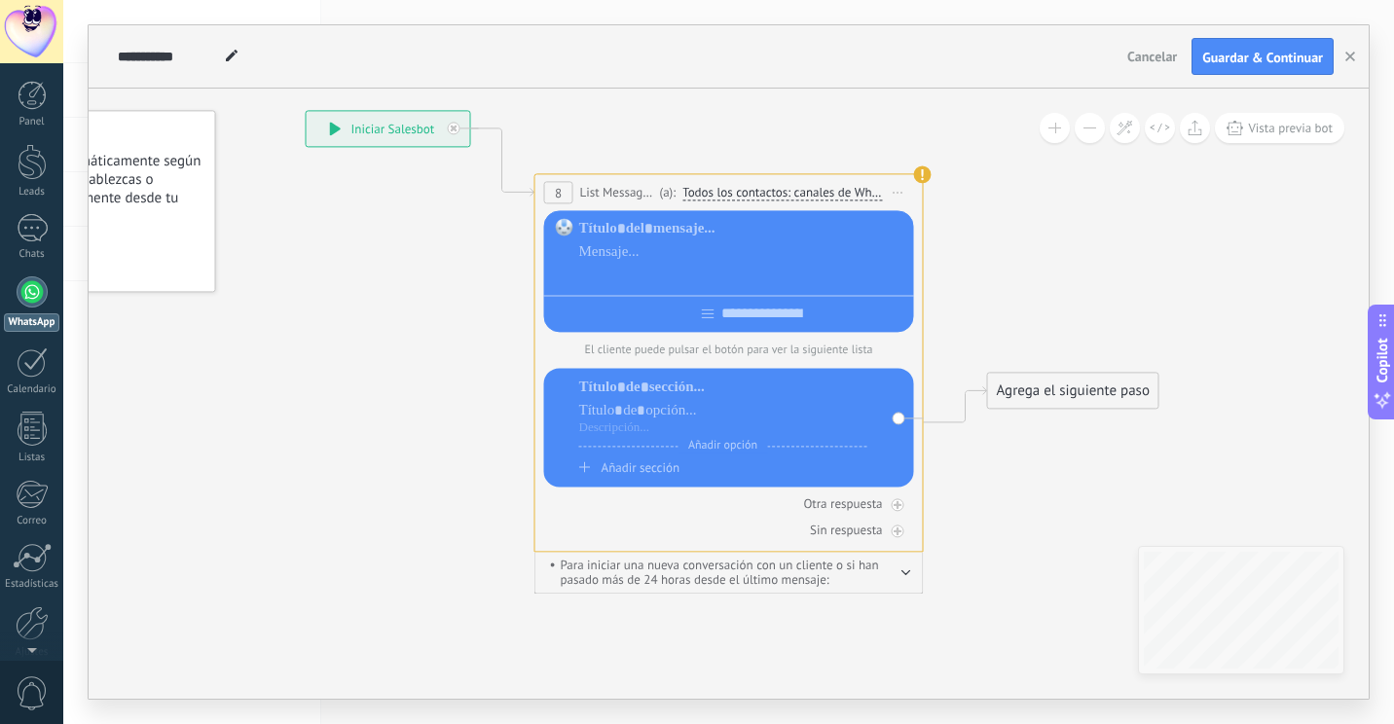
click at [729, 277] on div at bounding box center [743, 275] width 328 height 19
click at [878, 233] on div at bounding box center [743, 228] width 328 height 19
click at [958, 250] on icon at bounding box center [699, 333] width 1761 height 1420
click at [903, 186] on span "Iniciar vista previa aquí Cambiar nombre Duplicar [GEOGRAPHIC_DATA]" at bounding box center [898, 192] width 31 height 28
click at [950, 317] on div "Borrar" at bounding box center [987, 319] width 193 height 33
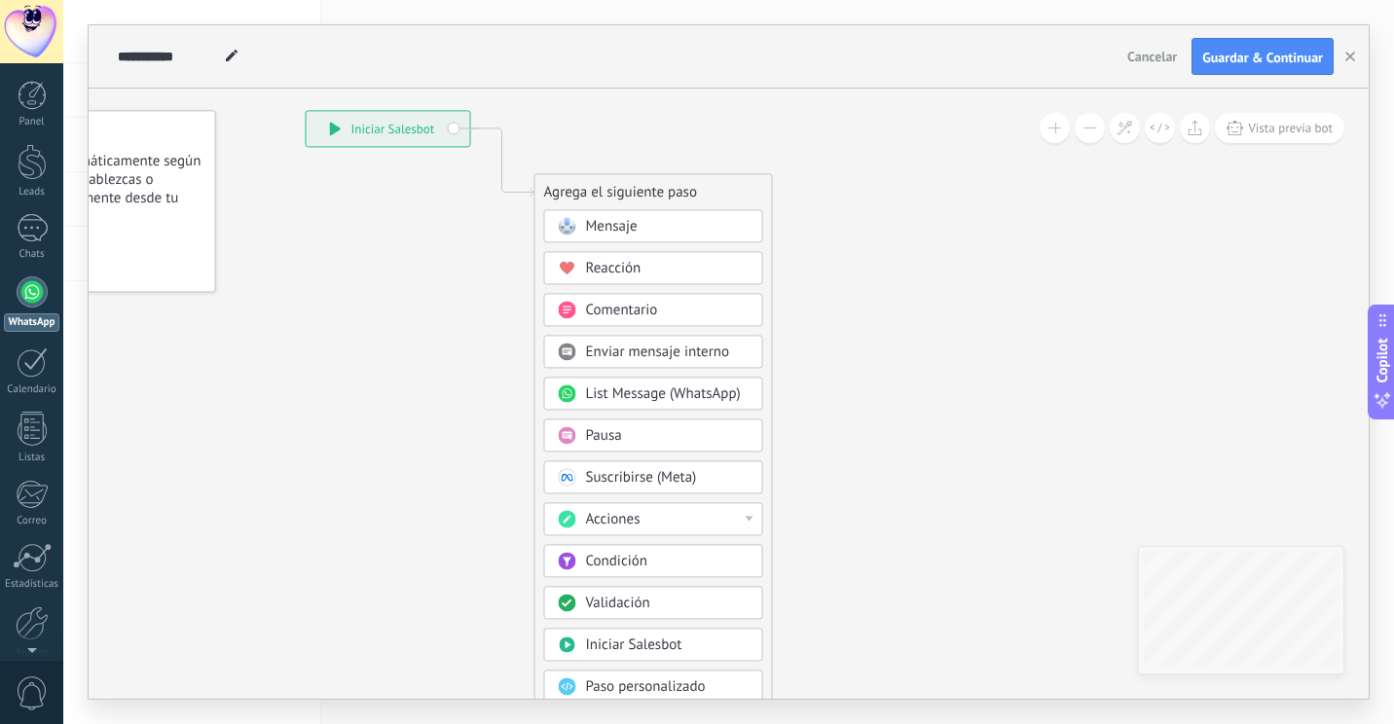
click at [603, 233] on span "Mensaje" at bounding box center [612, 226] width 52 height 18
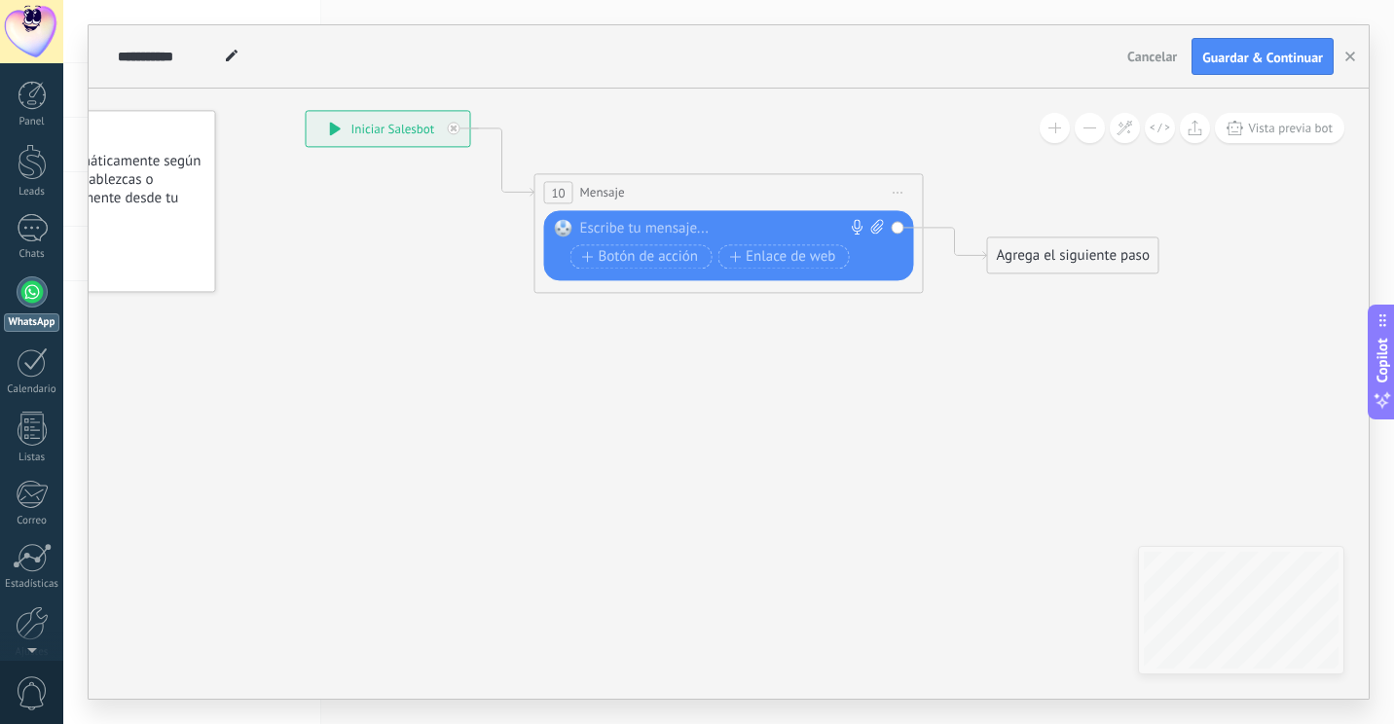
click at [674, 239] on div at bounding box center [724, 228] width 289 height 19
click at [876, 227] on icon at bounding box center [876, 226] width 13 height 15
click input "Subir" at bounding box center [0, 0] width 0 height 0
click at [672, 250] on span "Botón de acción" at bounding box center [640, 257] width 117 height 16
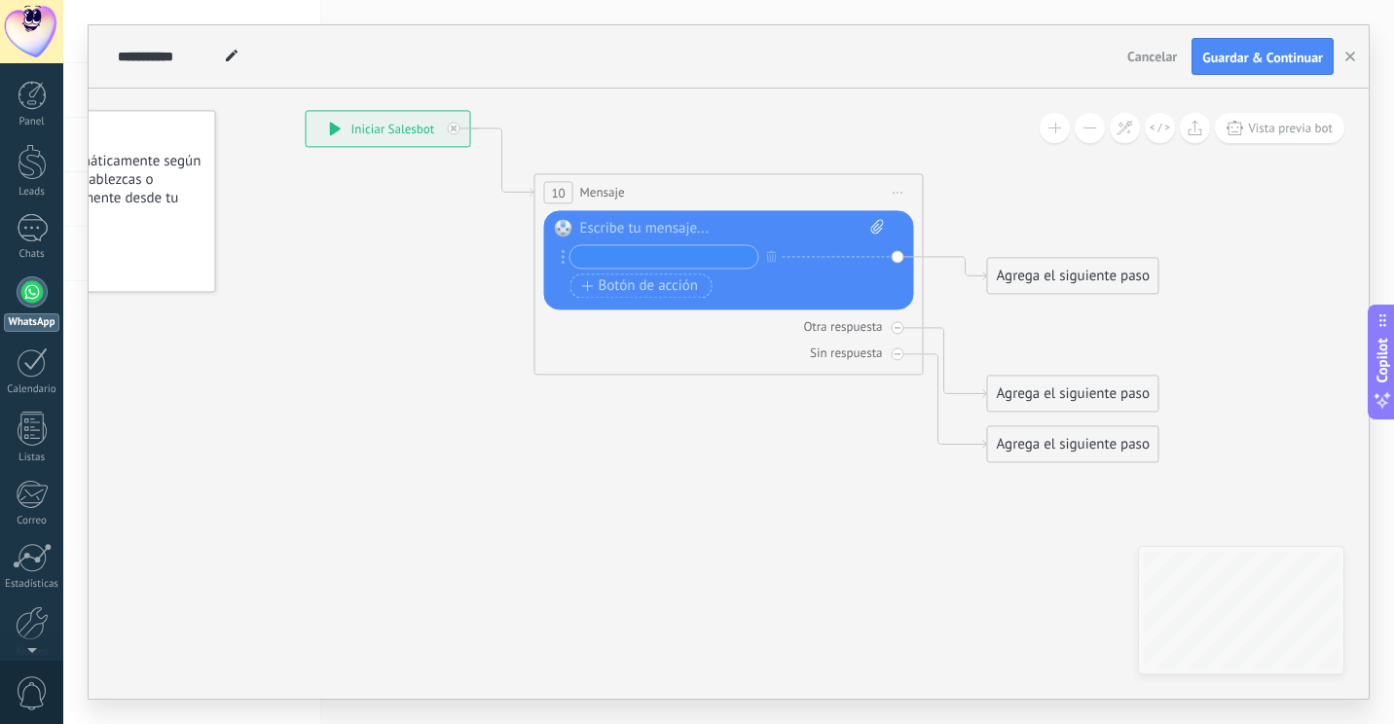
click at [761, 392] on icon at bounding box center [699, 286] width 1761 height 1327
drag, startPoint x: 733, startPoint y: 423, endPoint x: 682, endPoint y: 415, distance: 51.2
click at [709, 436] on icon at bounding box center [699, 286] width 1761 height 1327
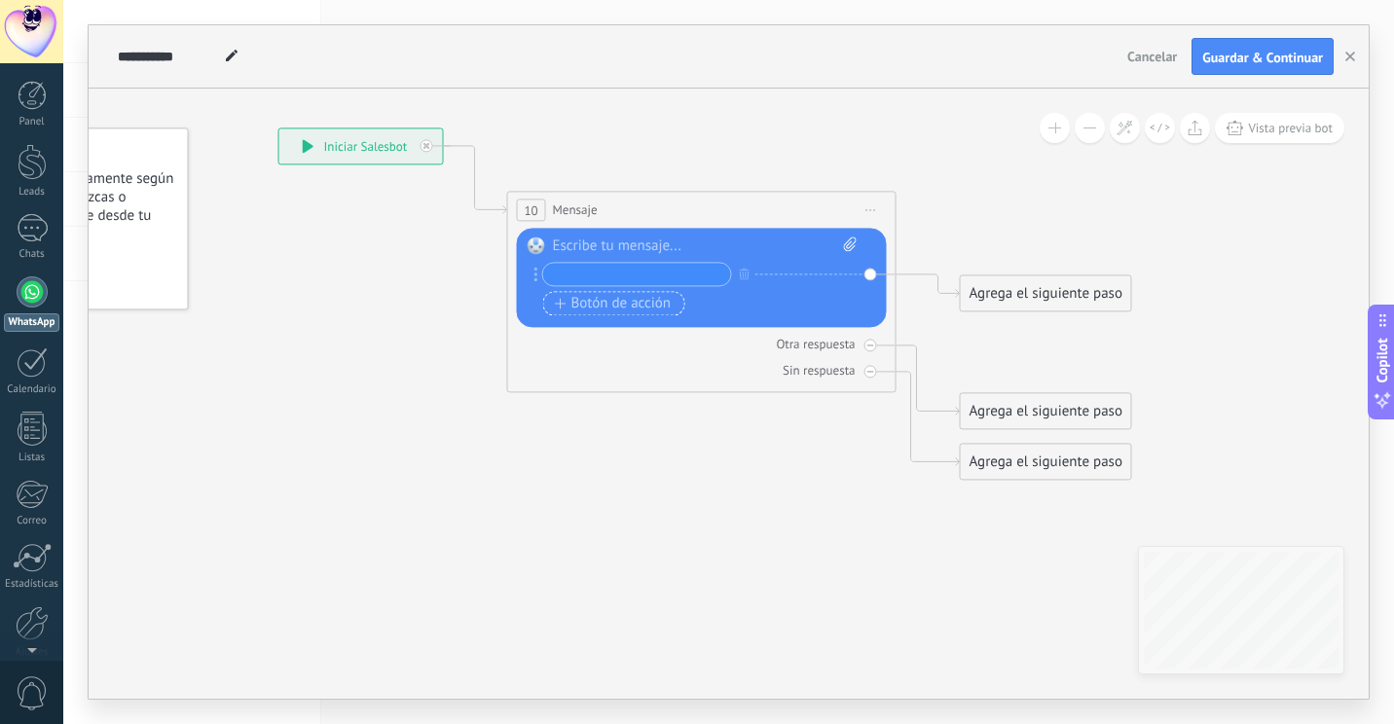
click at [620, 305] on span "Botón de acción" at bounding box center [613, 304] width 117 height 16
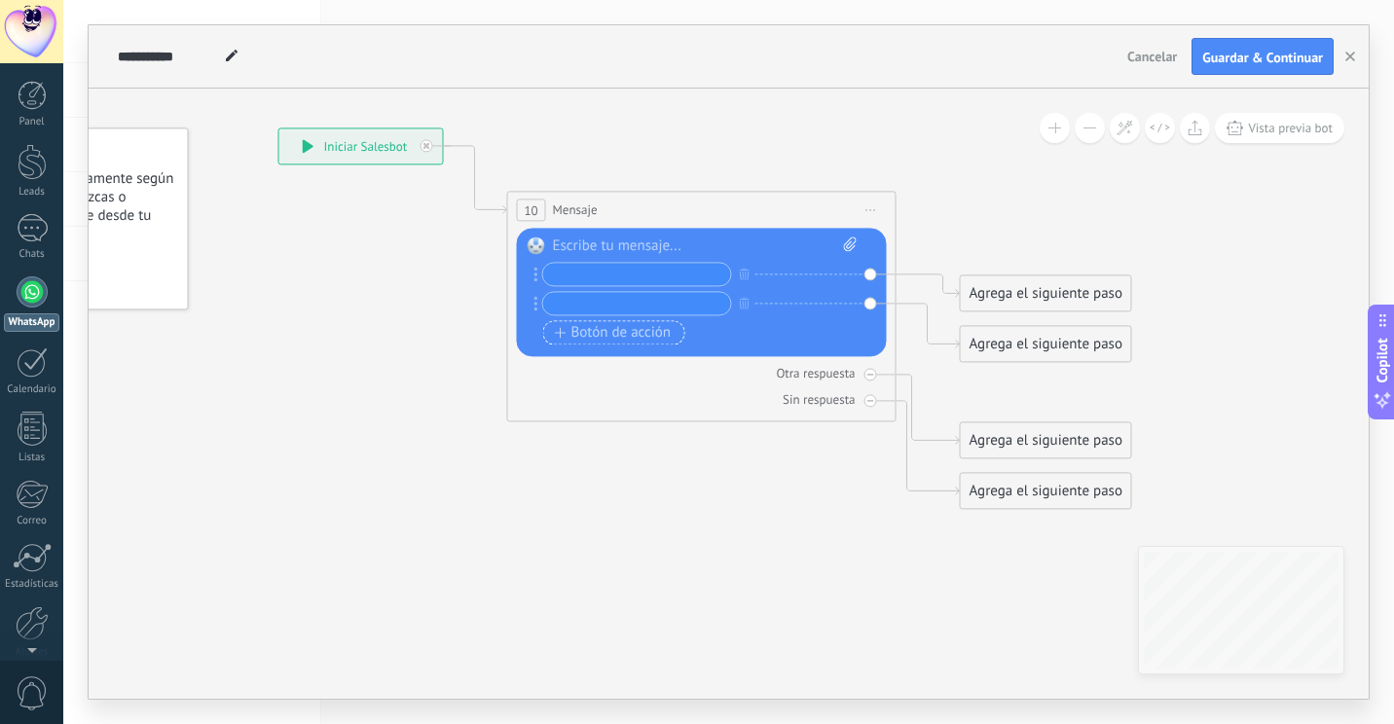
click at [619, 340] on span "Botón de acción" at bounding box center [613, 333] width 117 height 16
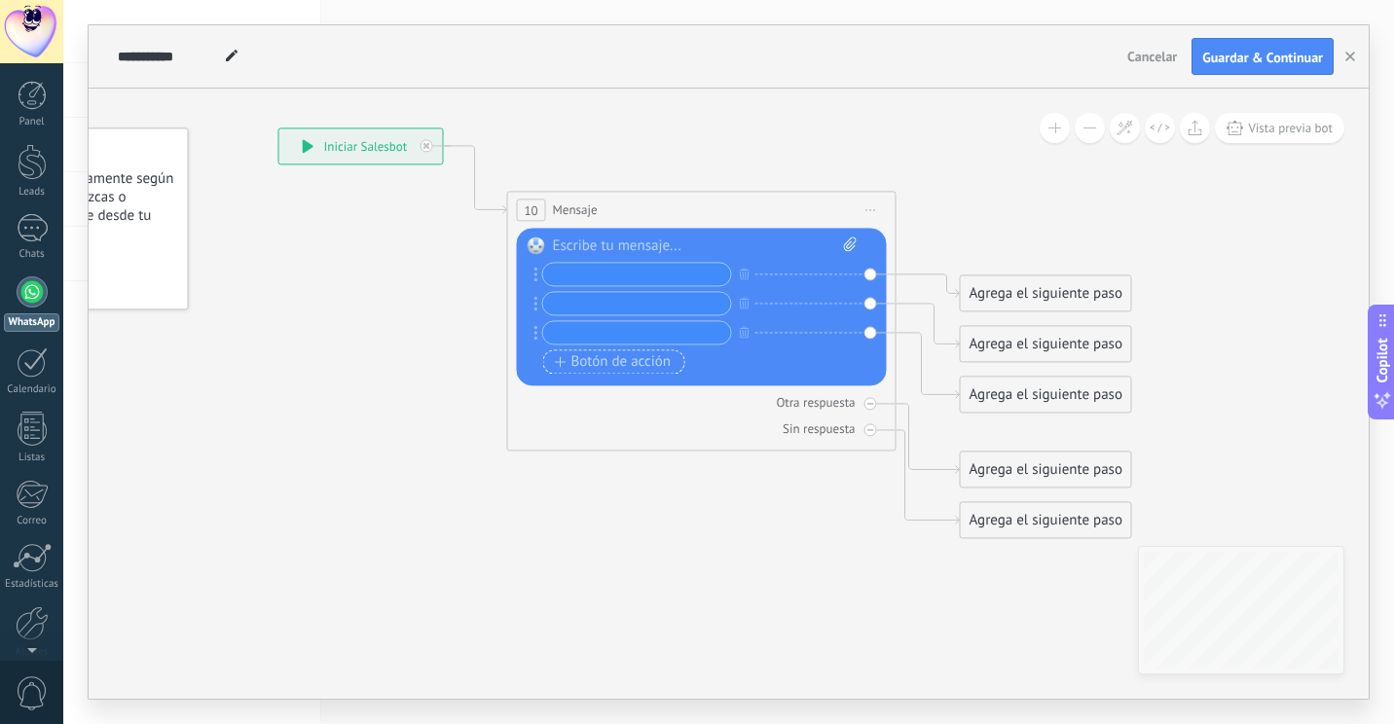
click at [605, 368] on span "Botón de acción" at bounding box center [613, 362] width 117 height 16
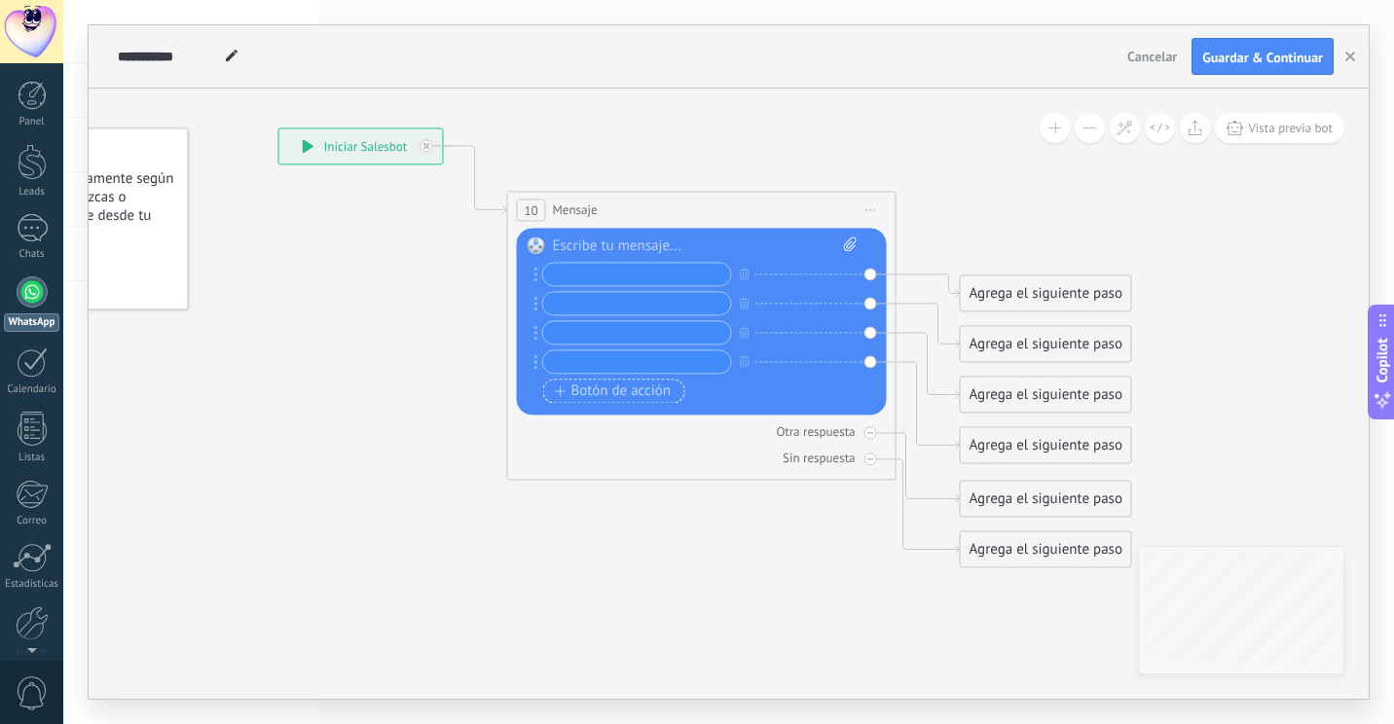
click at [583, 396] on span "Botón de acción" at bounding box center [613, 392] width 117 height 16
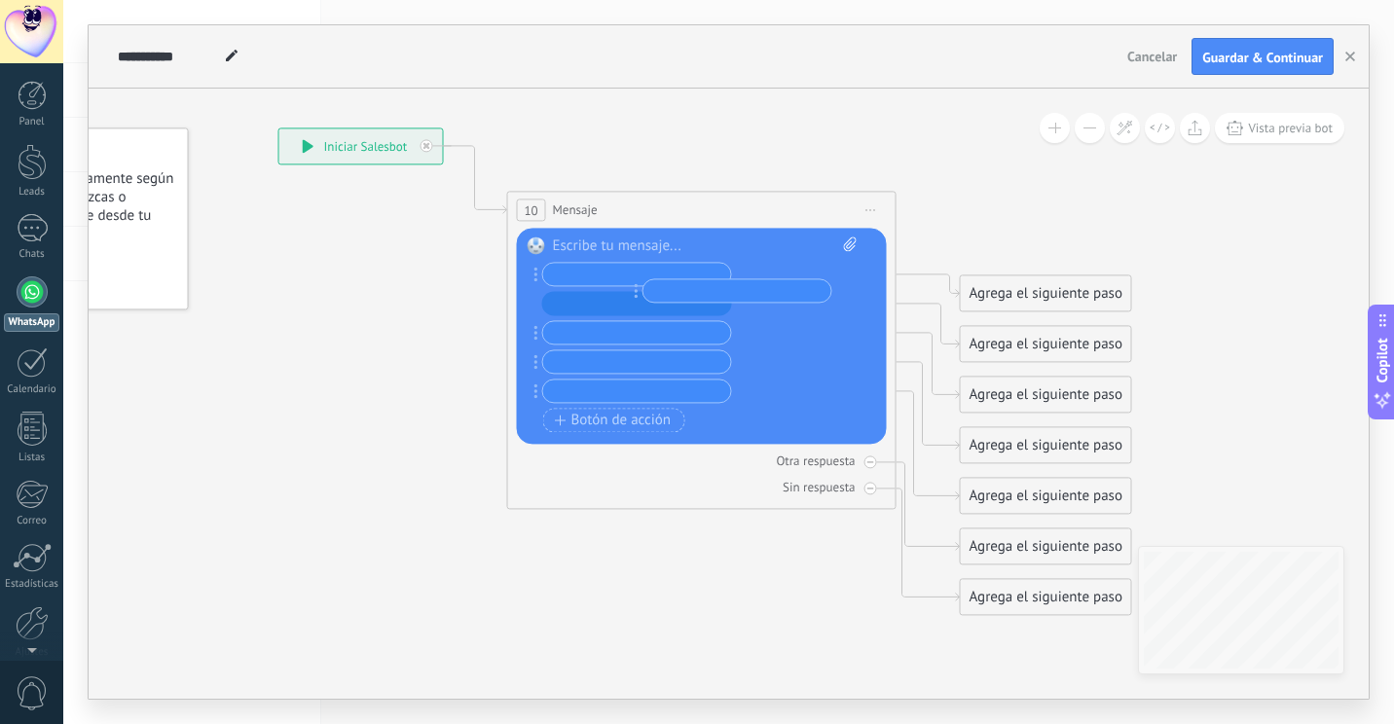
drag, startPoint x: 537, startPoint y: 363, endPoint x: 736, endPoint y: 319, distance: 203.4
click at [863, 304] on div "Reemplazar Quitar Convertir a mensaje de voz Arrastre la imagen aquí para adjun…" at bounding box center [702, 336] width 370 height 216
click at [863, 303] on div "Reemplazar Quitar Convertir a mensaje de voz Arrastre la imagen aquí para adjun…" at bounding box center [702, 336] width 370 height 216
click at [870, 302] on div "Reemplazar Quitar Convertir a mensaje de voz Arrastre la imagen aquí para adjun…" at bounding box center [702, 336] width 370 height 216
drag, startPoint x: 870, startPoint y: 302, endPoint x: 944, endPoint y: 327, distance: 78.2
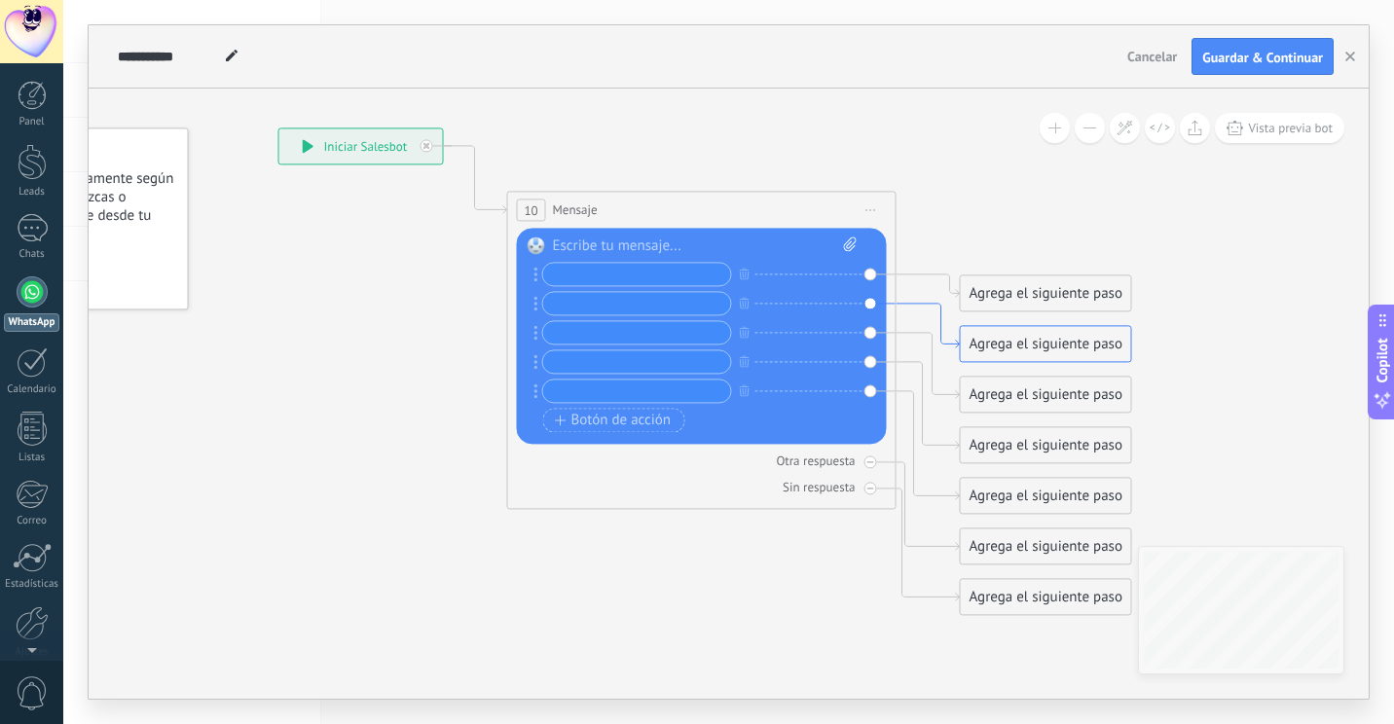
click at [278, 128] on div "**********" at bounding box center [278, 128] width 0 height 0
click at [875, 208] on span "Iniciar vista previa aquí Cambiar nombre Duplicar [GEOGRAPHIC_DATA]" at bounding box center [871, 210] width 31 height 28
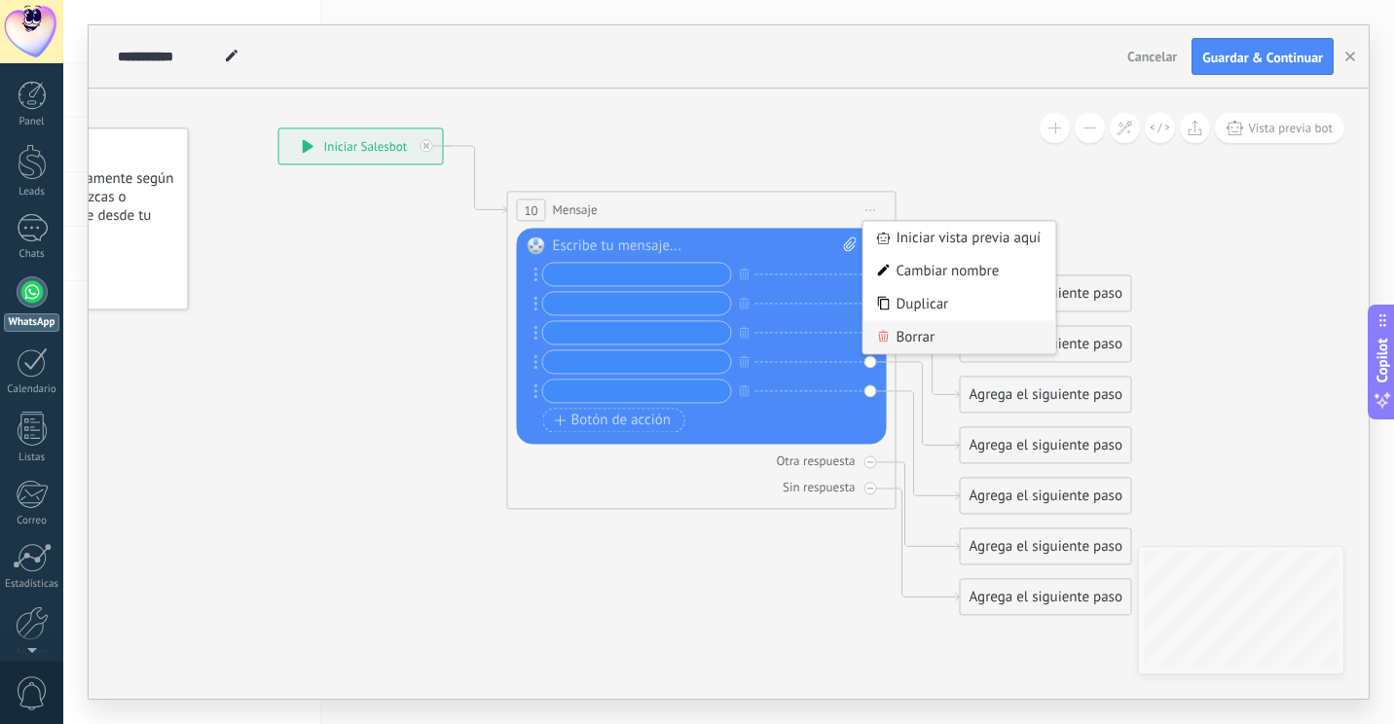
click at [909, 346] on div "Borrar" at bounding box center [960, 336] width 193 height 33
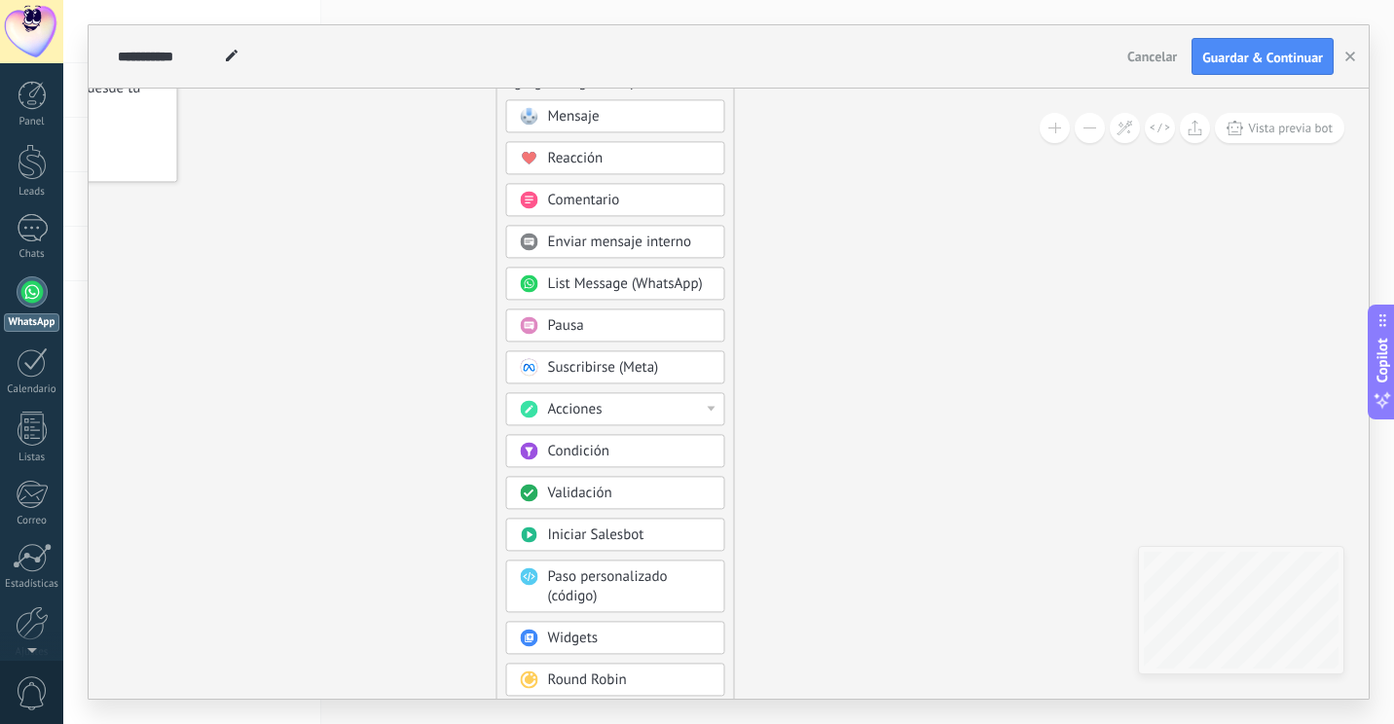
drag, startPoint x: 814, startPoint y: 329, endPoint x: 801, endPoint y: 240, distance: 89.5
click at [801, 240] on icon at bounding box center [435, 353] width 1309 height 1680
click at [689, 240] on span "Enviar mensaje interno" at bounding box center [620, 242] width 144 height 18
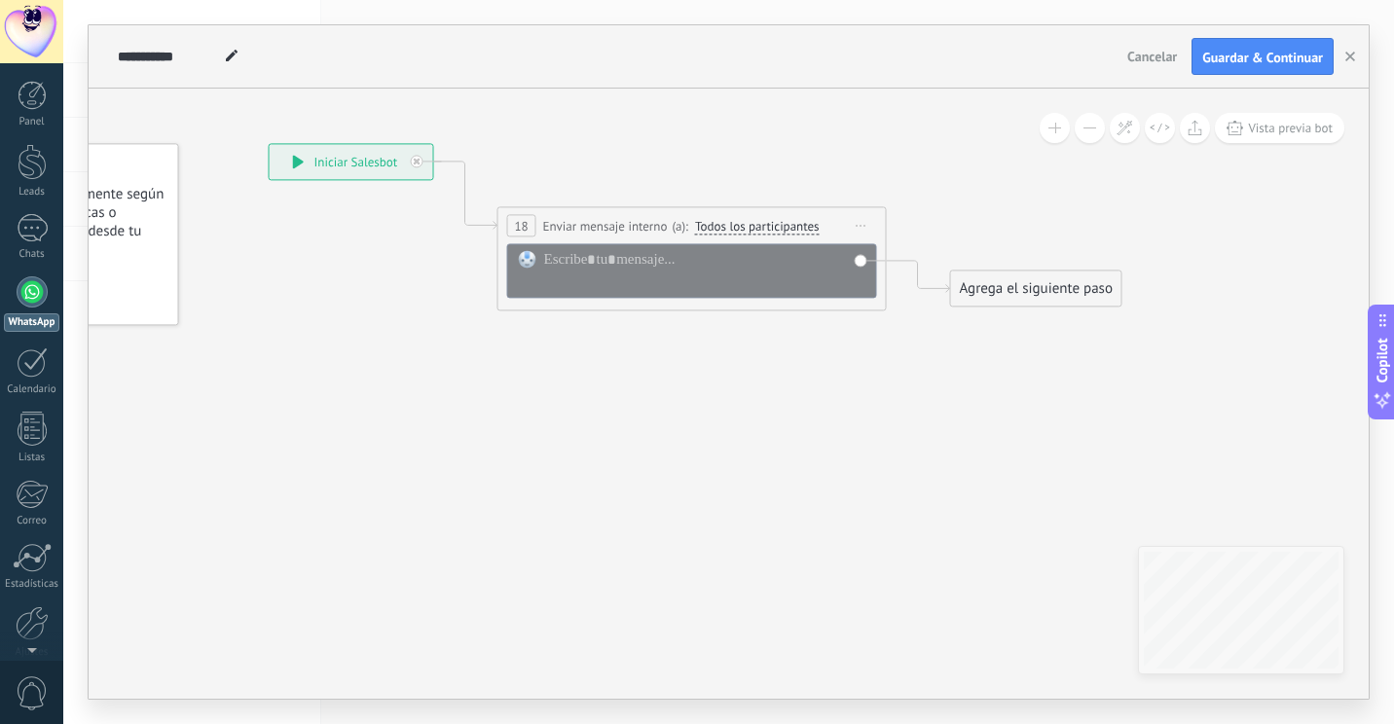
drag, startPoint x: 817, startPoint y: 225, endPoint x: 777, endPoint y: 352, distance: 133.6
click at [777, 372] on icon at bounding box center [662, 226] width 1761 height 1141
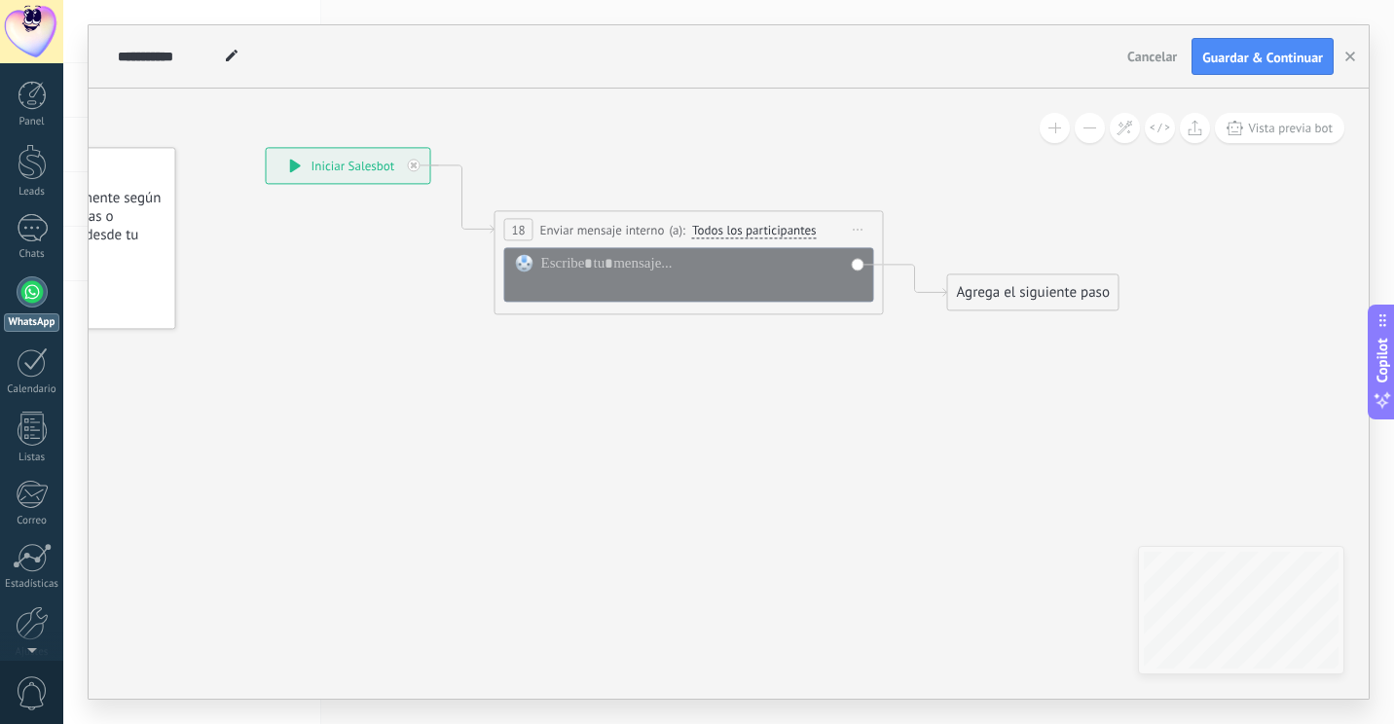
click at [863, 210] on div "**********" at bounding box center [689, 262] width 389 height 104
click at [859, 221] on span "Iniciar vista previa aquí Cambiar nombre Duplicar [GEOGRAPHIC_DATA]" at bounding box center [858, 229] width 31 height 28
click at [903, 357] on div "Borrar" at bounding box center [947, 356] width 193 height 33
